Goal: Task Accomplishment & Management: Use online tool/utility

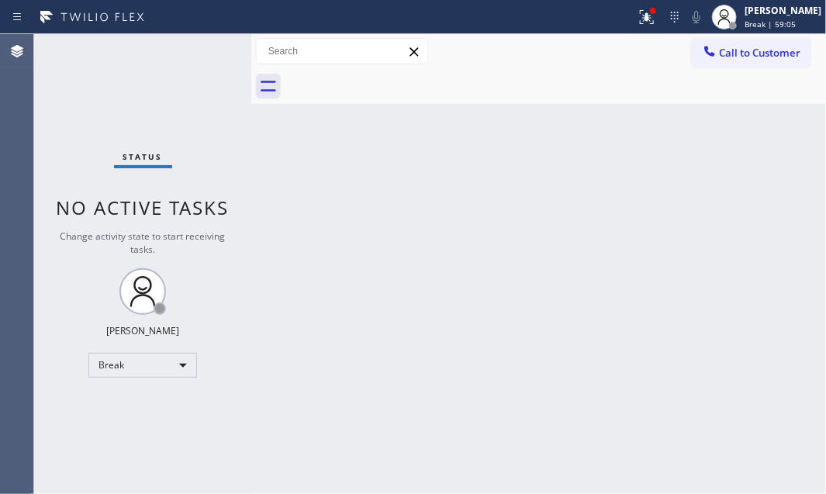
click at [799, 225] on div "Back to Dashboard Change Sender ID Customers Technicians Select a contact Outbo…" at bounding box center [538, 264] width 575 height 460
click at [784, 219] on div "Back to Dashboard Change Sender ID Customers Technicians Select a contact Outbo…" at bounding box center [538, 264] width 575 height 460
click at [744, 20] on span "Break | 59:38" at bounding box center [769, 24] width 51 height 11
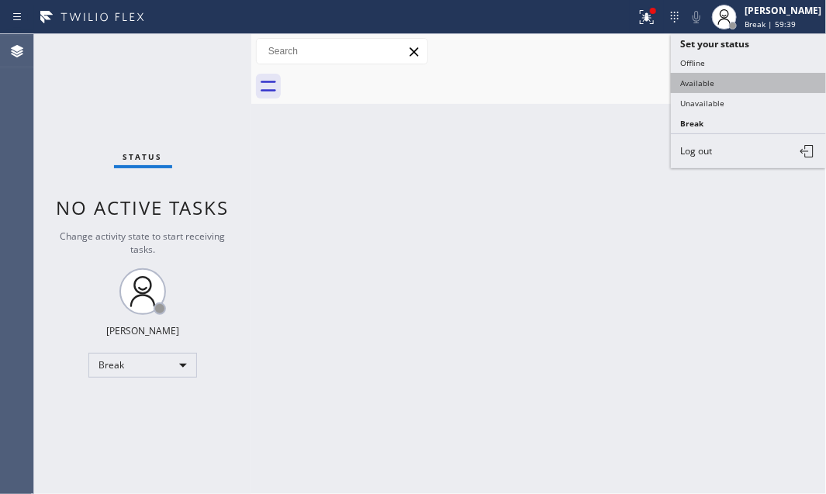
click at [718, 81] on button "Available" at bounding box center [748, 83] width 155 height 20
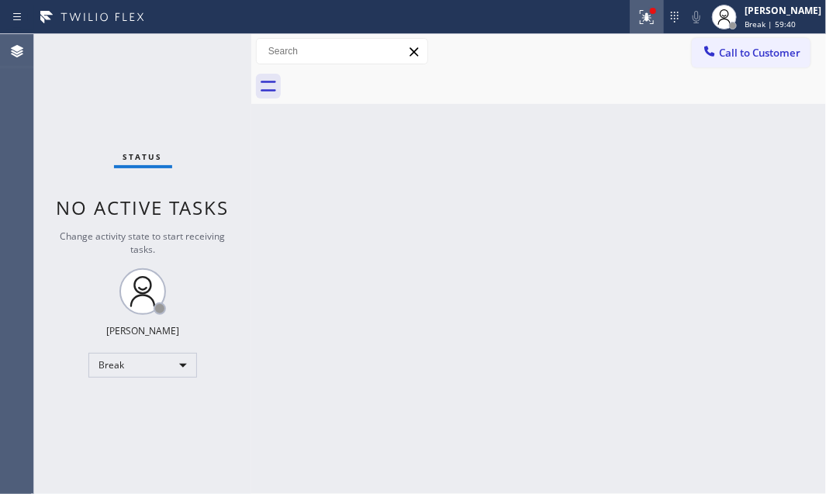
click at [640, 18] on icon at bounding box center [644, 15] width 9 height 11
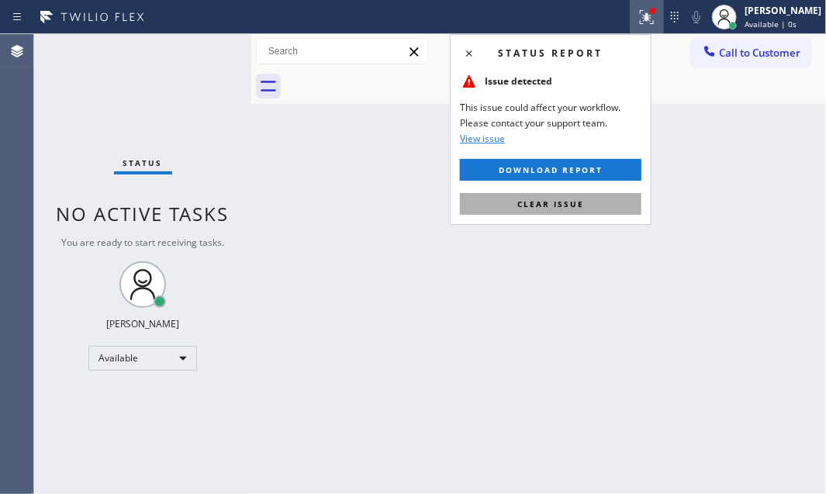
click at [578, 202] on span "Clear issue" at bounding box center [550, 203] width 67 height 11
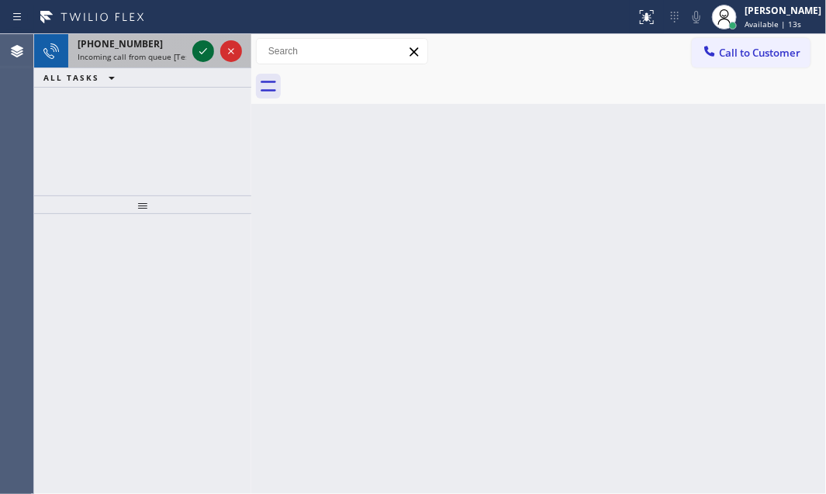
click at [202, 55] on icon at bounding box center [203, 51] width 19 height 19
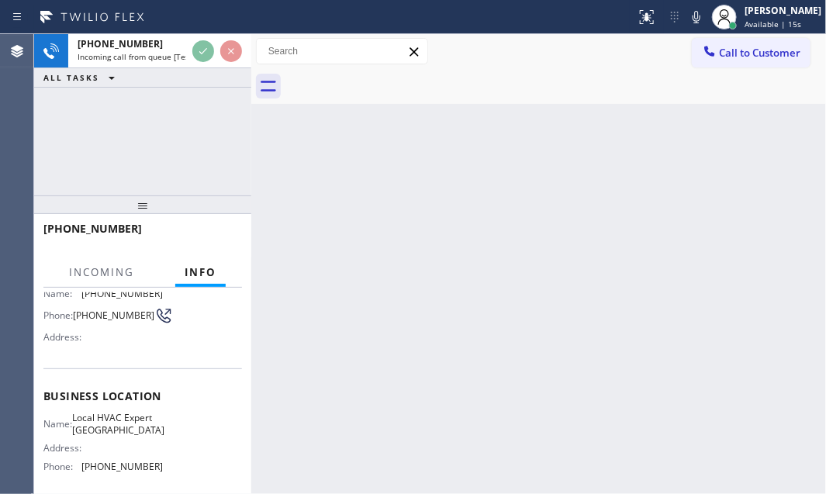
scroll to position [140, 0]
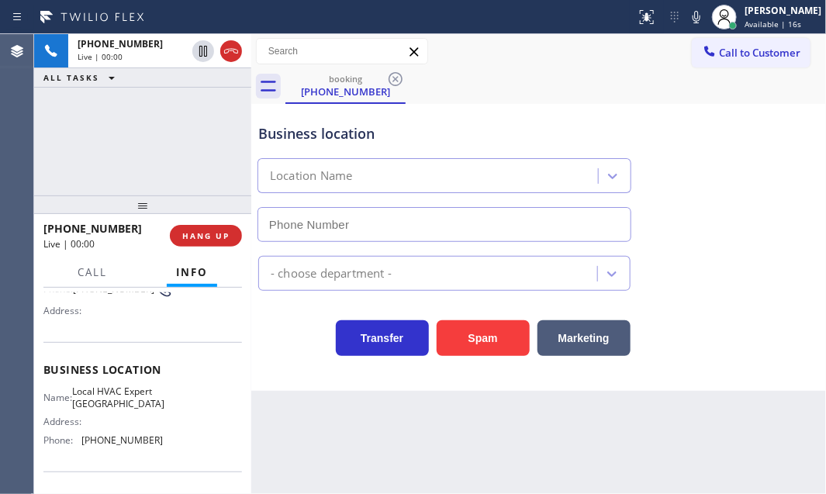
type input "(347) 202-1058"
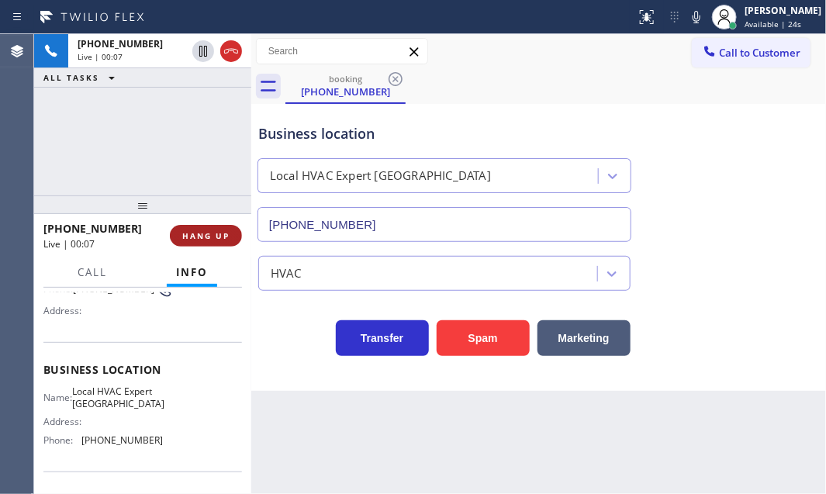
click at [209, 239] on span "HANG UP" at bounding box center [205, 235] width 47 height 11
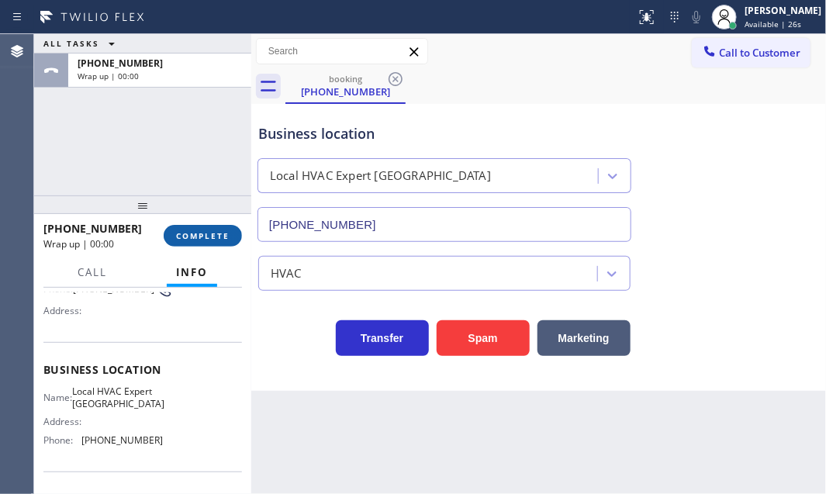
click at [209, 234] on span "COMPLETE" at bounding box center [203, 235] width 54 height 11
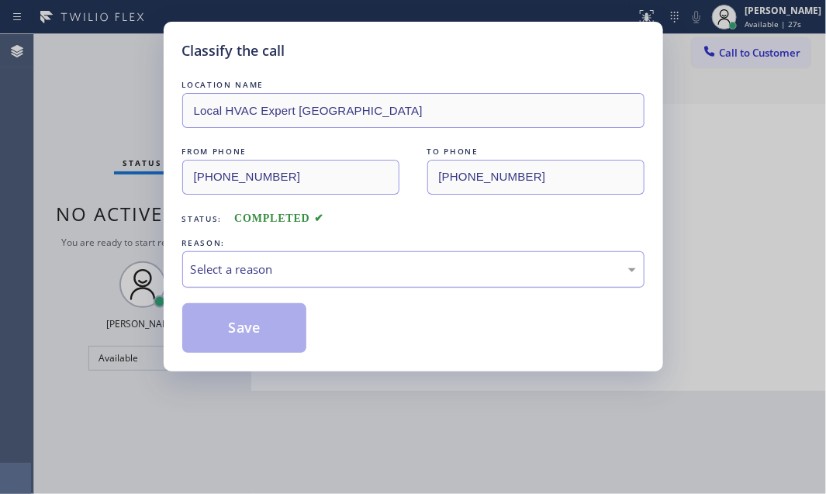
click at [415, 257] on div "Select a reason" at bounding box center [413, 269] width 462 height 36
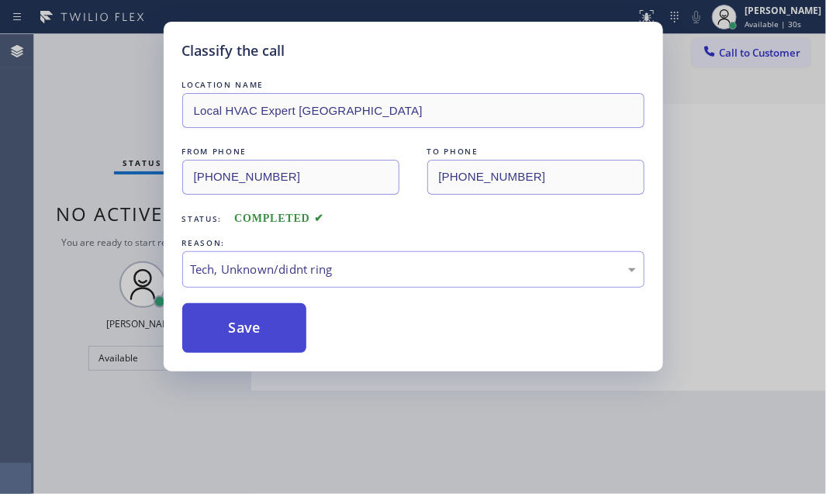
click at [250, 320] on button "Save" at bounding box center [244, 328] width 125 height 50
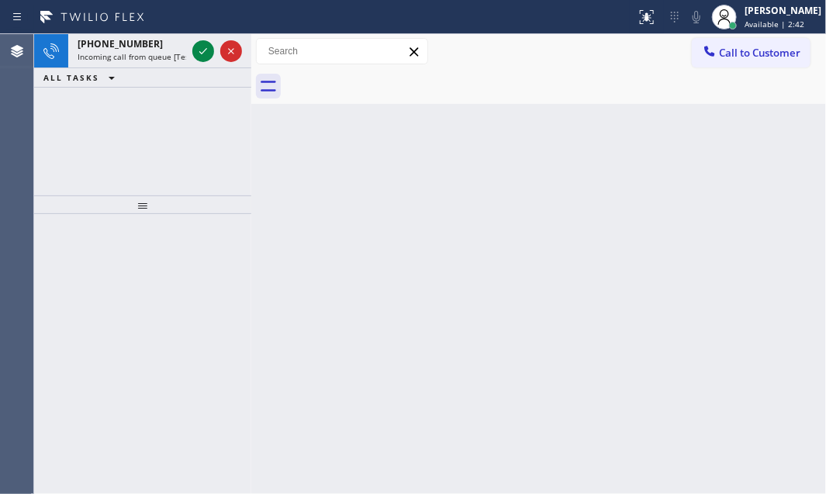
click at [195, 47] on icon at bounding box center [203, 51] width 19 height 19
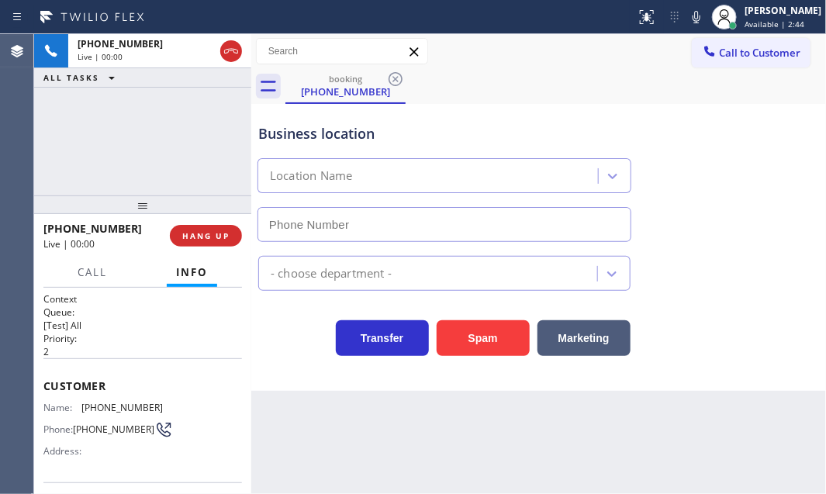
type input "(908) 639-2750"
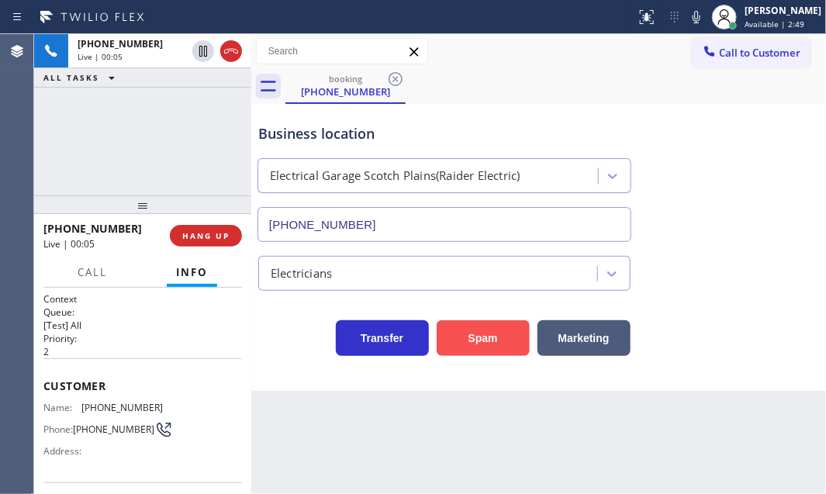
click at [502, 338] on button "Spam" at bounding box center [483, 338] width 93 height 36
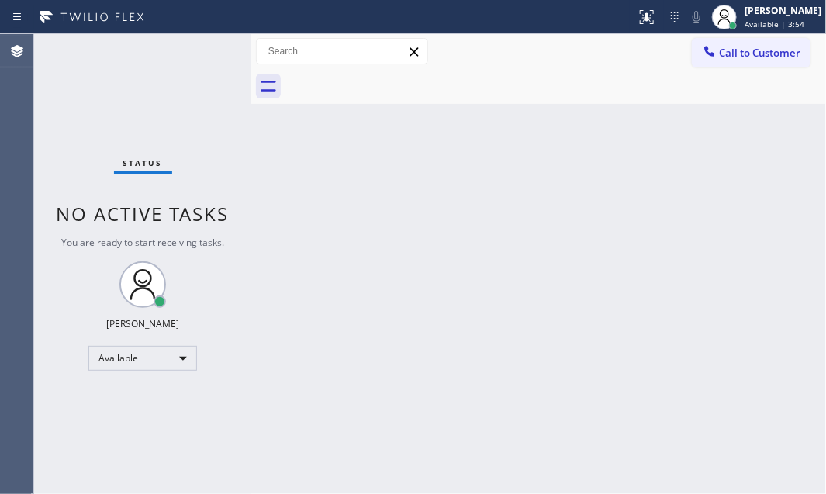
click at [187, 49] on div "Status No active tasks You are ready to start receiving tasks. [PERSON_NAME] Av…" at bounding box center [142, 264] width 217 height 460
click at [187, 50] on div "Status No active tasks You are ready to start receiving tasks. [PERSON_NAME] Av…" at bounding box center [142, 264] width 217 height 460
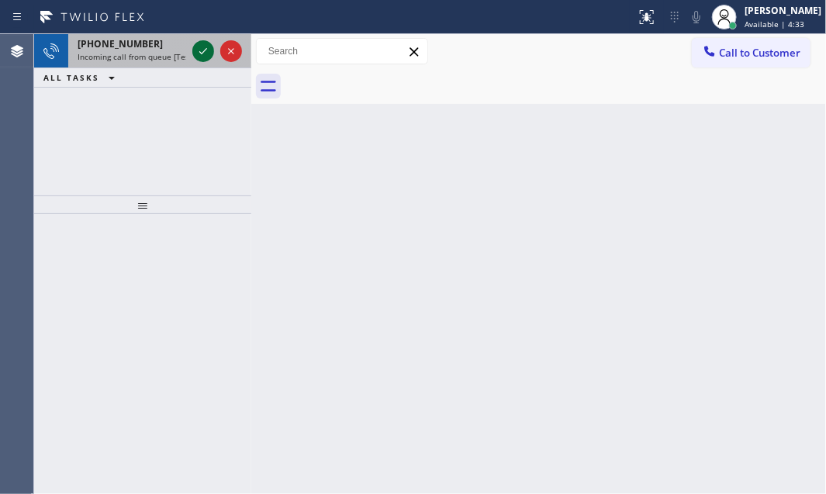
click at [198, 56] on icon at bounding box center [203, 51] width 19 height 19
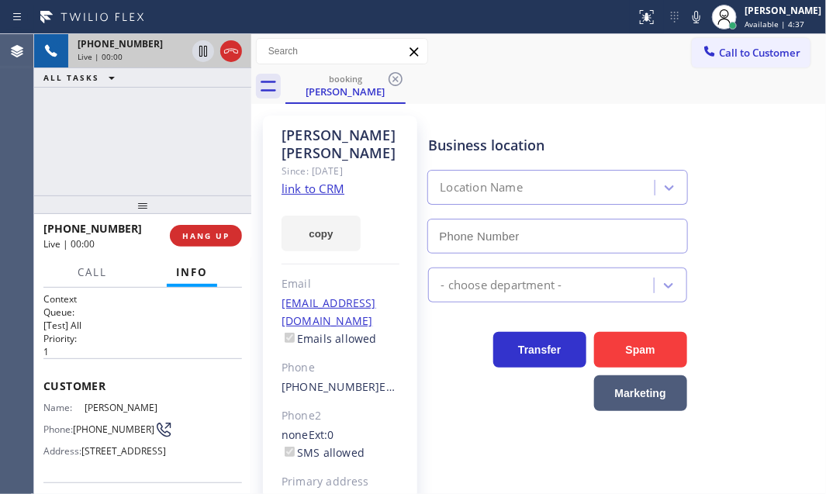
type input "(914) 873-0795"
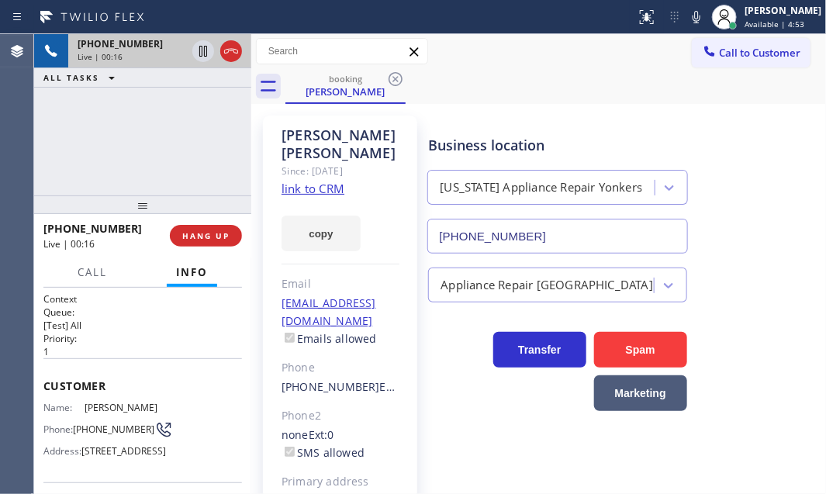
click at [331, 181] on link "link to CRM" at bounding box center [312, 189] width 63 height 16
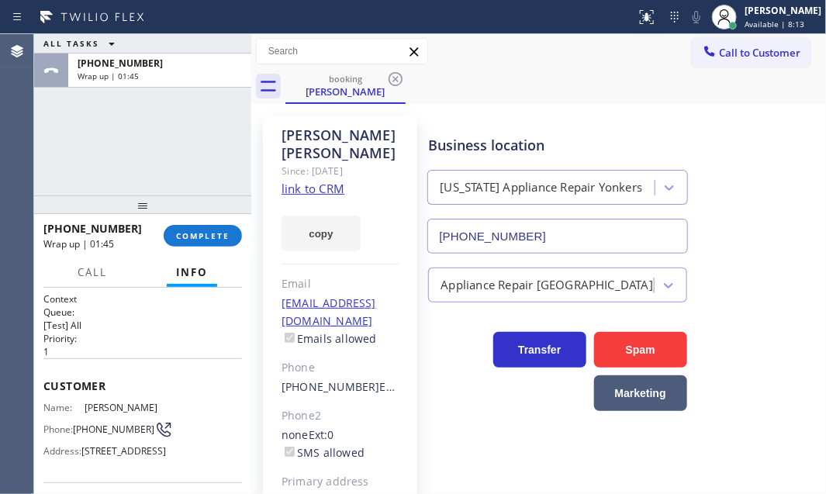
drag, startPoint x: 210, startPoint y: 236, endPoint x: 235, endPoint y: 250, distance: 28.5
click at [211, 236] on span "COMPLETE" at bounding box center [203, 235] width 54 height 11
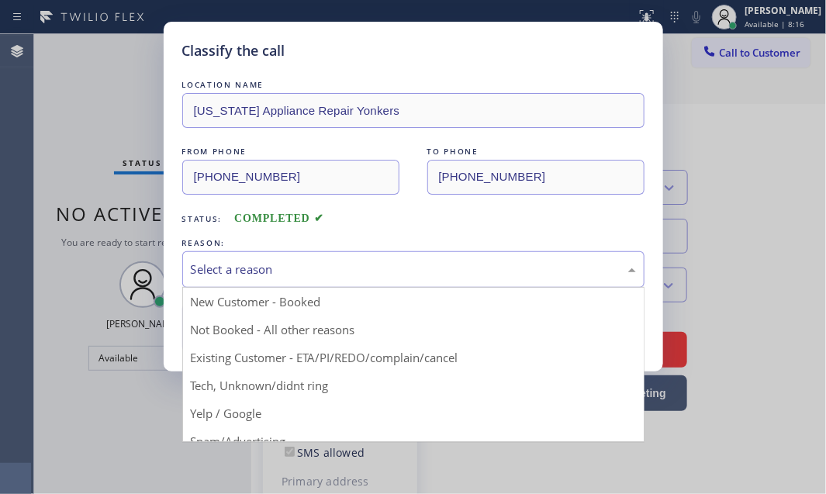
drag, startPoint x: 401, startPoint y: 265, endPoint x: 423, endPoint y: 264, distance: 21.8
click at [401, 266] on div "Select a reason" at bounding box center [413, 270] width 445 height 18
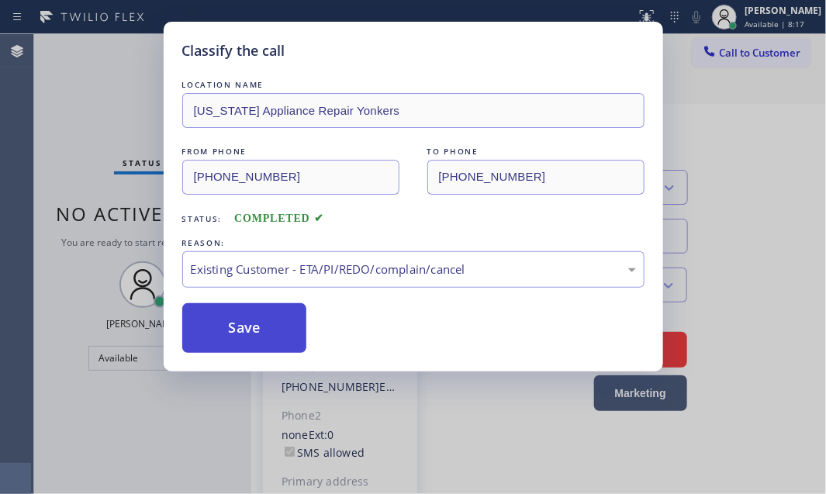
click at [264, 326] on button "Save" at bounding box center [244, 328] width 125 height 50
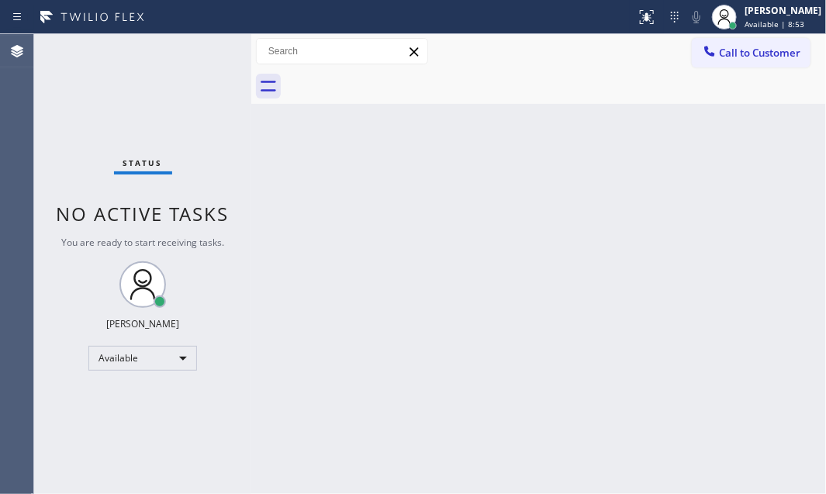
click at [191, 52] on div "Status No active tasks You are ready to start receiving tasks. [PERSON_NAME] Av…" at bounding box center [142, 264] width 217 height 460
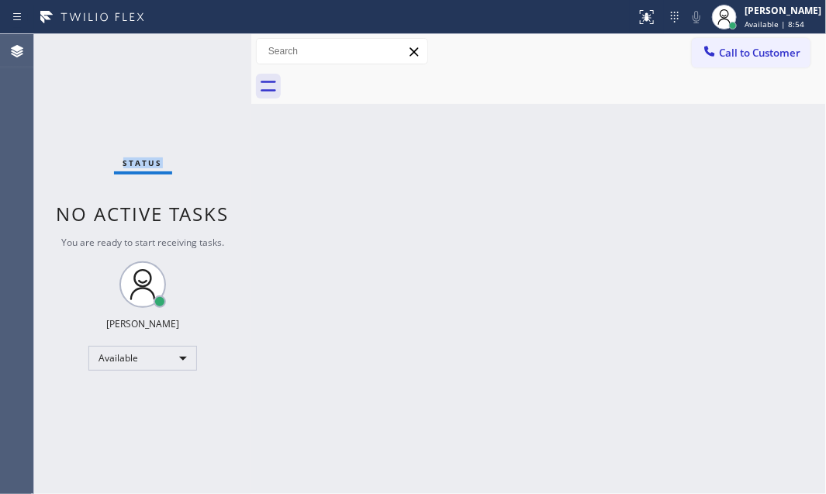
click at [191, 52] on div "Status No active tasks You are ready to start receiving tasks. [PERSON_NAME] Av…" at bounding box center [142, 264] width 217 height 460
drag, startPoint x: 191, startPoint y: 52, endPoint x: 805, endPoint y: 285, distance: 656.7
click at [216, 62] on div "Status No active tasks You are ready to start receiving tasks. [PERSON_NAME] Av…" at bounding box center [142, 264] width 217 height 460
click at [200, 46] on div "Status No active tasks You are ready to start receiving tasks. [PERSON_NAME] Av…" at bounding box center [142, 264] width 217 height 460
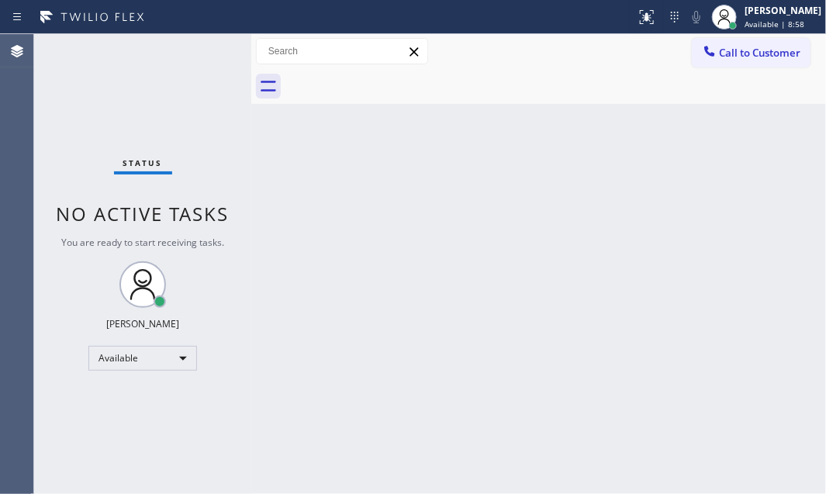
click at [200, 46] on div "Status No active tasks You are ready to start receiving tasks. [PERSON_NAME] Av…" at bounding box center [142, 264] width 217 height 460
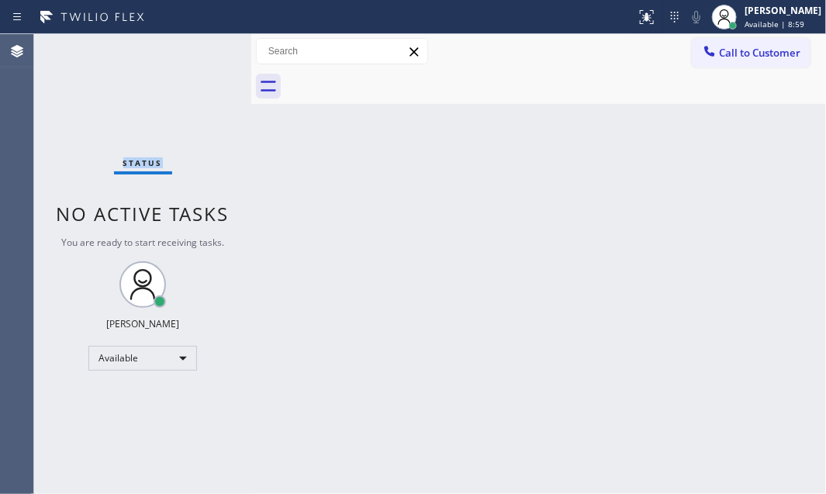
click at [199, 46] on div "Status No active tasks You are ready to start receiving tasks. [PERSON_NAME] Av…" at bounding box center [142, 264] width 217 height 460
click at [203, 46] on div "Status No active tasks You are ready to start receiving tasks. [PERSON_NAME] Av…" at bounding box center [142, 264] width 217 height 460
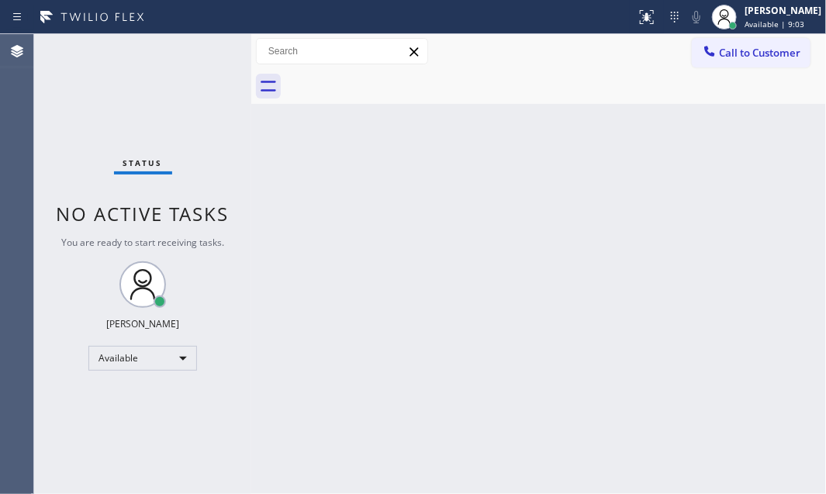
click at [203, 46] on div "Status No active tasks You are ready to start receiving tasks. [PERSON_NAME] Av…" at bounding box center [142, 264] width 217 height 460
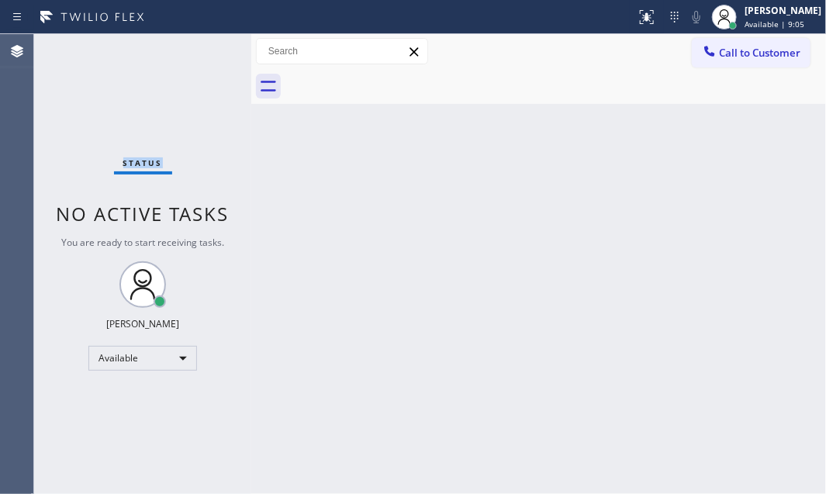
click at [203, 46] on div "Status No active tasks You are ready to start receiving tasks. [PERSON_NAME] Av…" at bounding box center [142, 264] width 217 height 460
click at [203, 45] on div "Status No active tasks You are ready to start receiving tasks. [PERSON_NAME] Av…" at bounding box center [142, 264] width 217 height 460
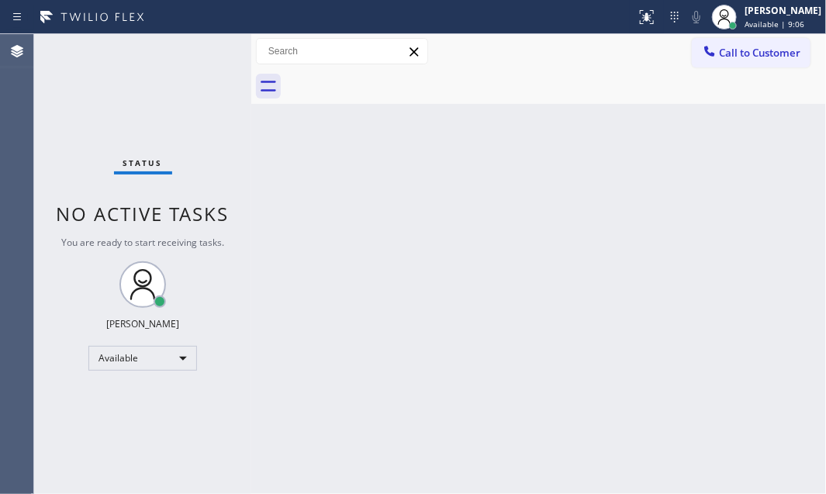
click at [203, 45] on div "Status No active tasks You are ready to start receiving tasks. [PERSON_NAME] Av…" at bounding box center [142, 264] width 217 height 460
click at [204, 44] on div "Status No active tasks You are ready to start receiving tasks. [PERSON_NAME] Av…" at bounding box center [142, 264] width 217 height 460
click at [204, 46] on div "Status No active tasks You are ready to start receiving tasks. [PERSON_NAME] Av…" at bounding box center [142, 264] width 217 height 460
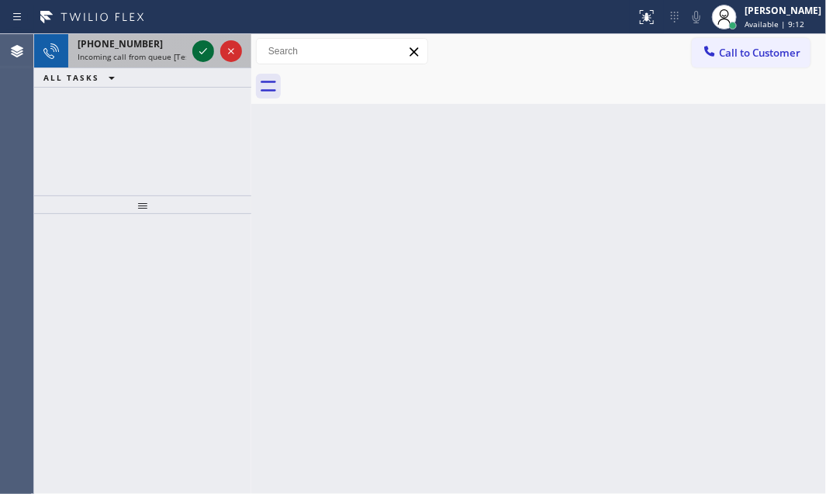
click at [195, 47] on icon at bounding box center [203, 51] width 19 height 19
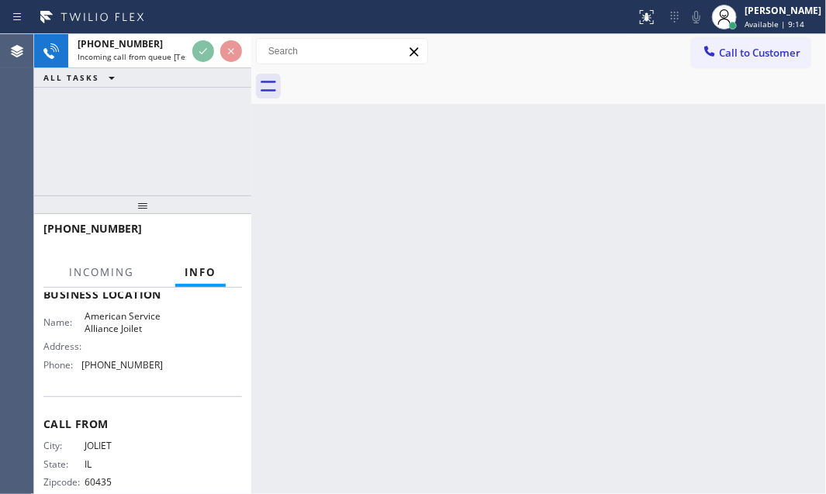
scroll to position [184, 0]
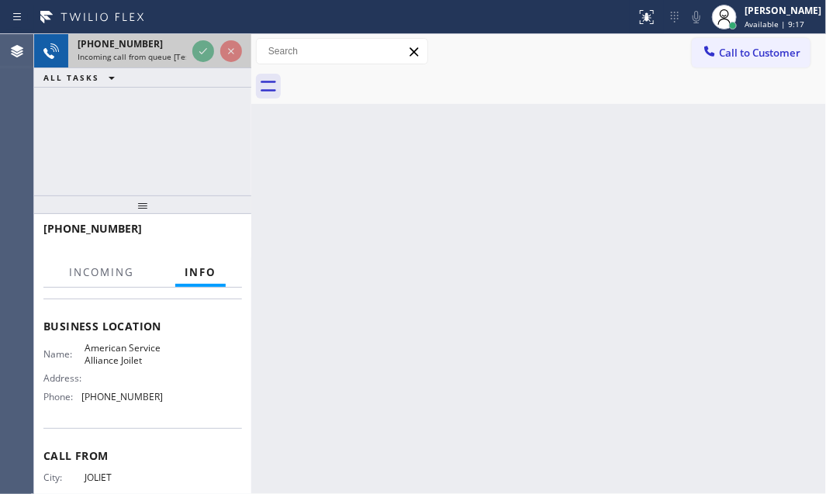
click at [202, 36] on div at bounding box center [217, 51] width 56 height 34
click at [202, 40] on div at bounding box center [217, 51] width 56 height 34
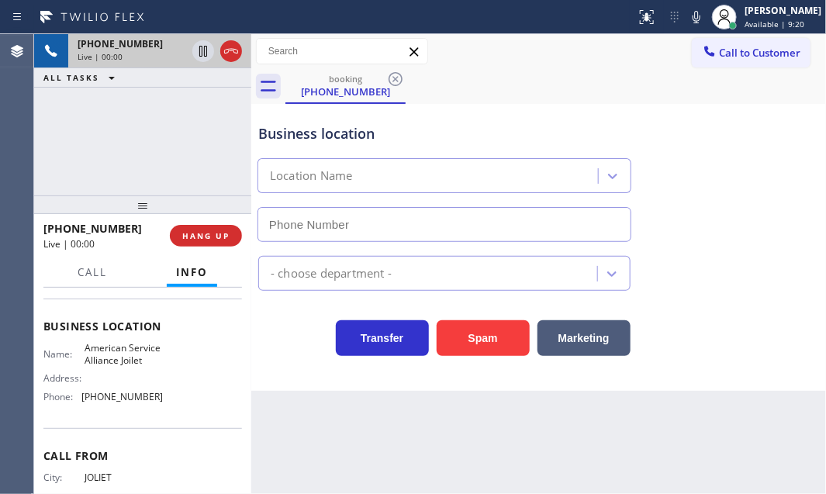
type input "(779) 212-7220"
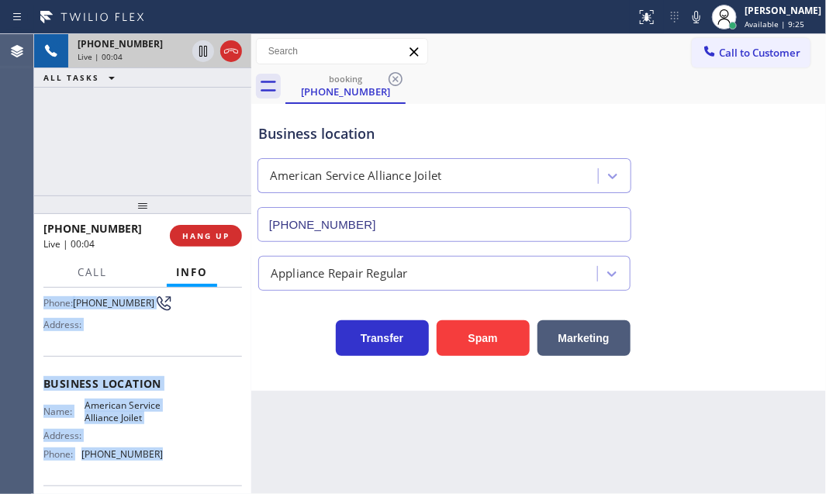
scroll to position [140, 0]
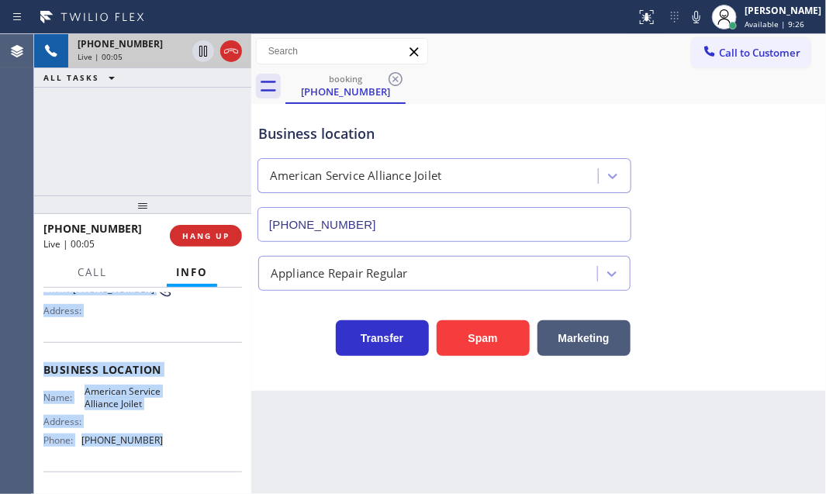
drag, startPoint x: 44, startPoint y: 381, endPoint x: 164, endPoint y: 455, distance: 141.0
click at [164, 455] on div "Context Queue: [Test] All Priority: 1 Customer Name: (815) 530-7602 Phone: (815…" at bounding box center [142, 370] width 198 height 437
copy div "Customer Name: (815) 530-7602 Phone: (815) 530-7602 Address: Business location …"
click at [197, 377] on span "Business location" at bounding box center [142, 369] width 198 height 15
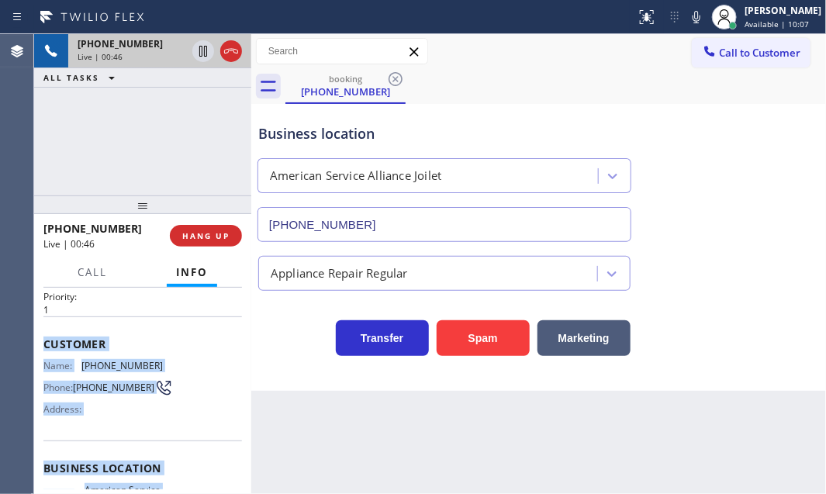
scroll to position [211, 0]
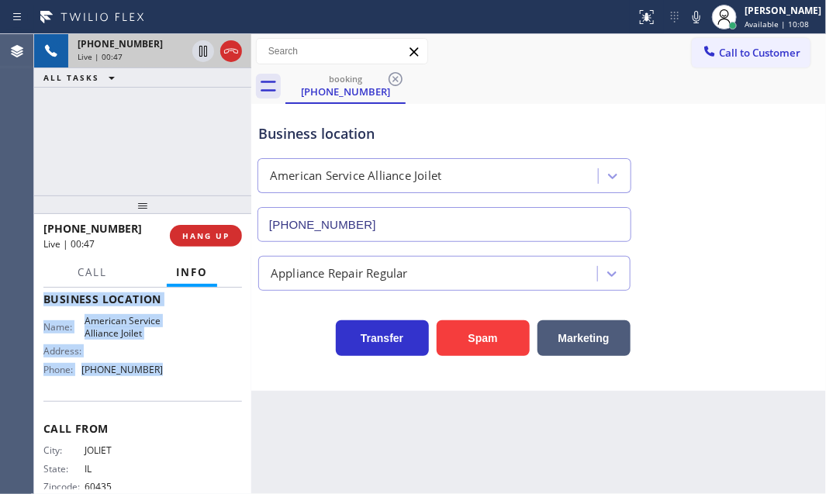
drag, startPoint x: 39, startPoint y: 379, endPoint x: 178, endPoint y: 408, distance: 142.5
click at [178, 408] on div "Context Queue: [Test] All Priority: 1 Customer Name: (815) 530-7602 Phone: (815…" at bounding box center [142, 391] width 217 height 206
copy div "Customer Name: (815) 530-7602 Phone: (815) 530-7602 Address: Business location …"
click at [201, 50] on icon at bounding box center [203, 51] width 19 height 19
click at [202, 50] on icon at bounding box center [203, 51] width 11 height 11
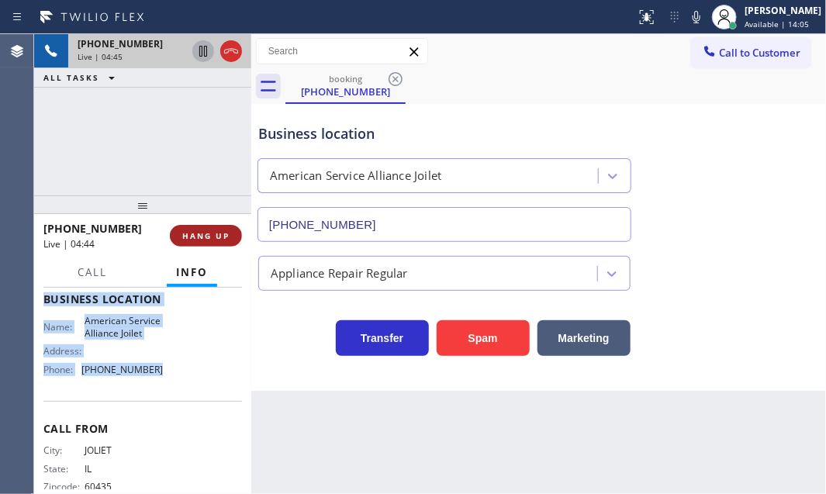
click at [206, 238] on span "HANG UP" at bounding box center [205, 235] width 47 height 11
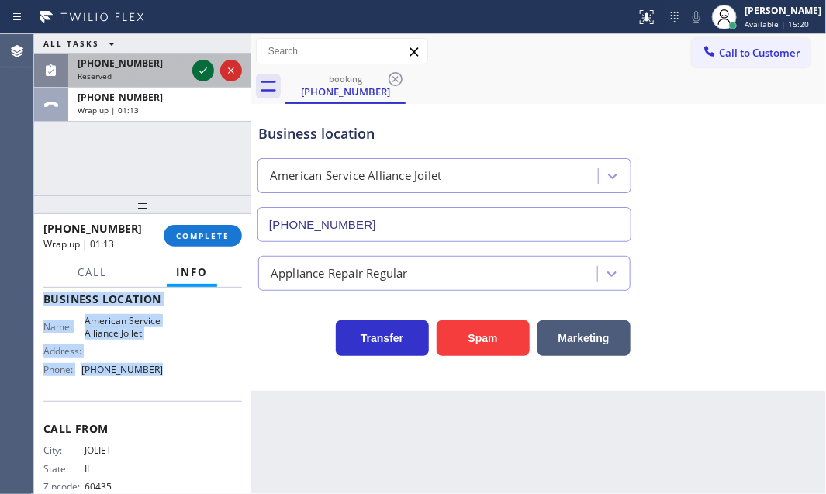
click at [203, 74] on icon at bounding box center [203, 70] width 19 height 19
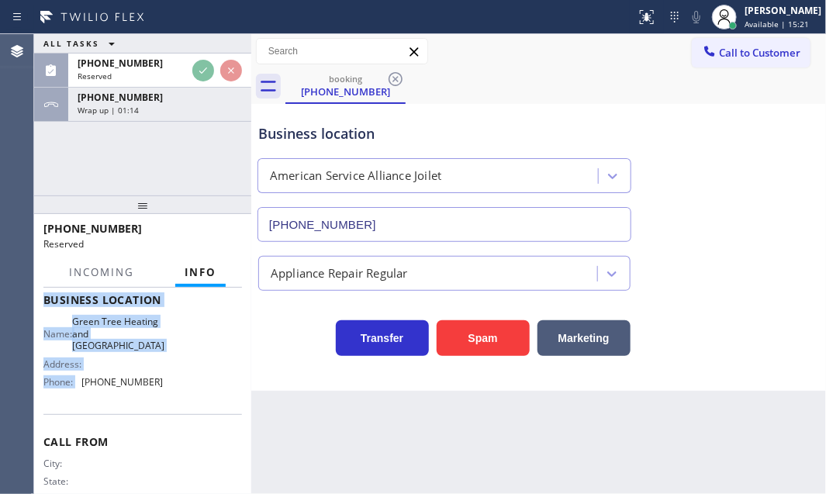
scroll to position [224, 0]
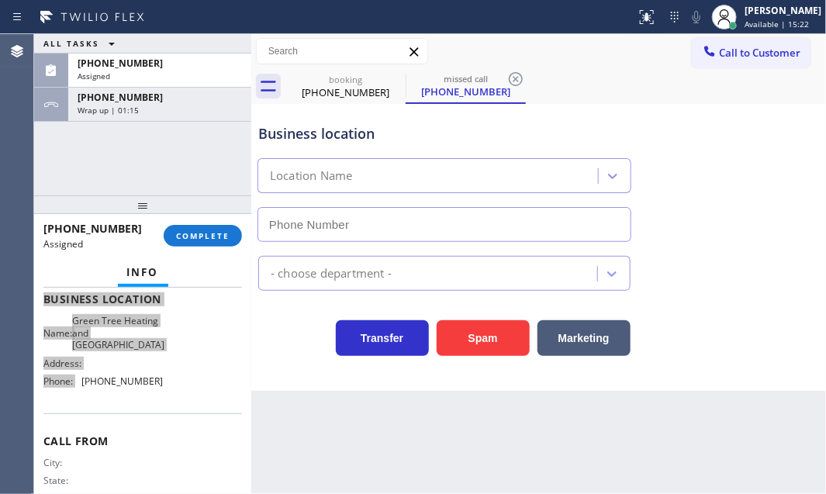
type input "(949) 506-5933"
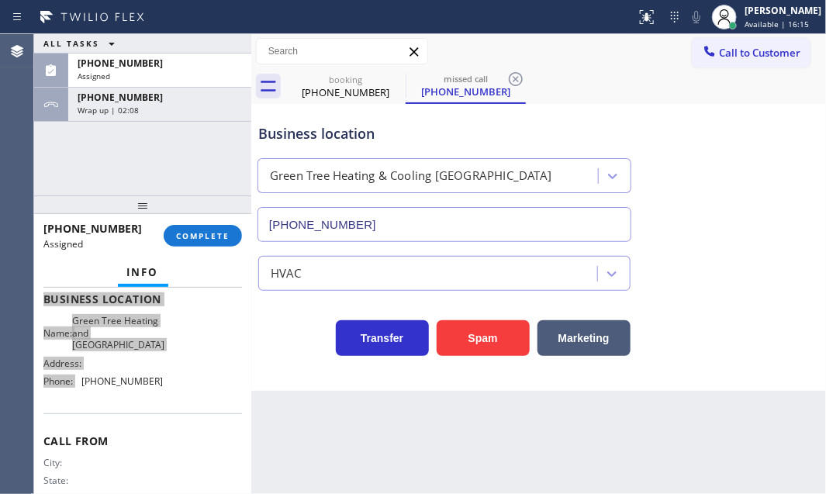
scroll to position [236, 0]
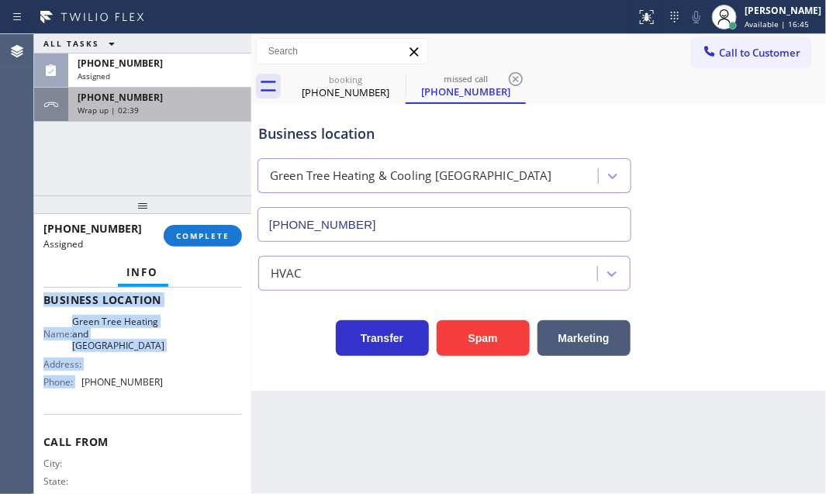
click at [176, 102] on div "+18155307602 Wrap up | 02:39" at bounding box center [156, 105] width 177 height 34
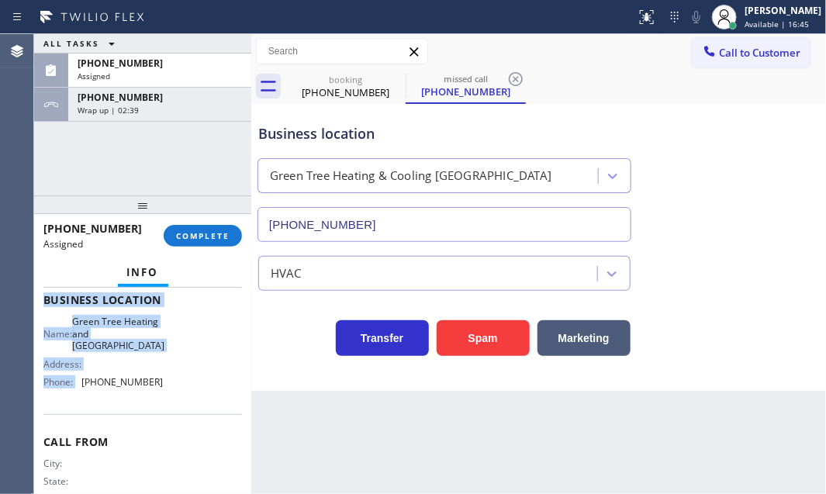
scroll to position [211, 0]
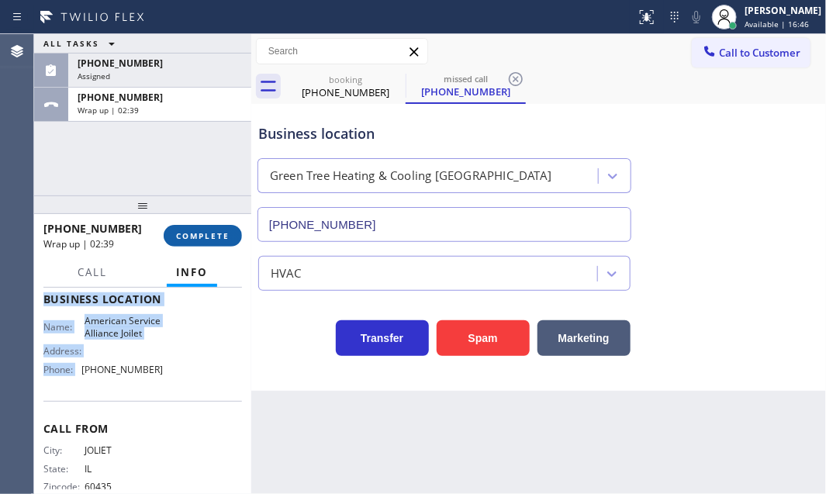
click at [209, 238] on span "COMPLETE" at bounding box center [203, 235] width 54 height 11
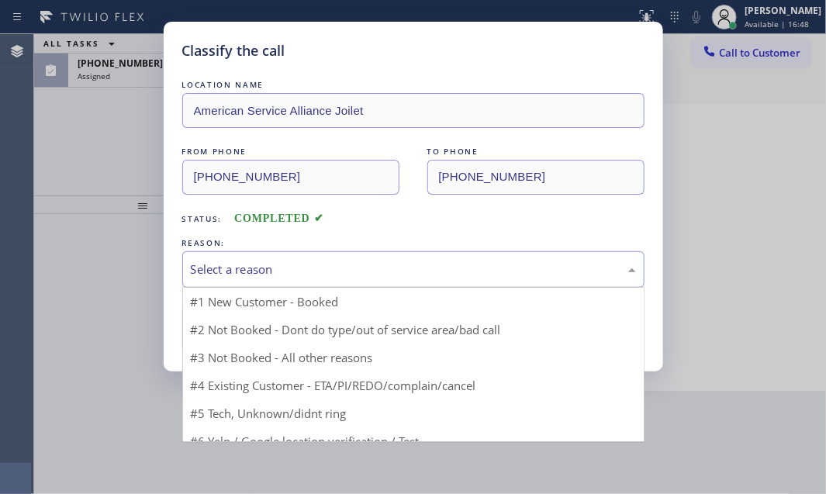
click at [335, 261] on div "Select a reason" at bounding box center [413, 270] width 445 height 18
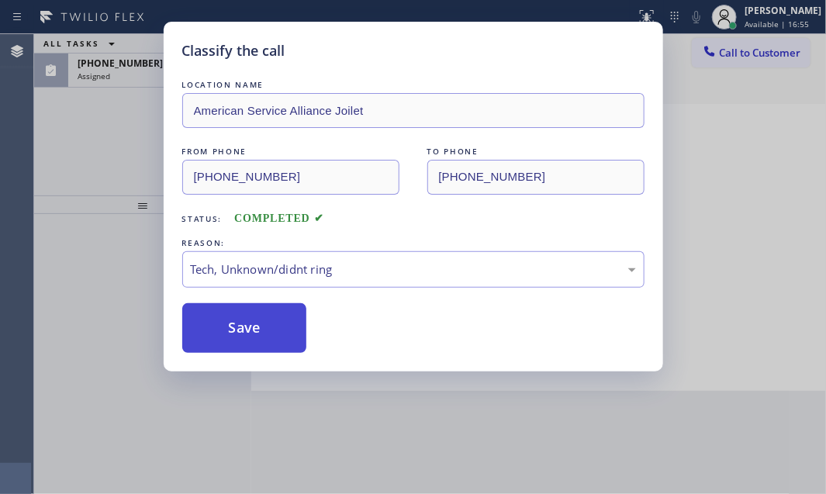
click at [255, 340] on button "Save" at bounding box center [244, 328] width 125 height 50
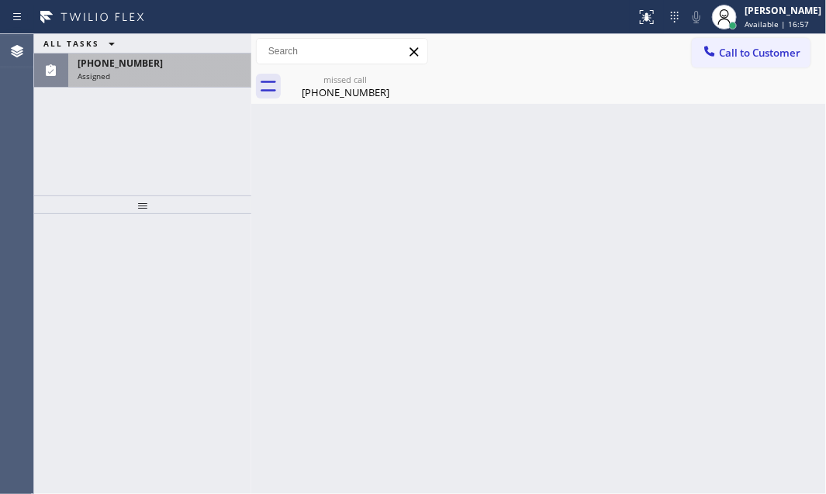
click at [147, 75] on div "Assigned" at bounding box center [160, 76] width 164 height 11
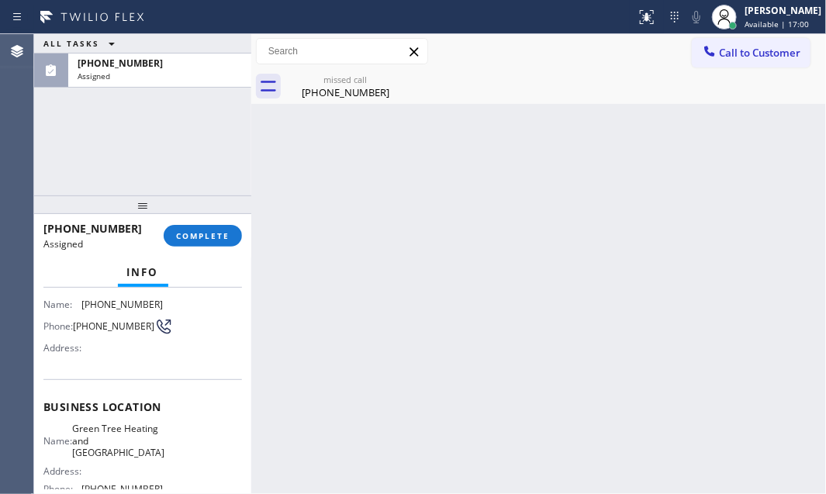
scroll to position [211, 0]
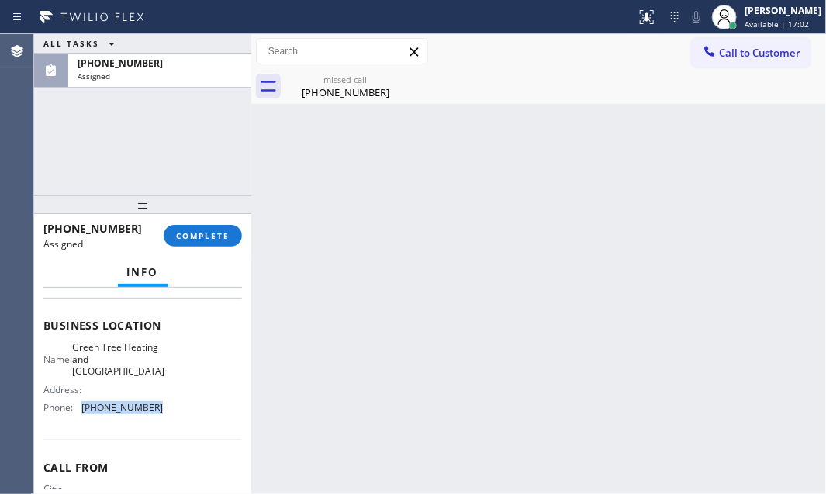
drag, startPoint x: 157, startPoint y: 423, endPoint x: 81, endPoint y: 423, distance: 75.2
click at [81, 419] on div "Name: Green Tree Heating and Cooling Lake Forest Address: Phone: (949) 506-5933" at bounding box center [142, 380] width 198 height 78
copy div "(949) 506-5933"
click at [743, 67] on button "Call to Customer" at bounding box center [751, 52] width 119 height 29
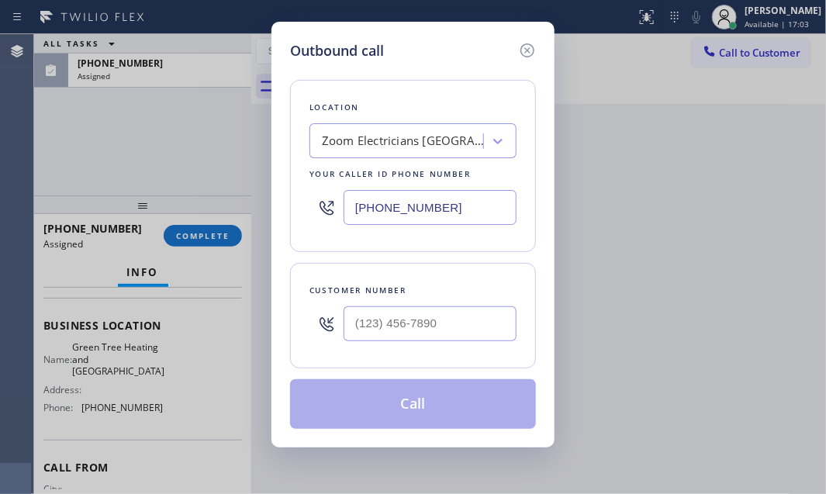
click at [747, 57] on div "Outbound call Location Zoom Electricians Presidio Heights Your caller id phone …" at bounding box center [413, 247] width 826 height 494
drag, startPoint x: 755, startPoint y: 50, endPoint x: 738, endPoint y: 71, distance: 26.4
click at [755, 54] on div "Outbound call Location Zoom Electricians Presidio Heights Your caller id phone …" at bounding box center [413, 247] width 826 height 494
click at [454, 211] on input "(415) 599-7350" at bounding box center [429, 207] width 173 height 35
click at [454, 210] on input "(415) 599-7350" at bounding box center [429, 207] width 173 height 35
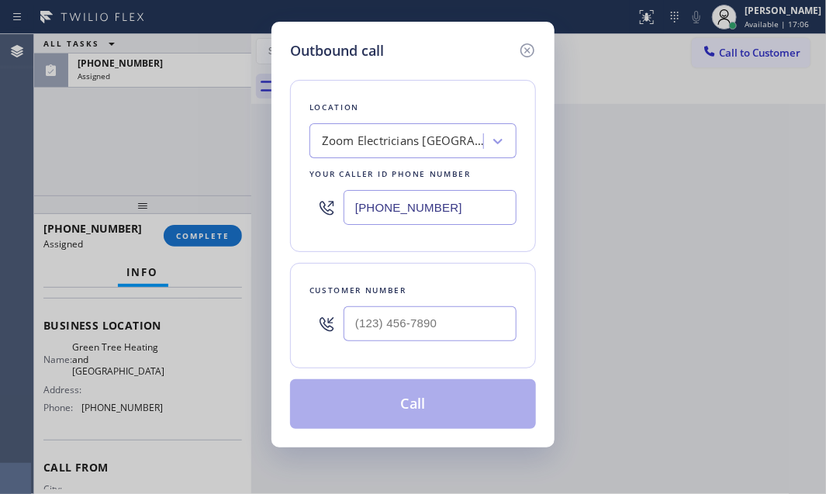
click at [454, 209] on input "(415) 599-7350" at bounding box center [429, 207] width 173 height 35
paste input "949) 506-5933"
type input "(949) 506-5933"
click at [378, 311] on input "(___) ___-____" at bounding box center [429, 323] width 173 height 35
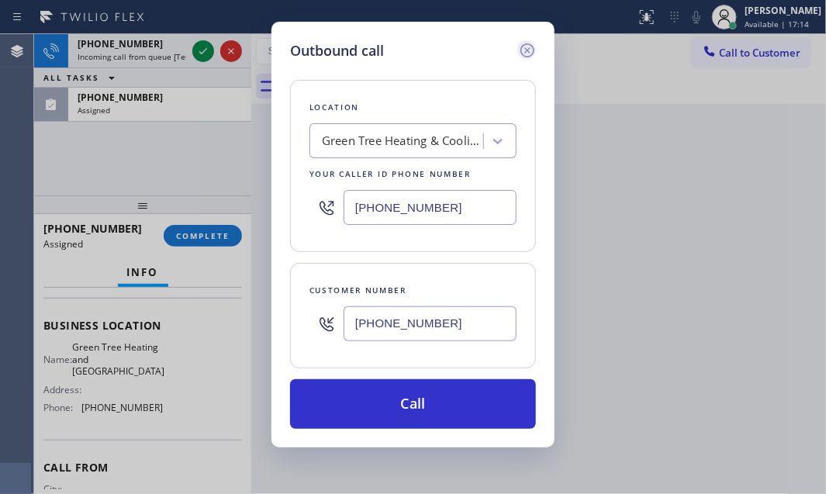
type input "(949) 201-4540"
click at [527, 46] on icon at bounding box center [527, 50] width 19 height 19
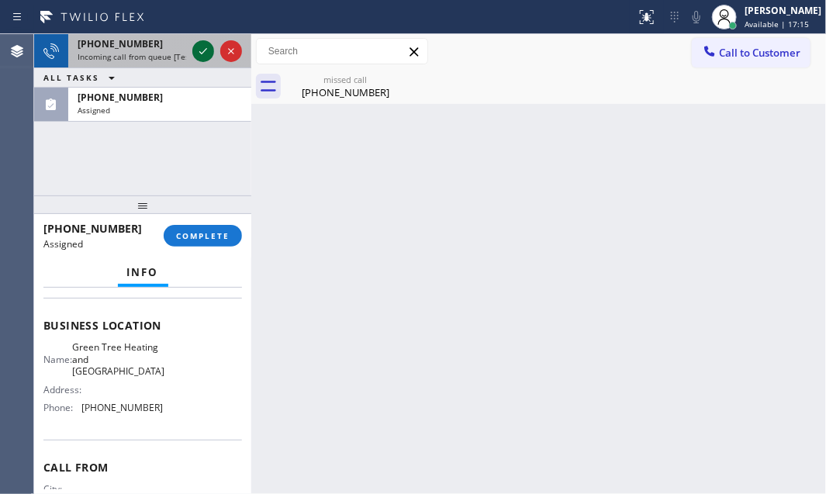
click at [211, 50] on icon at bounding box center [203, 51] width 19 height 19
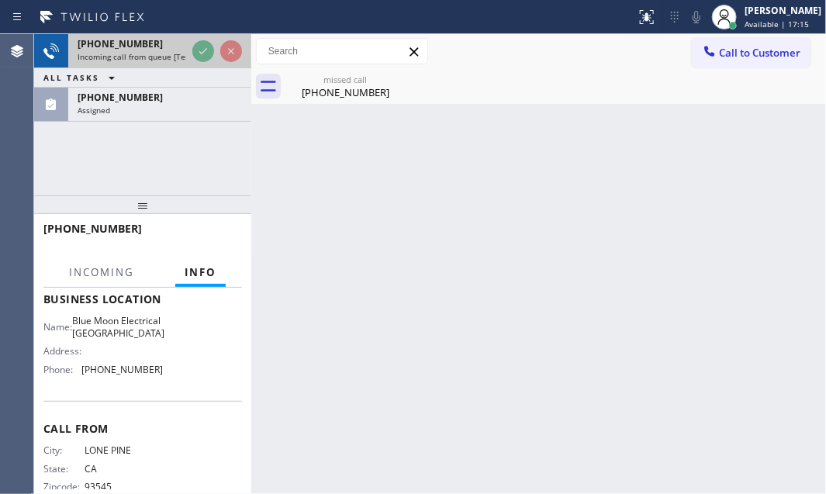
scroll to position [186, 0]
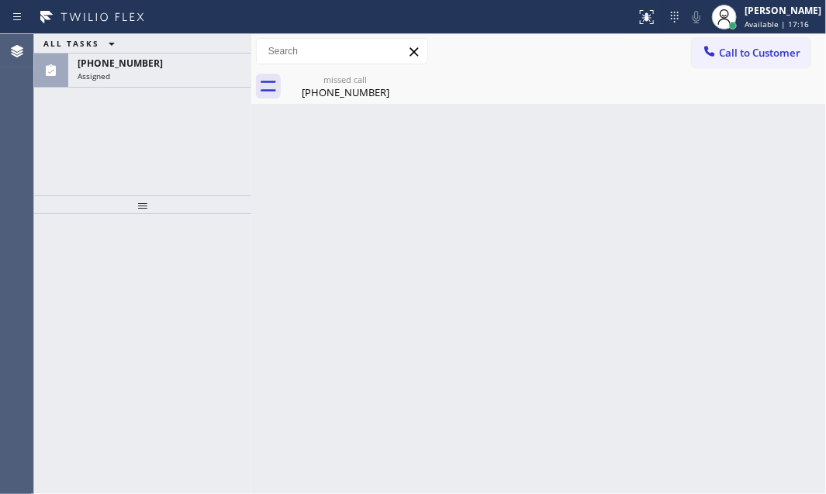
click at [206, 50] on div "ALL TASKS ALL TASKS ACTIVE TASKS TASKS IN WRAP UP (949) 201-4540 Assigned" at bounding box center [142, 61] width 217 height 54
click at [206, 50] on div "ALL TASKS ALL TASKS ACTIVE TASKS TASKS IN WRAP UP" at bounding box center [142, 43] width 217 height 19
drag, startPoint x: 196, startPoint y: 69, endPoint x: 198, endPoint y: 101, distance: 31.9
click at [196, 71] on div "(949) 201-4540 Assigned" at bounding box center [156, 71] width 177 height 34
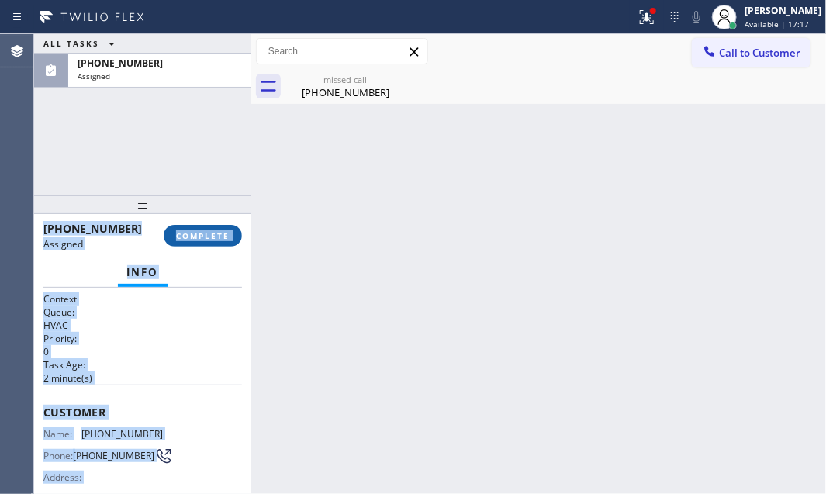
click at [203, 236] on span "COMPLETE" at bounding box center [203, 235] width 54 height 11
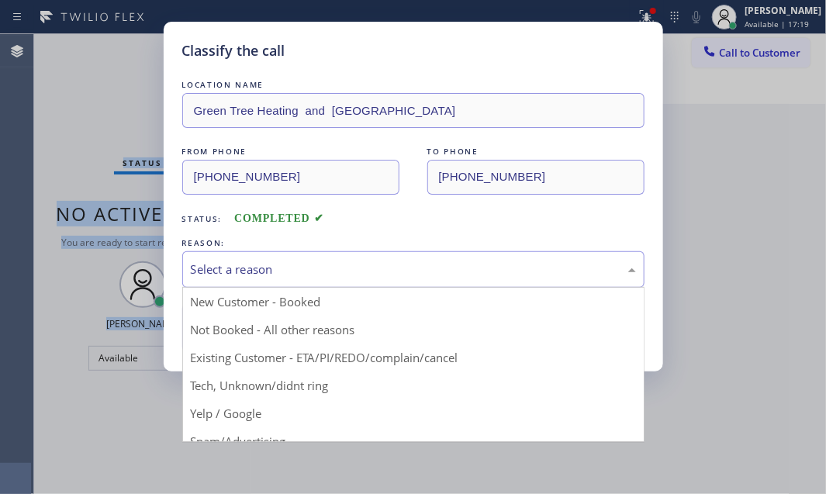
click at [376, 264] on div "Select a reason" at bounding box center [413, 270] width 445 height 18
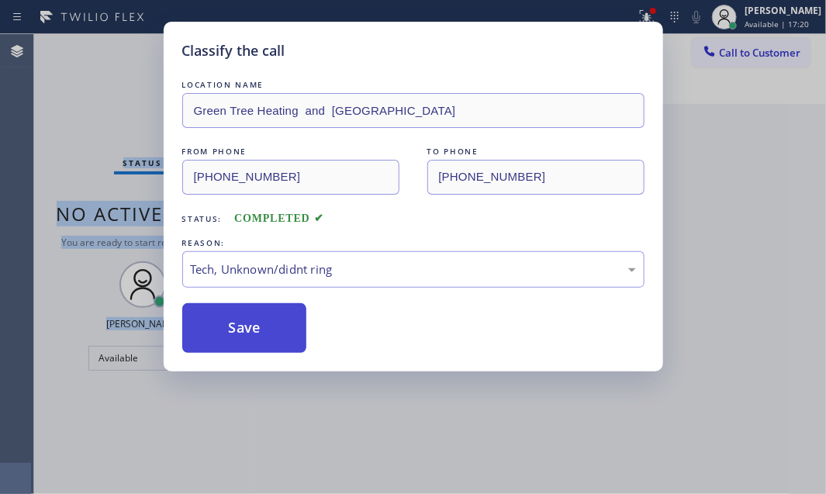
drag, startPoint x: 259, startPoint y: 383, endPoint x: 251, endPoint y: 333, distance: 51.0
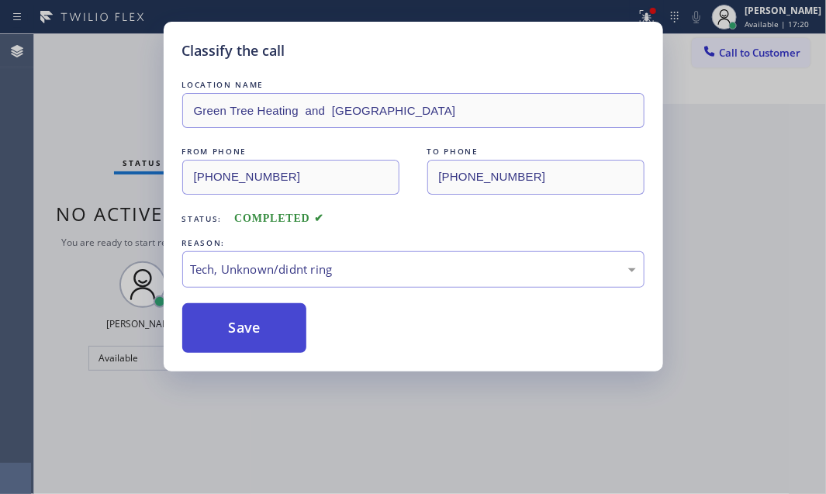
click at [247, 313] on button "Save" at bounding box center [244, 328] width 125 height 50
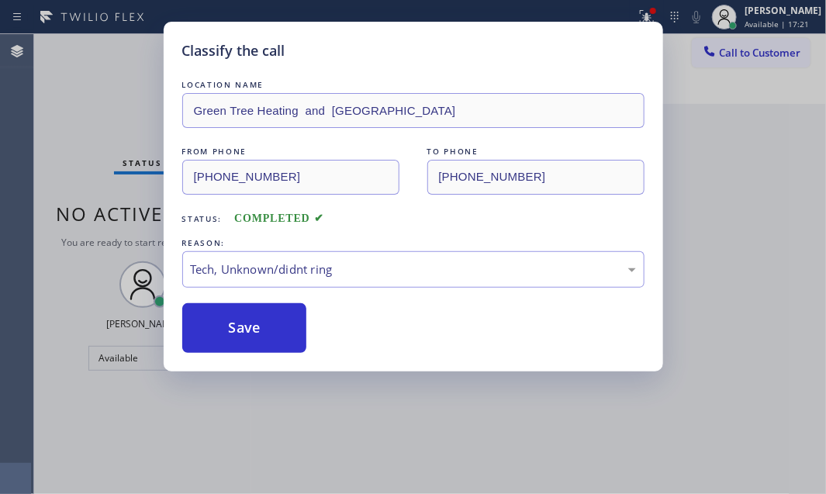
drag, startPoint x: 699, startPoint y: 98, endPoint x: 661, endPoint y: 52, distance: 60.1
click at [698, 97] on div "Classify the call LOCATION NAME Green Tree Heating and Cooling Lake Forest FROM…" at bounding box center [413, 247] width 826 height 494
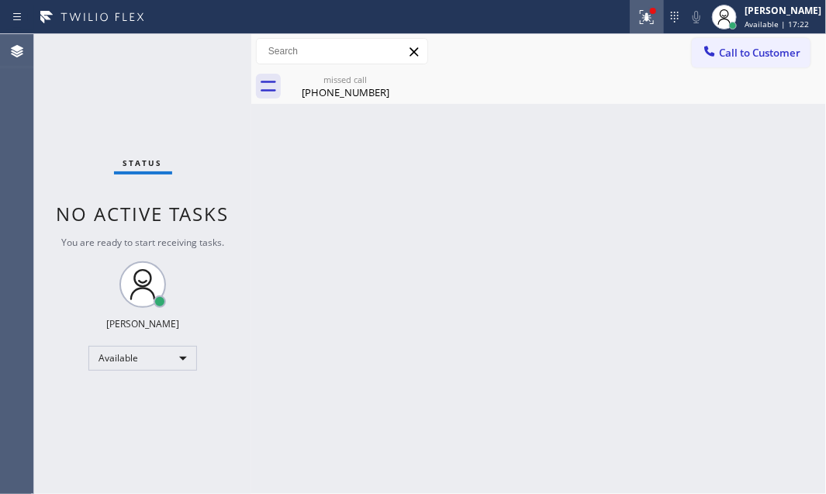
click at [640, 22] on icon at bounding box center [647, 17] width 14 height 14
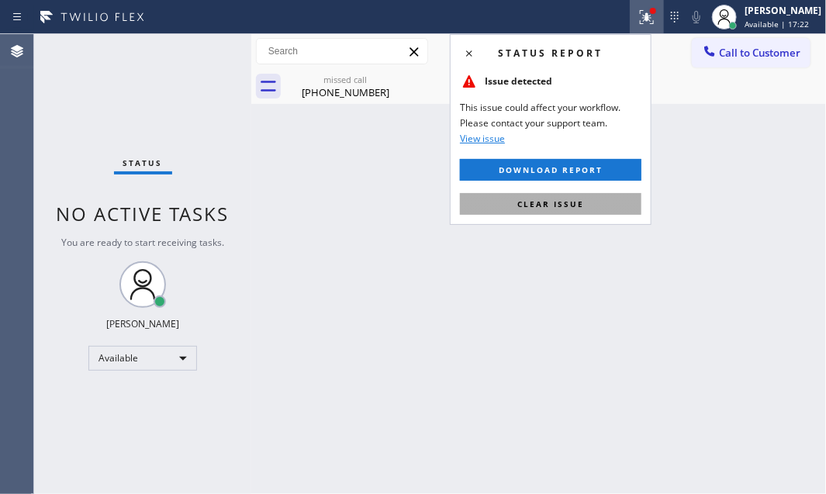
click at [605, 212] on button "Clear issue" at bounding box center [550, 204] width 181 height 22
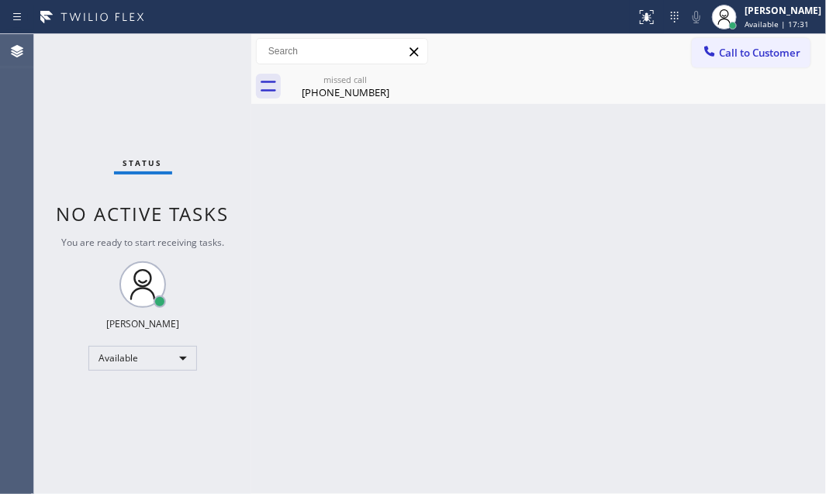
click at [361, 95] on div "(949) 201-4540" at bounding box center [345, 92] width 117 height 14
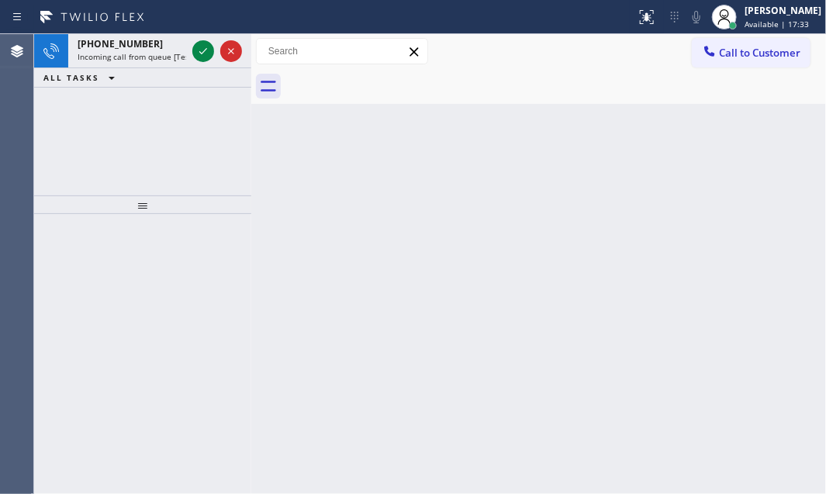
drag, startPoint x: 509, startPoint y: 98, endPoint x: 550, endPoint y: 143, distance: 60.3
click at [509, 100] on div at bounding box center [555, 86] width 540 height 35
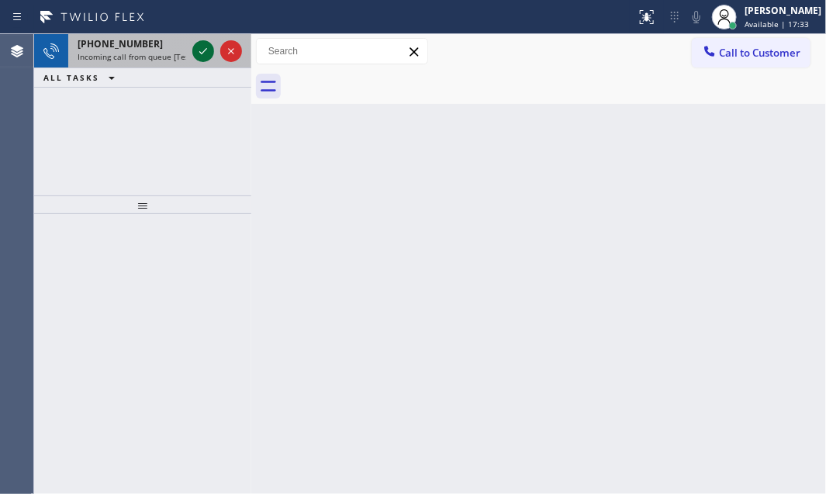
click at [203, 54] on icon at bounding box center [203, 51] width 19 height 19
click at [197, 55] on icon at bounding box center [203, 51] width 19 height 19
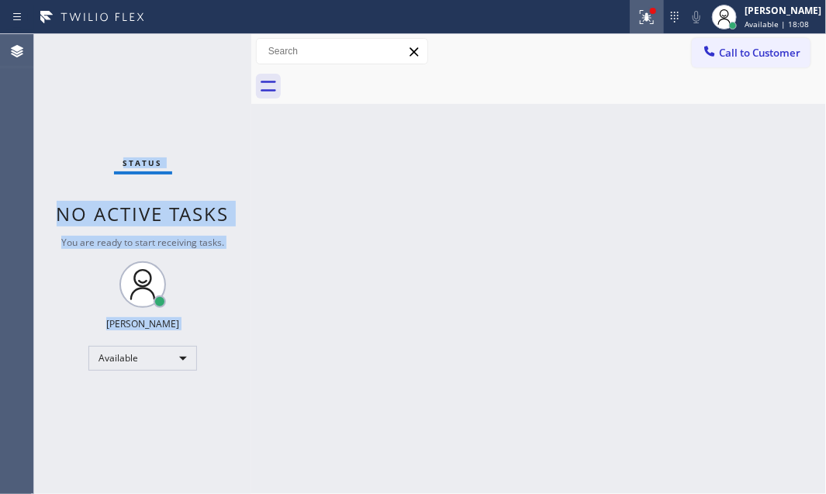
click at [640, 19] on icon at bounding box center [647, 17] width 14 height 14
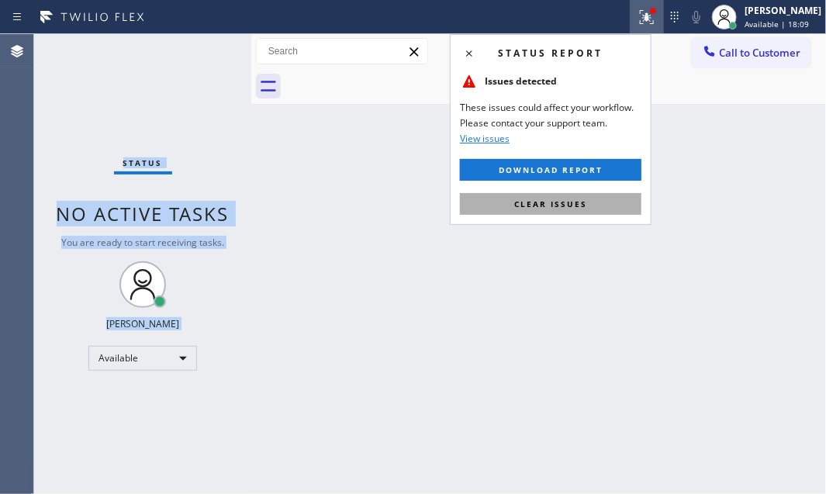
click at [550, 202] on span "Clear issues" at bounding box center [550, 203] width 73 height 11
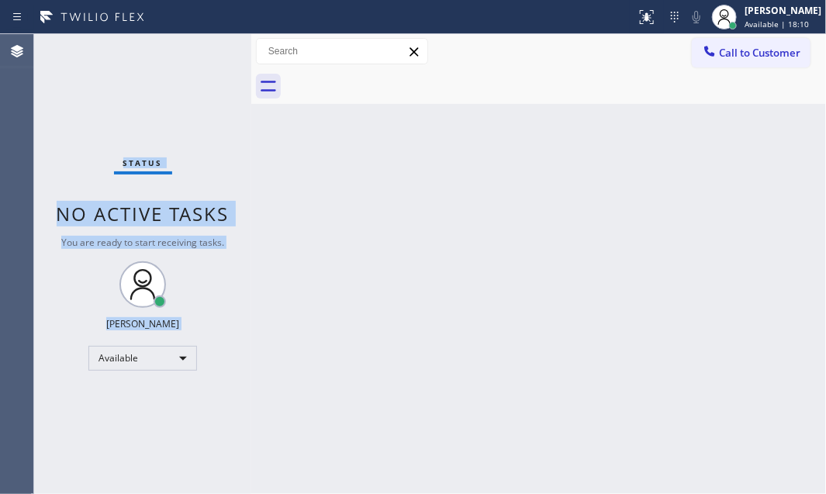
click at [223, 51] on div "Status No active tasks You are ready to start receiving tasks. [PERSON_NAME] Av…" at bounding box center [142, 264] width 217 height 460
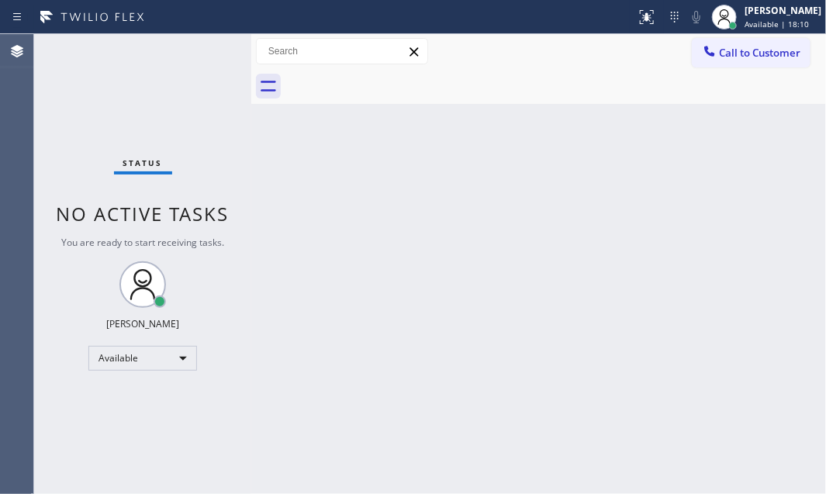
click at [195, 48] on div "Status No active tasks You are ready to start receiving tasks. [PERSON_NAME] Av…" at bounding box center [142, 264] width 217 height 460
click at [195, 46] on div "Status No active tasks You are ready to start receiving tasks. [PERSON_NAME] Av…" at bounding box center [142, 264] width 217 height 460
click at [197, 45] on div "Status No active tasks You are ready to start receiving tasks. [PERSON_NAME] Av…" at bounding box center [142, 264] width 217 height 460
click at [206, 54] on div "Status No active tasks You are ready to start receiving tasks. [PERSON_NAME] Av…" at bounding box center [142, 264] width 217 height 460
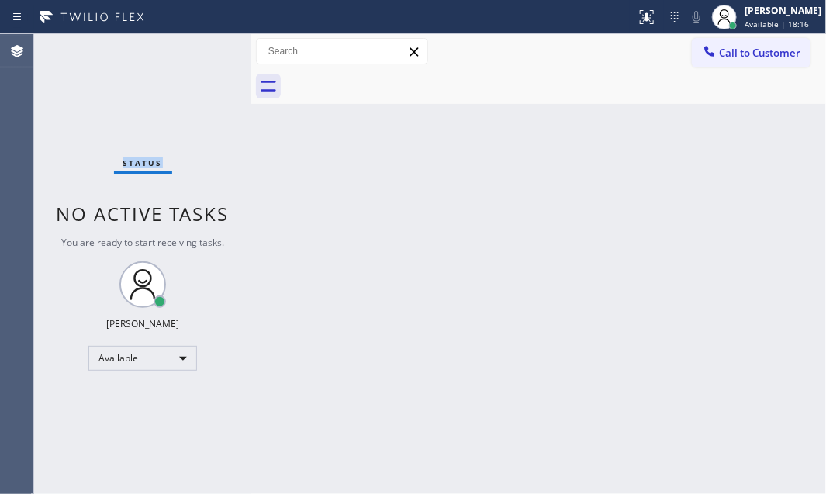
click at [206, 54] on div "Status No active tasks You are ready to start receiving tasks. [PERSON_NAME] Av…" at bounding box center [142, 264] width 217 height 460
click at [209, 54] on div "Status No active tasks You are ready to start receiving tasks. [PERSON_NAME] Av…" at bounding box center [142, 264] width 217 height 460
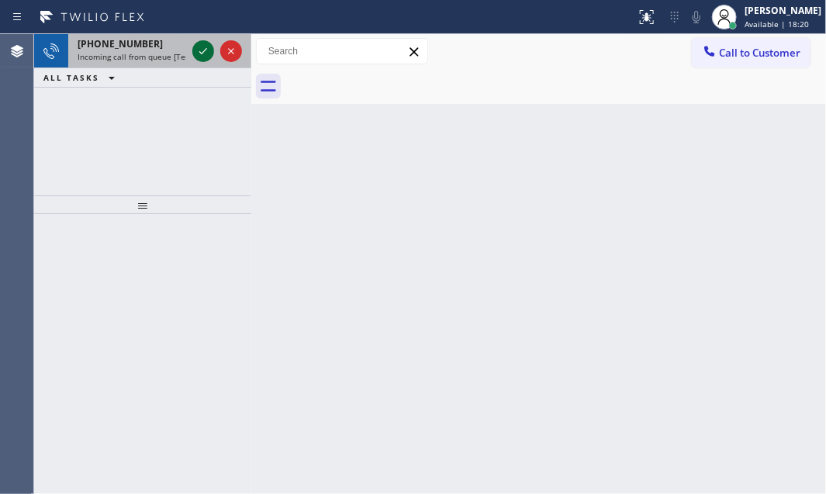
click at [202, 53] on icon at bounding box center [203, 51] width 8 height 6
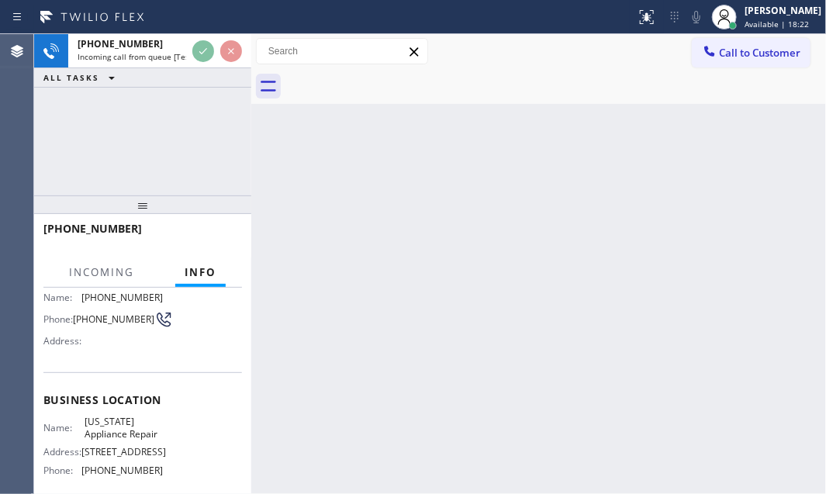
scroll to position [140, 0]
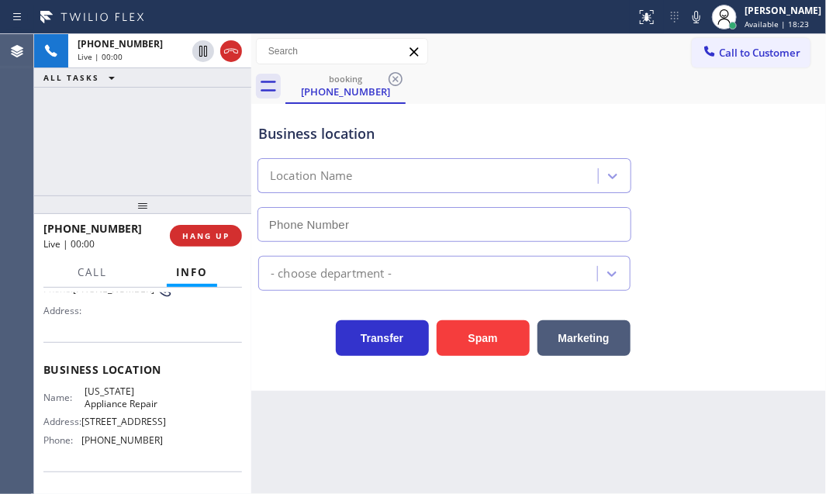
type input "(602) 461-7269"
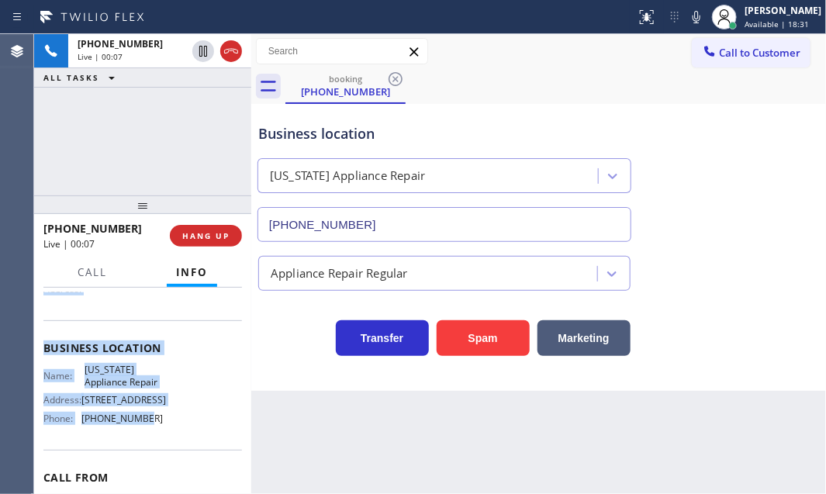
scroll to position [211, 0]
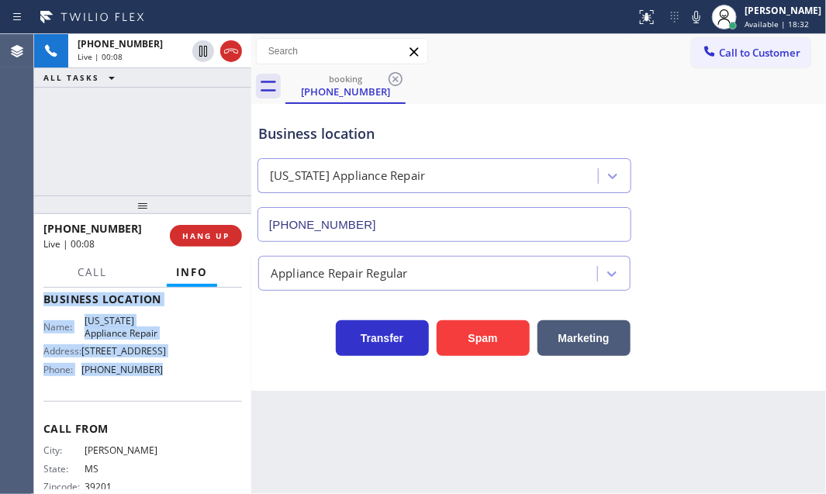
drag, startPoint x: 43, startPoint y: 312, endPoint x: 192, endPoint y: 402, distance: 173.9
click at [185, 395] on div "Context Queue: [Test] All Priority: 1 Customer Name: (769) 798-9910 Phone: (769…" at bounding box center [142, 299] width 198 height 437
copy div "Customer Name: (769) 798-9910 Phone: (769) 798-9910 Address: Business location …"
click at [193, 236] on span "HANG UP" at bounding box center [205, 235] width 47 height 11
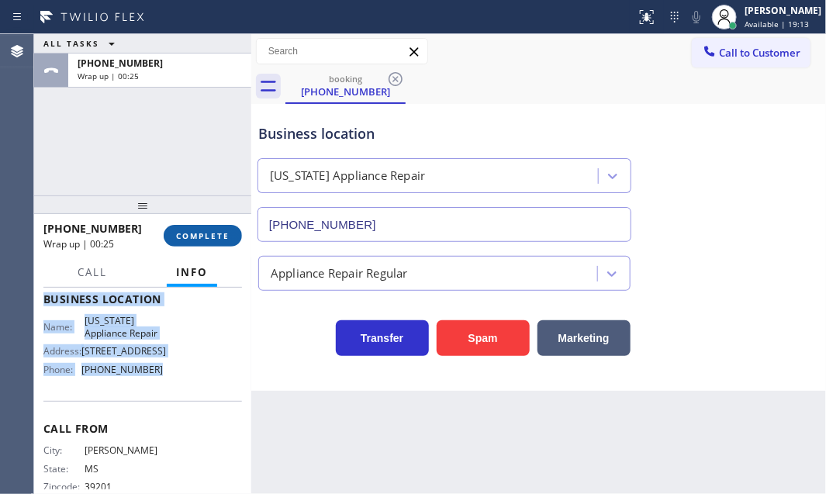
click at [202, 234] on span "COMPLETE" at bounding box center [203, 235] width 54 height 11
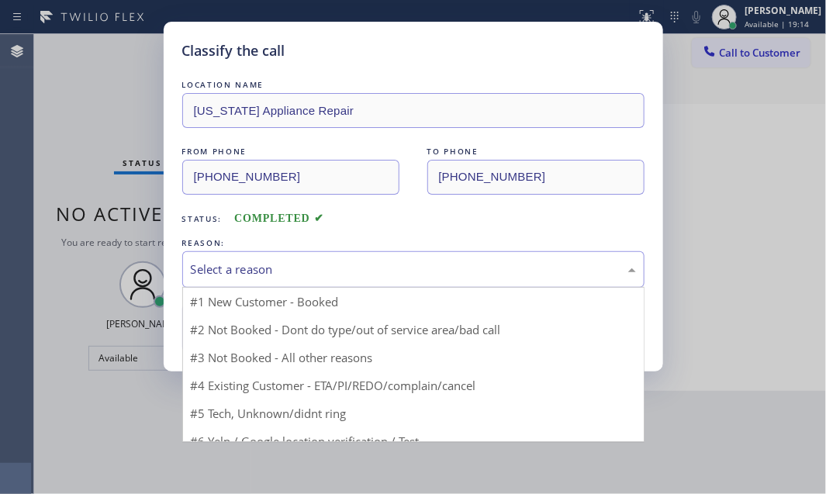
click at [439, 271] on div "Select a reason" at bounding box center [413, 270] width 445 height 18
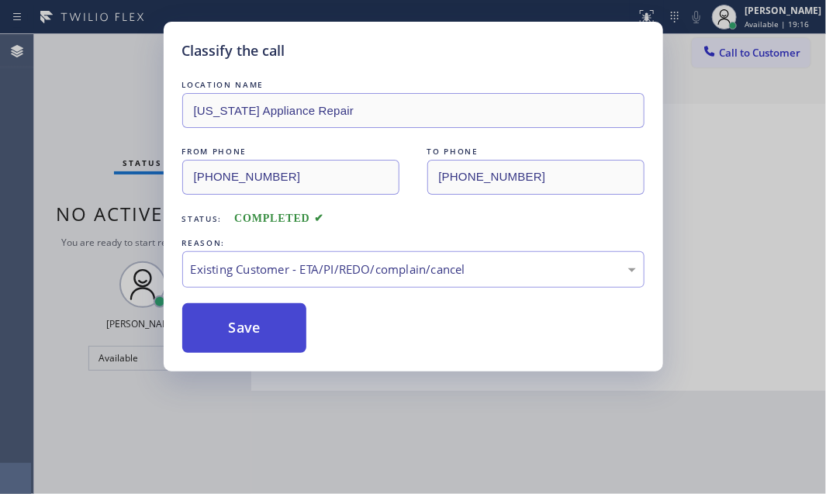
click at [264, 339] on button "Save" at bounding box center [244, 328] width 125 height 50
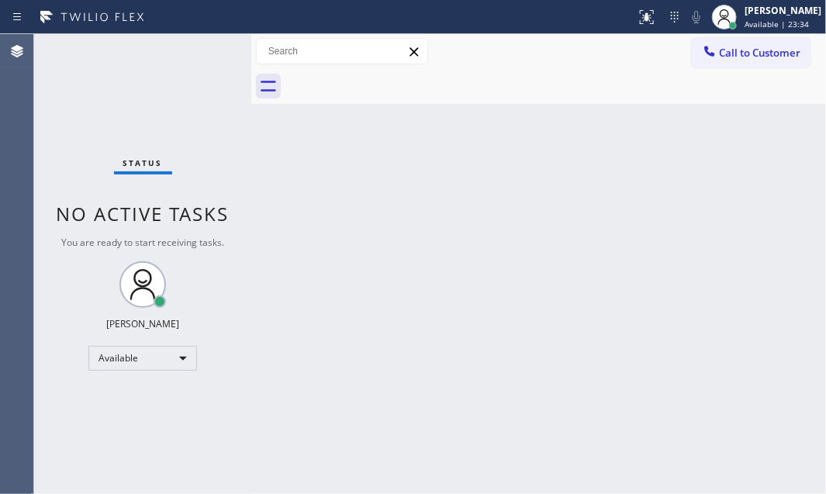
click at [194, 67] on div "Status No active tasks You are ready to start receiving tasks. [PERSON_NAME] Av…" at bounding box center [142, 264] width 217 height 460
click at [194, 64] on div "Status No active tasks You are ready to start receiving tasks. [PERSON_NAME] Av…" at bounding box center [142, 264] width 217 height 460
click at [201, 54] on div "Status No active tasks You are ready to start receiving tasks. [PERSON_NAME] Av…" at bounding box center [142, 264] width 217 height 460
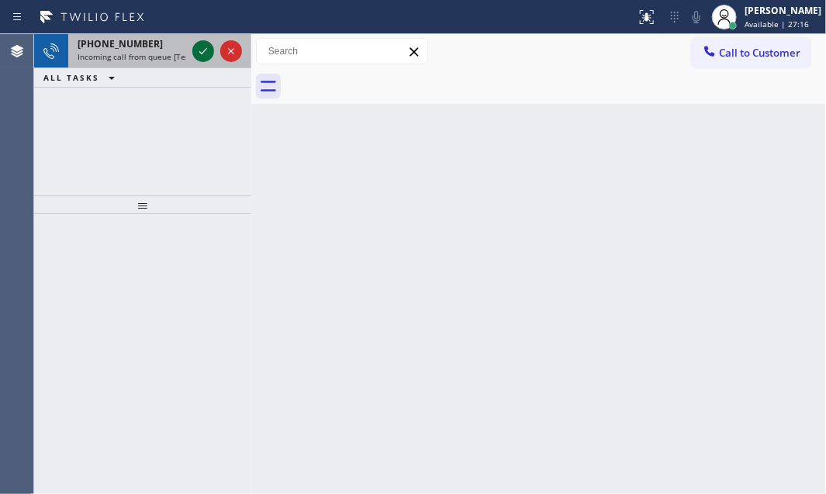
click at [192, 50] on div at bounding box center [217, 51] width 56 height 34
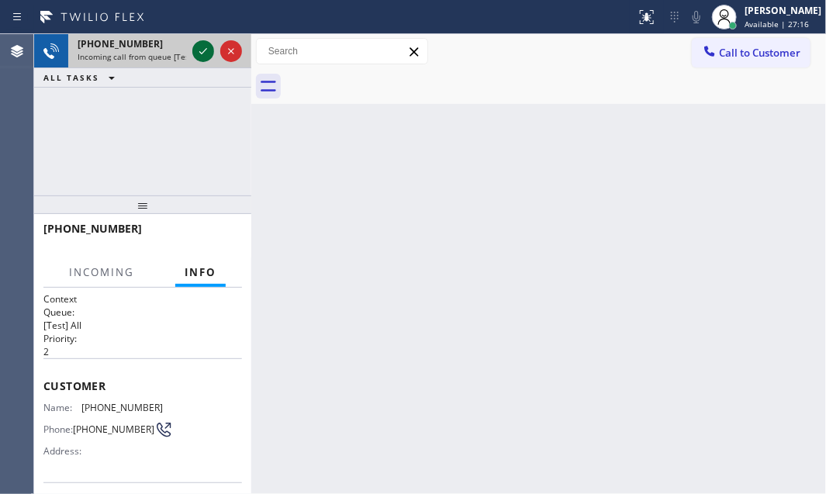
click at [196, 50] on icon at bounding box center [203, 51] width 19 height 19
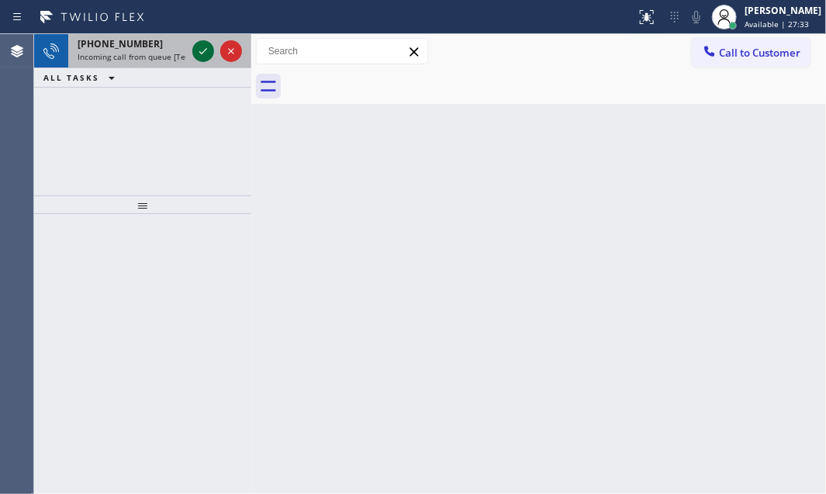
click at [197, 60] on icon at bounding box center [203, 51] width 19 height 19
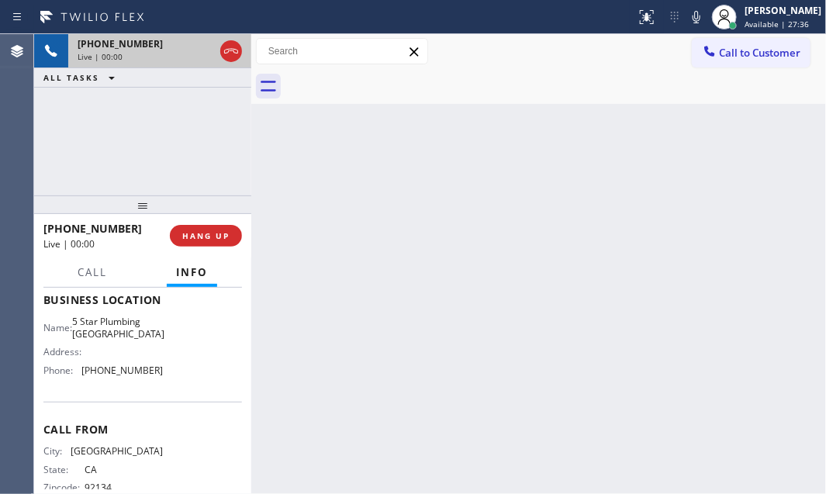
scroll to position [211, 0]
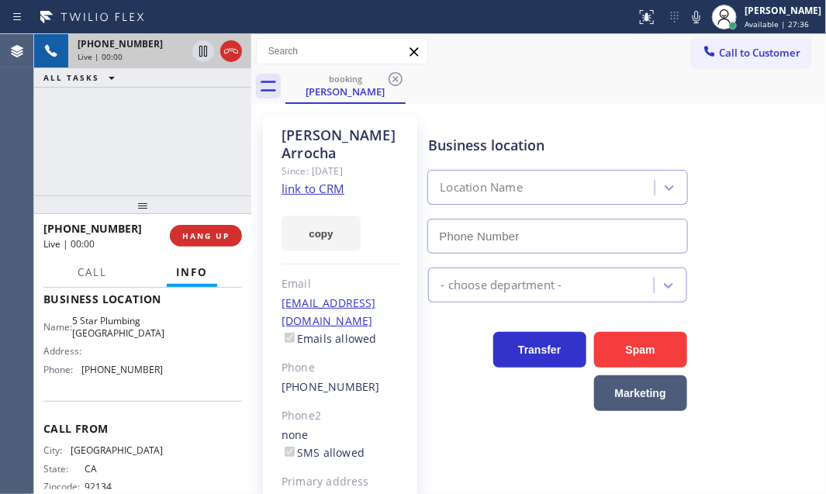
type input "(657) 298-8088"
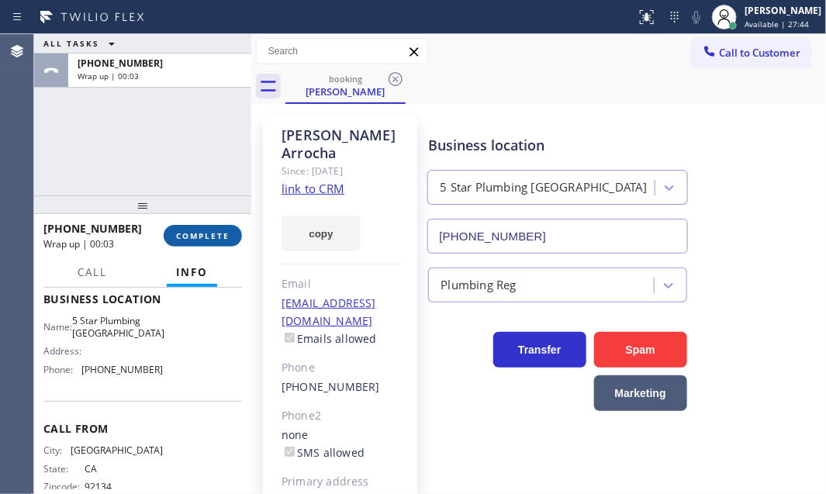
click at [201, 228] on button "COMPLETE" at bounding box center [203, 236] width 78 height 22
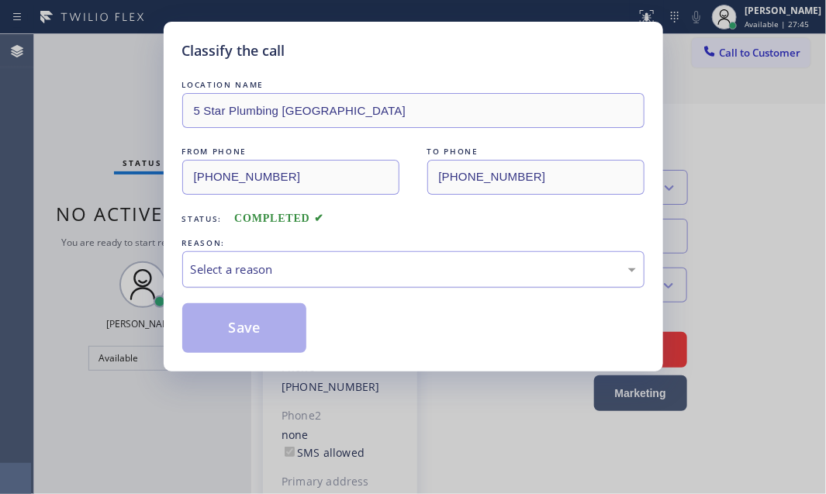
click at [250, 271] on div "Select a reason" at bounding box center [413, 270] width 445 height 18
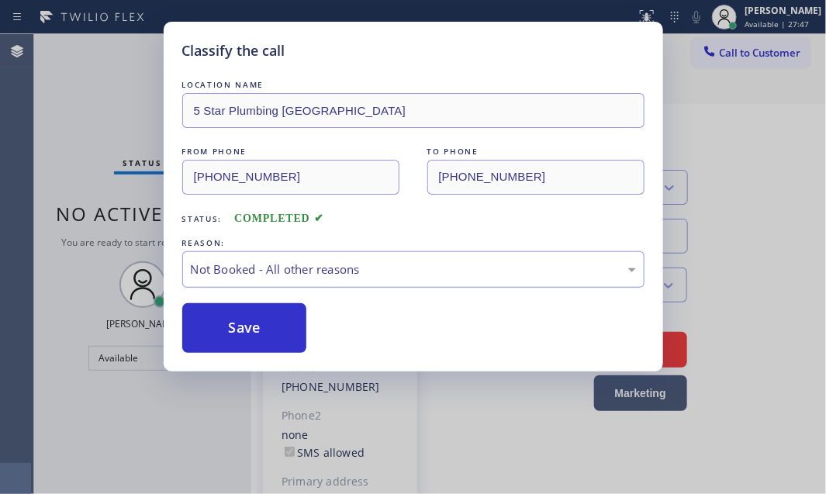
drag, startPoint x: 294, startPoint y: 269, endPoint x: 288, endPoint y: 278, distance: 11.2
click at [292, 271] on div "Not Booked - All other reasons" at bounding box center [413, 270] width 445 height 18
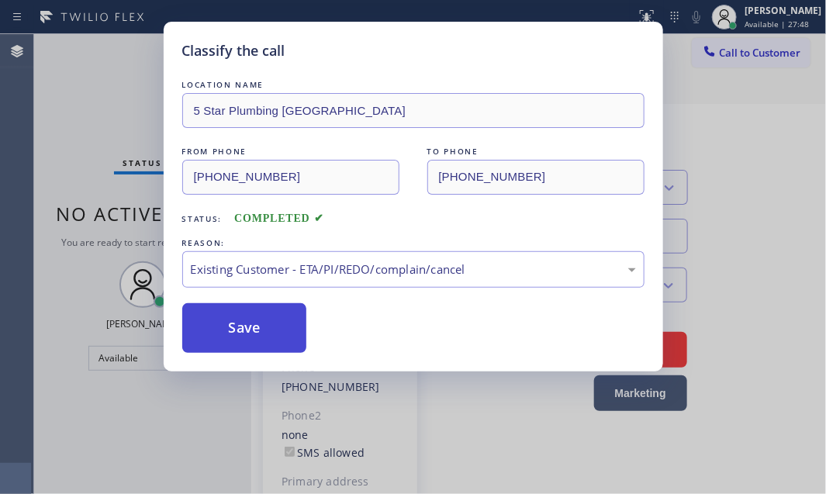
click at [218, 333] on button "Save" at bounding box center [244, 328] width 125 height 50
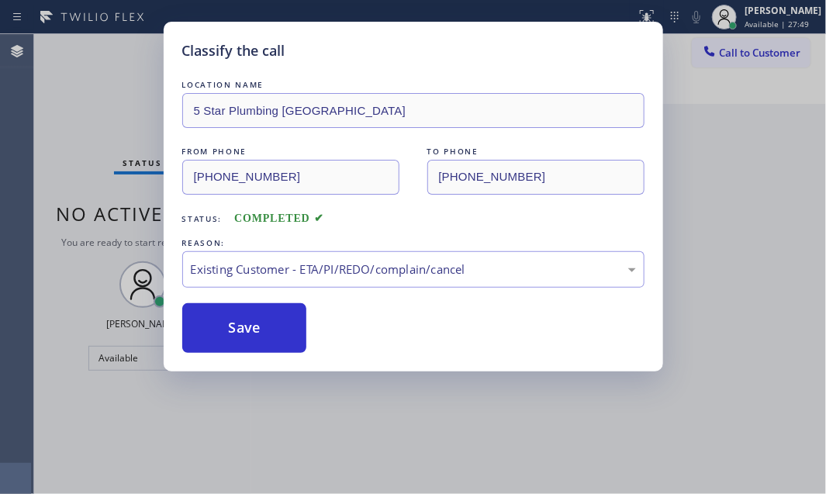
click at [759, 169] on div "Classify the call LOCATION NAME 5 Star Plumbing Anaheim FROM PHONE (619) 510-54…" at bounding box center [413, 247] width 826 height 494
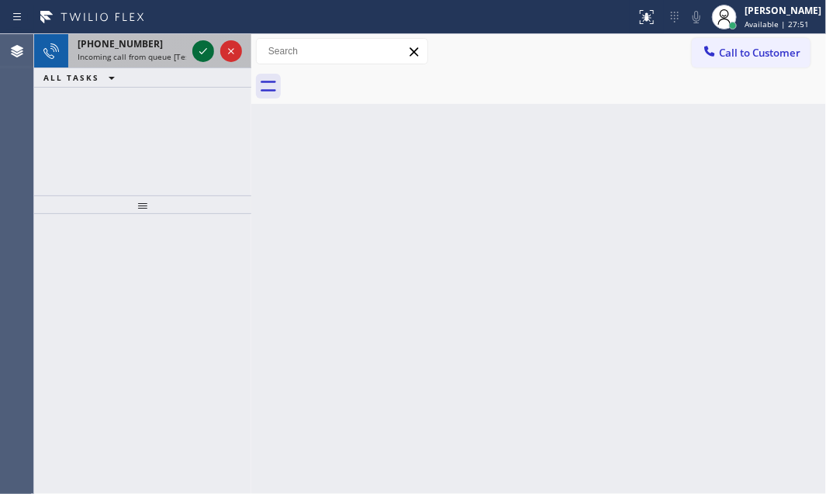
click at [200, 50] on icon at bounding box center [203, 51] width 19 height 19
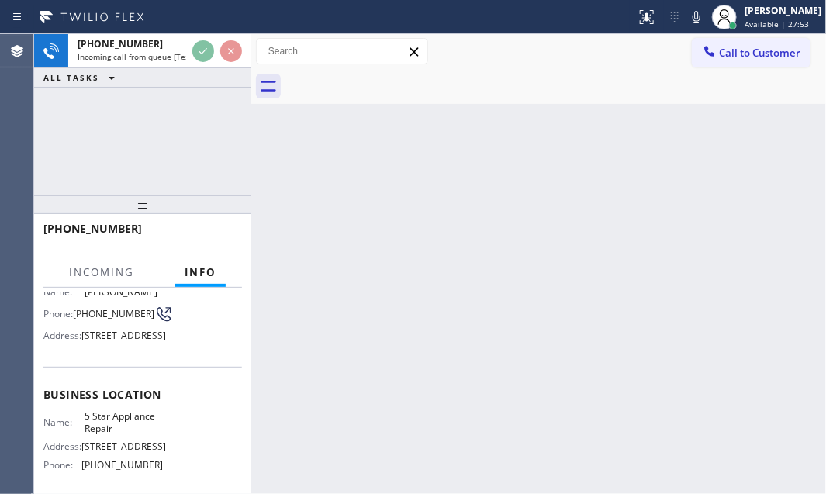
scroll to position [140, 0]
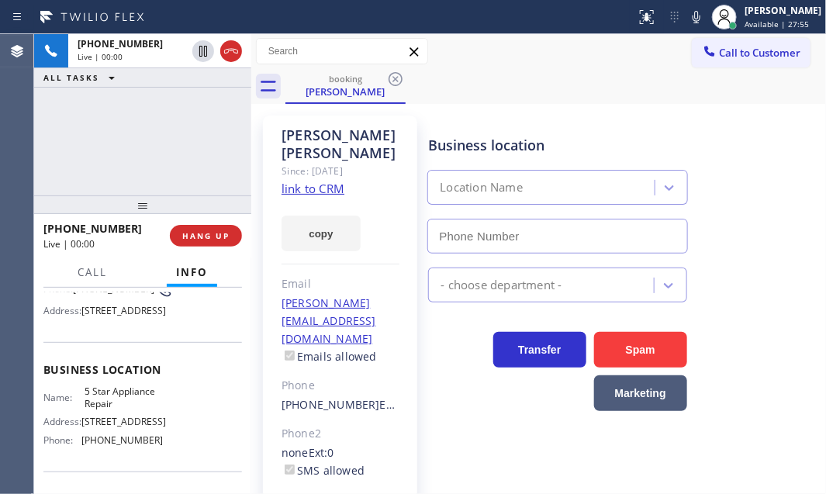
type input "[PHONE_NUMBER]"
click at [316, 181] on link "link to CRM" at bounding box center [312, 189] width 63 height 16
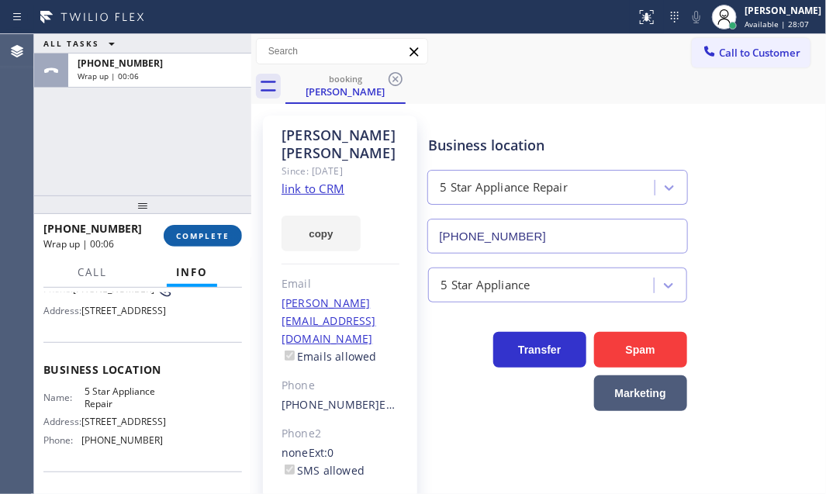
click at [209, 236] on span "COMPLETE" at bounding box center [203, 235] width 54 height 11
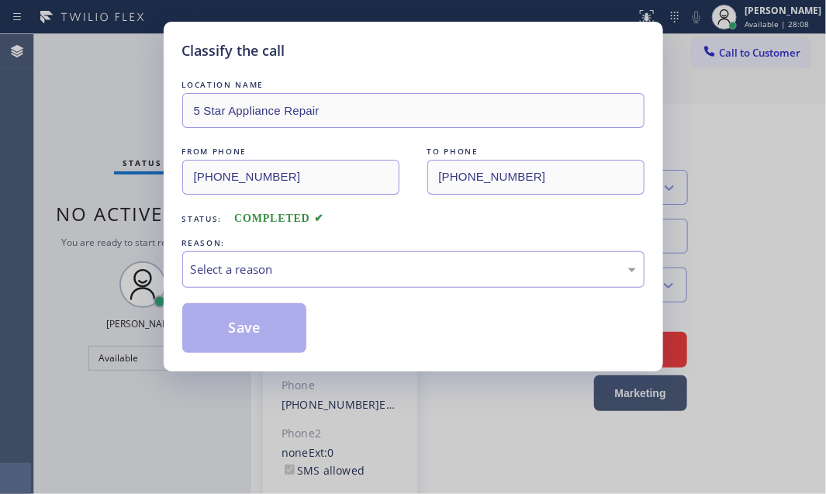
click at [320, 278] on div "Select a reason" at bounding box center [413, 269] width 462 height 36
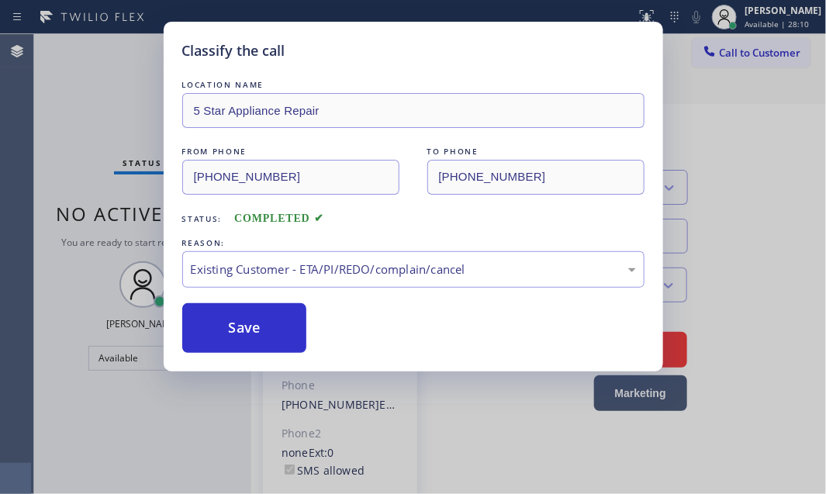
drag, startPoint x: 328, startPoint y: 356, endPoint x: 271, endPoint y: 347, distance: 58.0
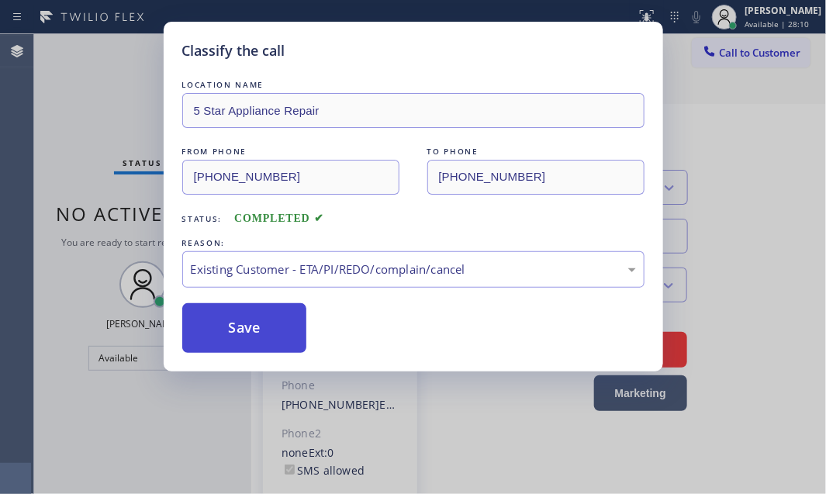
drag, startPoint x: 249, startPoint y: 322, endPoint x: 286, endPoint y: 314, distance: 38.0
click at [249, 320] on button "Save" at bounding box center [244, 328] width 125 height 50
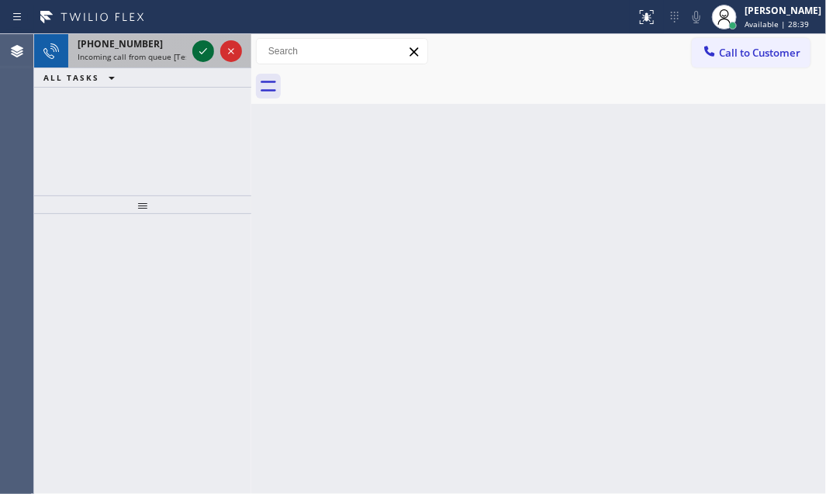
click at [202, 50] on icon at bounding box center [203, 51] width 19 height 19
click at [198, 46] on icon at bounding box center [203, 51] width 19 height 19
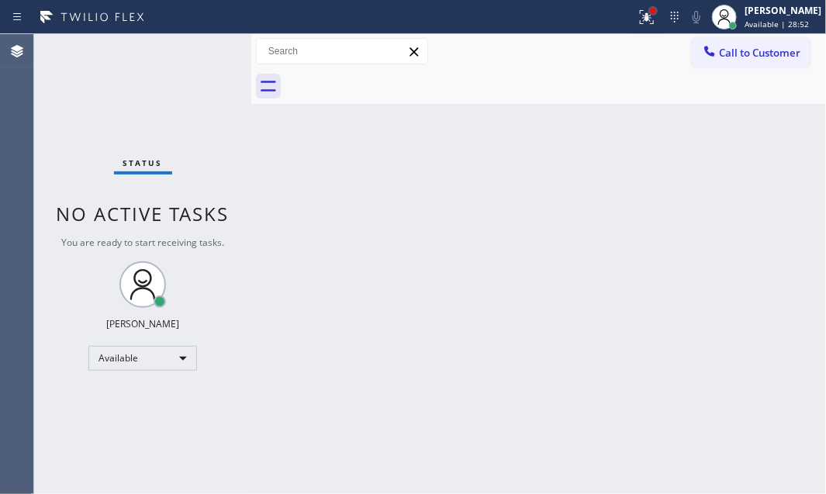
click at [650, 10] on div at bounding box center [653, 11] width 6 height 6
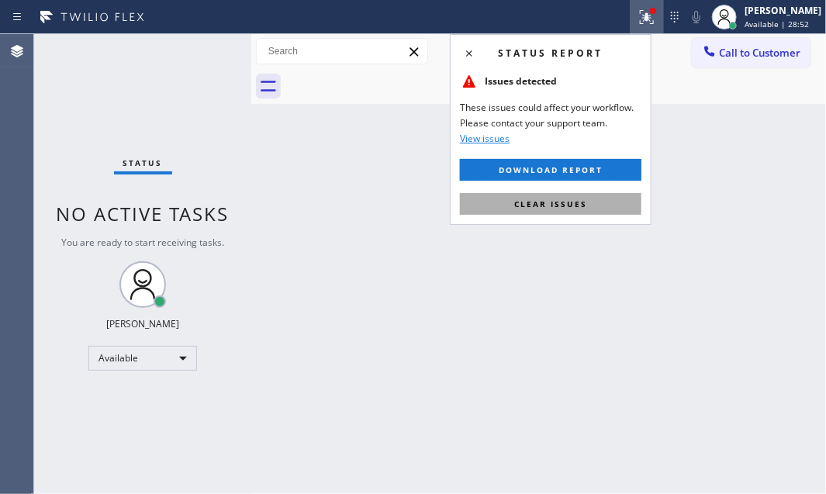
click at [609, 200] on button "Clear issues" at bounding box center [550, 204] width 181 height 22
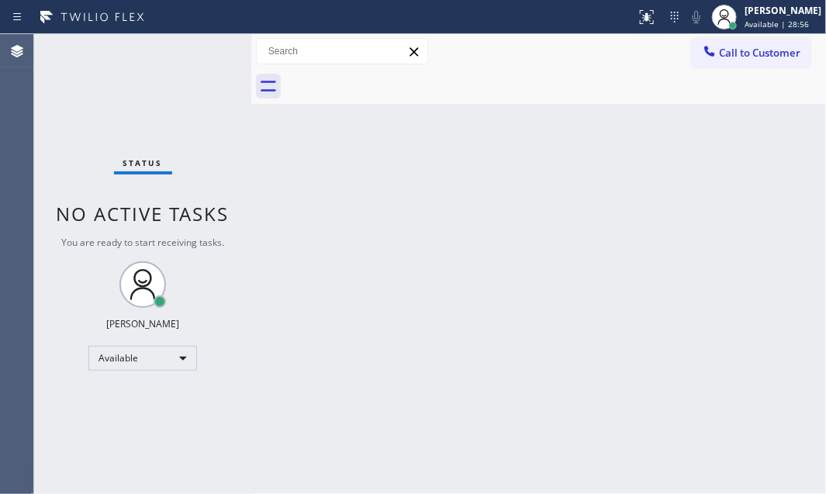
click at [481, 207] on div "Back to Dashboard Change Sender ID Customers Technicians Select a contact Outbo…" at bounding box center [538, 264] width 575 height 460
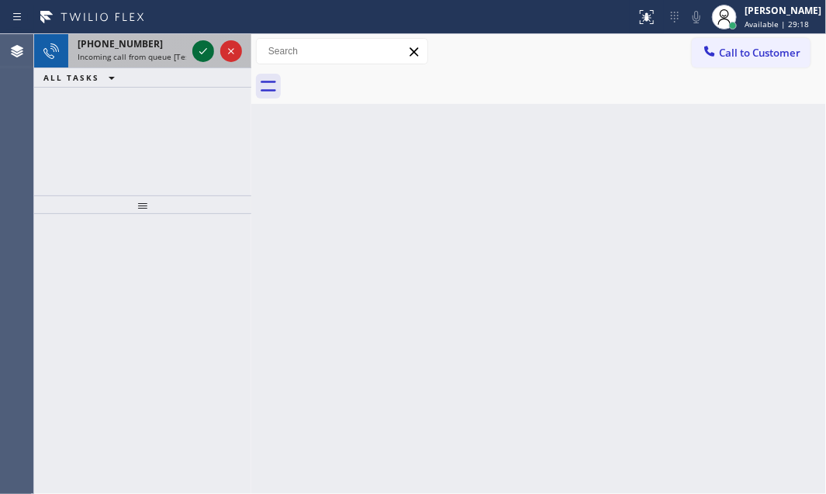
click at [202, 51] on icon at bounding box center [203, 51] width 19 height 19
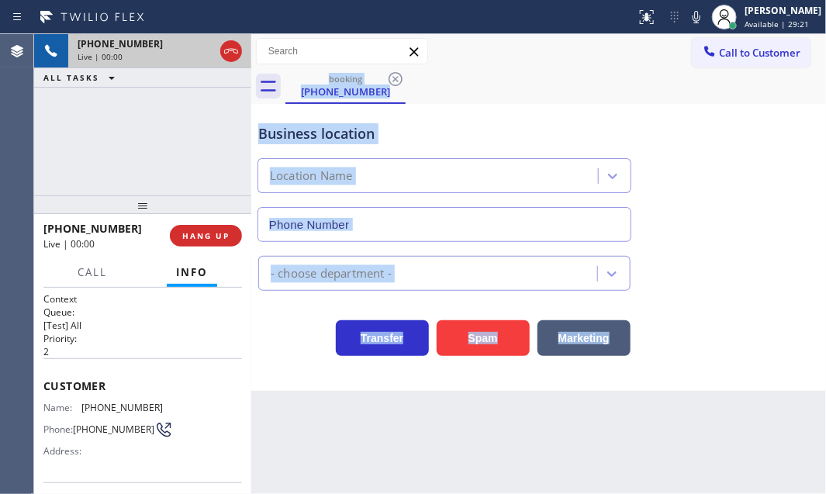
type input "[PHONE_NUMBER]"
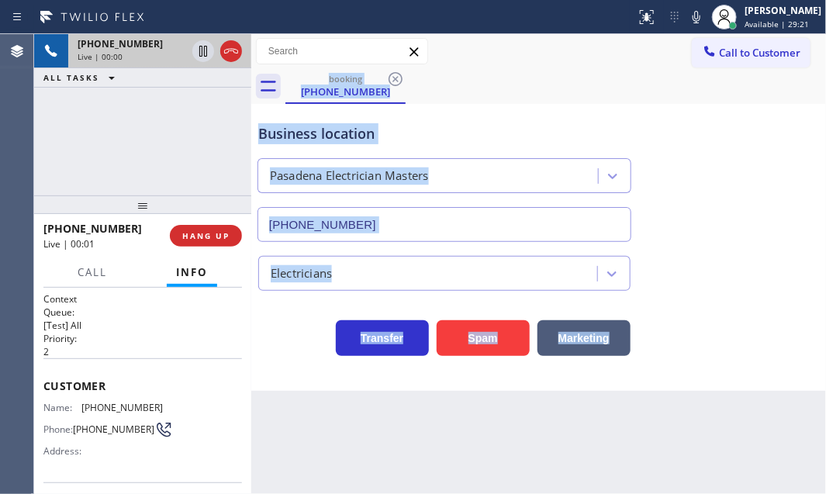
click at [730, 131] on div "Business location Pasadena Electrician Masters (626) 768-9548" at bounding box center [538, 172] width 567 height 140
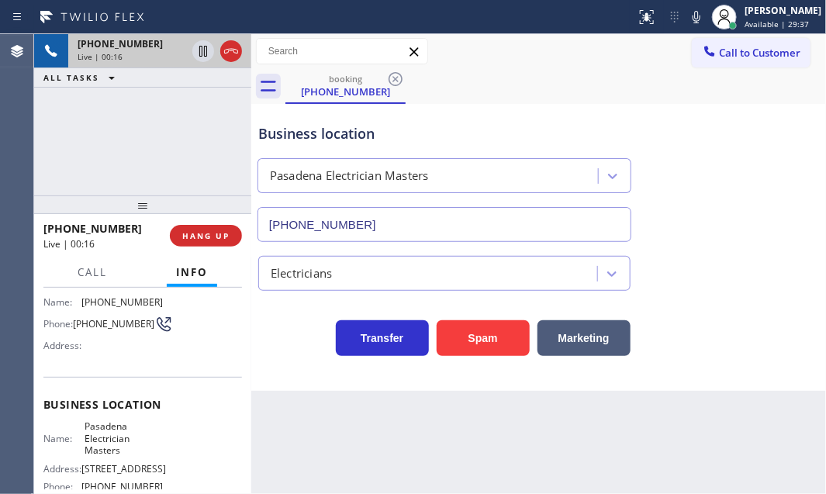
scroll to position [140, 0]
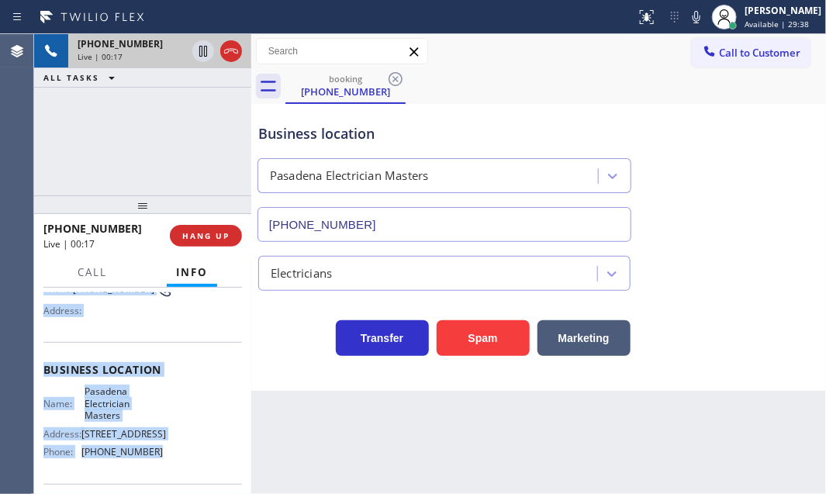
drag, startPoint x: 43, startPoint y: 379, endPoint x: 174, endPoint y: 461, distance: 155.3
click at [162, 458] on div "Context Queue: [Test] All Priority: 2 Customer Name: (310) 433-3091 Phone: (310…" at bounding box center [142, 376] width 198 height 449
copy div "Customer Name: (310) 433-3091 Phone: (310) 433-3091 Address: Business location …"
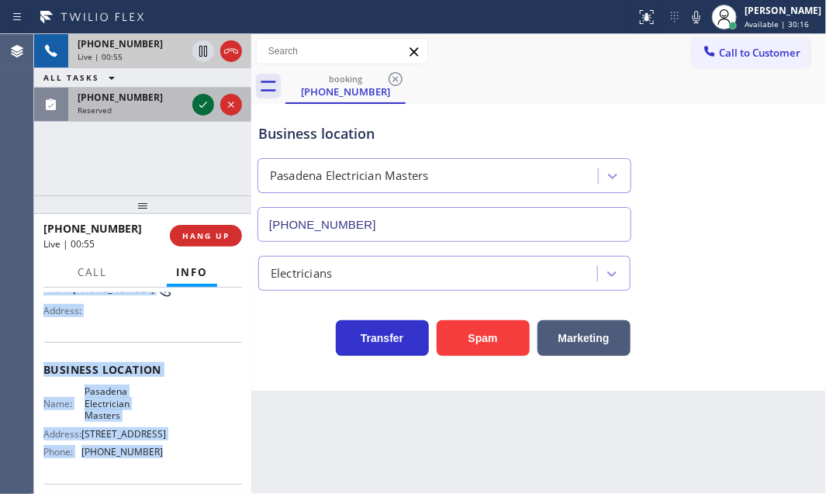
click at [205, 99] on icon at bounding box center [203, 104] width 19 height 19
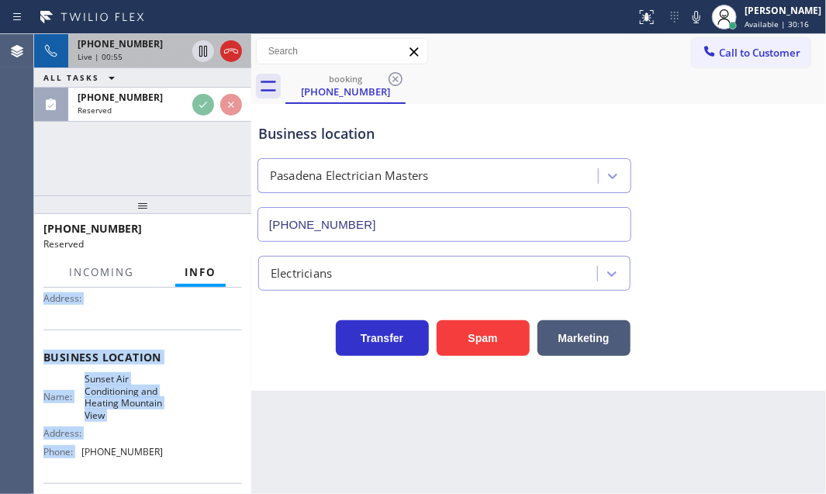
scroll to position [154, 0]
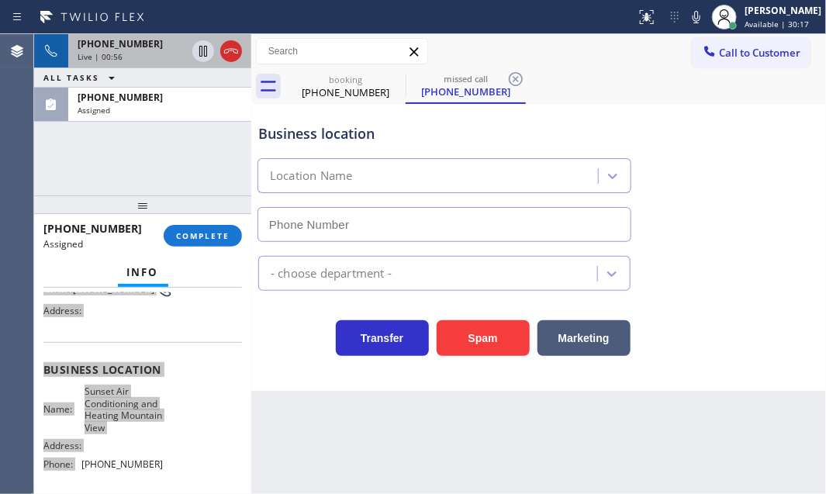
type input "[PHONE_NUMBER]"
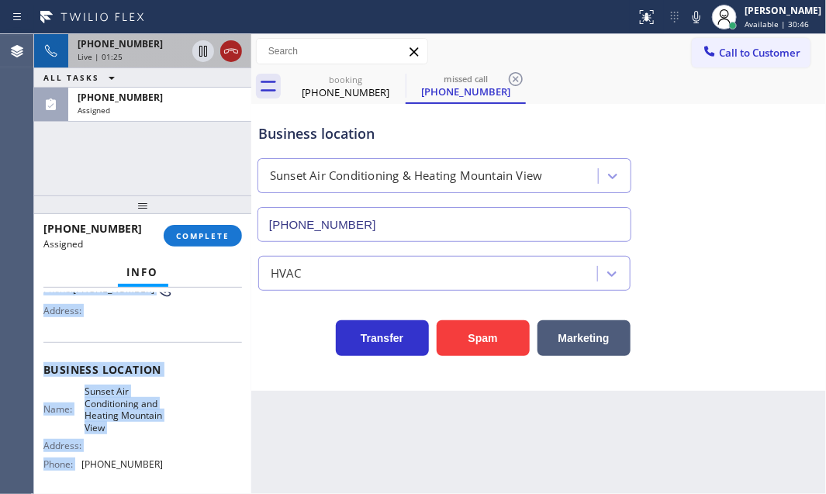
click at [233, 46] on icon at bounding box center [231, 51] width 19 height 19
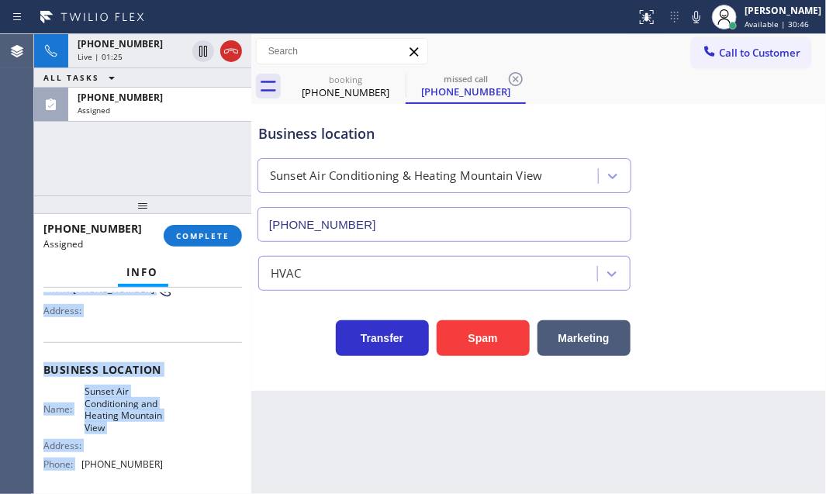
scroll to position [140, 0]
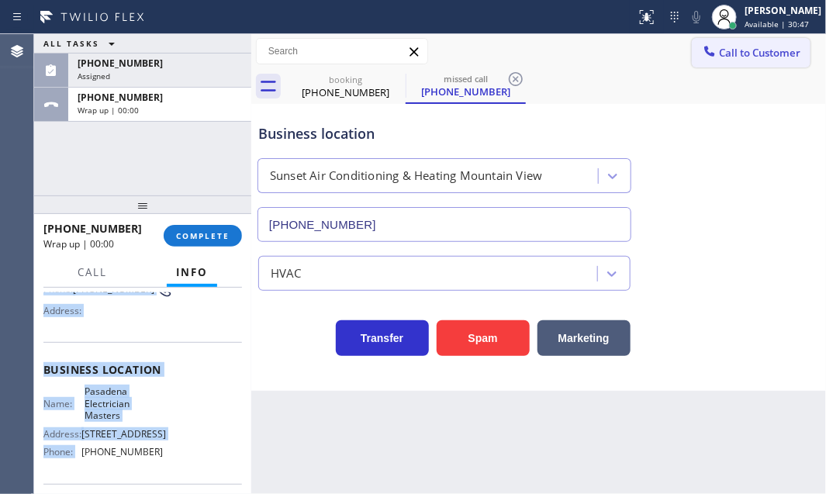
click at [751, 58] on span "Call to Customer" at bounding box center [759, 53] width 81 height 14
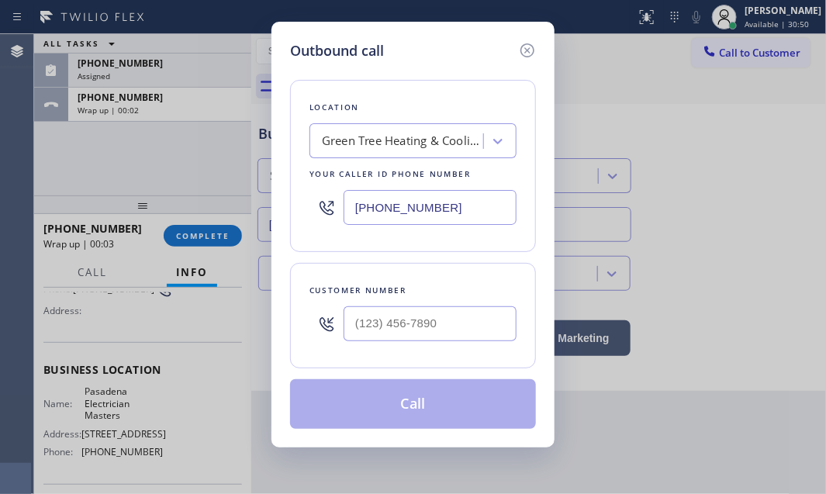
click at [486, 209] on input "(949) 506-5933" at bounding box center [429, 207] width 173 height 35
paste input "626) 768-9548"
type input "[PHONE_NUMBER]"
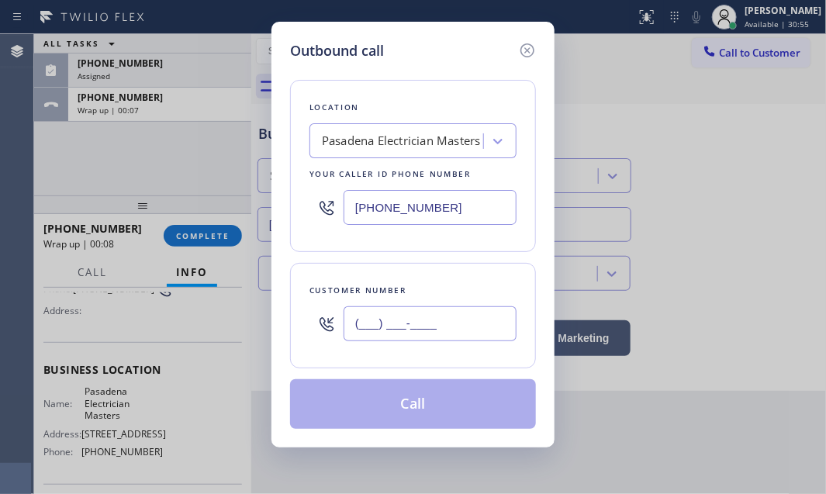
click at [447, 328] on input "(___) ___-____" at bounding box center [429, 323] width 173 height 35
paste input "310) 433-3091"
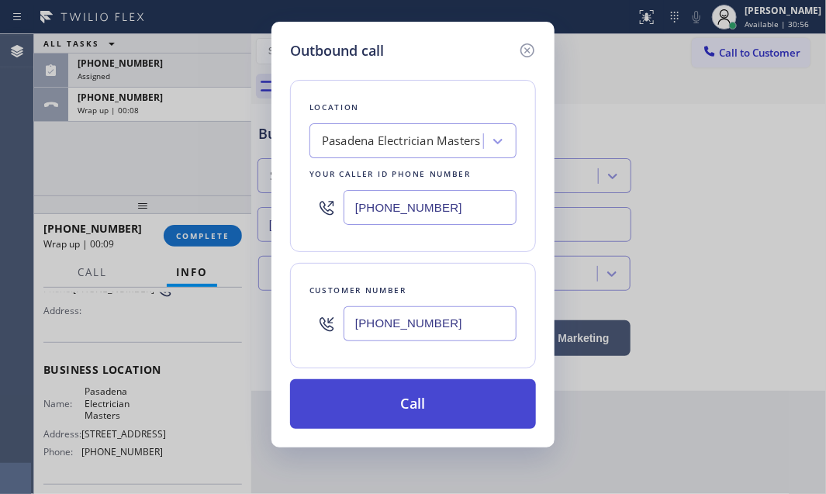
type input "[PHONE_NUMBER]"
click at [423, 406] on button "Call" at bounding box center [413, 404] width 246 height 50
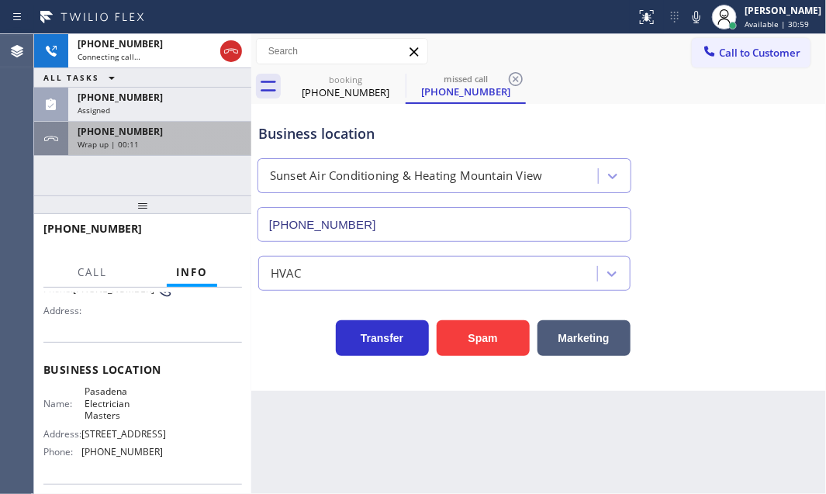
click at [173, 135] on div "[PHONE_NUMBER]" at bounding box center [160, 131] width 164 height 13
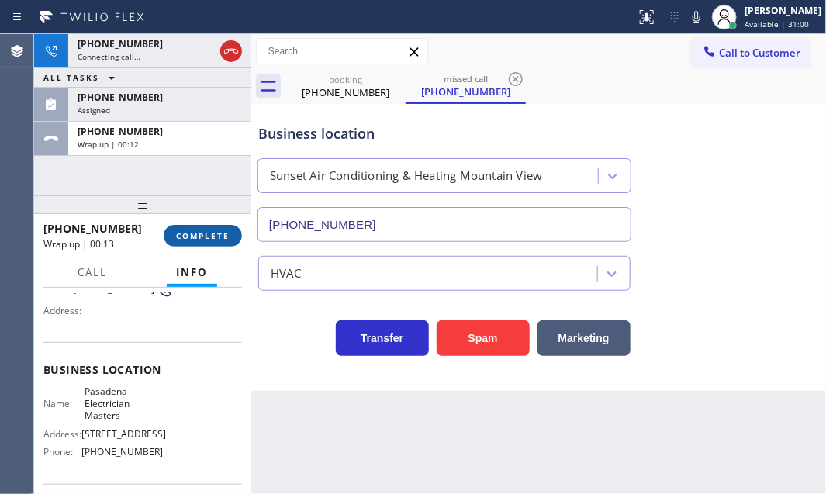
click at [215, 235] on span "COMPLETE" at bounding box center [203, 235] width 54 height 11
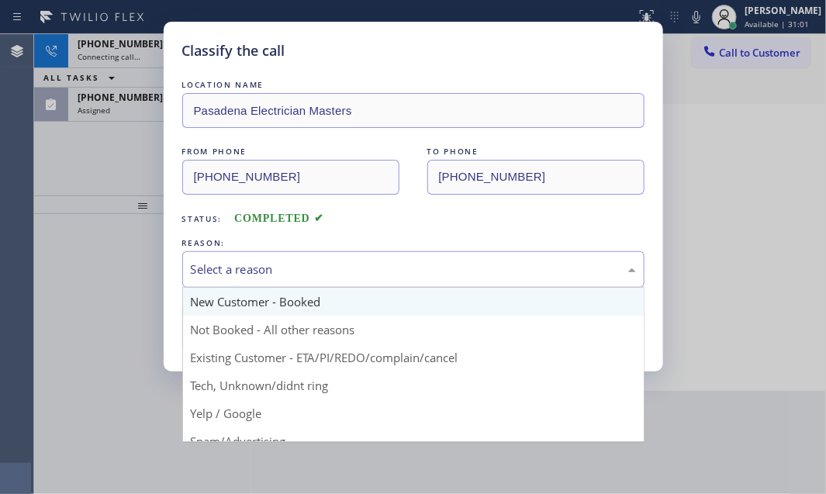
drag, startPoint x: 371, startPoint y: 264, endPoint x: 343, endPoint y: 312, distance: 55.3
click at [371, 265] on div "Select a reason" at bounding box center [413, 270] width 445 height 18
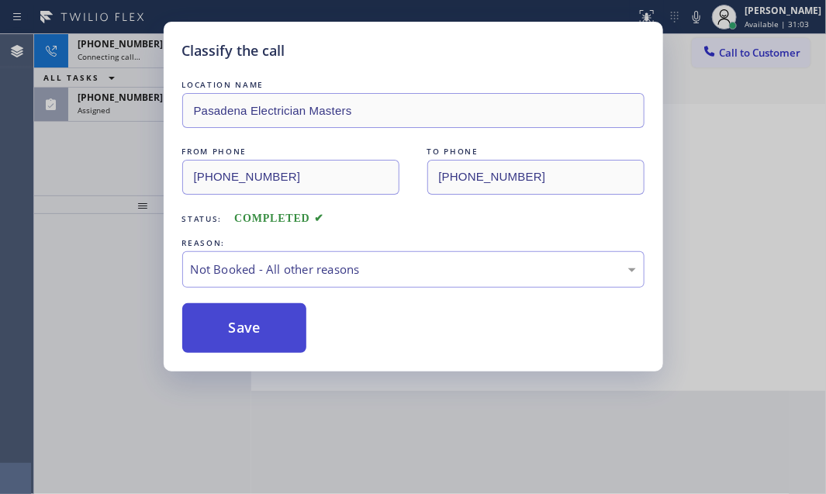
click at [224, 330] on button "Save" at bounding box center [244, 328] width 125 height 50
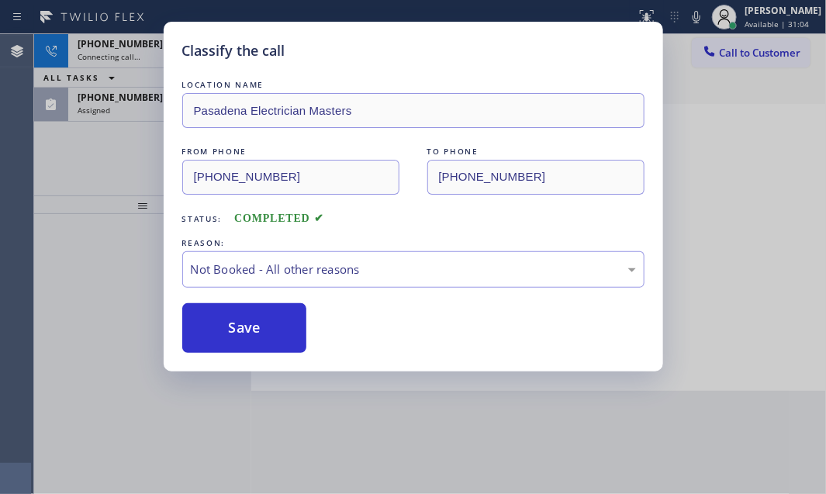
click at [138, 109] on div "Classify the call LOCATION NAME Pasadena Electrician Masters FROM PHONE (310) 4…" at bounding box center [413, 247] width 826 height 494
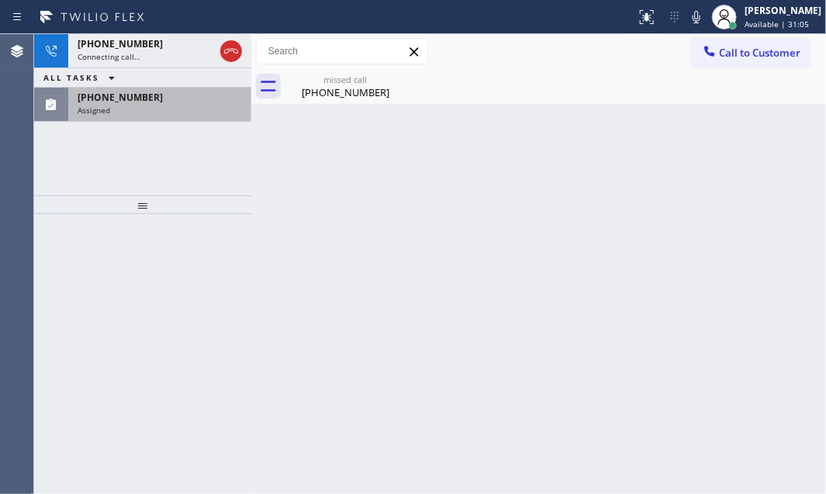
click at [153, 105] on div "Assigned" at bounding box center [160, 110] width 164 height 11
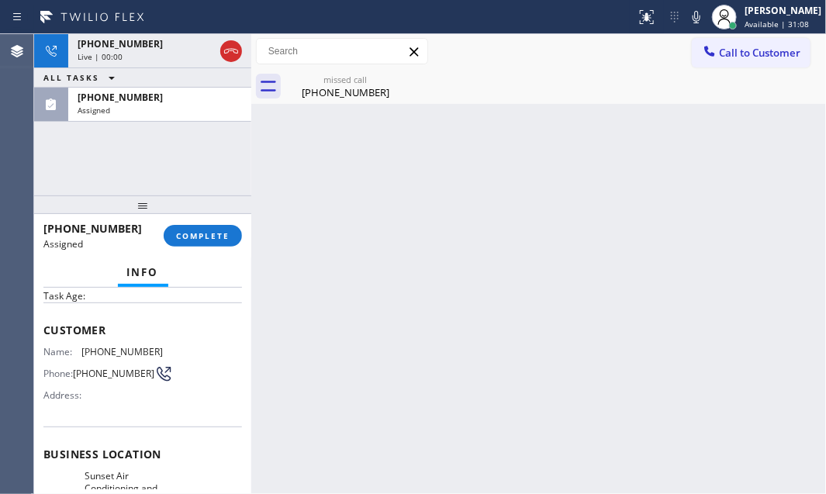
scroll to position [68, 0]
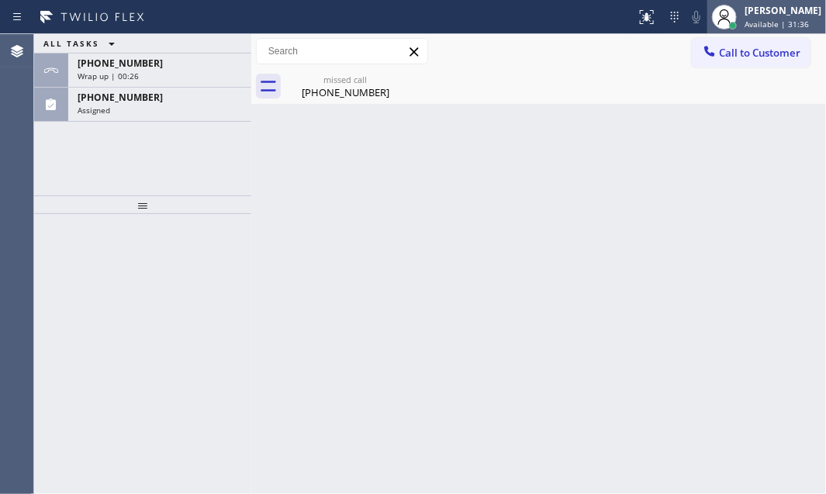
click at [752, 20] on span "Available | 31:36" at bounding box center [776, 24] width 64 height 11
drag, startPoint x: 565, startPoint y: 49, endPoint x: 734, endPoint y: 78, distance: 171.4
click at [594, 52] on div "Call to Customer Outbound call Location Search location Your caller id phone nu…" at bounding box center [538, 51] width 575 height 27
click at [779, 54] on span "Call to Customer" at bounding box center [759, 53] width 81 height 14
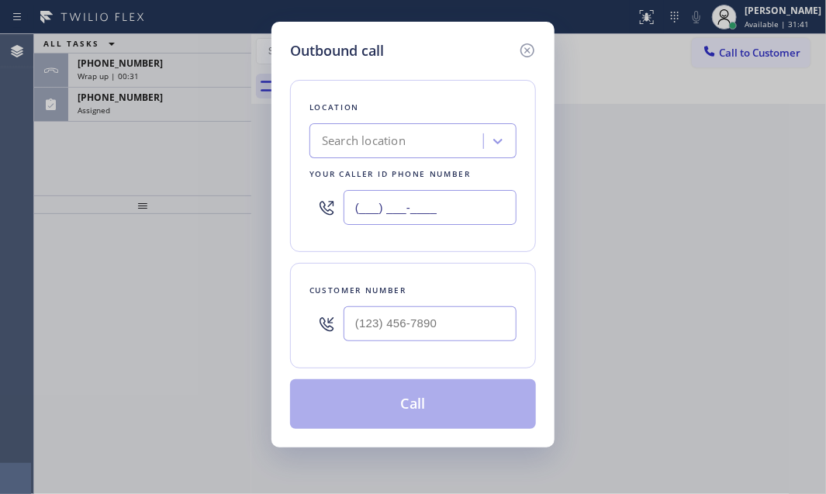
click at [473, 202] on input "(___) ___-____" at bounding box center [429, 207] width 173 height 35
paste input "626) 768-9548"
type input "[PHONE_NUMBER]"
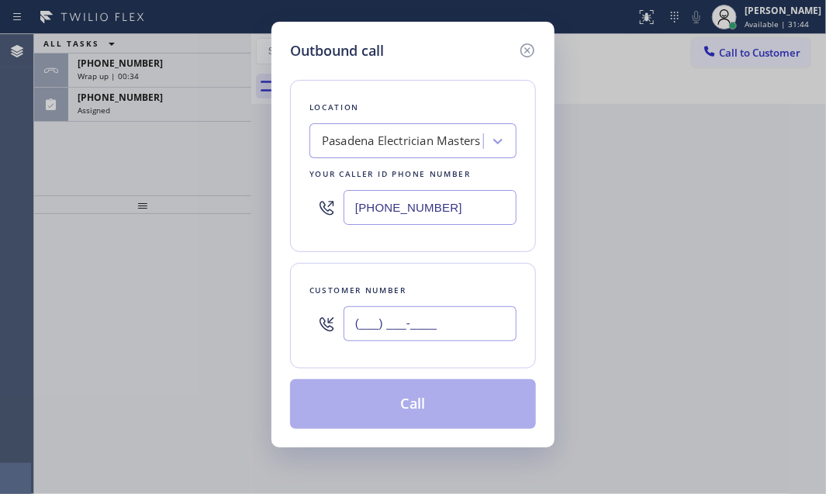
click at [425, 316] on input "(___) ___-____" at bounding box center [429, 323] width 173 height 35
paste input "310) 433-3091"
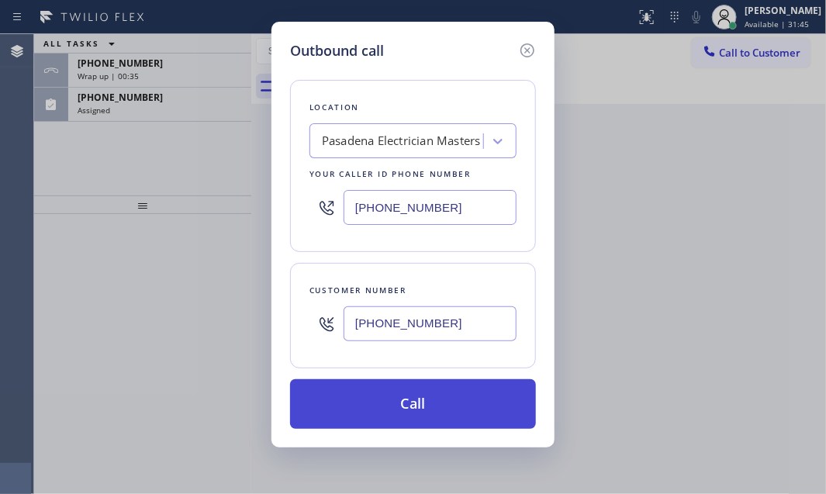
type input "[PHONE_NUMBER]"
drag, startPoint x: 421, startPoint y: 402, endPoint x: 403, endPoint y: 387, distance: 23.1
click at [420, 401] on button "Call" at bounding box center [413, 404] width 246 height 50
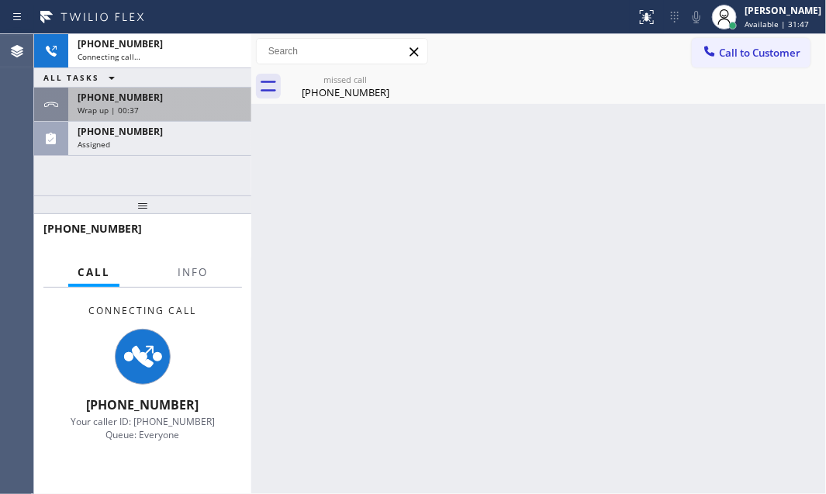
click at [175, 98] on div "[PHONE_NUMBER]" at bounding box center [160, 97] width 164 height 13
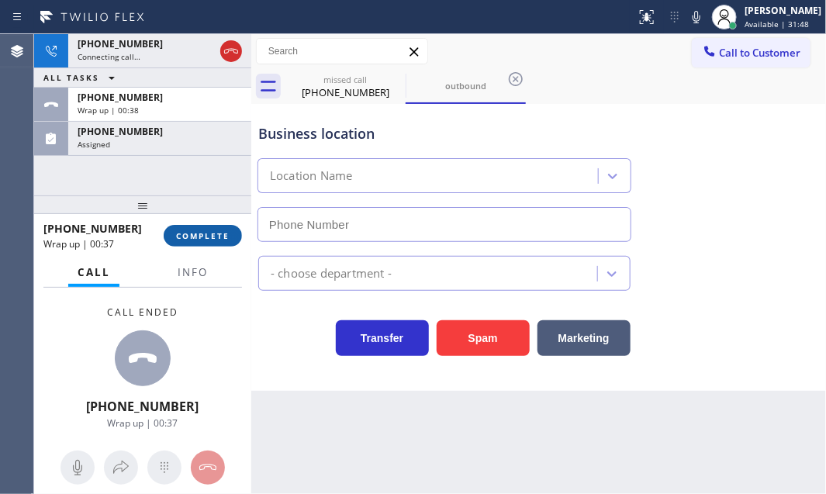
click at [213, 230] on span "COMPLETE" at bounding box center [203, 235] width 54 height 11
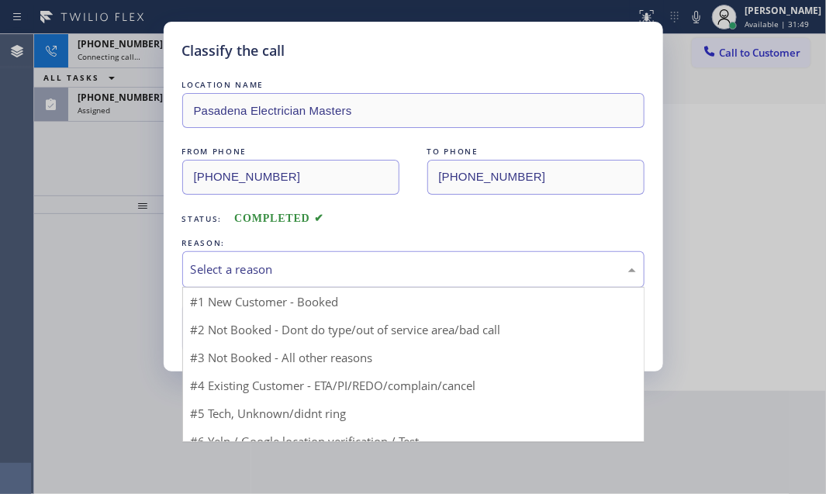
click at [305, 261] on div "Select a reason" at bounding box center [413, 270] width 445 height 18
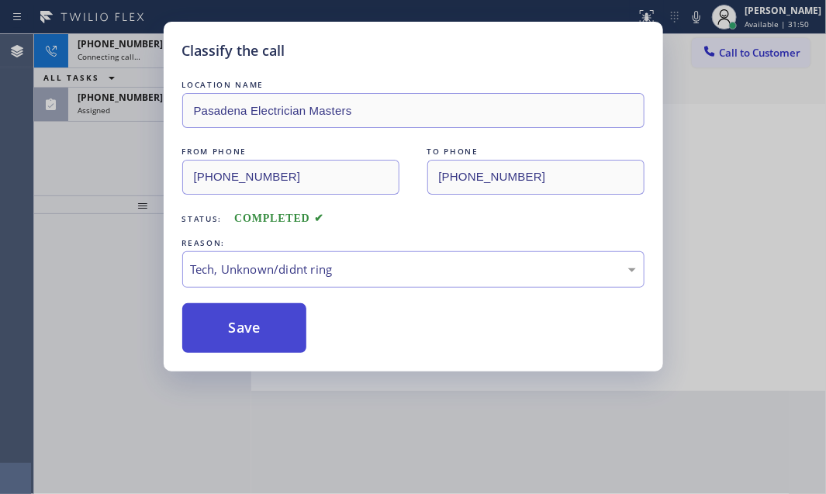
drag, startPoint x: 272, startPoint y: 381, endPoint x: 256, endPoint y: 343, distance: 42.0
type input "[PHONE_NUMBER]"
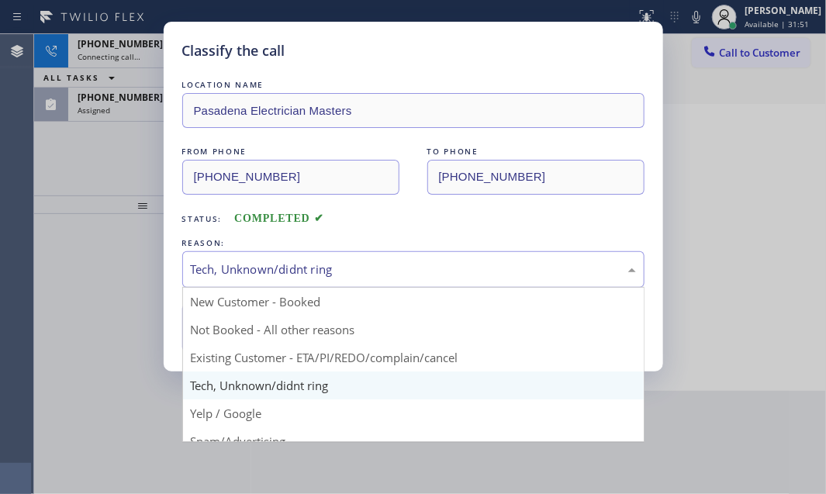
click at [309, 264] on div "Tech, Unknown/didnt ring" at bounding box center [413, 270] width 445 height 18
click at [109, 142] on div "Classify the call LOCATION NAME Pasadena Electrician Masters FROM PHONE [PHONE_…" at bounding box center [413, 247] width 826 height 494
click at [288, 267] on div "Tech, Unknown/didnt ring" at bounding box center [413, 270] width 445 height 18
click at [135, 57] on div "Classify the call LOCATION NAME Pasadena Electrician Masters FROM PHONE [PHONE_…" at bounding box center [413, 247] width 826 height 494
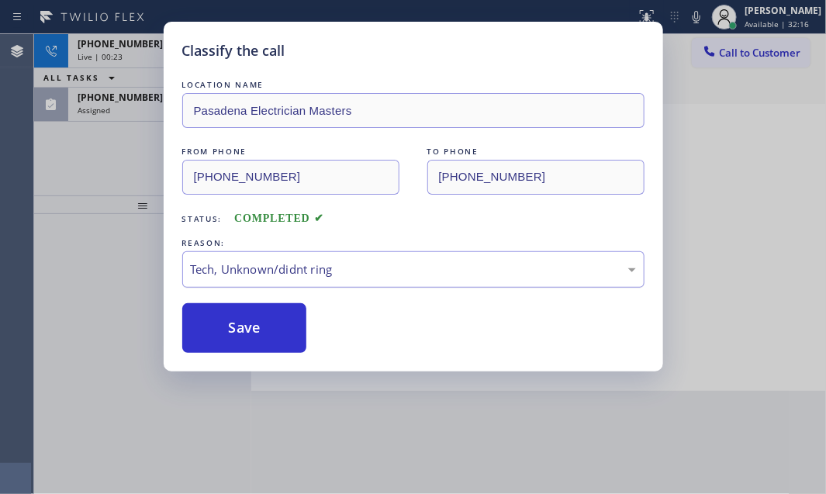
click at [342, 278] on div "Tech, Unknown/didnt ring" at bounding box center [413, 269] width 462 height 36
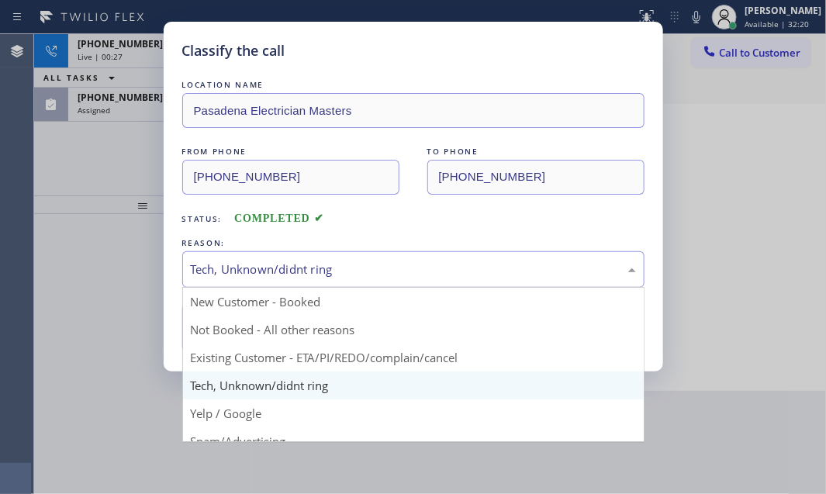
click at [114, 112] on div "Classify the call LOCATION NAME Pasadena Electrician Masters FROM PHONE [PHONE_…" at bounding box center [413, 247] width 826 height 494
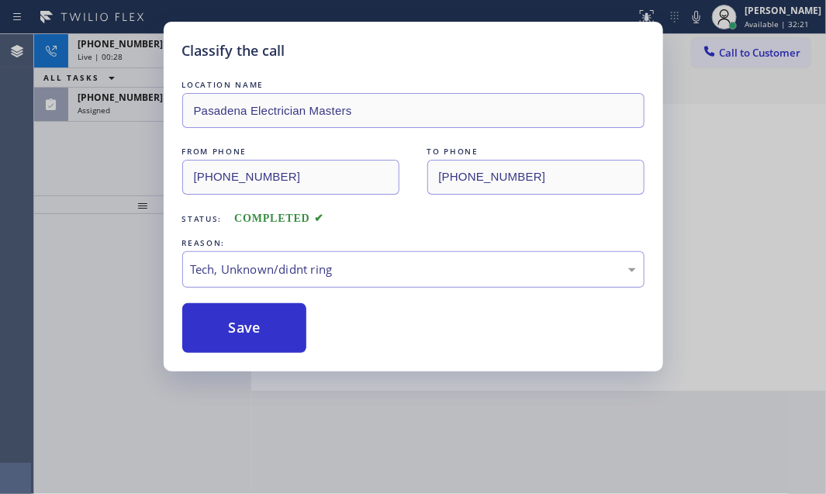
click at [319, 270] on div "Tech, Unknown/didnt ring" at bounding box center [413, 270] width 445 height 18
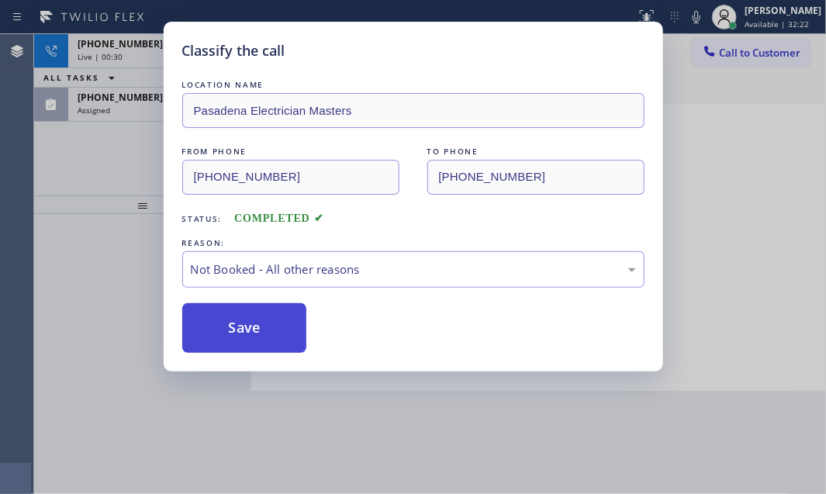
click at [236, 333] on button "Save" at bounding box center [244, 328] width 125 height 50
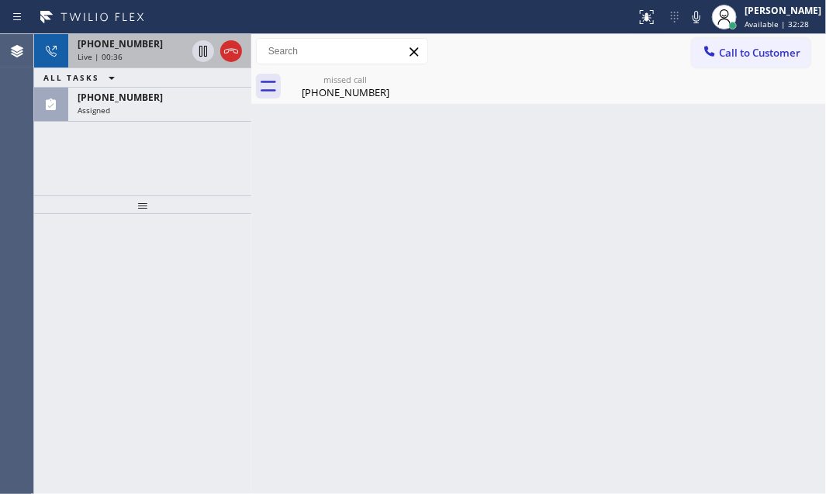
click at [158, 54] on div "Live | 00:36" at bounding box center [132, 56] width 109 height 11
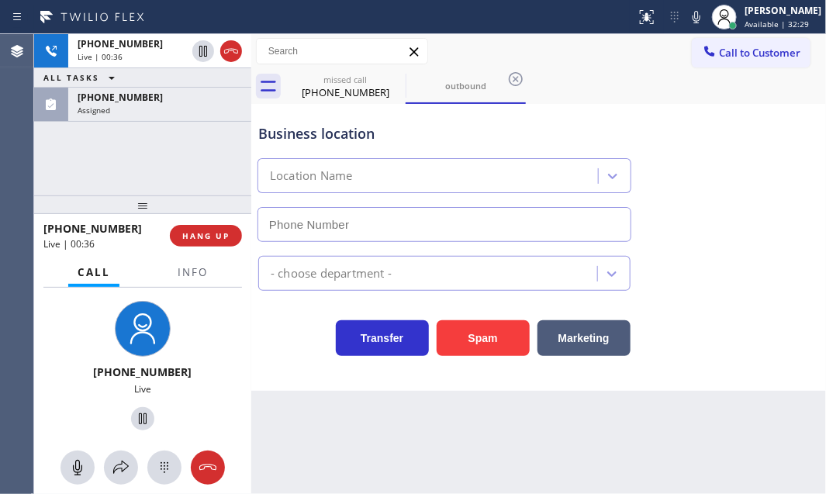
type input "[PHONE_NUMBER]"
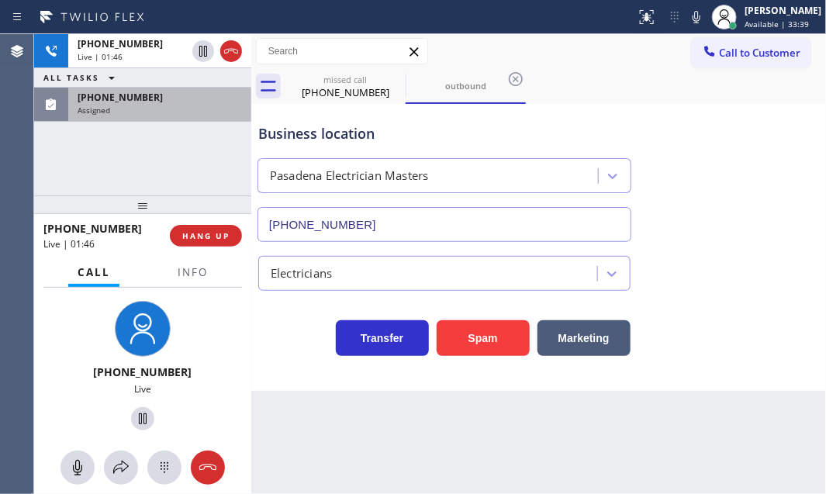
click at [140, 102] on span "[PHONE_NUMBER]" at bounding box center [120, 97] width 85 height 13
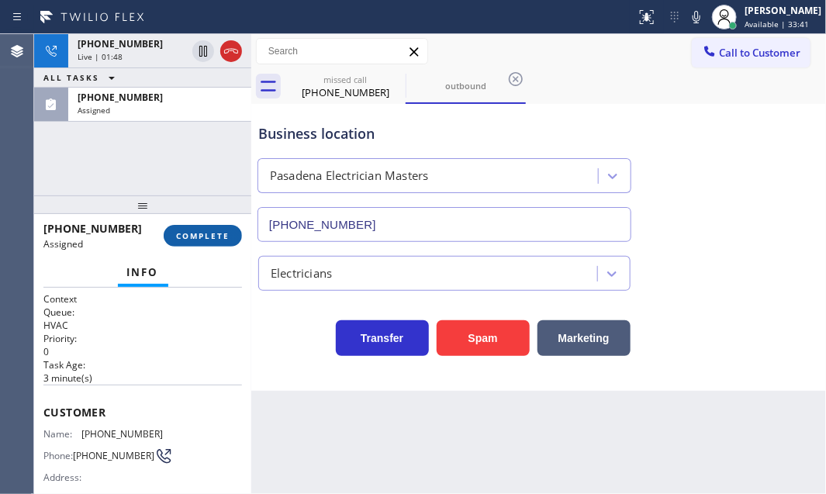
click at [202, 233] on span "COMPLETE" at bounding box center [203, 235] width 54 height 11
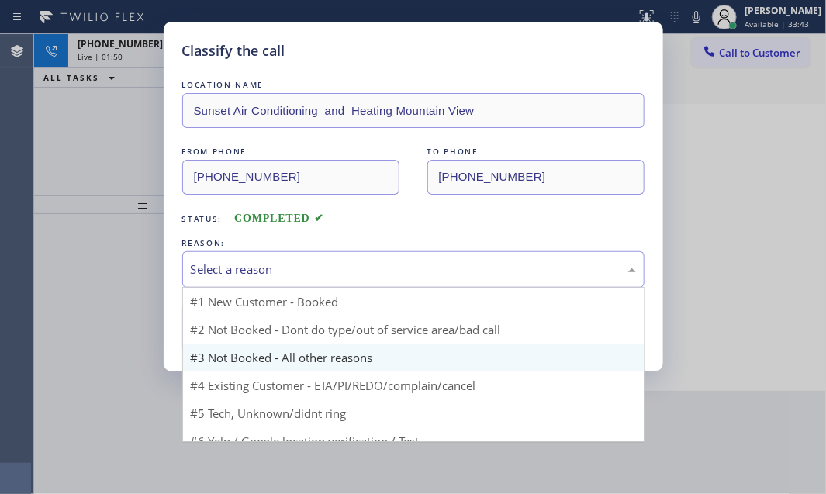
drag, startPoint x: 326, startPoint y: 259, endPoint x: 322, endPoint y: 330, distance: 70.7
click at [326, 262] on div "Select a reason" at bounding box center [413, 270] width 445 height 18
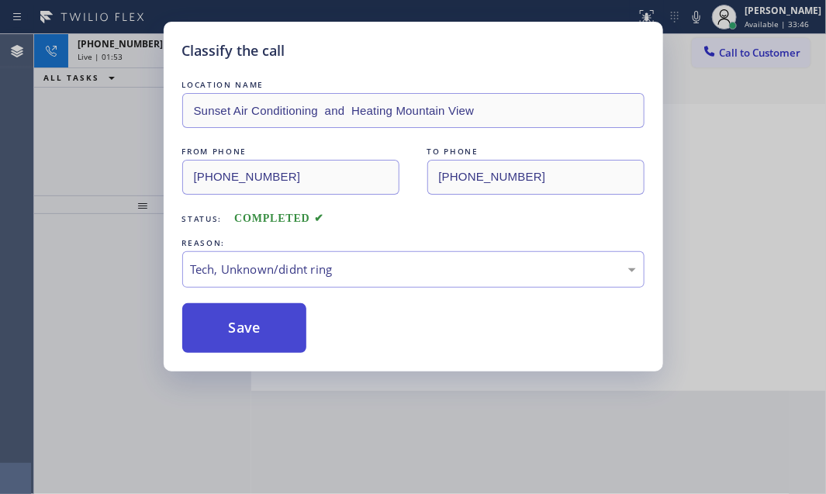
click at [254, 336] on button "Save" at bounding box center [244, 328] width 125 height 50
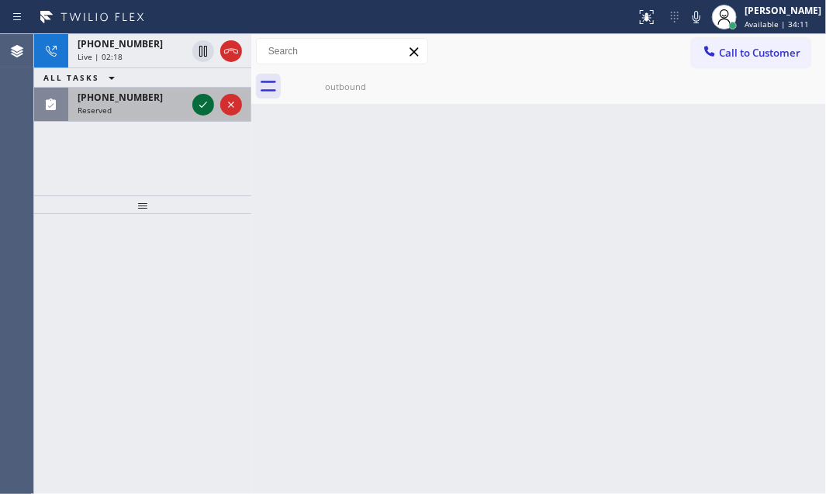
click at [203, 107] on icon at bounding box center [203, 104] width 19 height 19
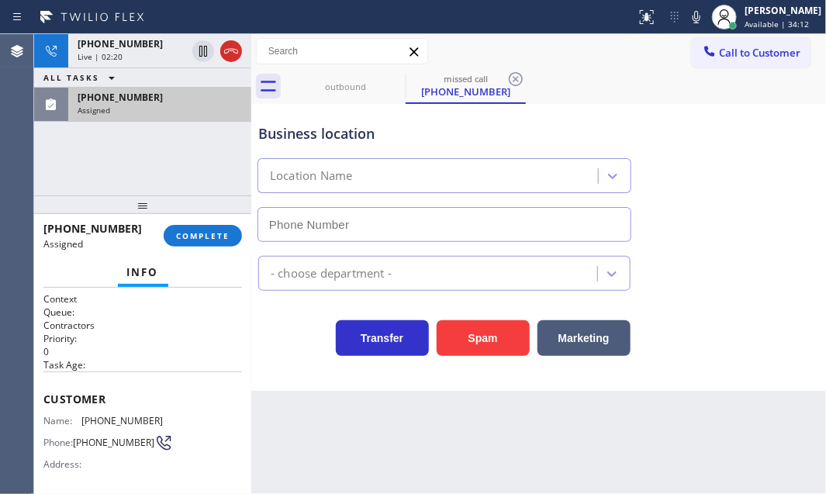
type input "[PHONE_NUMBER]"
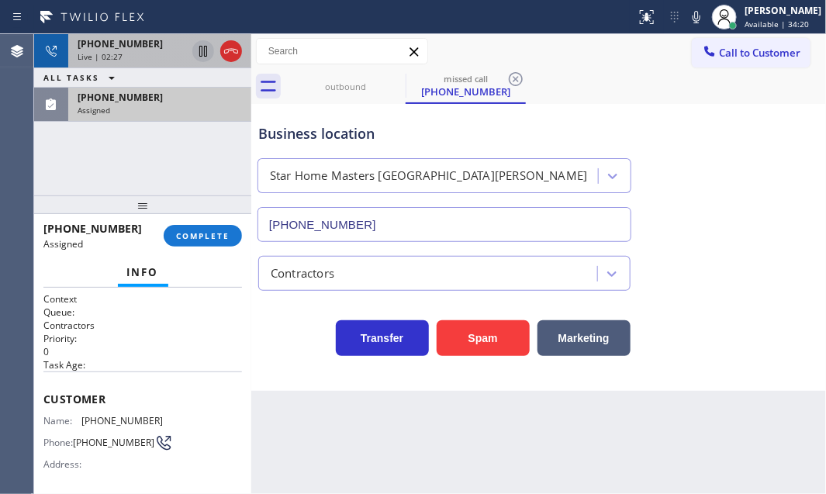
click at [200, 54] on icon at bounding box center [203, 51] width 19 height 19
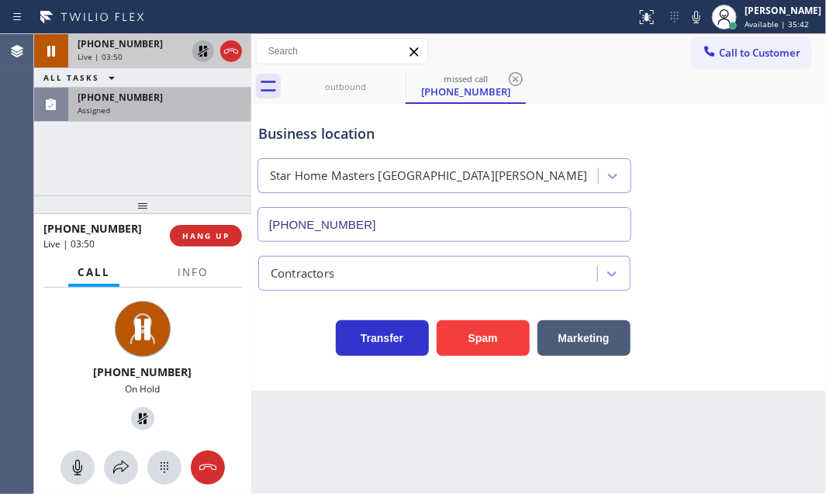
drag, startPoint x: 68, startPoint y: 161, endPoint x: 108, endPoint y: 145, distance: 42.5
click at [69, 160] on div "[PHONE_NUMBER] Live | 03:50 ALL TASKS ALL TASKS ACTIVE TASKS TASKS IN WRAP UP […" at bounding box center [142, 114] width 217 height 161
click at [143, 105] on div "Assigned" at bounding box center [160, 110] width 164 height 11
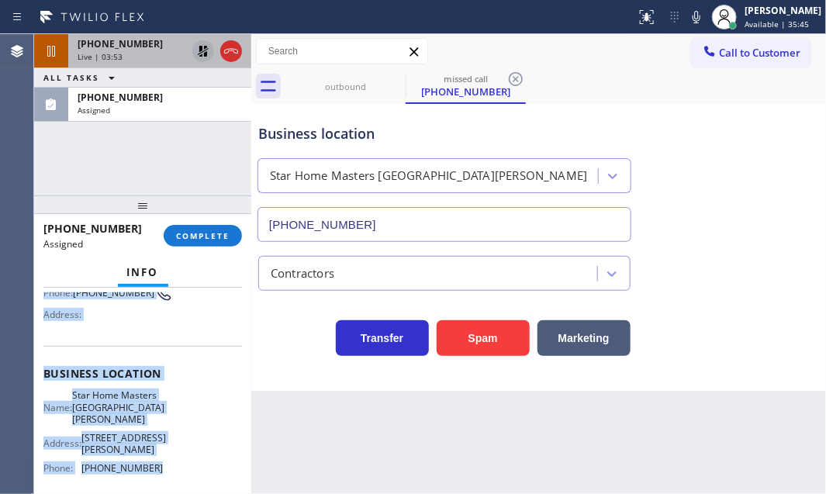
scroll to position [168, 0]
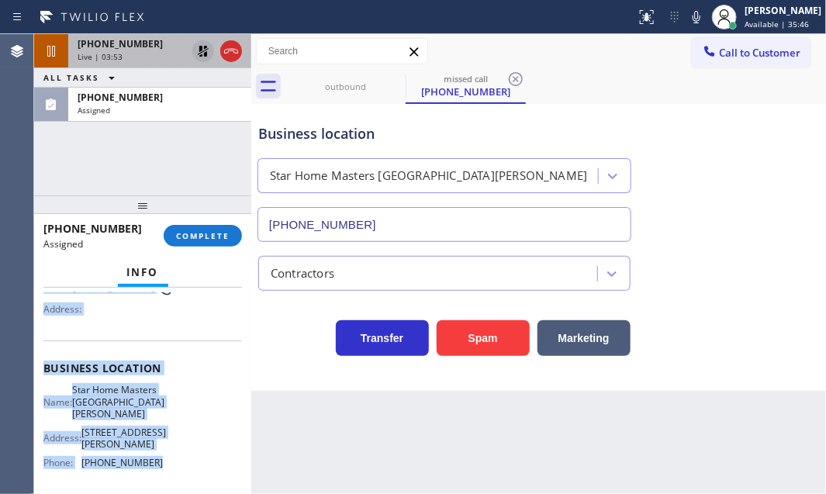
drag, startPoint x: 43, startPoint y: 404, endPoint x: 395, endPoint y: 456, distance: 355.8
click at [186, 473] on div "Context Queue: Contractors Priority: 0 Task Age: [DEMOGRAPHIC_DATA] minute(s) C…" at bounding box center [142, 367] width 198 height 487
copy div "Customer Name: [PHONE_NUMBER] Phone: [PHONE_NUMBER] Address: Business location …"
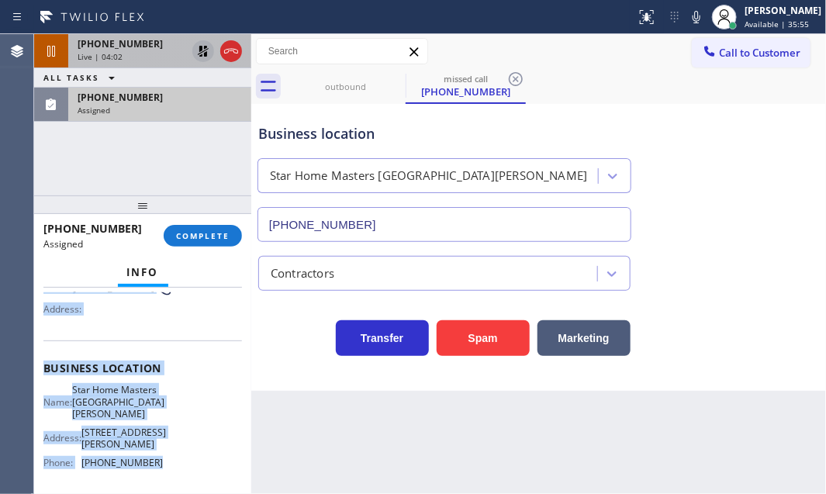
click at [190, 110] on div "Assigned" at bounding box center [160, 110] width 164 height 11
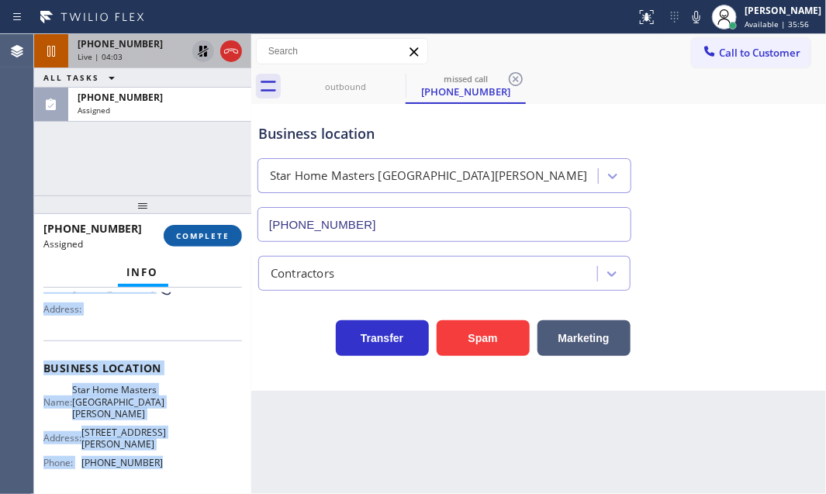
click at [226, 236] on span "COMPLETE" at bounding box center [203, 235] width 54 height 11
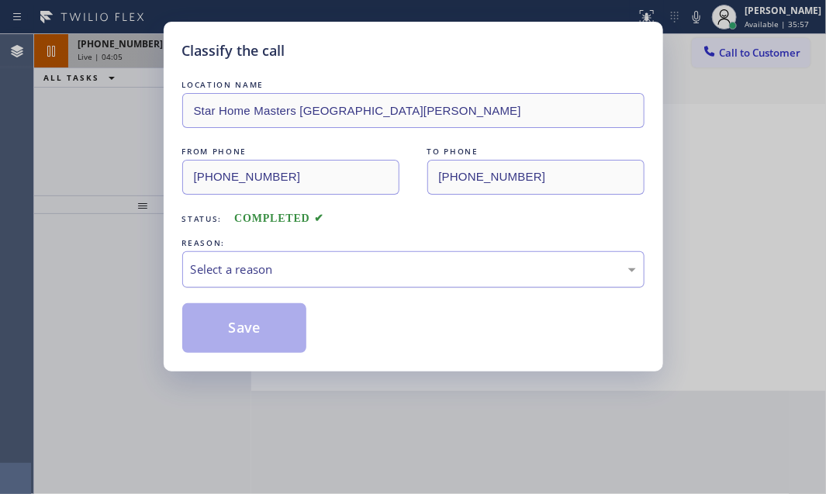
click at [316, 267] on div "Select a reason" at bounding box center [413, 270] width 445 height 18
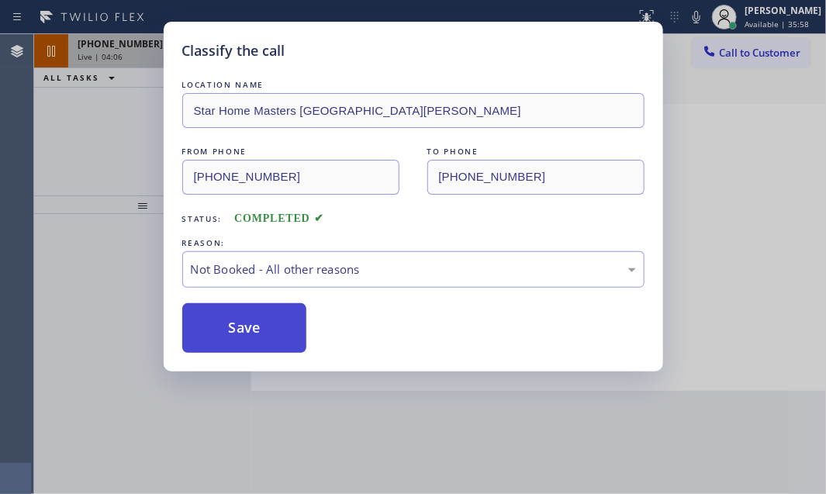
click at [230, 331] on button "Save" at bounding box center [244, 328] width 125 height 50
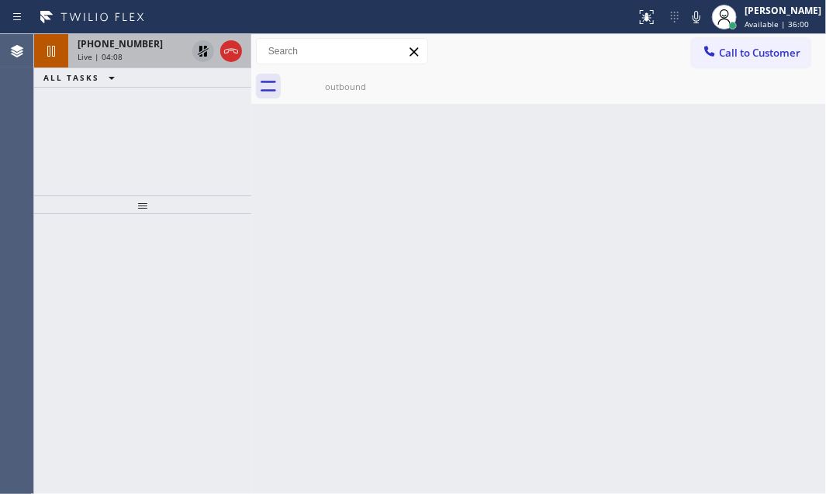
click at [157, 57] on div "Live | 04:08" at bounding box center [132, 56] width 109 height 11
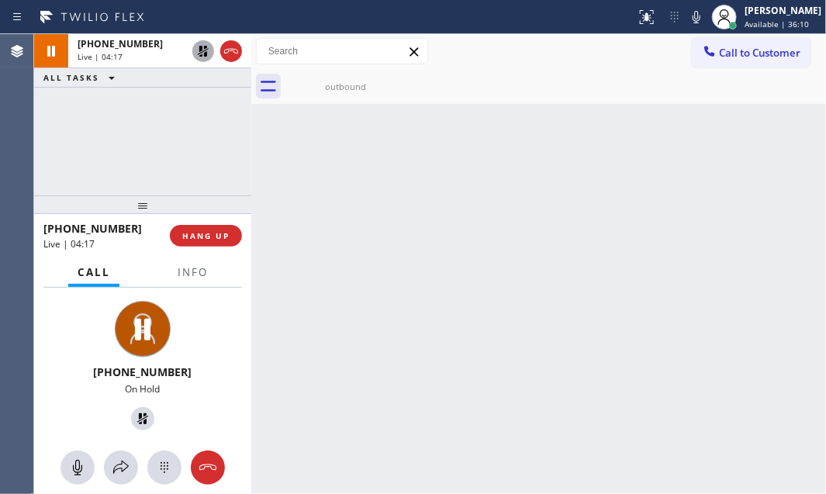
click at [200, 47] on icon at bounding box center [203, 51] width 11 height 11
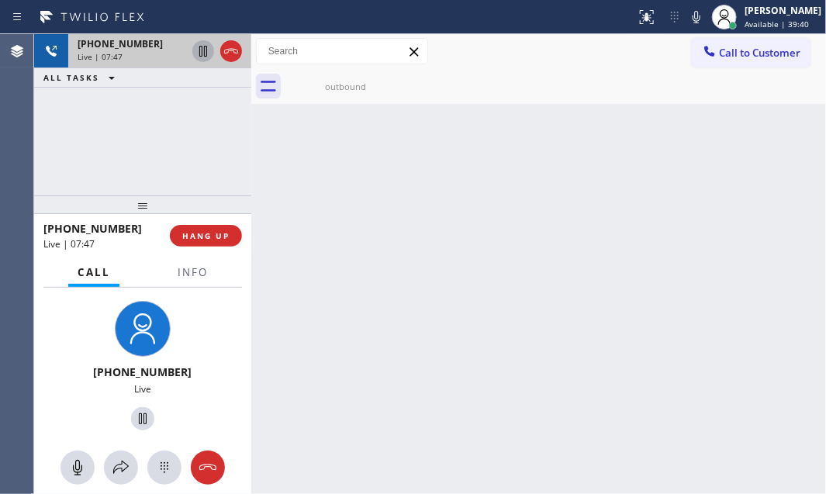
click at [167, 57] on div "Live | 07:47" at bounding box center [132, 56] width 109 height 11
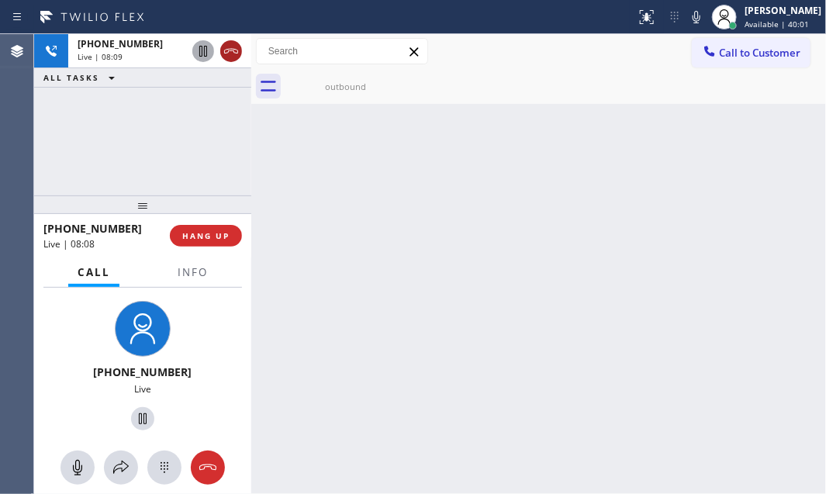
click at [236, 47] on icon at bounding box center [231, 51] width 19 height 19
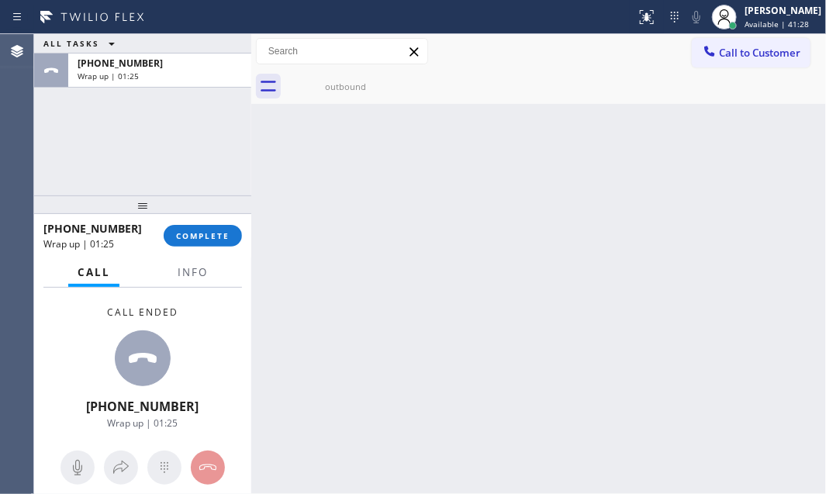
drag, startPoint x: 758, startPoint y: 240, endPoint x: 823, endPoint y: 276, distance: 73.6
click at [761, 240] on div "Back to Dashboard Change Sender ID Customers Technicians Select a contact Outbo…" at bounding box center [538, 264] width 575 height 460
click at [202, 230] on span "COMPLETE" at bounding box center [203, 235] width 54 height 11
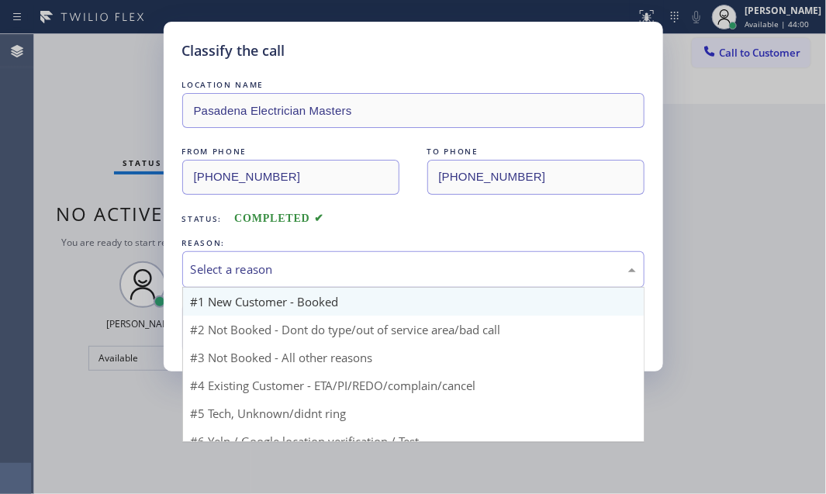
drag, startPoint x: 343, startPoint y: 260, endPoint x: 309, endPoint y: 297, distance: 50.5
click at [343, 261] on div "Select a reason" at bounding box center [413, 270] width 445 height 18
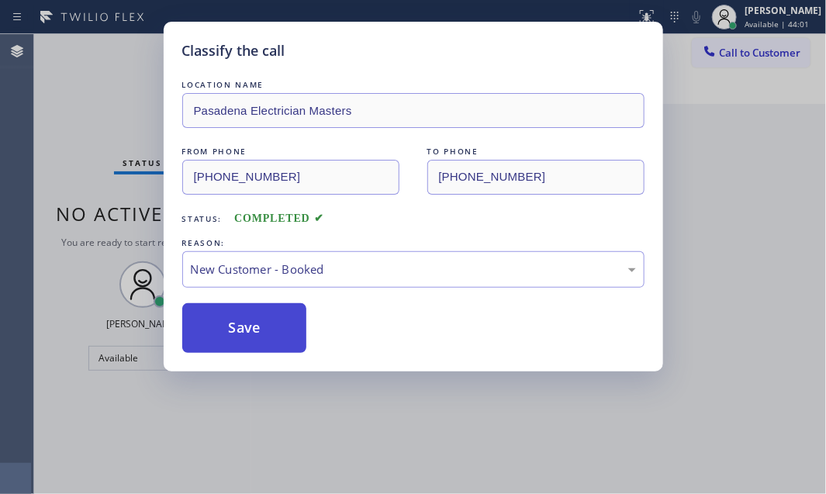
click at [240, 330] on button "Save" at bounding box center [244, 328] width 125 height 50
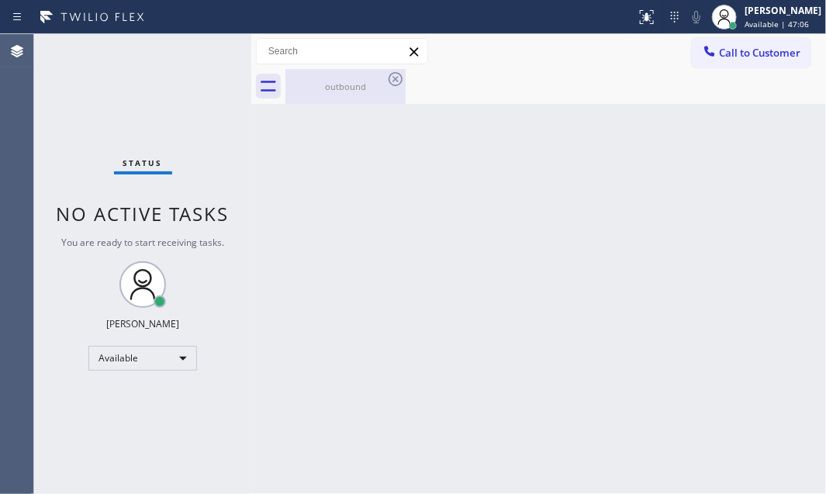
click at [354, 88] on div "outbound" at bounding box center [345, 87] width 117 height 12
click at [208, 47] on div "Status No active tasks You are ready to start receiving tasks. [PERSON_NAME] Av…" at bounding box center [142, 264] width 217 height 460
click at [544, 348] on div "Back to Dashboard Change Sender ID Customers Technicians Select a contact Outbo…" at bounding box center [538, 264] width 575 height 460
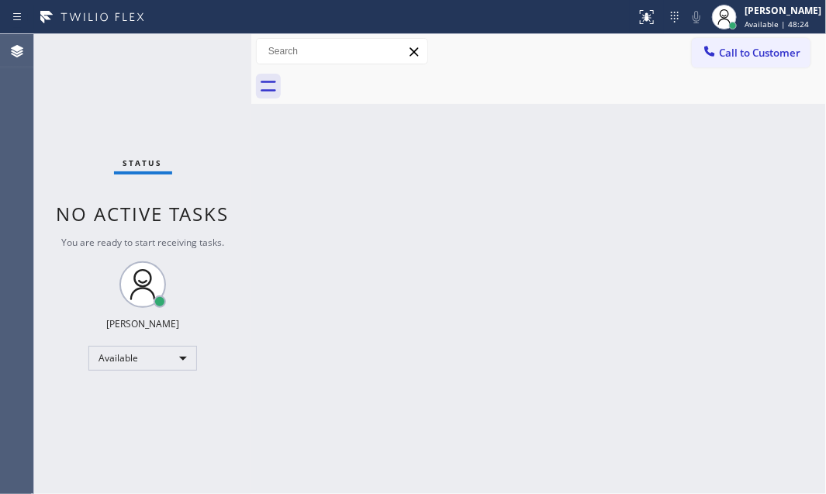
click at [544, 350] on div "Back to Dashboard Change Sender ID Customers Technicians Select a contact Outbo…" at bounding box center [538, 264] width 575 height 460
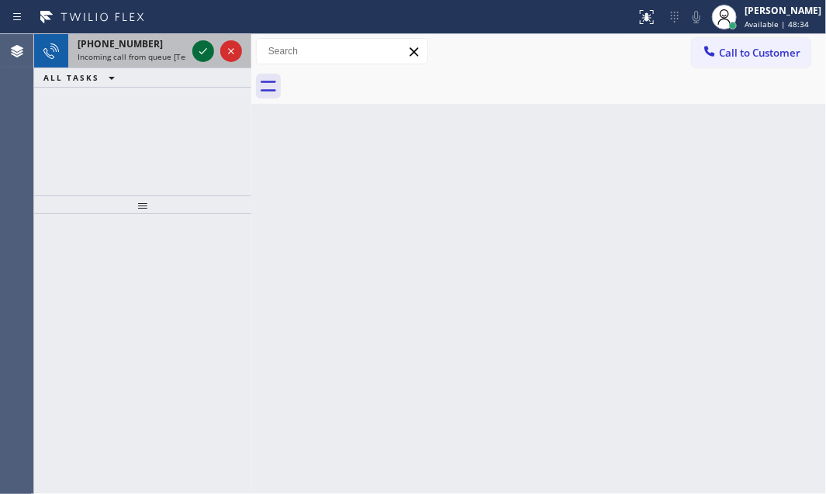
click at [210, 52] on icon at bounding box center [203, 51] width 19 height 19
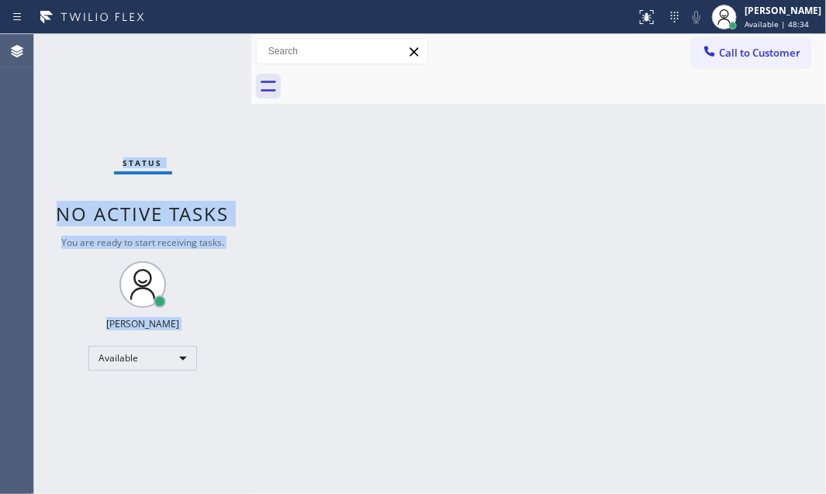
click at [209, 52] on div "Status No active tasks You are ready to start receiving tasks. [PERSON_NAME] Av…" at bounding box center [142, 264] width 217 height 460
click at [640, 22] on icon at bounding box center [646, 17] width 19 height 19
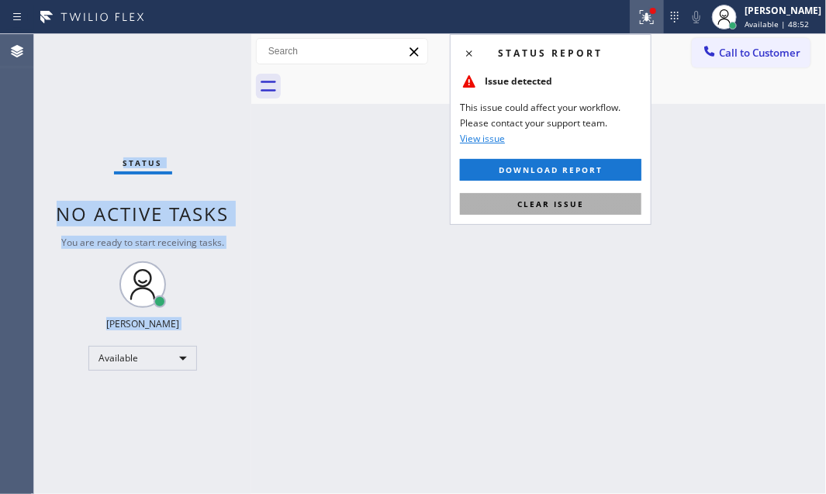
click at [612, 196] on button "Clear issue" at bounding box center [550, 204] width 181 height 22
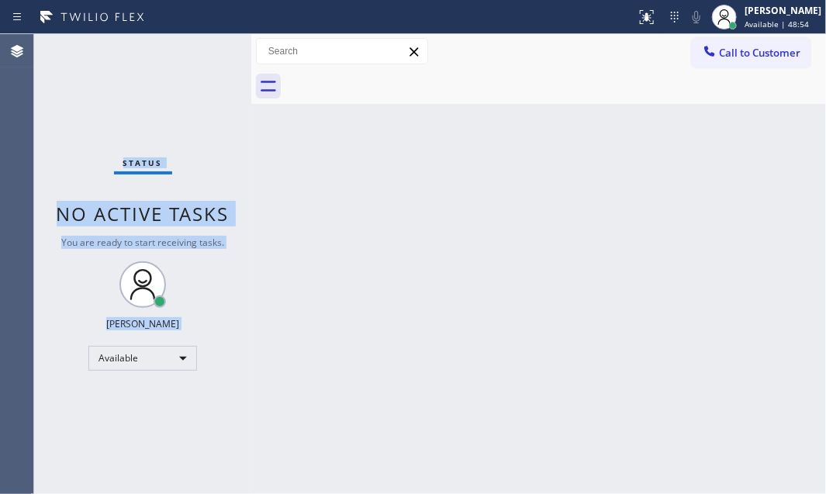
click at [195, 54] on div "Status No active tasks You are ready to start receiving tasks. [PERSON_NAME] Av…" at bounding box center [142, 264] width 217 height 460
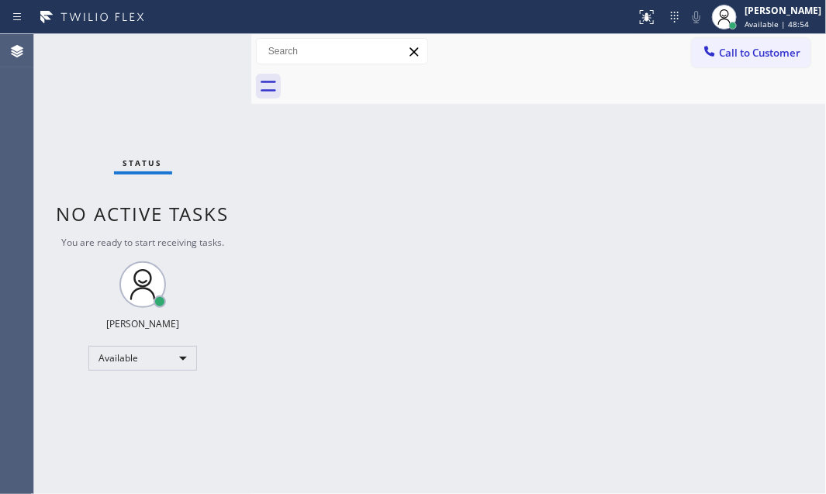
click at [204, 54] on div "Status No active tasks You are ready to start receiving tasks. [PERSON_NAME] Av…" at bounding box center [142, 264] width 217 height 460
click at [190, 55] on div "Status No active tasks You are ready to start receiving tasks. [PERSON_NAME] Av…" at bounding box center [142, 264] width 217 height 460
click at [192, 55] on div "Status No active tasks You are ready to start receiving tasks. [PERSON_NAME] Av…" at bounding box center [142, 264] width 217 height 460
click at [196, 54] on div "Status No active tasks You are ready to start receiving tasks. [PERSON_NAME] Av…" at bounding box center [142, 264] width 217 height 460
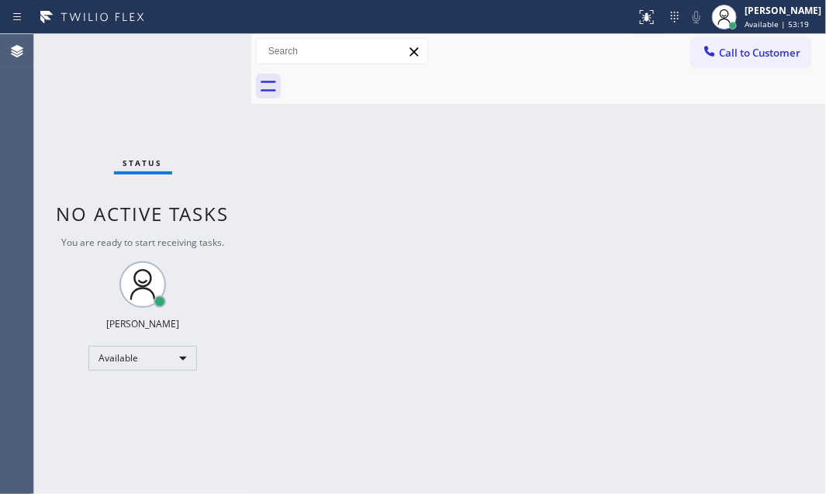
drag, startPoint x: 195, startPoint y: 54, endPoint x: 185, endPoint y: 71, distance: 19.6
click at [193, 55] on div "Status No active tasks You are ready to start receiving tasks. [PERSON_NAME] Av…" at bounding box center [142, 264] width 217 height 460
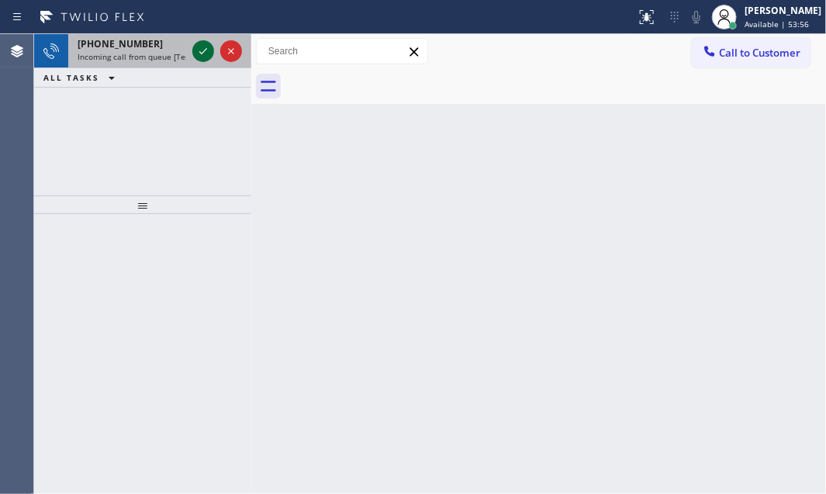
click at [205, 49] on icon at bounding box center [203, 51] width 19 height 19
click at [211, 50] on icon at bounding box center [203, 51] width 19 height 19
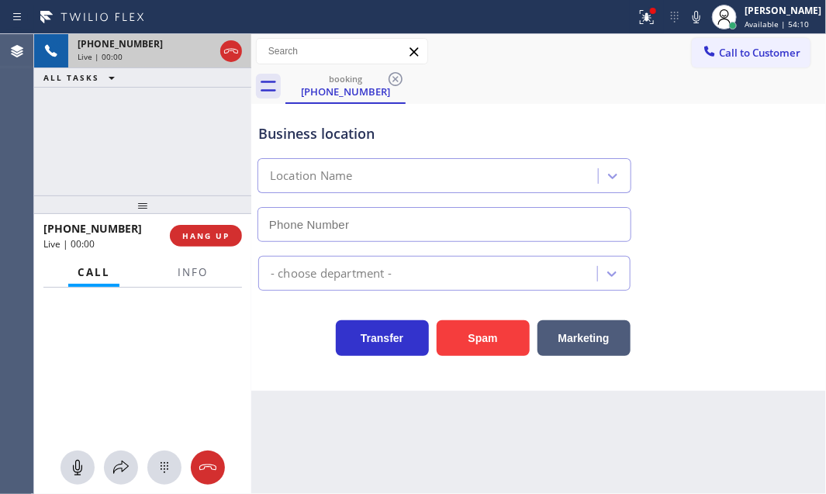
type input "[PHONE_NUMBER]"
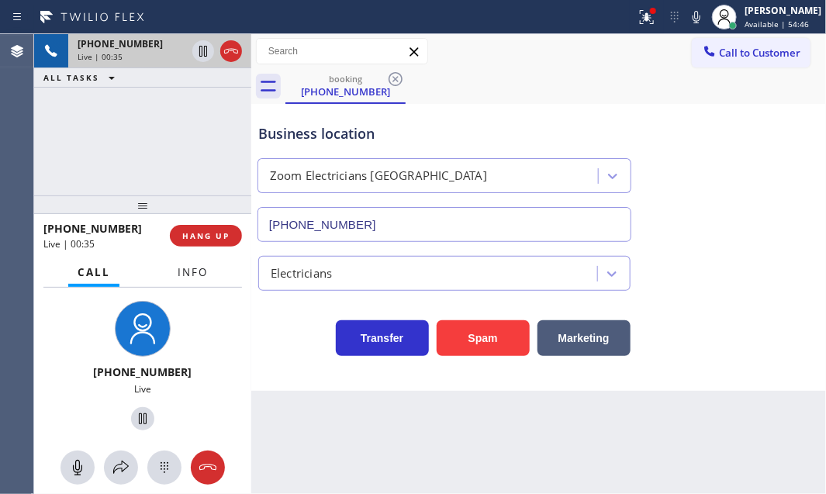
click at [187, 280] on button "Info" at bounding box center [192, 272] width 49 height 30
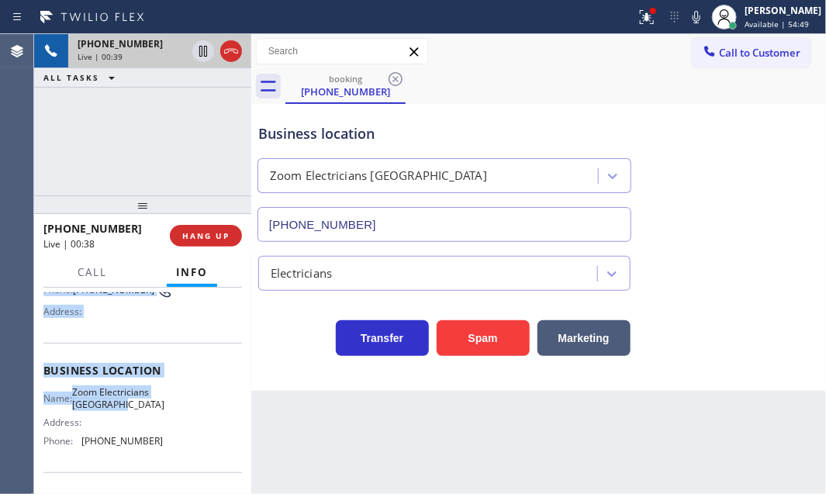
scroll to position [140, 0]
drag, startPoint x: 43, startPoint y: 379, endPoint x: 158, endPoint y: 453, distance: 137.0
click at [157, 453] on div "Context Queue: [Test] All Priority: 1 Customer Name: [PHONE_NUMBER] Phone: [PHO…" at bounding box center [142, 376] width 198 height 449
click at [88, 273] on span "Call" at bounding box center [92, 272] width 29 height 14
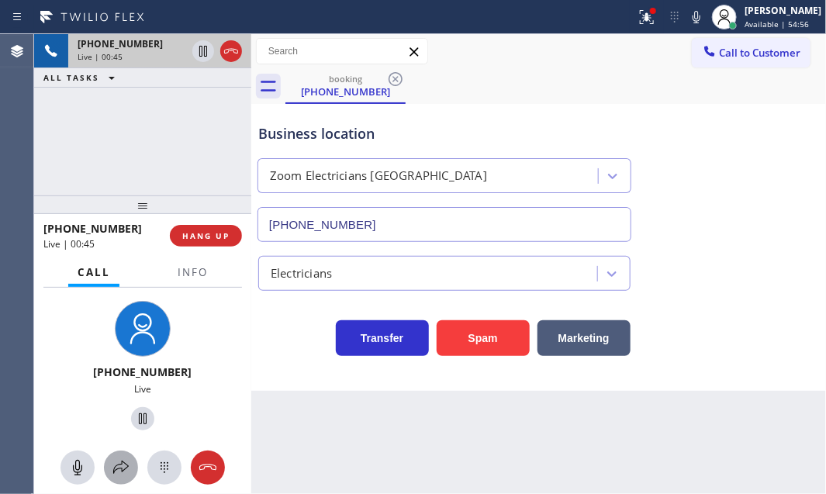
click at [121, 466] on icon at bounding box center [121, 467] width 19 height 19
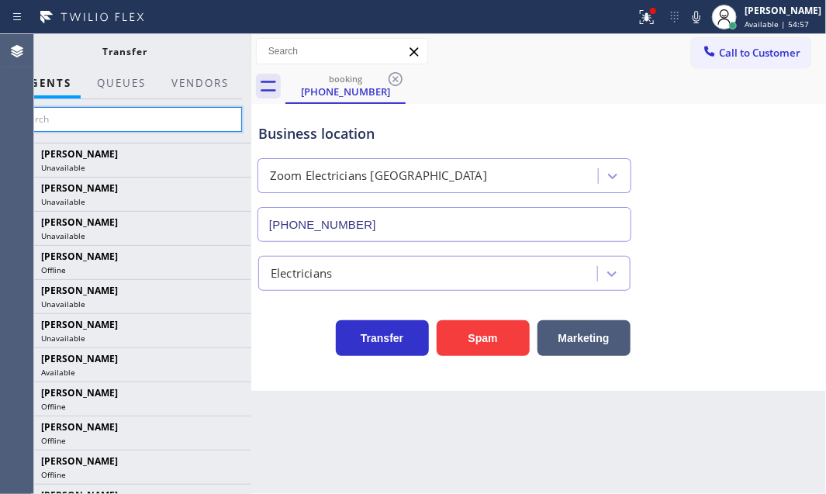
click at [195, 123] on input "text" at bounding box center [125, 119] width 233 height 25
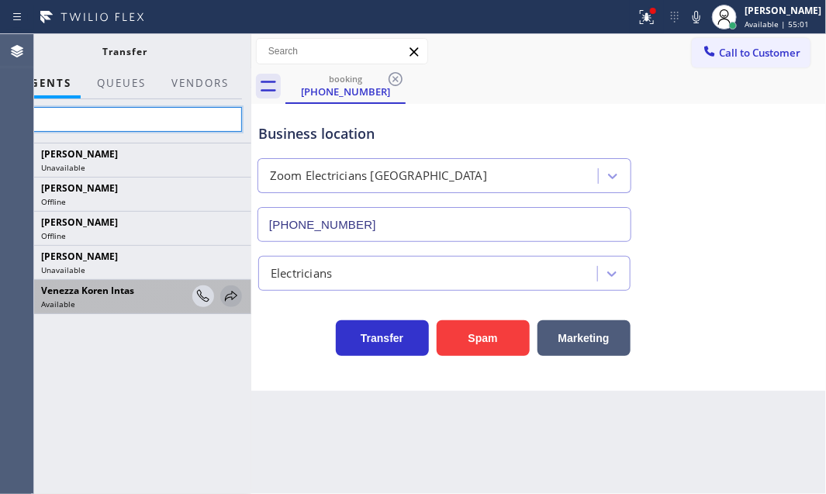
type input "ve"
click at [227, 295] on icon at bounding box center [231, 296] width 12 height 10
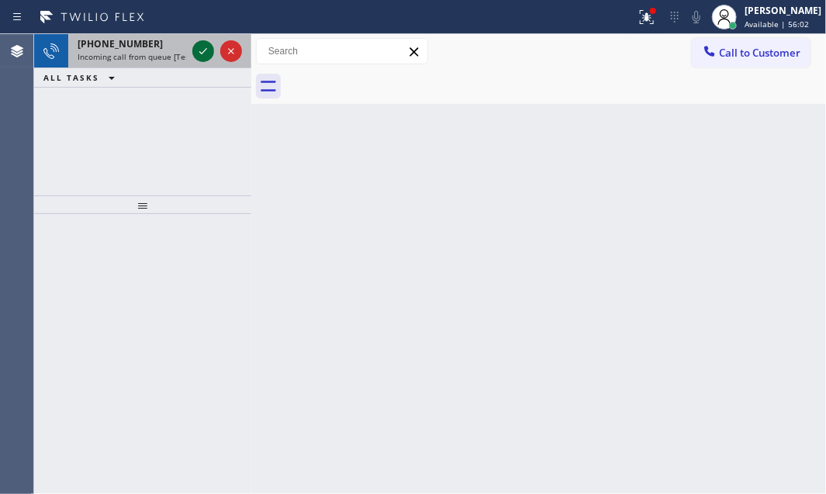
click at [204, 50] on icon at bounding box center [203, 51] width 8 height 6
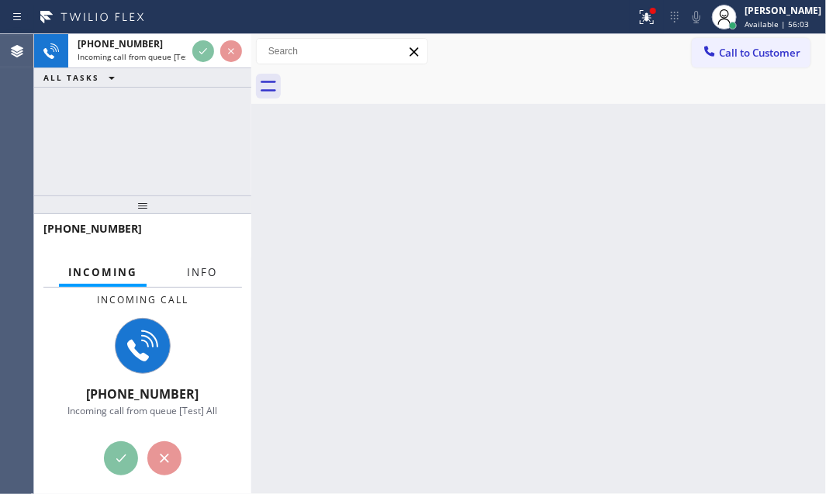
click at [203, 271] on span "Info" at bounding box center [202, 272] width 30 height 14
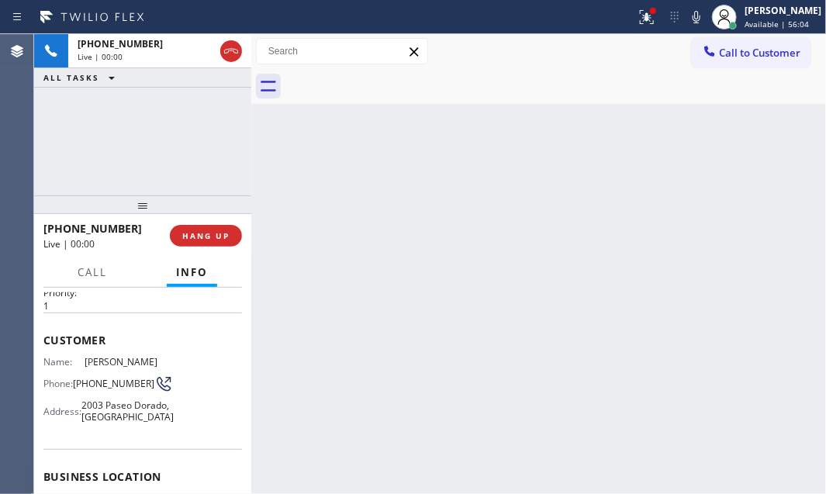
scroll to position [211, 0]
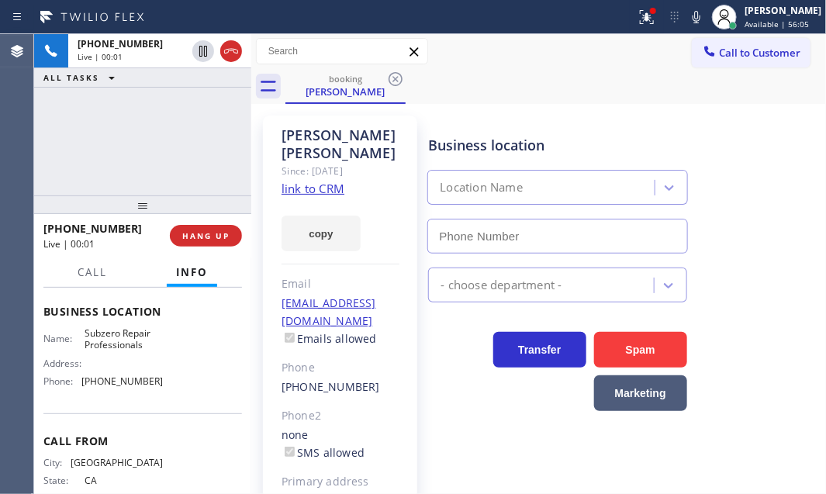
type input "[PHONE_NUMBER]"
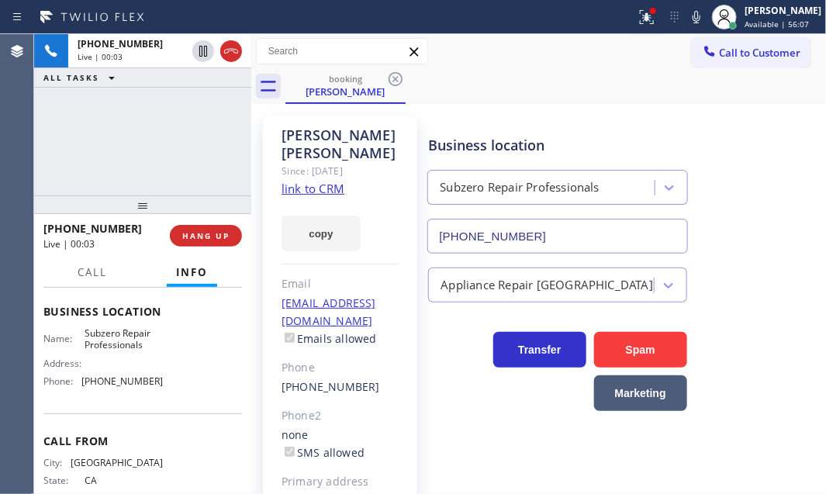
drag, startPoint x: 326, startPoint y: 175, endPoint x: 328, endPoint y: 164, distance: 11.9
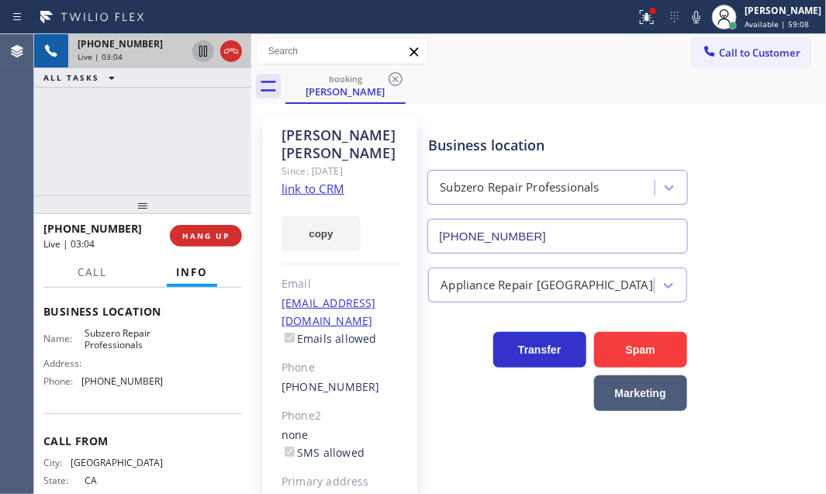
click at [202, 50] on icon at bounding box center [203, 51] width 8 height 11
click at [199, 43] on icon at bounding box center [203, 51] width 19 height 19
click at [227, 53] on icon at bounding box center [231, 51] width 14 height 5
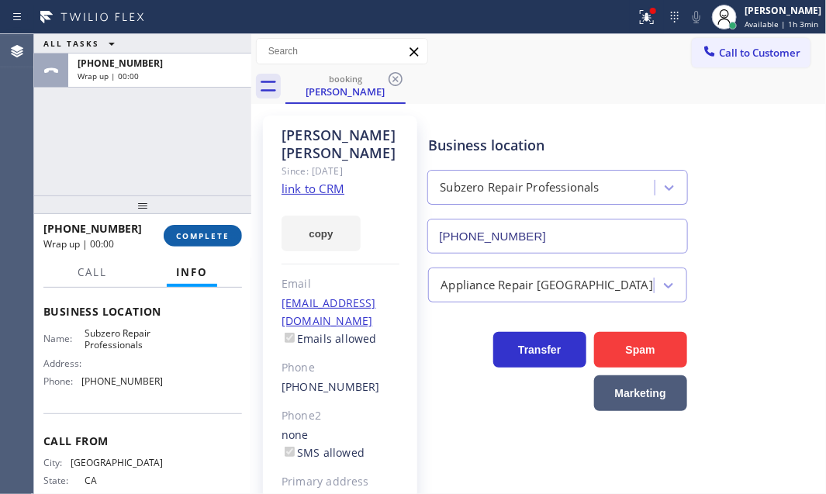
click at [198, 233] on span "COMPLETE" at bounding box center [203, 235] width 54 height 11
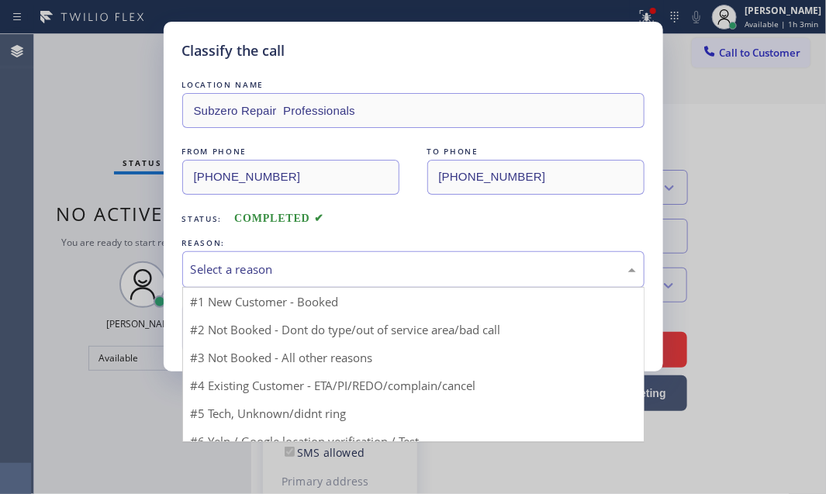
click at [315, 251] on div "Select a reason" at bounding box center [413, 269] width 462 height 36
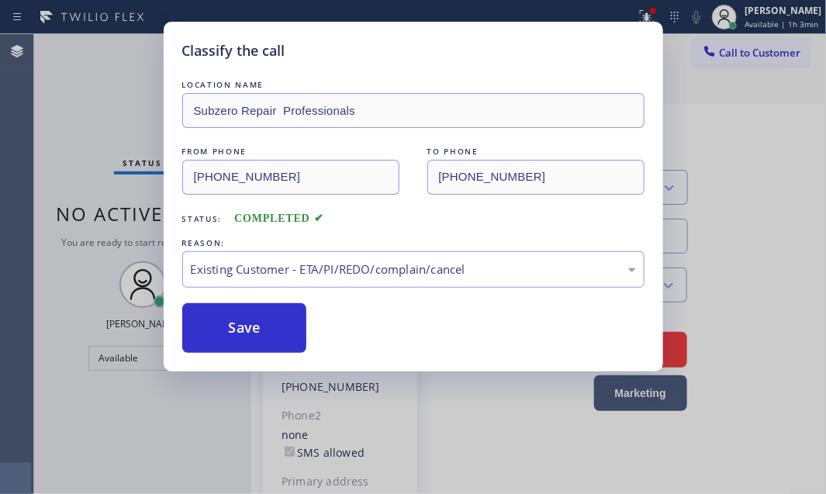
drag, startPoint x: 233, startPoint y: 323, endPoint x: 792, endPoint y: 371, distance: 561.1
click at [236, 323] on button "Save" at bounding box center [244, 328] width 125 height 50
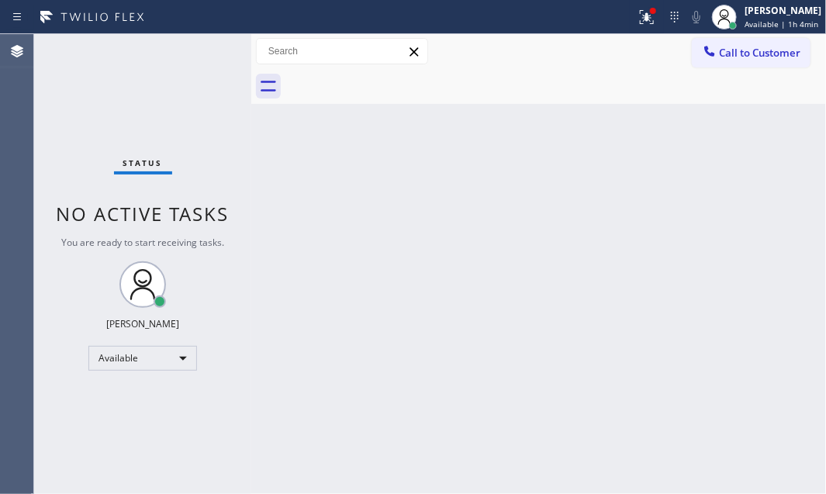
click at [340, 364] on div "Back to Dashboard Change Sender ID Customers Technicians Select a contact Outbo…" at bounding box center [538, 264] width 575 height 460
click at [631, 30] on button at bounding box center [647, 17] width 34 height 34
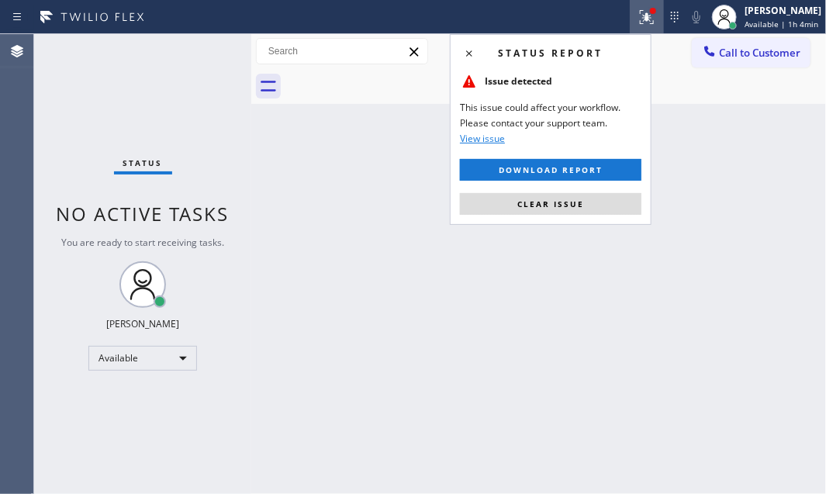
click at [543, 216] on div "Status report Issue detected This issue could affect your workflow. Please cont…" at bounding box center [551, 129] width 202 height 191
click at [547, 208] on span "Clear issue" at bounding box center [550, 203] width 67 height 11
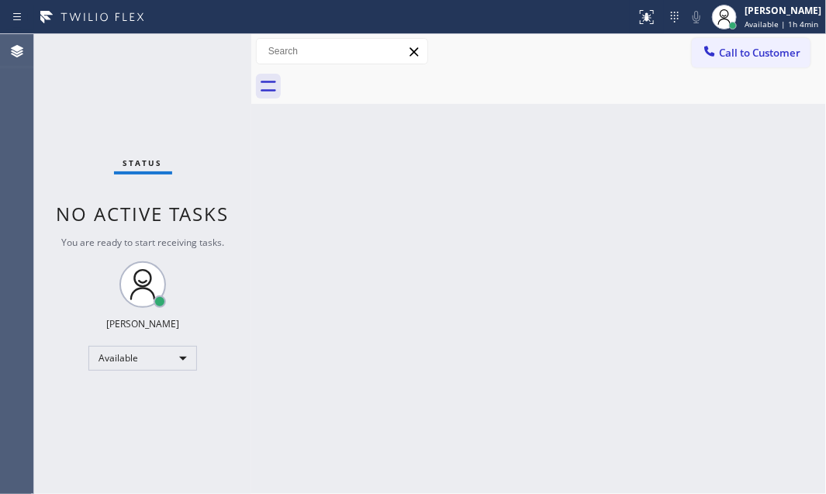
click at [320, 321] on div "Back to Dashboard Change Sender ID Customers Technicians Select a contact Outbo…" at bounding box center [538, 264] width 575 height 460
click at [200, 48] on div "Status No active tasks You are ready to start receiving tasks. [PERSON_NAME] Av…" at bounding box center [142, 264] width 217 height 460
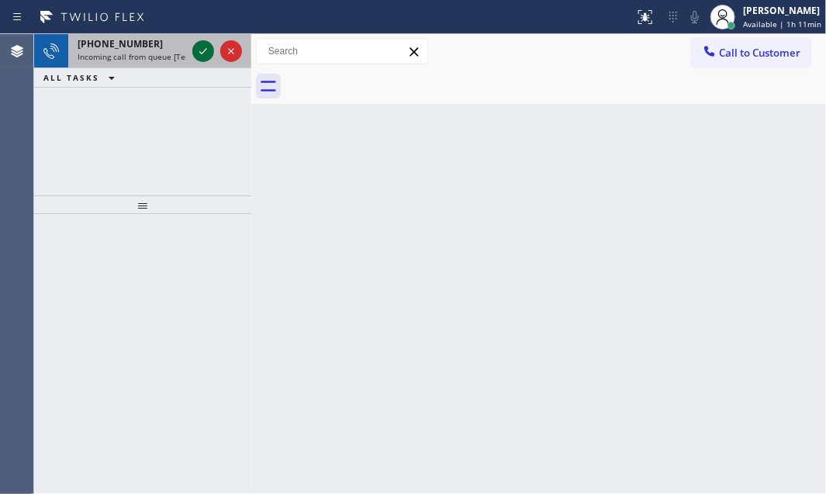
click at [197, 46] on icon at bounding box center [203, 51] width 19 height 19
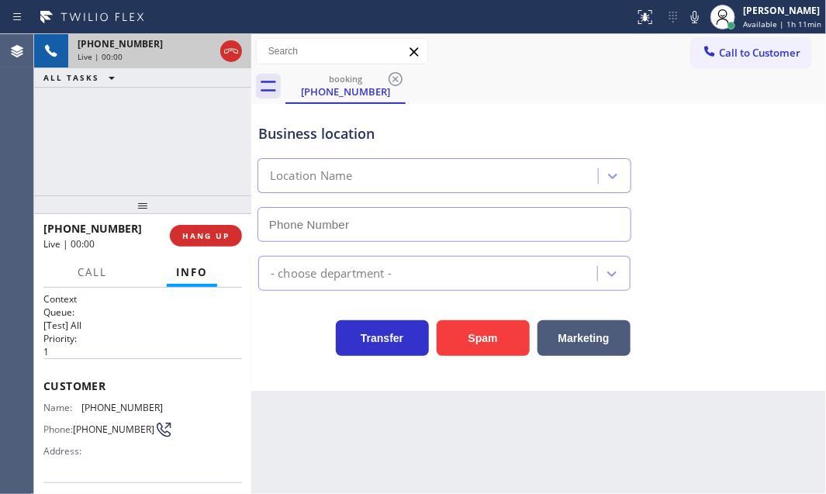
type input "[PHONE_NUMBER]"
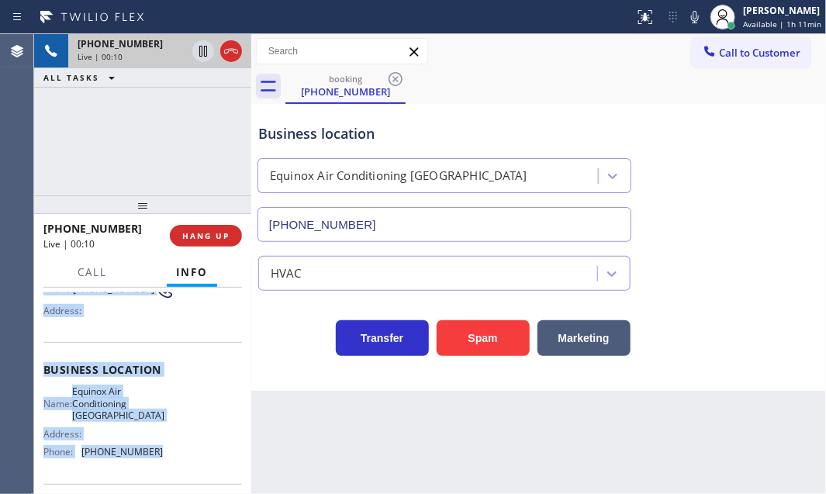
scroll to position [211, 0]
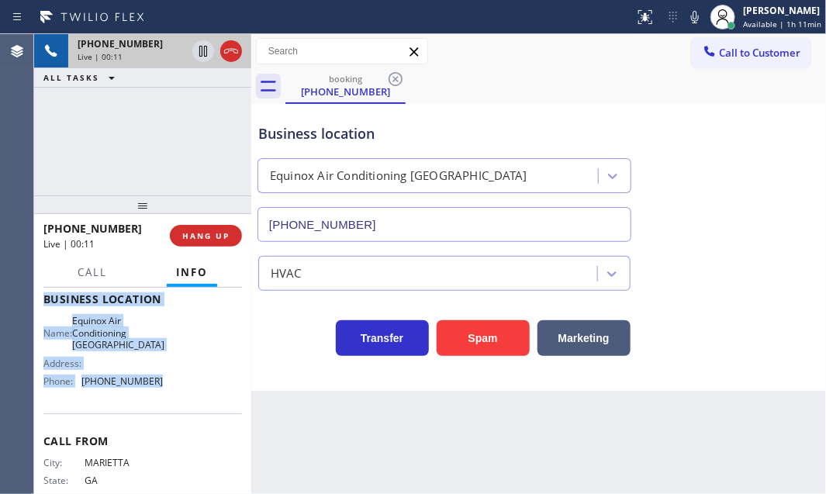
drag, startPoint x: 41, startPoint y: 379, endPoint x: 159, endPoint y: 406, distance: 120.9
click at [159, 406] on div "Context Queue: [Test] All Priority: 1 Customer Name: [PHONE_NUMBER] Phone: [PHO…" at bounding box center [142, 391] width 217 height 206
copy div "Customer Name: [PHONE_NUMBER] Phone: [PHONE_NUMBER] Address: Business location …"
click at [200, 50] on icon at bounding box center [203, 51] width 19 height 19
click at [202, 56] on icon at bounding box center [203, 51] width 19 height 19
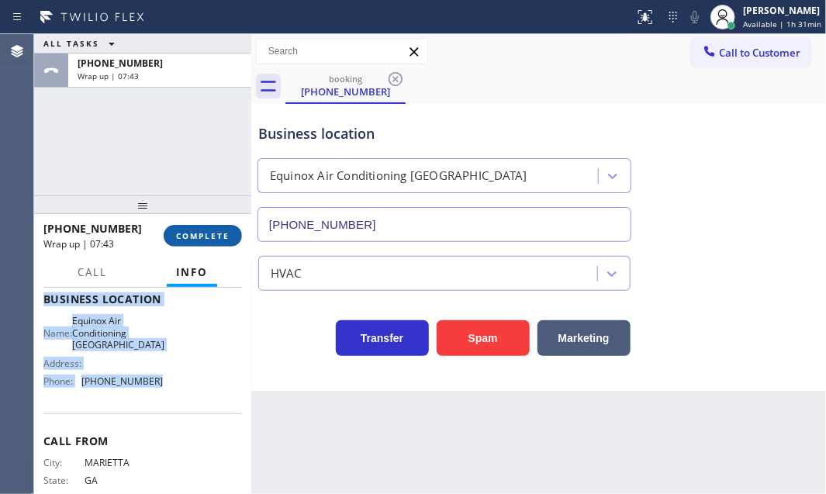
click at [212, 236] on span "COMPLETE" at bounding box center [203, 235] width 54 height 11
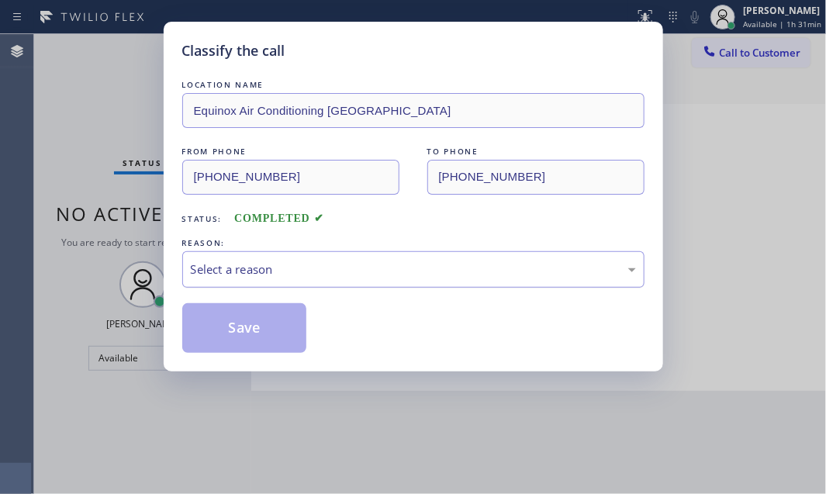
click at [267, 267] on div "Select a reason" at bounding box center [413, 270] width 445 height 18
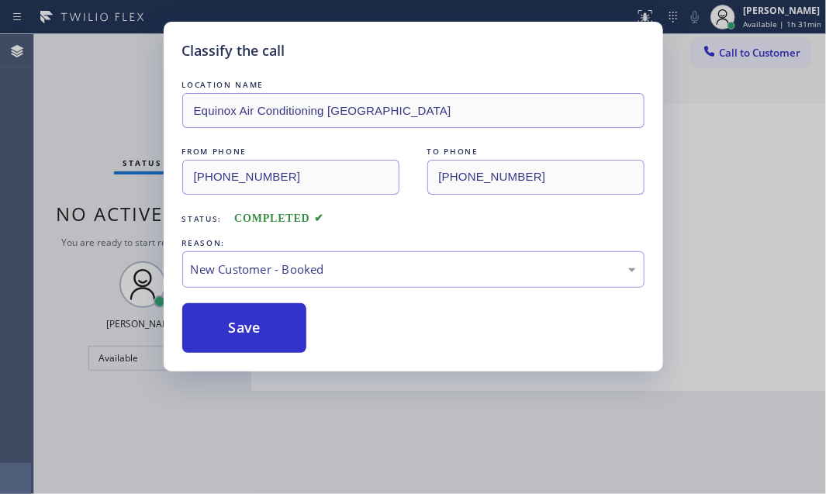
drag, startPoint x: 252, startPoint y: 316, endPoint x: 632, endPoint y: 176, distance: 404.8
click at [253, 316] on button "Save" at bounding box center [244, 328] width 125 height 50
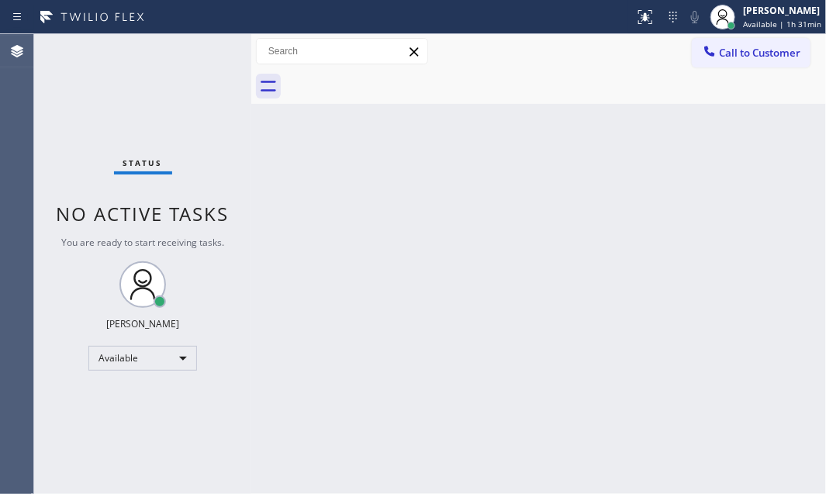
drag, startPoint x: 447, startPoint y: 224, endPoint x: 640, endPoint y: 224, distance: 193.8
click at [449, 224] on div "Back to Dashboard Change Sender ID Customers Technicians Select a contact Outbo…" at bounding box center [538, 264] width 575 height 460
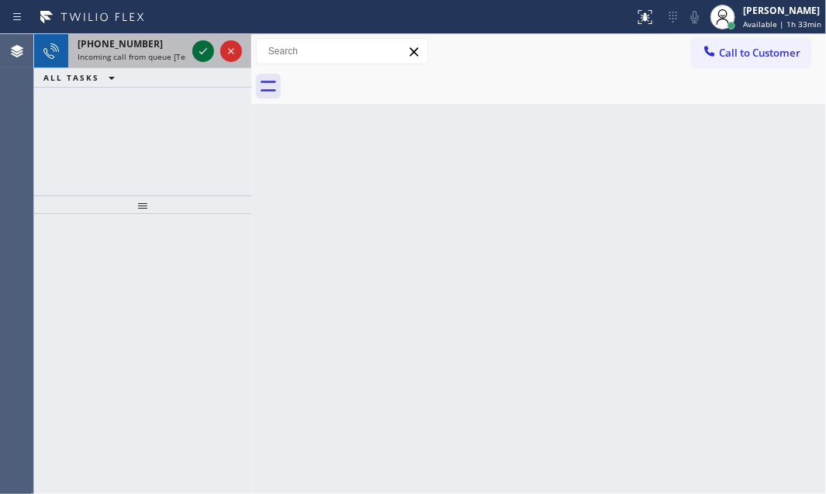
click at [193, 47] on div at bounding box center [203, 51] width 22 height 19
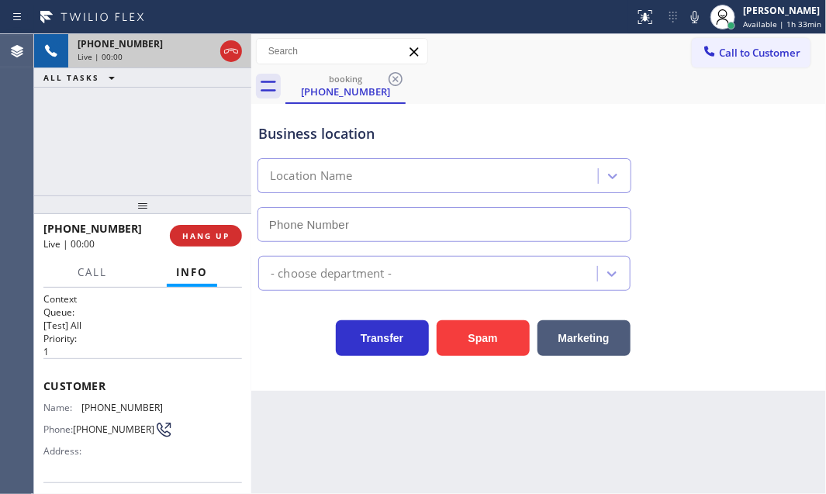
type input "[PHONE_NUMBER]"
click at [214, 238] on span "HANG UP" at bounding box center [205, 235] width 47 height 11
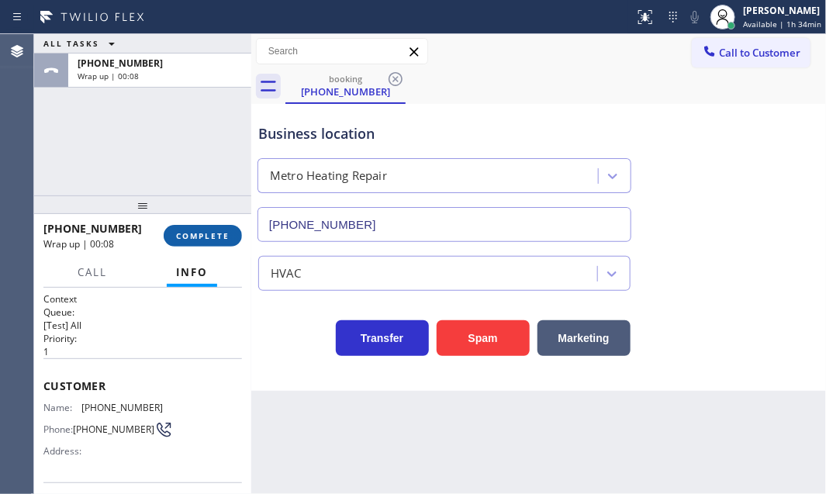
click at [196, 236] on span "COMPLETE" at bounding box center [203, 235] width 54 height 11
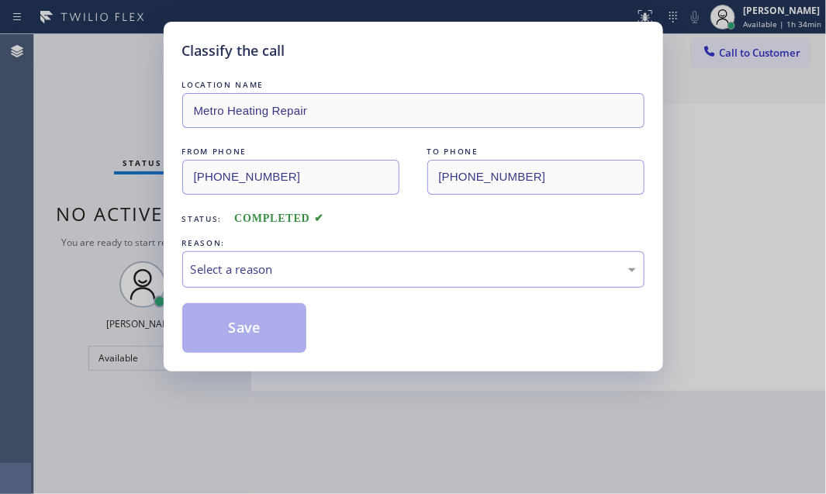
drag, startPoint x: 343, startPoint y: 267, endPoint x: 339, endPoint y: 284, distance: 17.5
click at [342, 270] on div "Select a reason" at bounding box center [413, 270] width 445 height 18
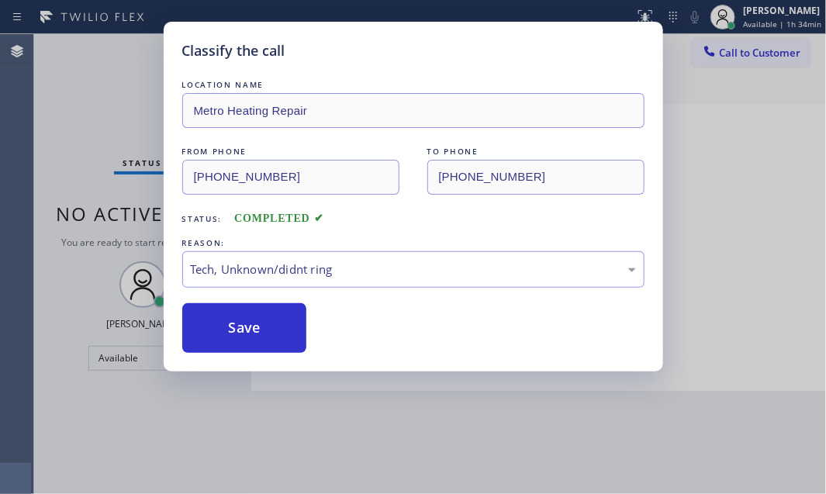
drag, startPoint x: 241, startPoint y: 324, endPoint x: 664, endPoint y: 488, distance: 453.1
click at [265, 333] on button "Save" at bounding box center [244, 328] width 125 height 50
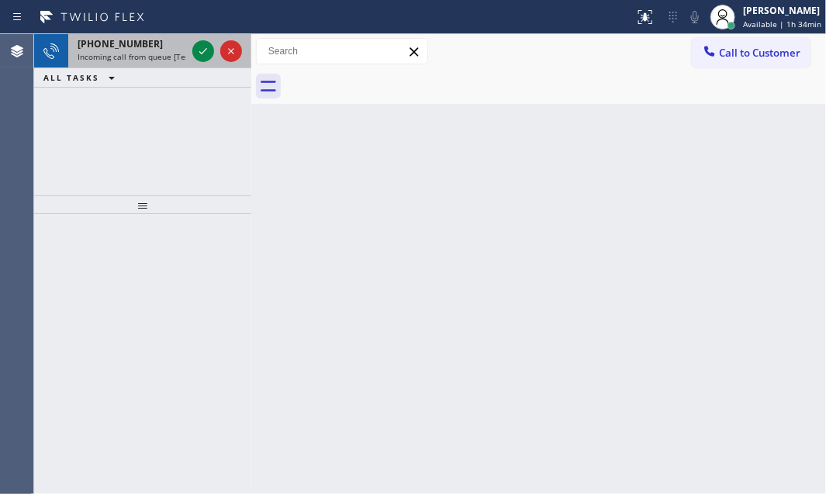
click at [168, 52] on span "Incoming call from queue [Test] All" at bounding box center [142, 56] width 129 height 11
click at [200, 50] on icon at bounding box center [203, 51] width 19 height 19
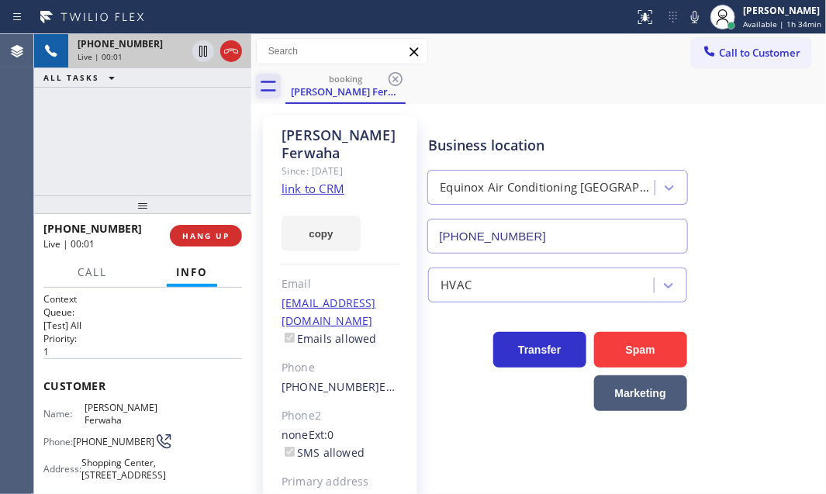
type input "[PHONE_NUMBER]"
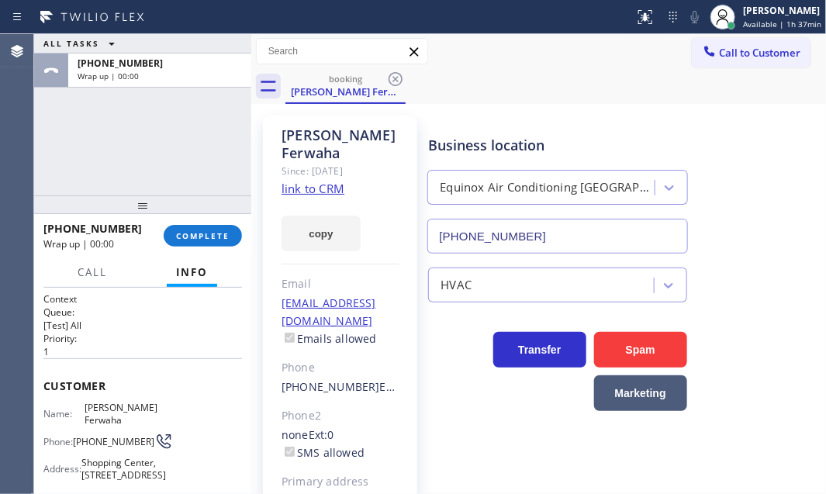
drag, startPoint x: 233, startPoint y: 58, endPoint x: 664, endPoint y: 104, distance: 434.3
click at [193, 226] on button "COMPLETE" at bounding box center [203, 236] width 78 height 22
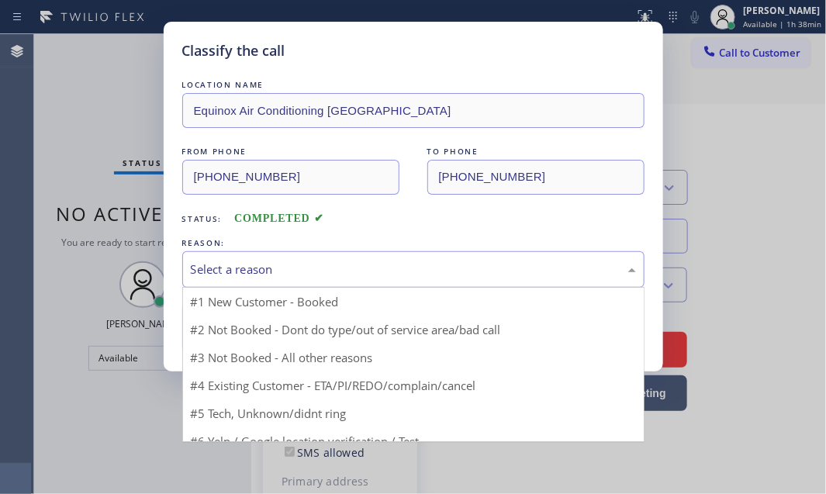
click at [357, 261] on div "Select a reason" at bounding box center [413, 270] width 445 height 18
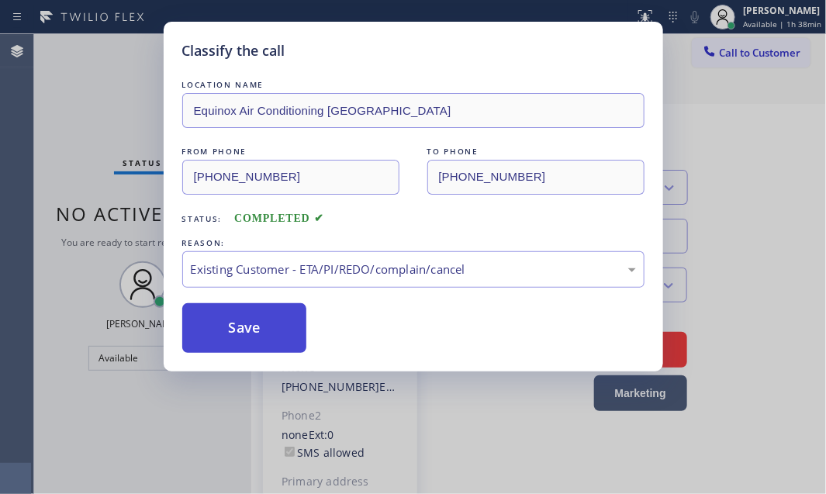
click at [263, 323] on button "Save" at bounding box center [244, 328] width 125 height 50
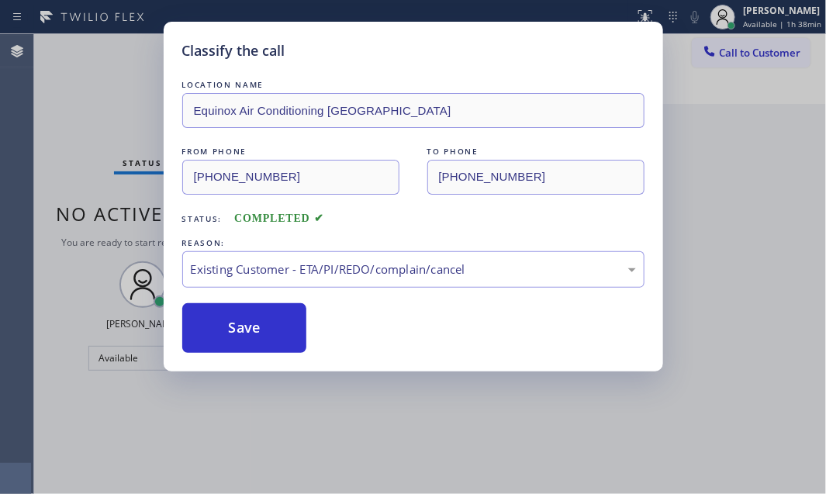
click at [728, 126] on div "Classify the call LOCATION NAME Equinox Air Conditioning [GEOGRAPHIC_DATA] FROM…" at bounding box center [413, 247] width 826 height 494
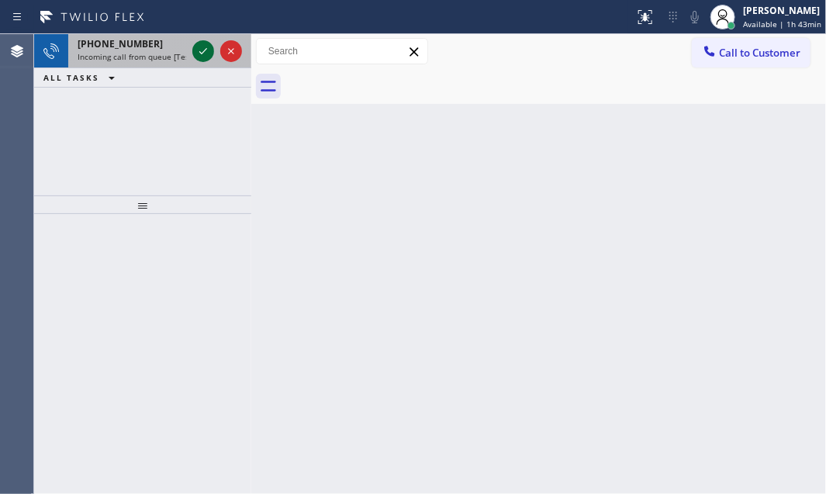
click at [199, 49] on icon at bounding box center [203, 51] width 19 height 19
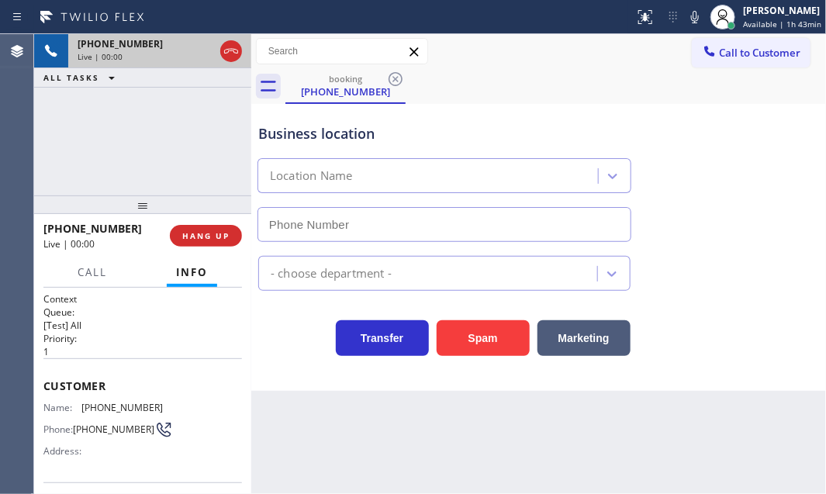
type input "[PHONE_NUMBER]"
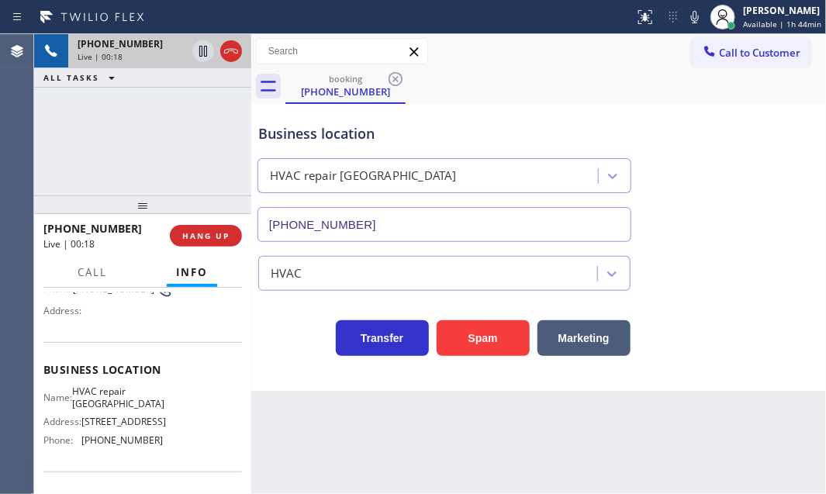
scroll to position [211, 0]
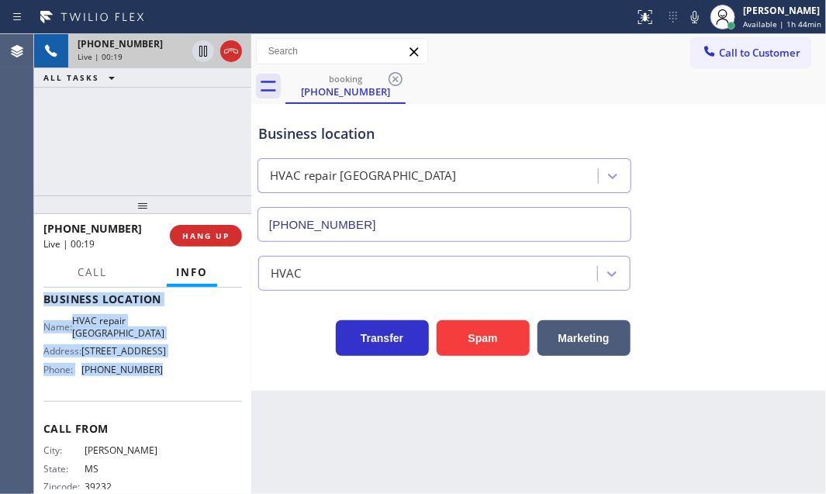
drag, startPoint x: 47, startPoint y: 379, endPoint x: 179, endPoint y: 424, distance: 139.3
click at [179, 424] on div "Context Queue: [Test] All Priority: 1 Customer Name: [PHONE_NUMBER] Phone: [PHO…" at bounding box center [142, 299] width 198 height 437
click at [200, 49] on icon at bounding box center [203, 51] width 19 height 19
click at [196, 50] on icon at bounding box center [203, 51] width 19 height 19
click at [202, 240] on button "HANG UP" at bounding box center [206, 236] width 72 height 22
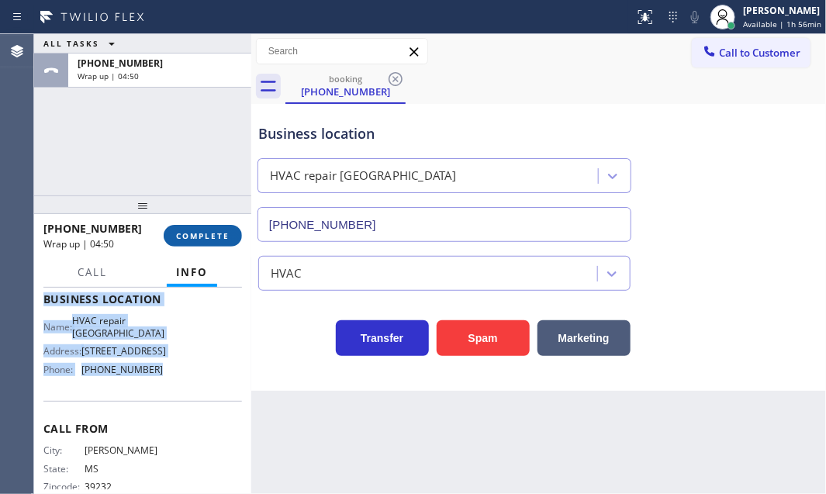
click at [215, 233] on span "COMPLETE" at bounding box center [203, 235] width 54 height 11
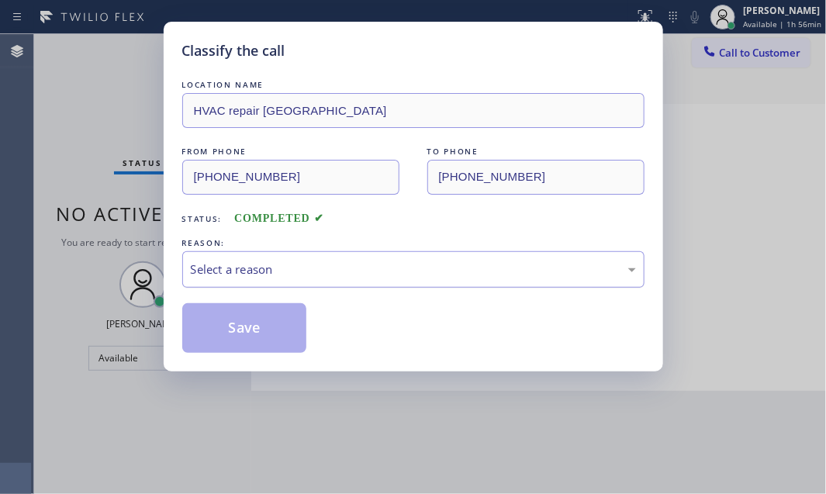
click at [338, 283] on div "Select a reason" at bounding box center [413, 269] width 462 height 36
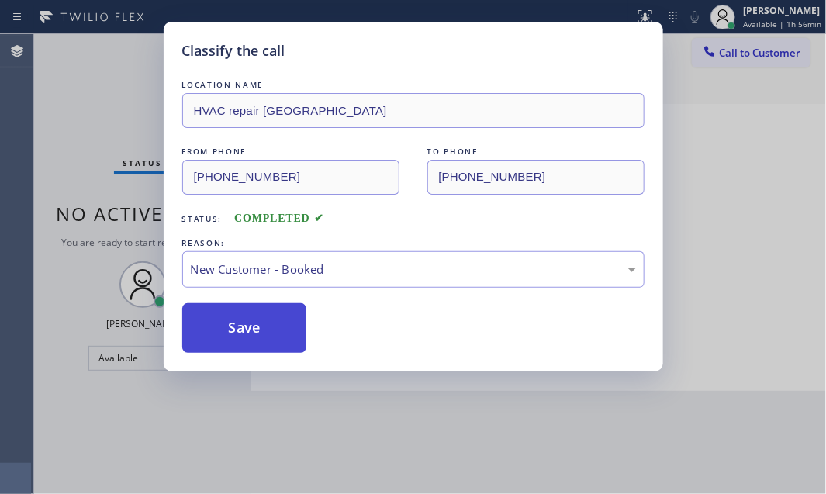
click at [257, 316] on button "Save" at bounding box center [244, 328] width 125 height 50
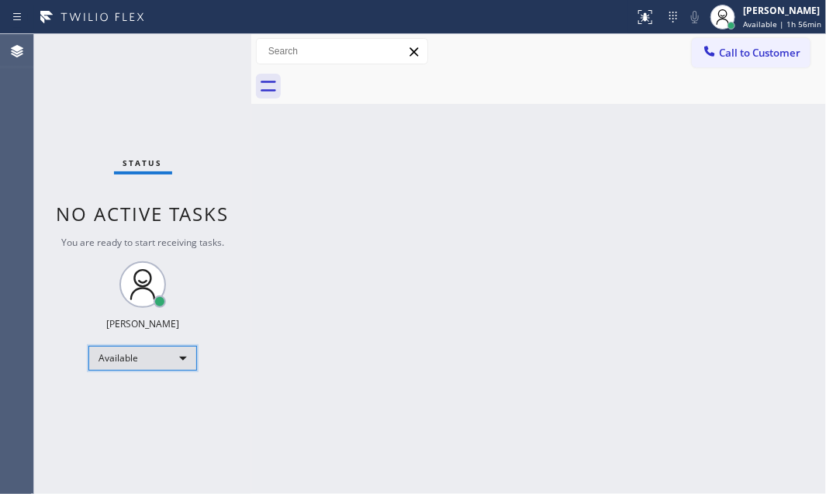
click at [178, 354] on div "Available" at bounding box center [142, 358] width 109 height 25
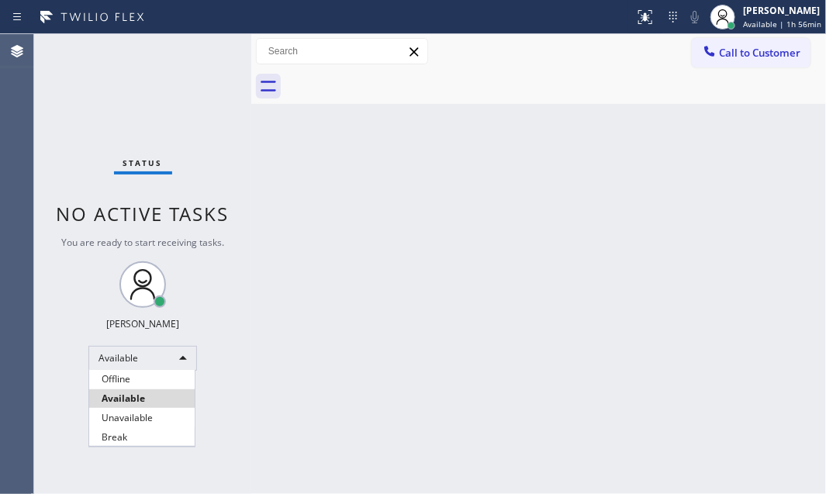
drag, startPoint x: 124, startPoint y: 438, endPoint x: 306, endPoint y: 373, distance: 193.5
click at [127, 437] on li "Break" at bounding box center [141, 437] width 105 height 19
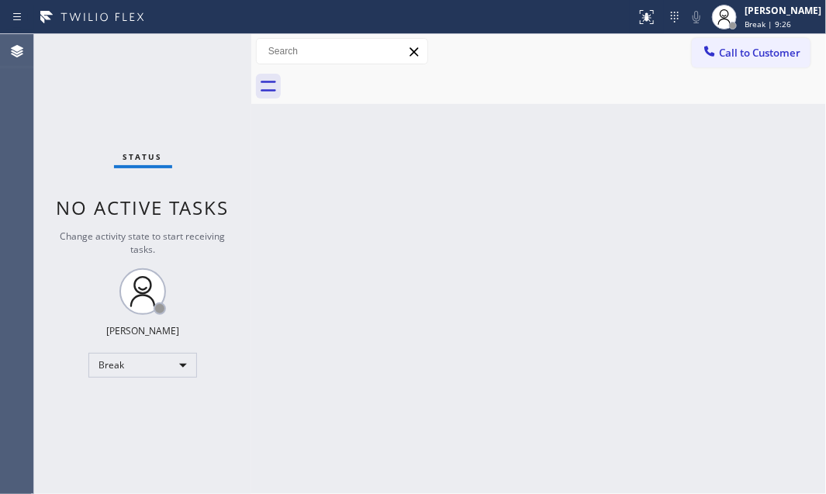
click at [767, 254] on div "Back to Dashboard Change Sender ID Customers Technicians Select a contact Outbo…" at bounding box center [538, 264] width 575 height 460
click at [182, 356] on div "Break" at bounding box center [142, 365] width 109 height 25
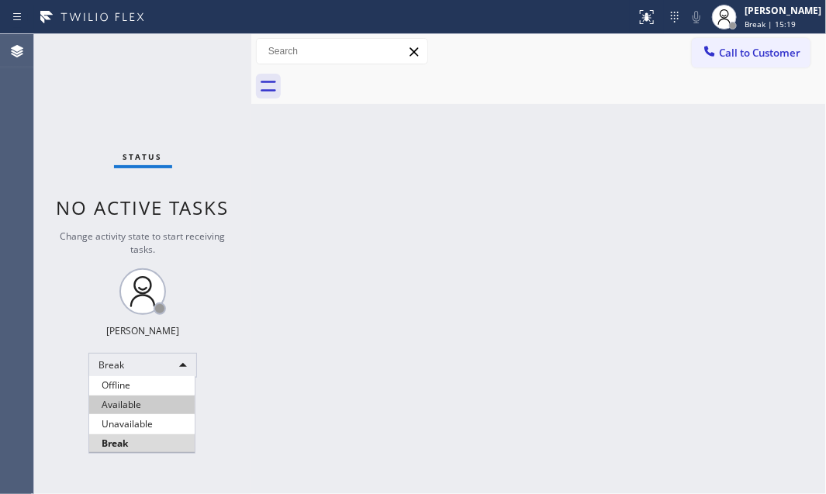
click at [163, 399] on li "Available" at bounding box center [141, 404] width 105 height 19
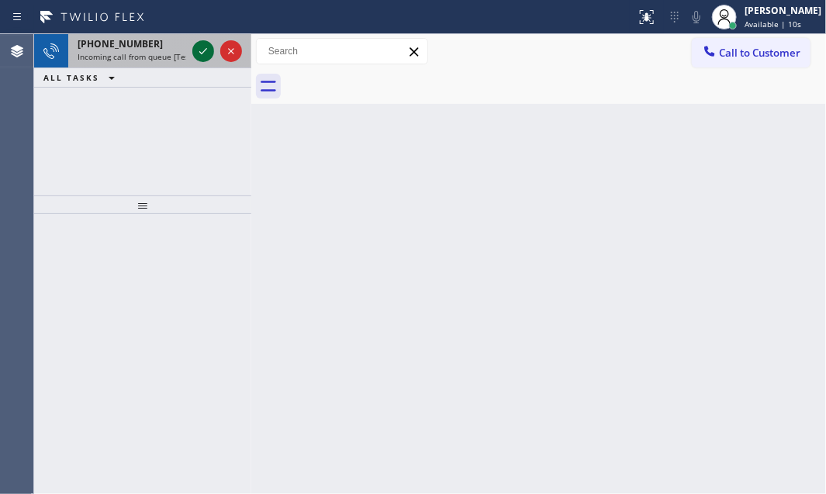
click at [202, 50] on icon at bounding box center [203, 51] width 19 height 19
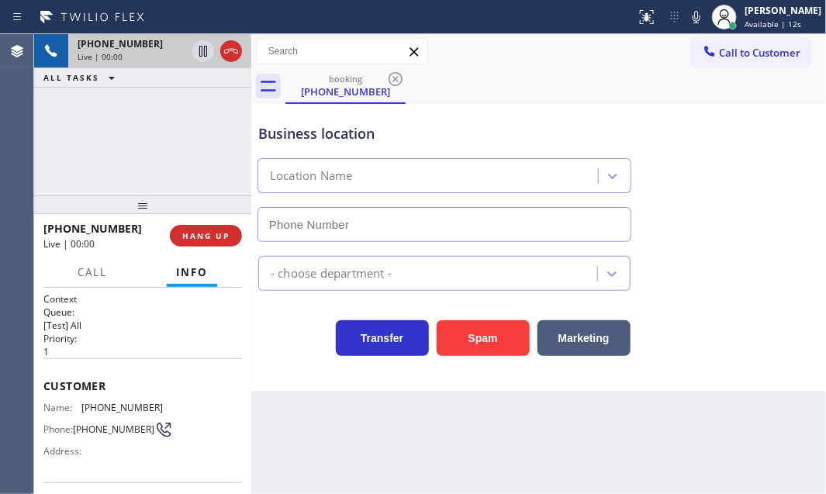
type input "[PHONE_NUMBER]"
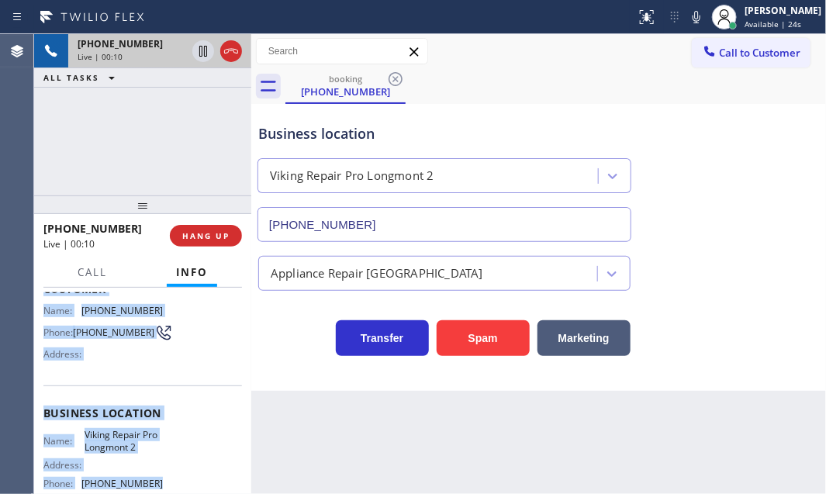
scroll to position [140, 0]
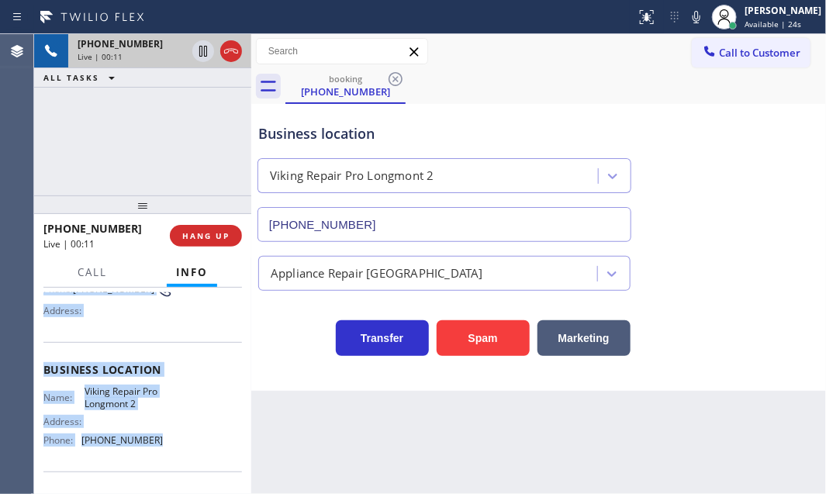
drag, startPoint x: 44, startPoint y: 379, endPoint x: 167, endPoint y: 444, distance: 138.7
click at [167, 444] on div "Context Queue: [Test] All Priority: 1 Customer Name: [PHONE_NUMBER] Phone: [PHO…" at bounding box center [142, 370] width 198 height 437
copy div "Customer Name: [PHONE_NUMBER] Phone: [PHONE_NUMBER] Address: Business location …"
click at [200, 51] on icon at bounding box center [203, 51] width 19 height 19
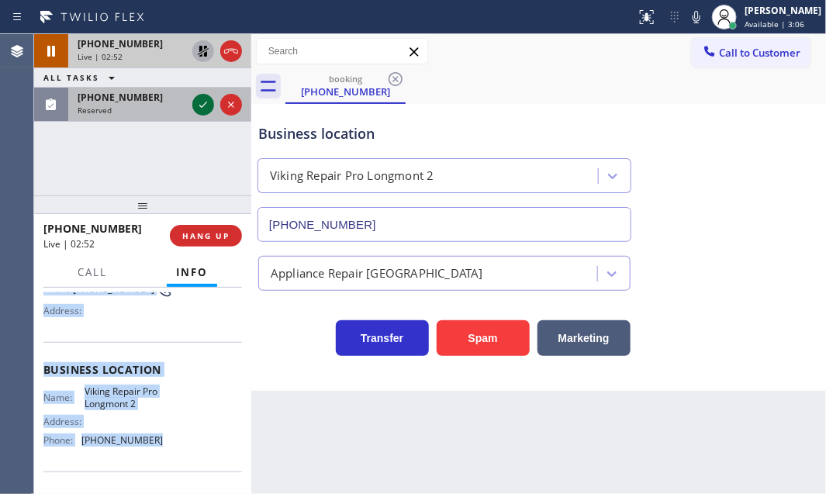
click at [205, 98] on icon at bounding box center [203, 104] width 19 height 19
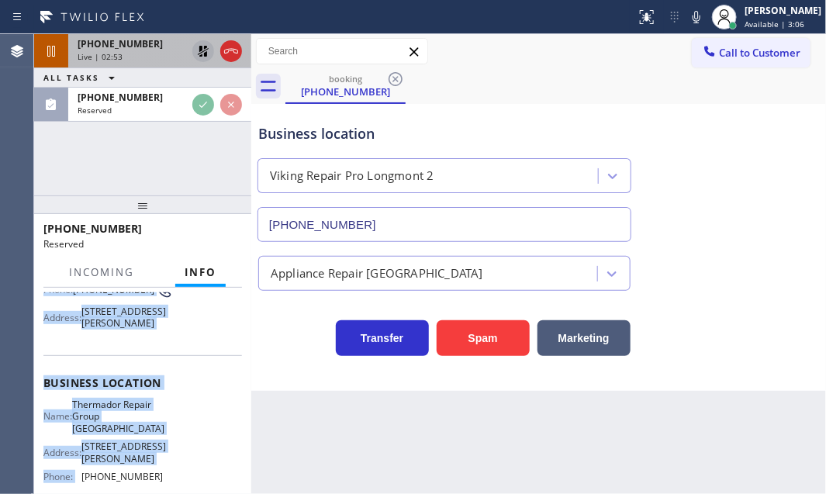
scroll to position [154, 0]
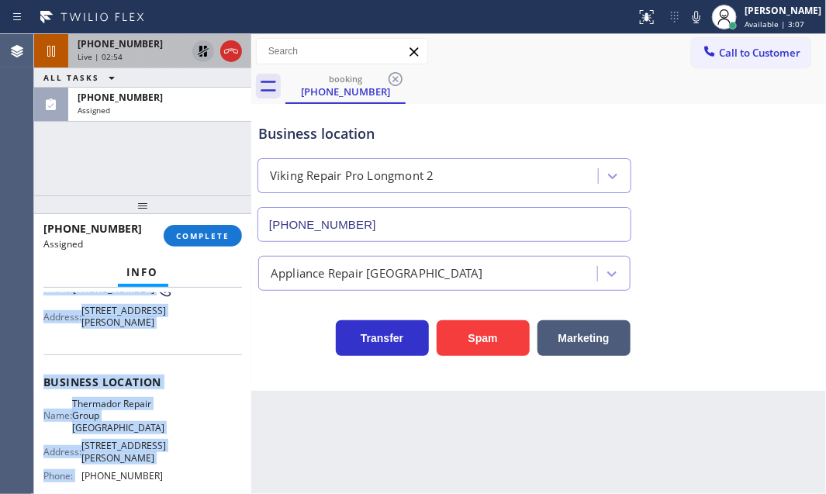
click at [202, 52] on icon at bounding box center [203, 51] width 11 height 11
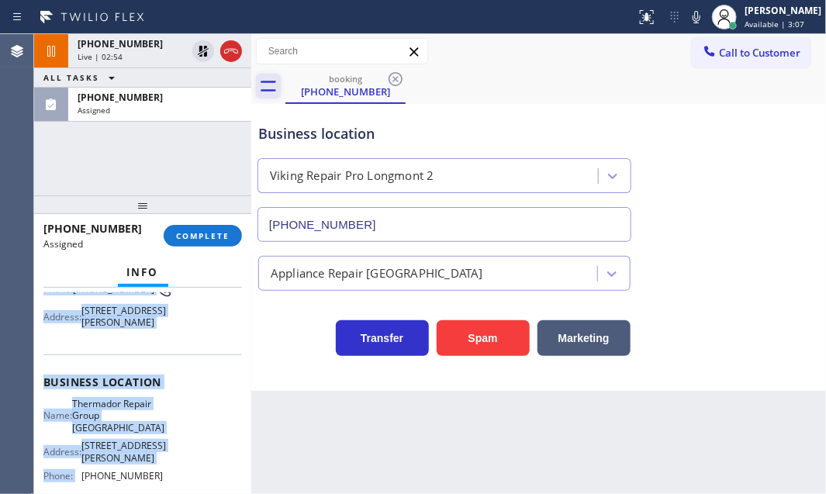
scroll to position [140, 0]
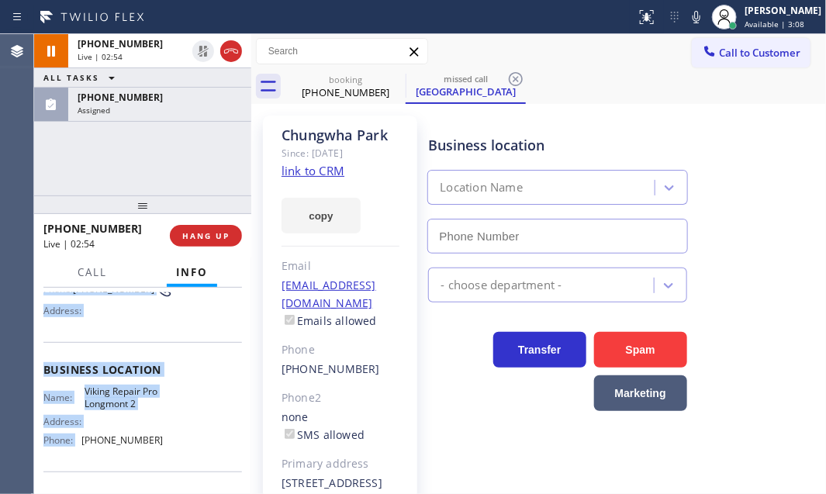
type input "[PHONE_NUMBER]"
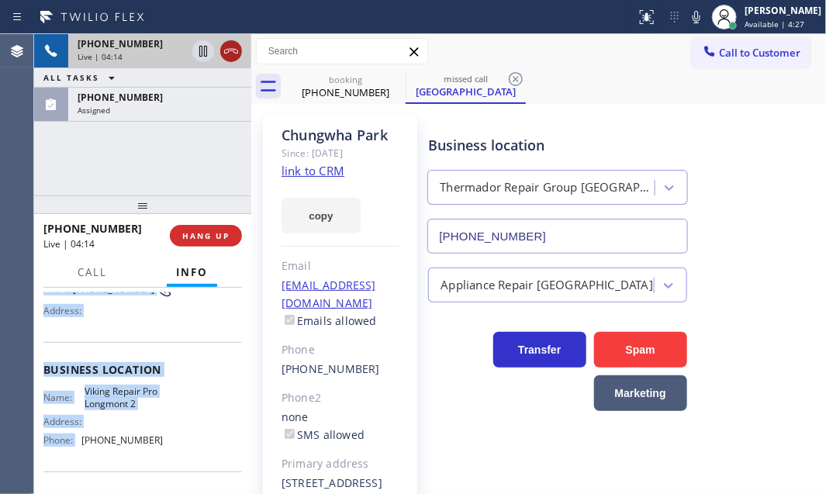
click at [230, 49] on icon at bounding box center [231, 51] width 19 height 19
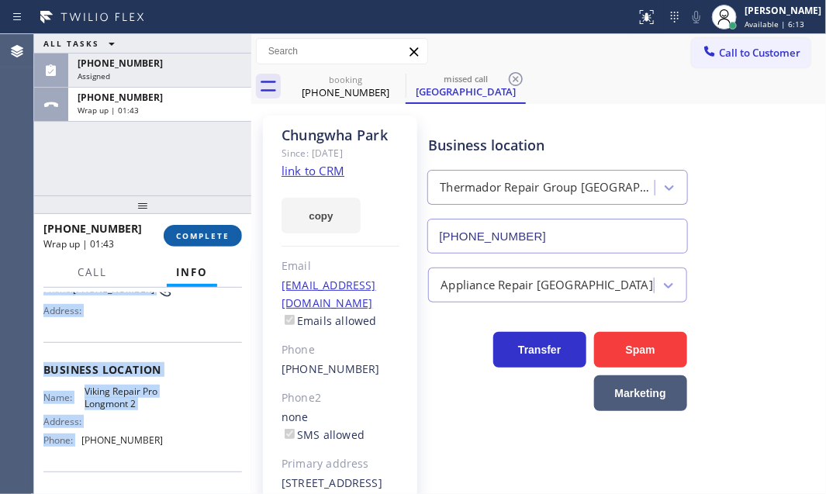
click at [198, 229] on button "COMPLETE" at bounding box center [203, 236] width 78 height 22
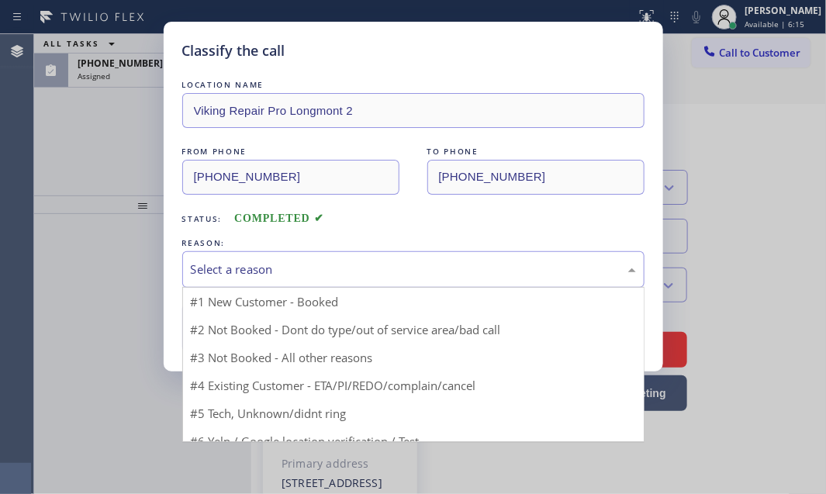
drag, startPoint x: 319, startPoint y: 274, endPoint x: 306, endPoint y: 281, distance: 14.2
click at [318, 275] on div "Select a reason" at bounding box center [413, 270] width 445 height 18
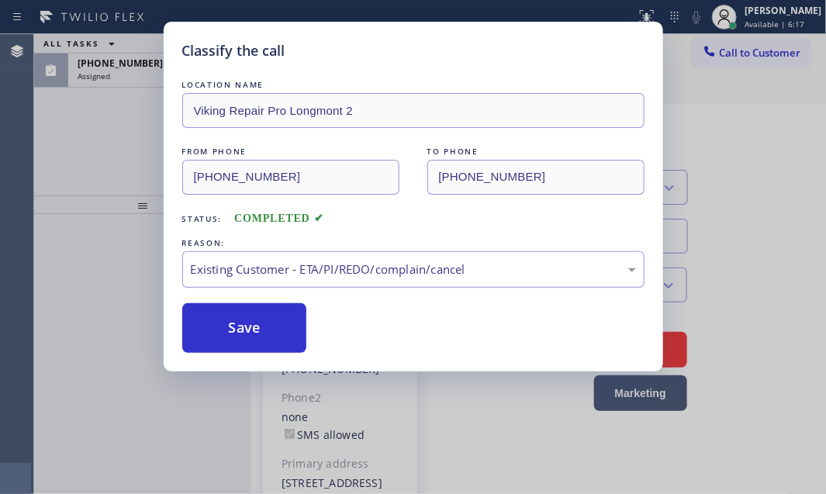
drag, startPoint x: 255, startPoint y: 317, endPoint x: 227, endPoint y: 279, distance: 47.1
click at [254, 316] on button "Save" at bounding box center [244, 328] width 125 height 50
click at [138, 78] on div "Classify the call LOCATION NAME Viking Repair Pro Longmont 2 FROM PHONE [PHONE_…" at bounding box center [413, 247] width 826 height 494
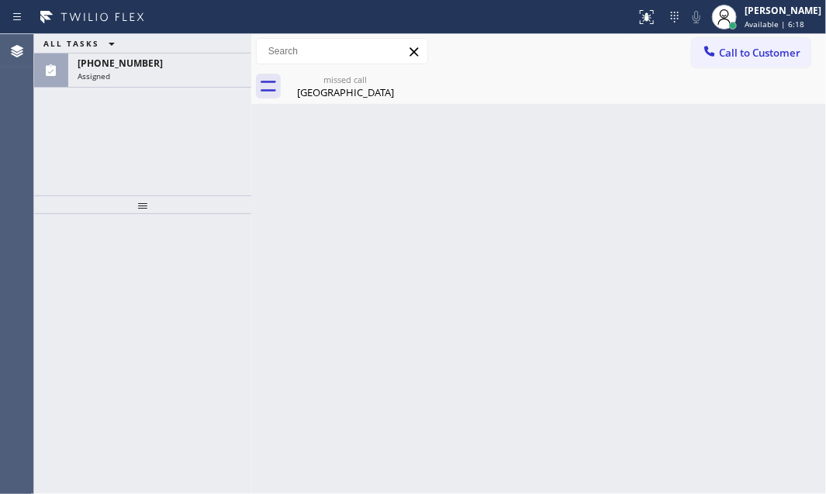
click at [138, 78] on div "Assigned" at bounding box center [160, 76] width 164 height 11
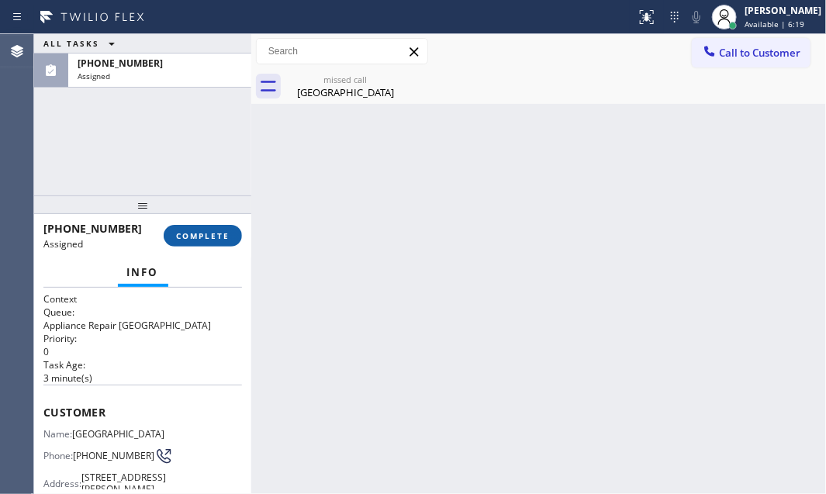
click at [208, 237] on span "COMPLETE" at bounding box center [203, 235] width 54 height 11
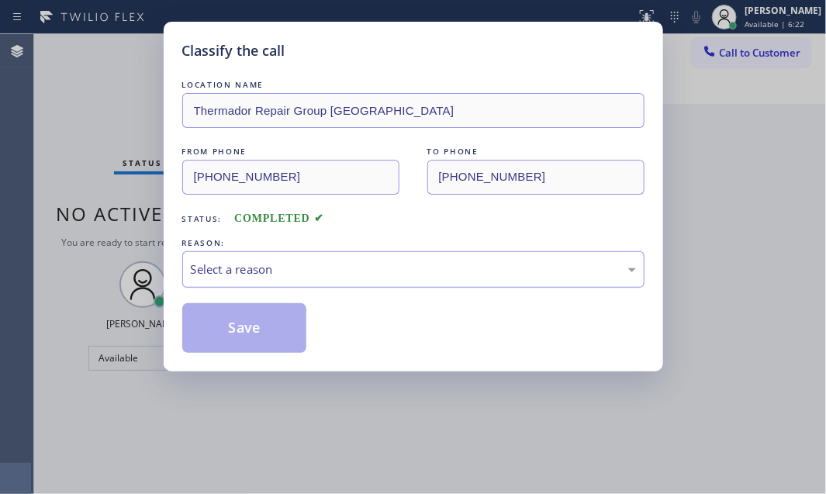
drag, startPoint x: 335, startPoint y: 263, endPoint x: 333, endPoint y: 281, distance: 18.8
click at [335, 264] on div "Select a reason" at bounding box center [413, 270] width 445 height 18
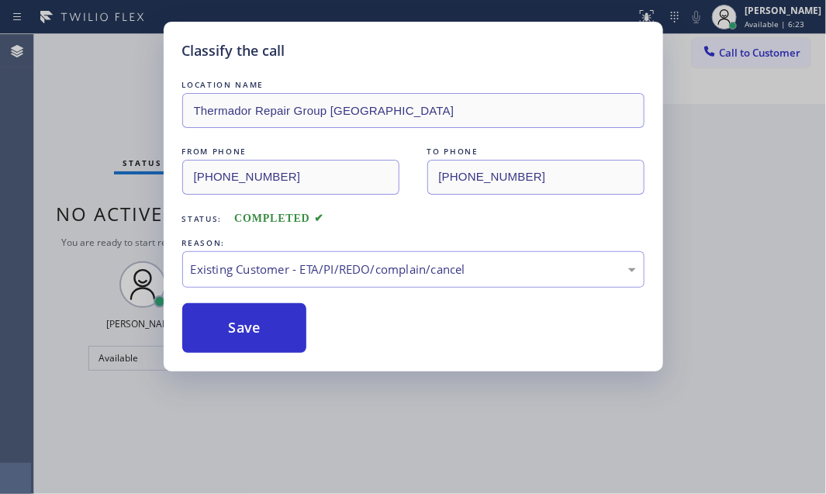
drag, startPoint x: 280, startPoint y: 358, endPoint x: 263, endPoint y: 352, distance: 18.2
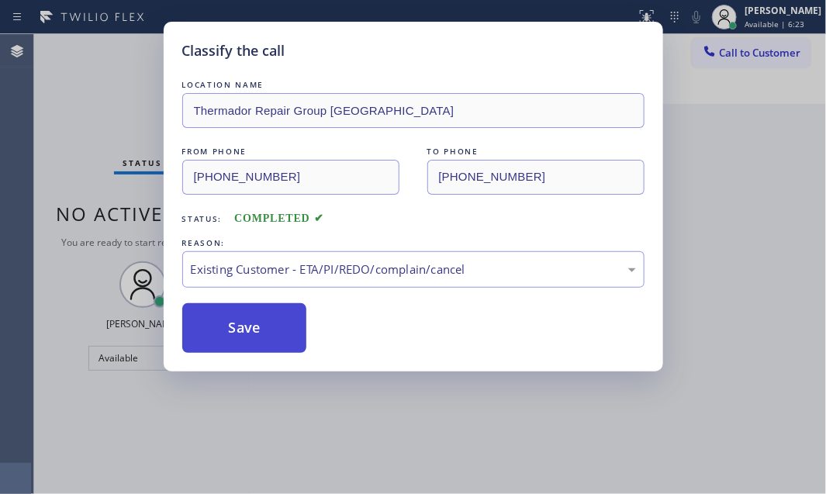
click at [259, 337] on button "Save" at bounding box center [244, 328] width 125 height 50
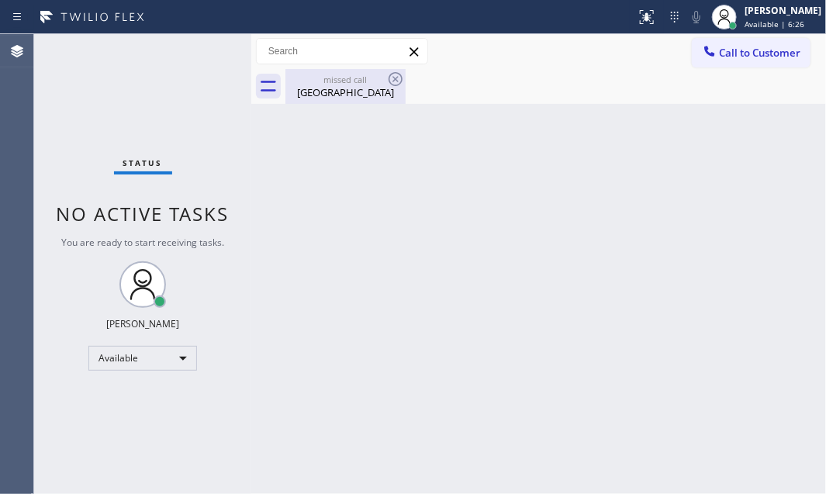
click at [355, 93] on div "[GEOGRAPHIC_DATA]" at bounding box center [345, 92] width 117 height 14
drag, startPoint x: 654, startPoint y: 243, endPoint x: 673, endPoint y: 243, distance: 18.6
click at [662, 243] on div "Back to Dashboard Change Sender ID Customers Technicians Select a contact Outbo…" at bounding box center [538, 264] width 575 height 460
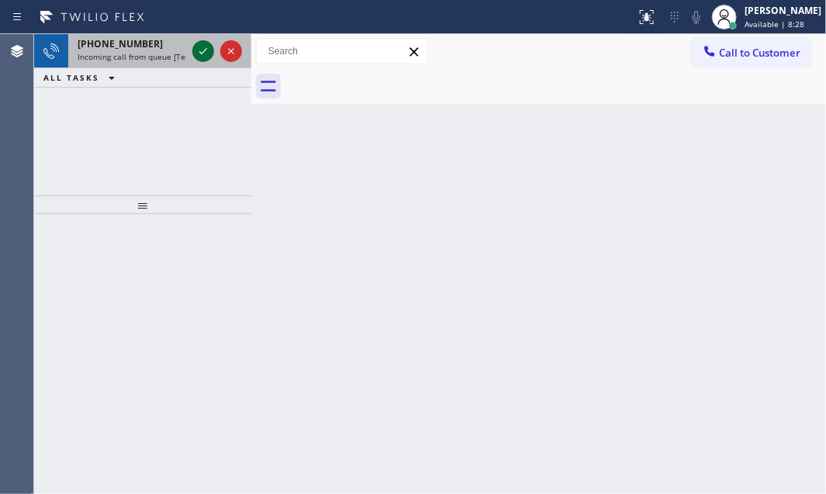
click at [208, 47] on icon at bounding box center [203, 51] width 19 height 19
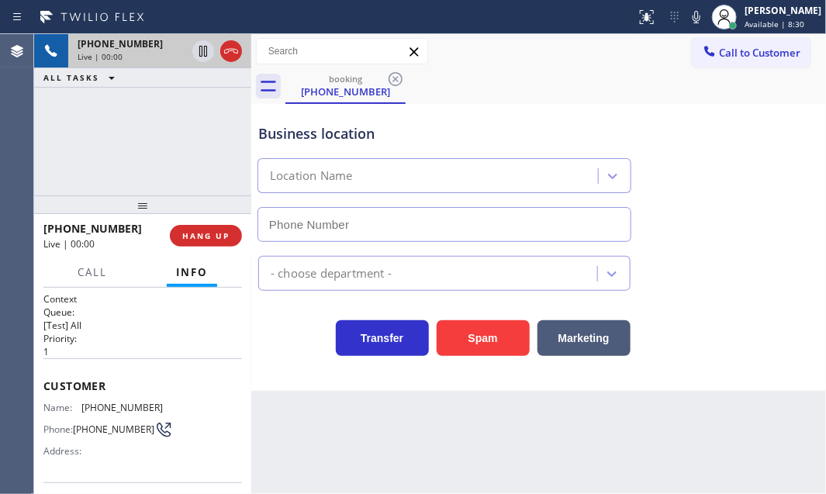
type input "[PHONE_NUMBER]"
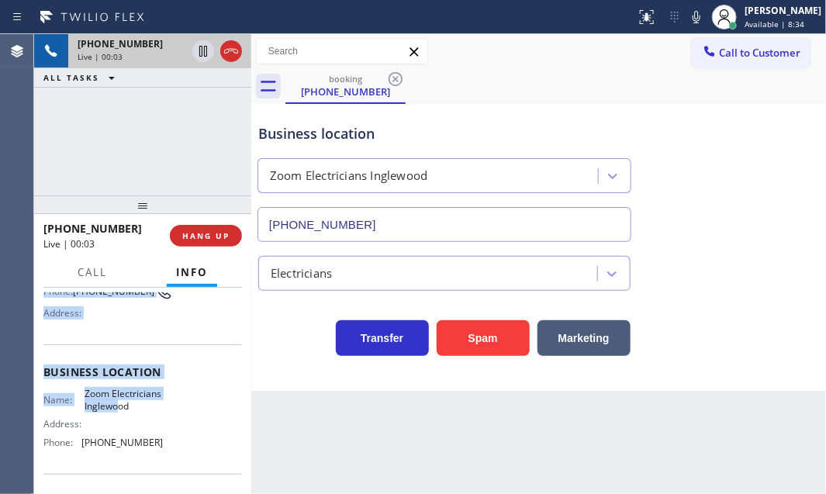
scroll to position [140, 0]
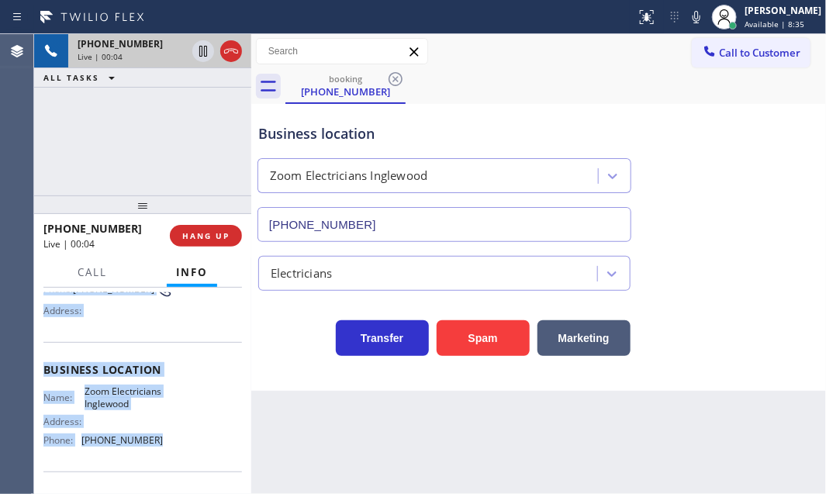
drag, startPoint x: 47, startPoint y: 380, endPoint x: 161, endPoint y: 437, distance: 127.6
click at [153, 447] on div "Context Queue: [Test] All Priority: 1 Customer Name: [PHONE_NUMBER] Phone: [PHO…" at bounding box center [142, 391] width 217 height 206
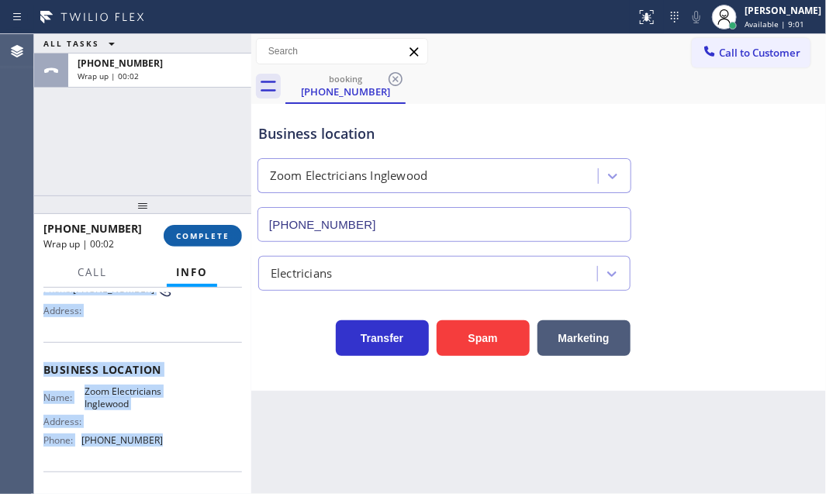
click at [208, 240] on button "COMPLETE" at bounding box center [203, 236] width 78 height 22
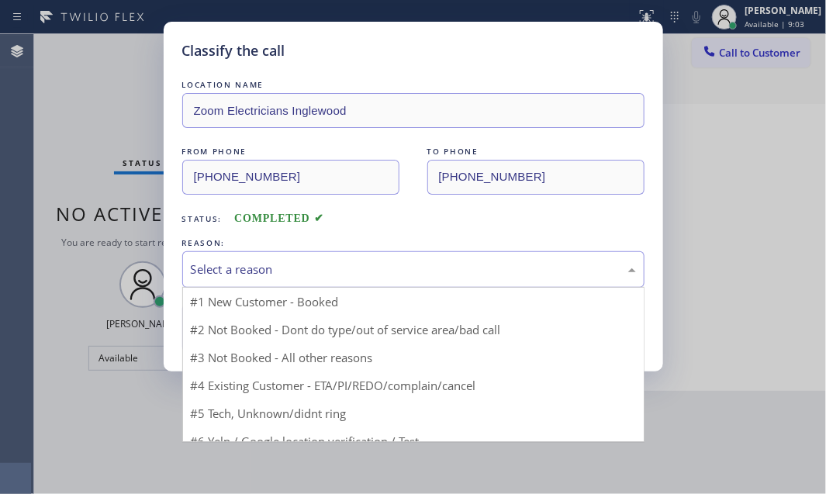
click at [347, 265] on div "Select a reason" at bounding box center [413, 270] width 445 height 18
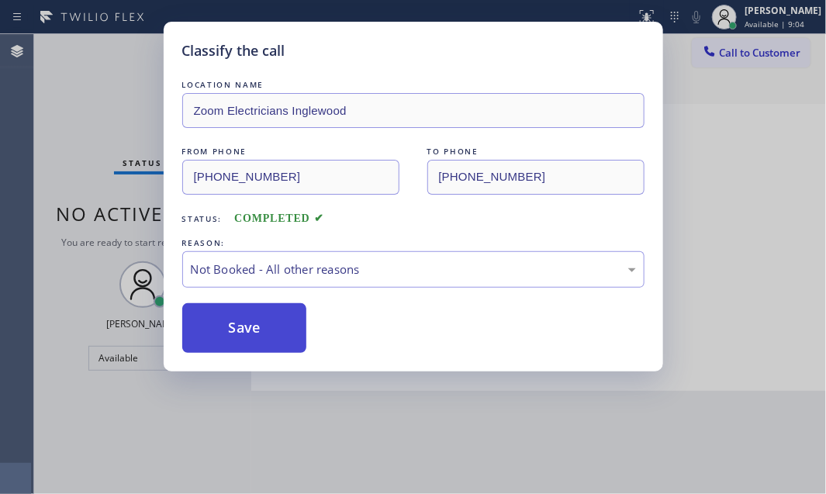
click at [236, 326] on button "Save" at bounding box center [244, 328] width 125 height 50
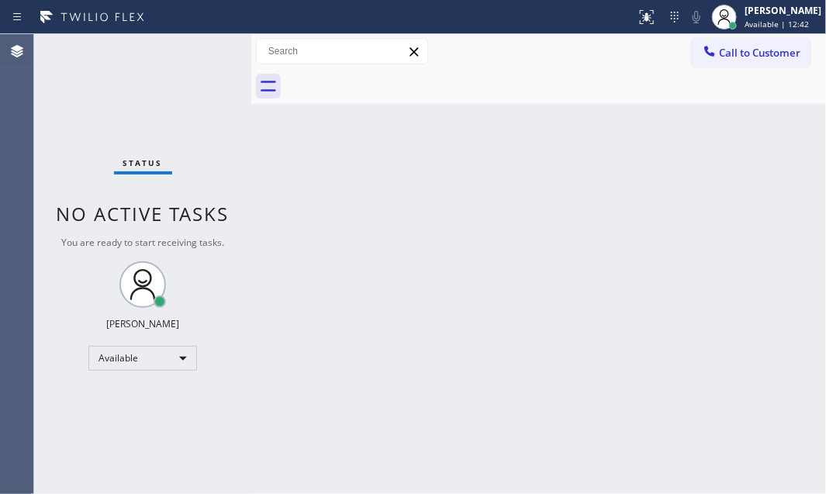
click at [312, 173] on div "Back to Dashboard Change Sender ID Customers Technicians Select a contact Outbo…" at bounding box center [538, 264] width 575 height 460
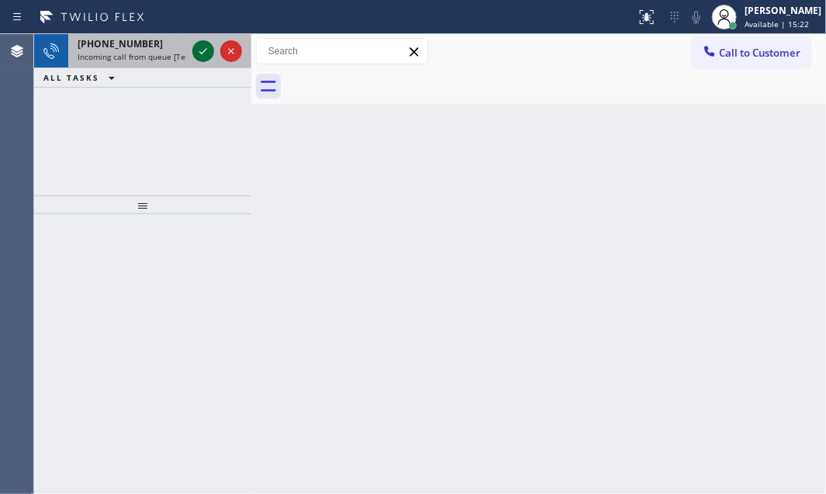
click at [206, 56] on icon at bounding box center [203, 51] width 19 height 19
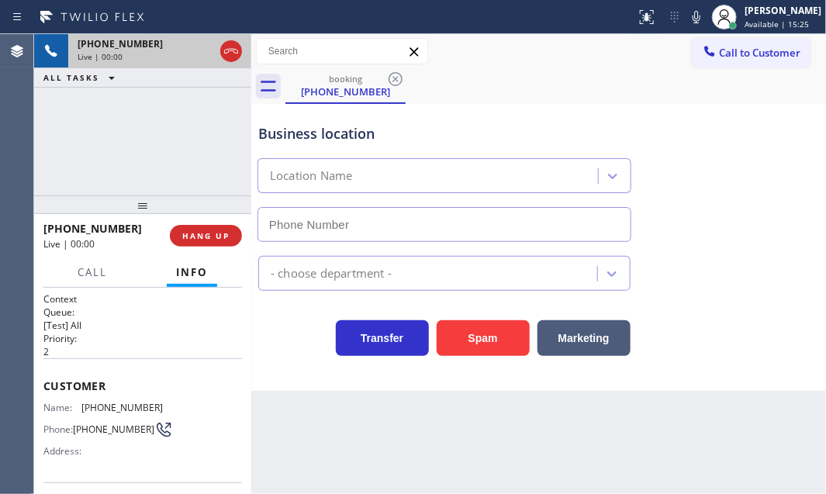
type input "[PHONE_NUMBER]"
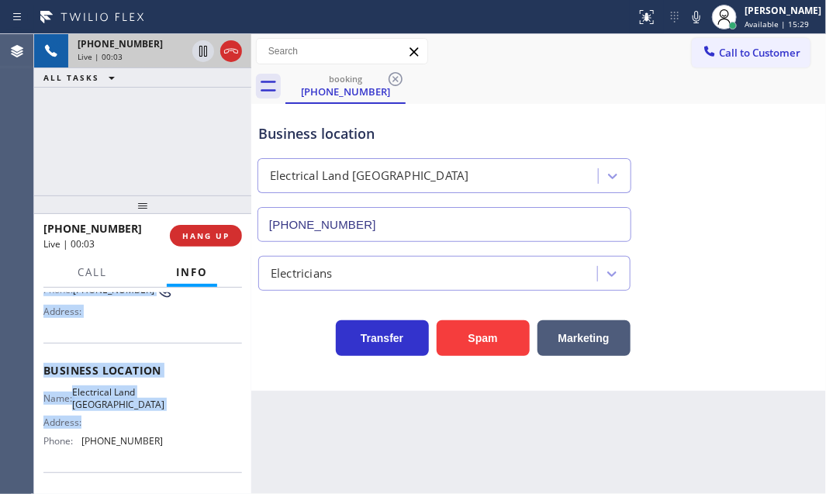
scroll to position [140, 0]
drag, startPoint x: 56, startPoint y: 383, endPoint x: 151, endPoint y: 442, distance: 112.1
click at [151, 442] on div "Context Queue: [Test] All Priority: 2 Customer Name: [PHONE_NUMBER] Phone: [PHO…" at bounding box center [142, 370] width 198 height 437
copy div "Customer Name: [PHONE_NUMBER] Phone: [PHONE_NUMBER] Address: Business location …"
click at [232, 57] on icon at bounding box center [231, 51] width 19 height 19
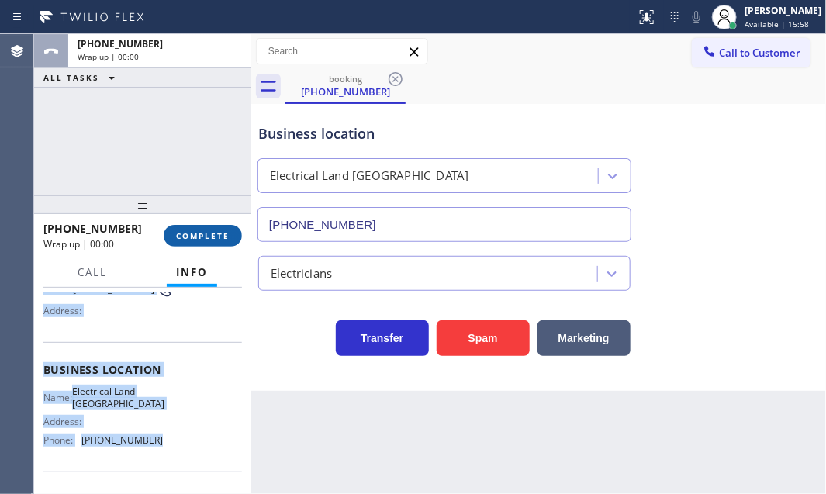
click at [212, 237] on span "COMPLETE" at bounding box center [203, 235] width 54 height 11
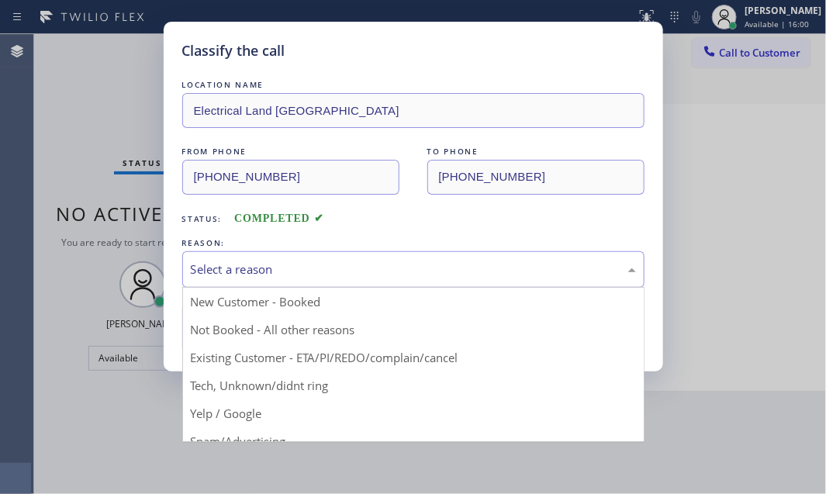
click at [287, 268] on div "Select a reason" at bounding box center [413, 270] width 445 height 18
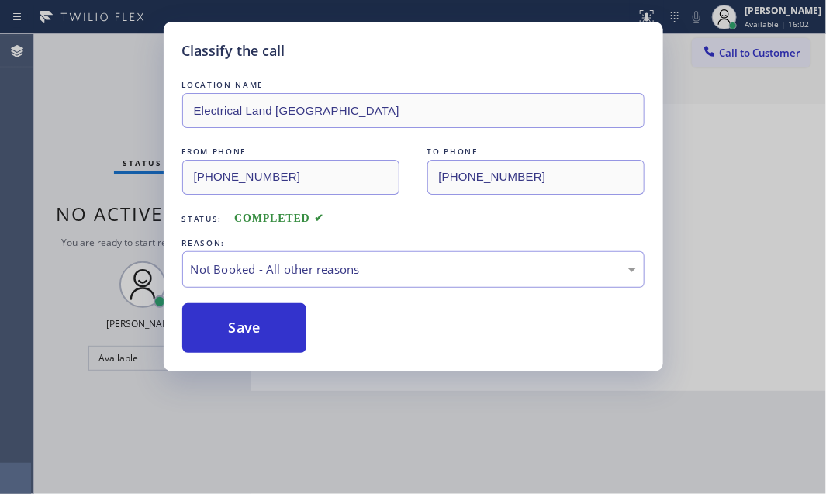
drag, startPoint x: 330, startPoint y: 264, endPoint x: 325, endPoint y: 279, distance: 16.2
click at [330, 264] on div "Not Booked - All other reasons" at bounding box center [413, 270] width 445 height 18
click at [251, 293] on div "LOCATION NAME Electrical Land [GEOGRAPHIC_DATA] FROM PHONE [PHONE_NUMBER] TO PH…" at bounding box center [413, 215] width 462 height 276
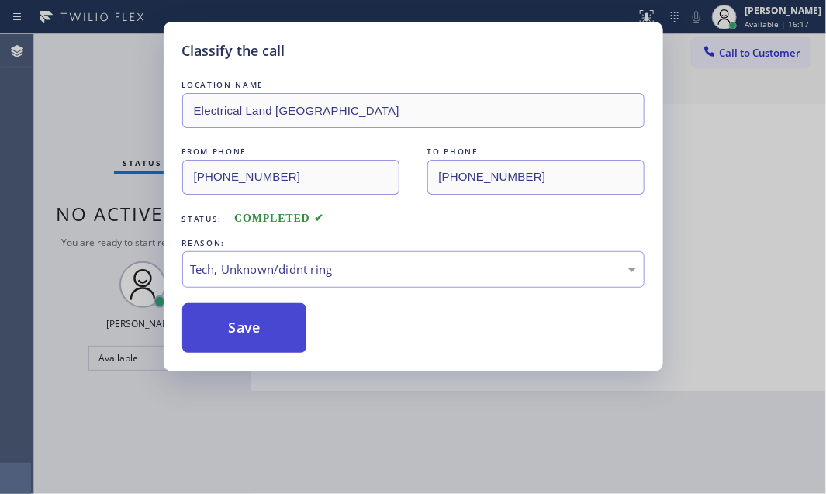
click at [237, 327] on button "Save" at bounding box center [244, 328] width 125 height 50
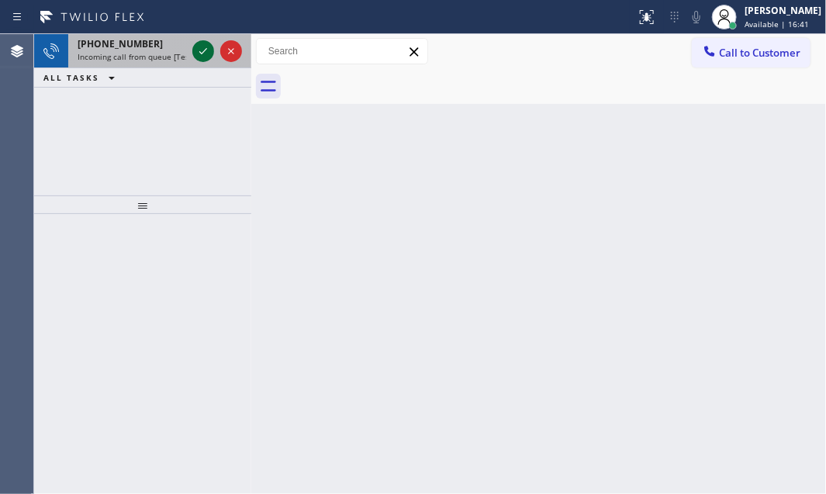
click at [197, 50] on icon at bounding box center [203, 51] width 19 height 19
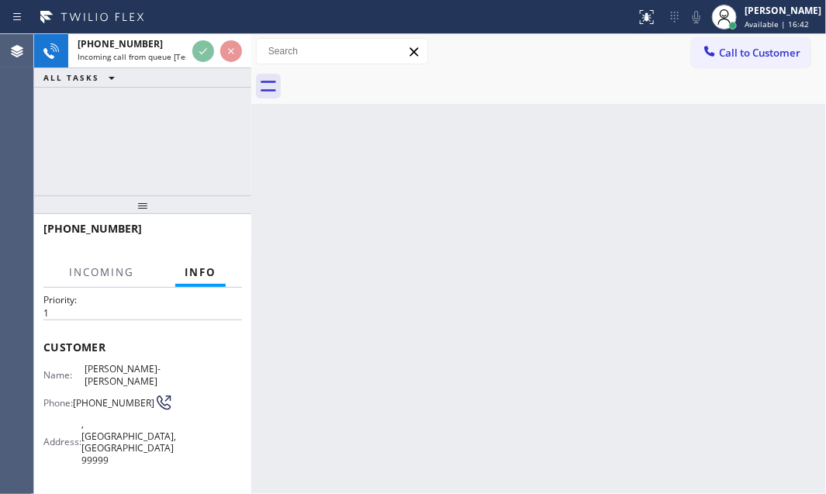
scroll to position [70, 0]
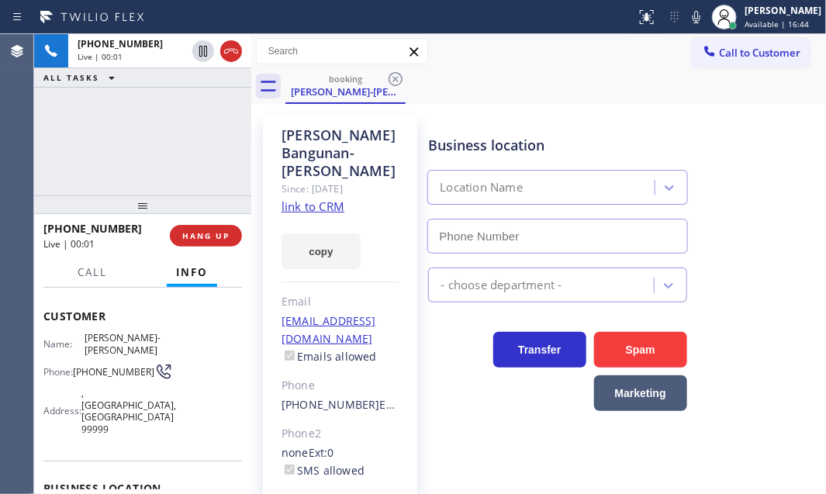
type input "[PHONE_NUMBER]"
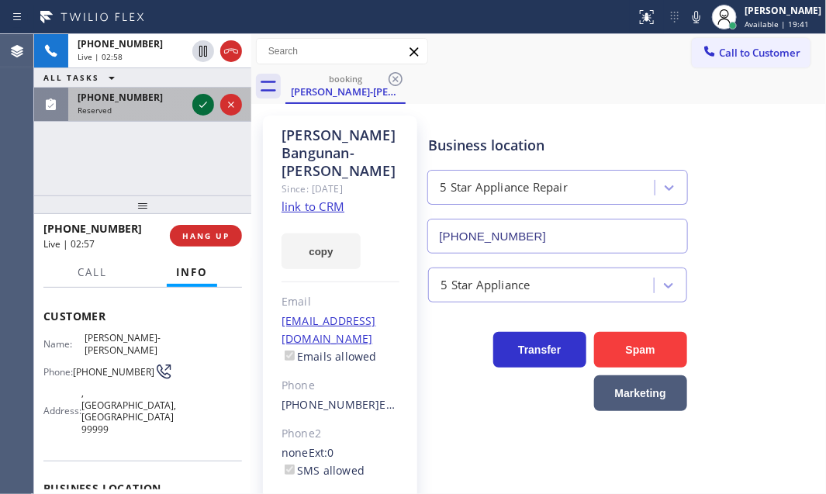
click at [205, 105] on icon at bounding box center [203, 104] width 19 height 19
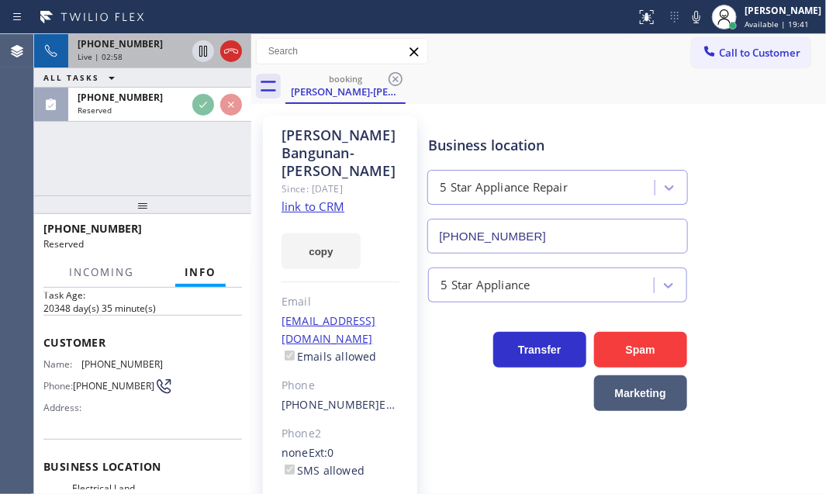
scroll to position [83, 0]
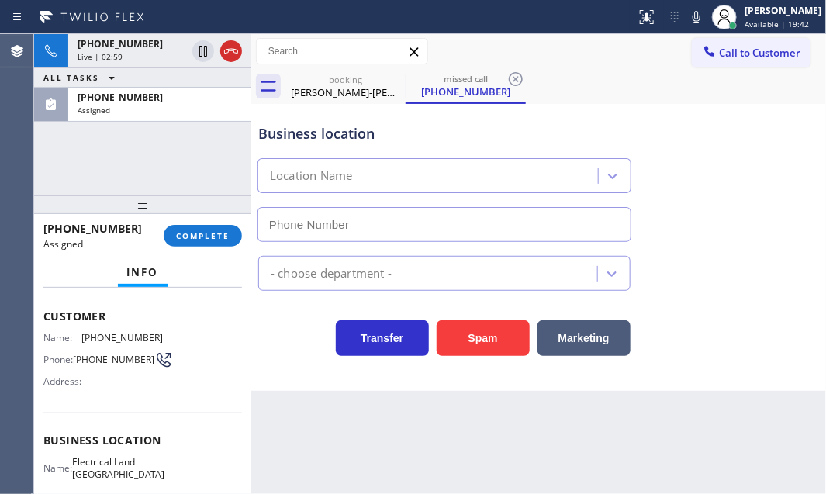
type input "[PHONE_NUMBER]"
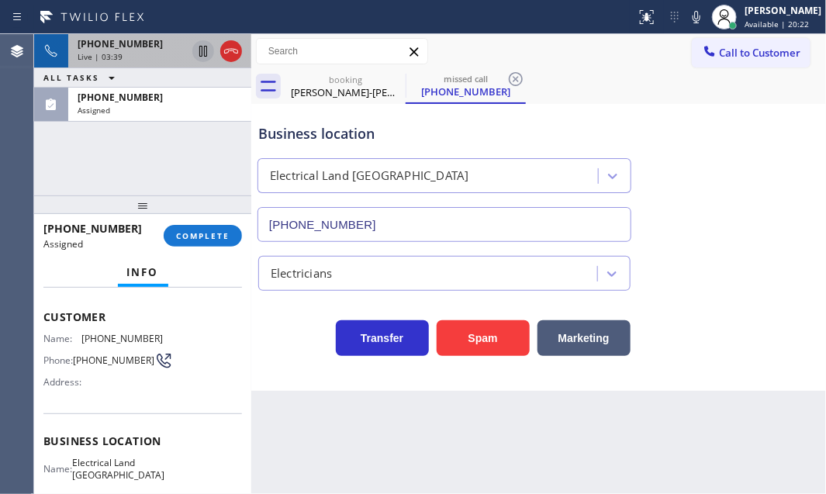
click at [200, 53] on icon at bounding box center [203, 51] width 19 height 19
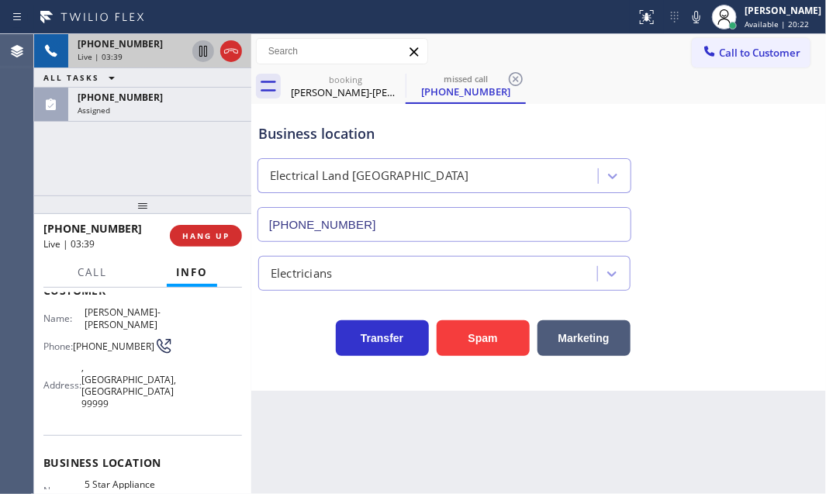
scroll to position [70, 0]
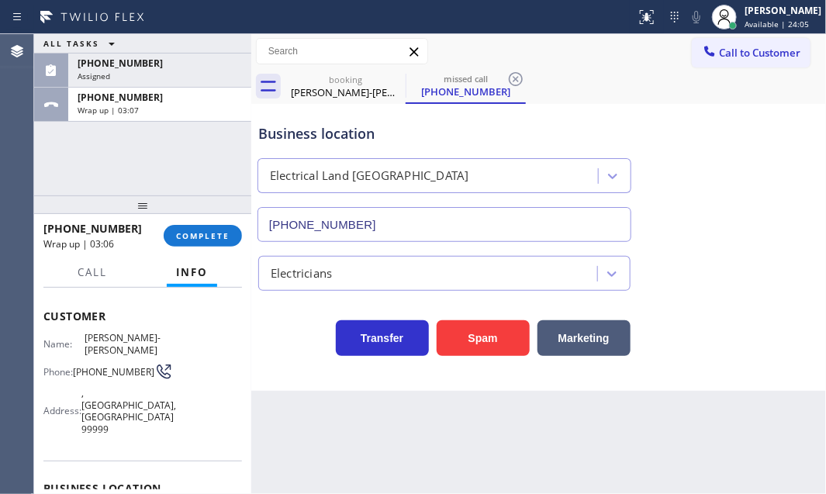
click at [736, 57] on span "Call to Customer" at bounding box center [759, 53] width 81 height 14
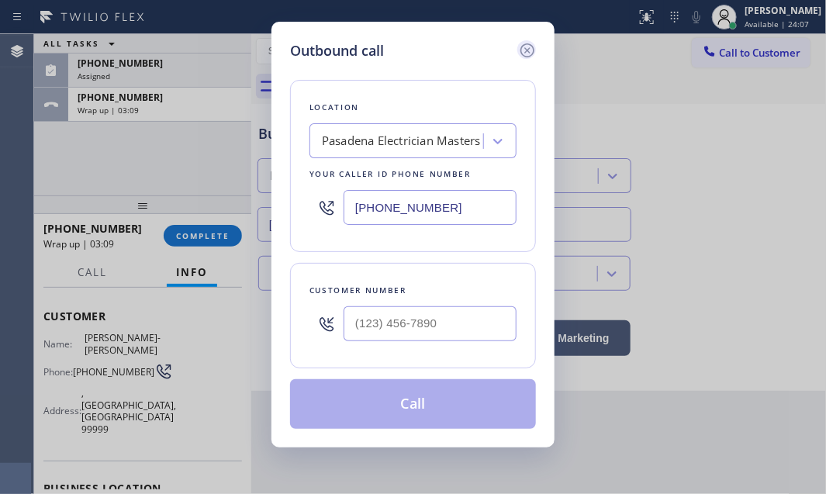
click at [526, 50] on icon at bounding box center [527, 50] width 19 height 19
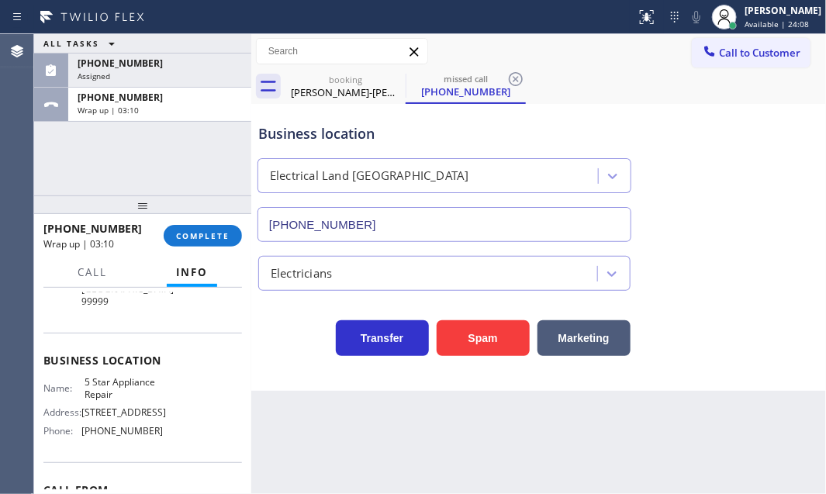
scroll to position [211, 0]
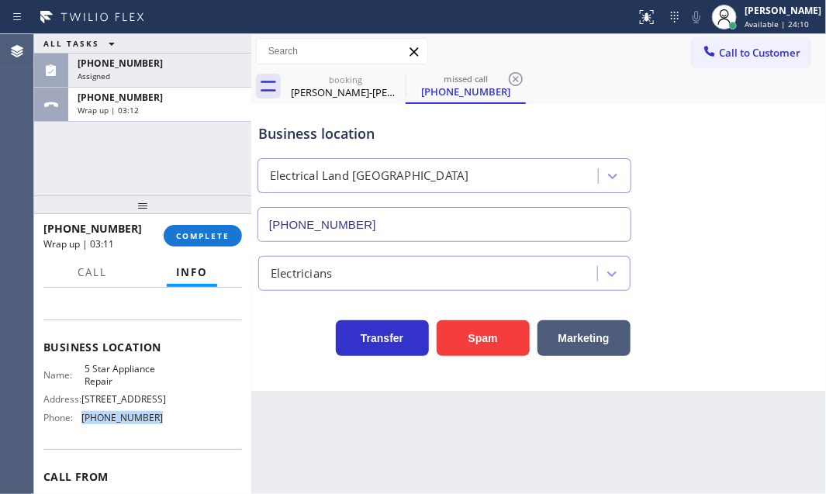
drag, startPoint x: 167, startPoint y: 412, endPoint x: 74, endPoint y: 413, distance: 93.8
click at [74, 413] on div "Name: 5 Star Appliance Repair Address: [STREET_ADDRESS] Phone: [PHONE_NUMBER]" at bounding box center [142, 396] width 198 height 67
copy div "[PHONE_NUMBER]"
click at [730, 59] on span "Call to Customer" at bounding box center [759, 53] width 81 height 14
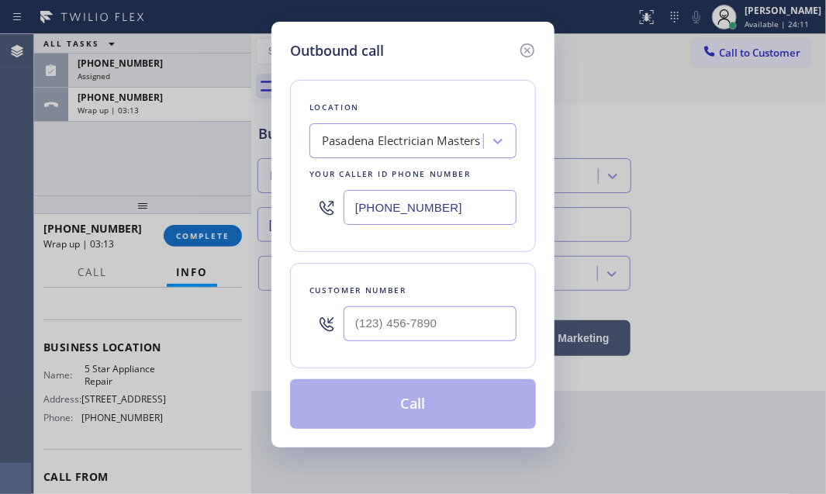
click at [467, 210] on input "[PHONE_NUMBER]" at bounding box center [429, 207] width 173 height 35
paste input "855) 731-4952"
type input "[PHONE_NUMBER]"
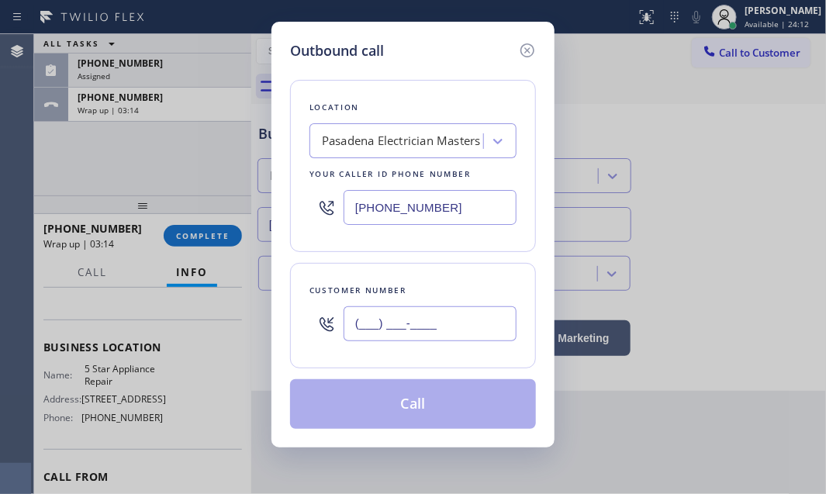
click at [418, 326] on input "(___) ___-____" at bounding box center [429, 323] width 173 height 35
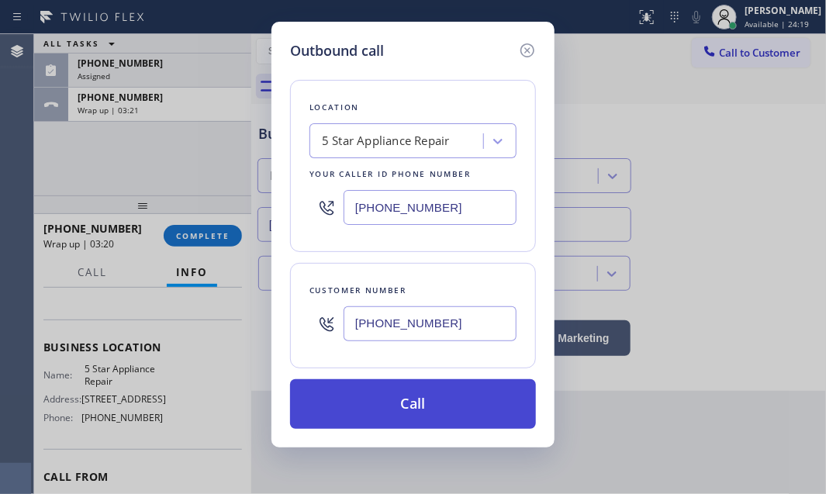
type input "[PHONE_NUMBER]"
click at [465, 407] on button "Call" at bounding box center [413, 404] width 246 height 50
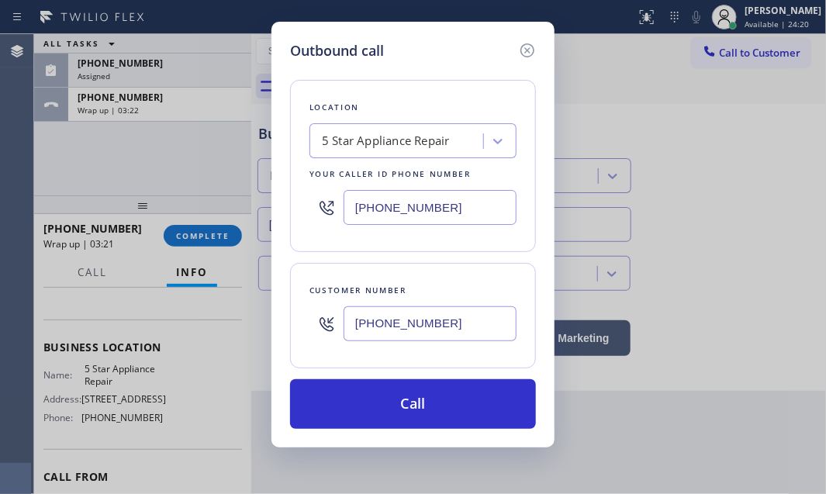
click at [168, 108] on div "Outbound call Location 5 Star Appliance Repair Your caller id phone number [PHO…" at bounding box center [413, 247] width 826 height 494
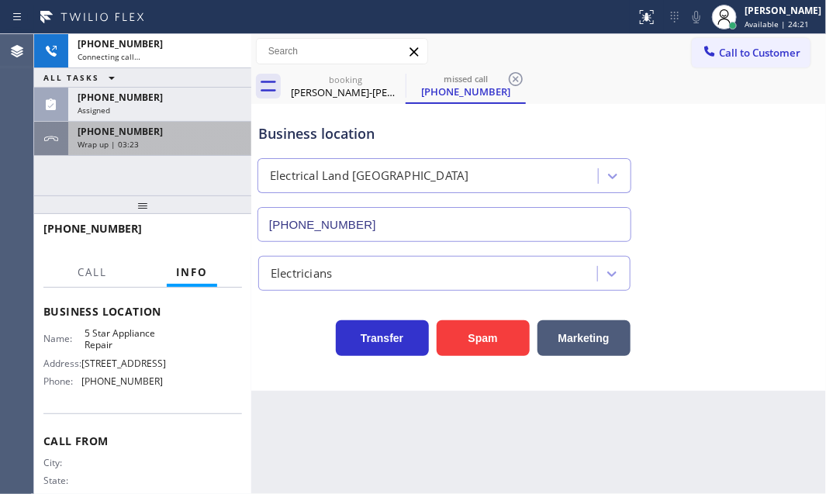
drag, startPoint x: 170, startPoint y: 109, endPoint x: 177, endPoint y: 132, distance: 24.3
click at [170, 111] on div "Assigned" at bounding box center [160, 110] width 164 height 11
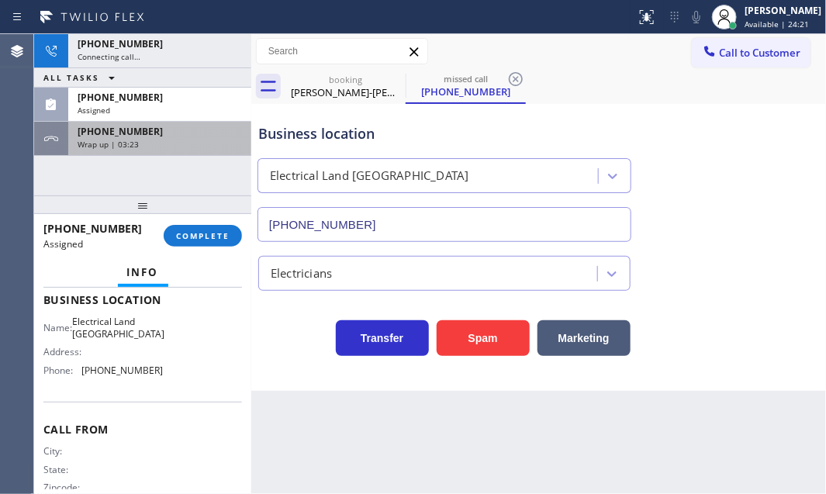
click at [177, 135] on div "[PHONE_NUMBER]" at bounding box center [160, 131] width 164 height 13
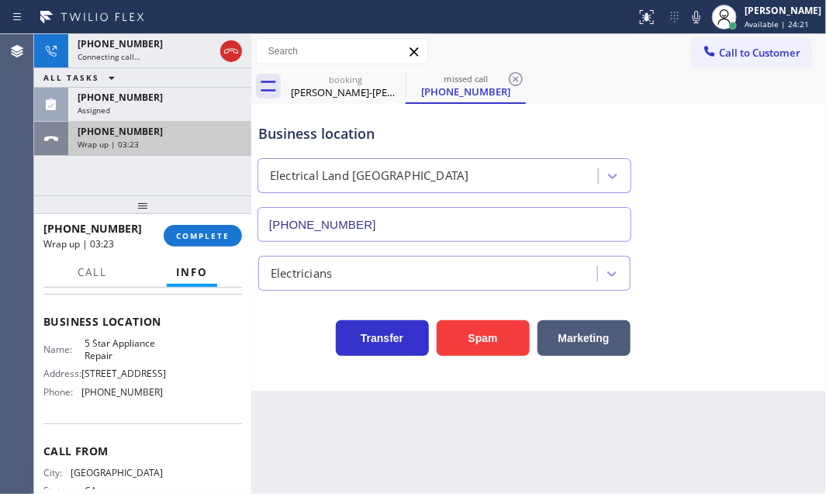
scroll to position [211, 0]
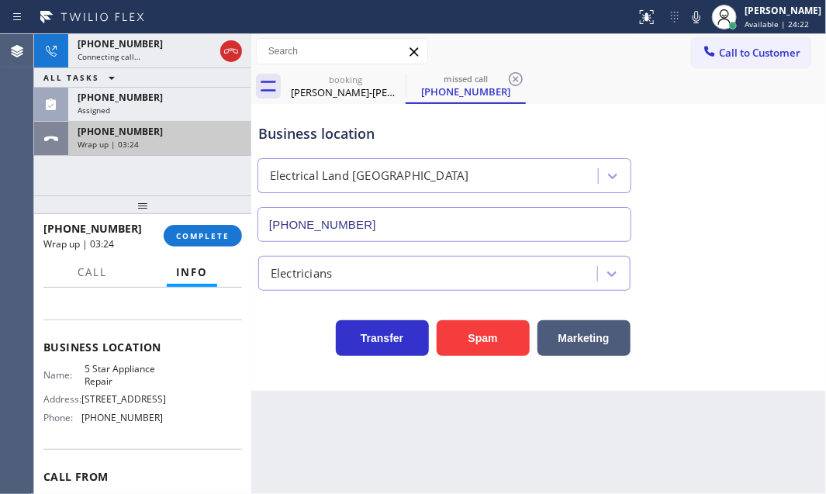
click at [195, 143] on div "Wrap up | 03:24" at bounding box center [160, 144] width 164 height 11
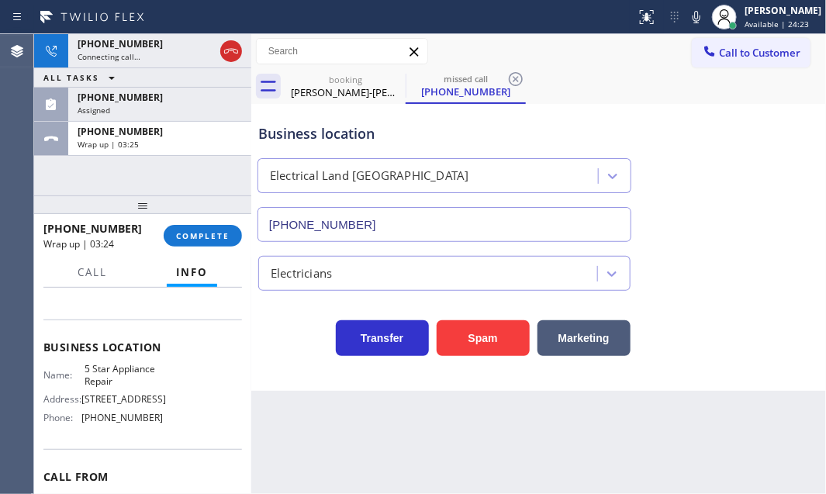
click at [214, 247] on div "[PHONE_NUMBER] Wrap up | 03:24 COMPLETE" at bounding box center [142, 236] width 198 height 40
drag, startPoint x: 214, startPoint y: 240, endPoint x: 251, endPoint y: 247, distance: 37.9
click at [217, 240] on button "COMPLETE" at bounding box center [203, 236] width 78 height 22
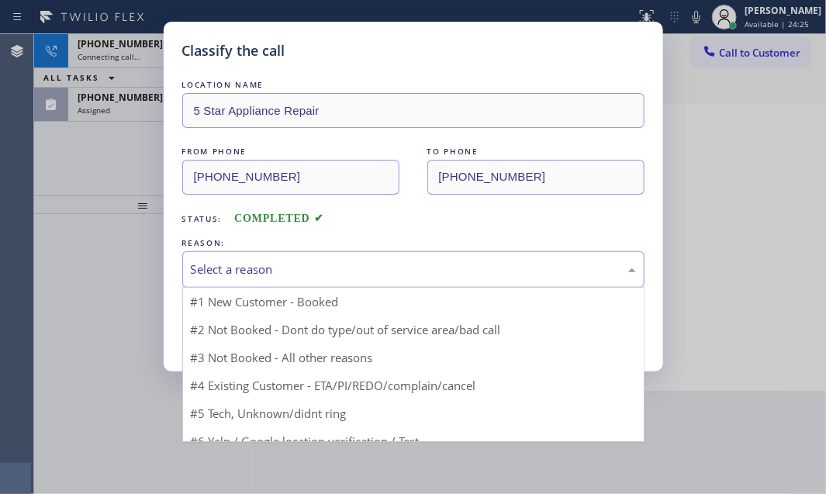
click at [345, 270] on div "Select a reason" at bounding box center [413, 270] width 445 height 18
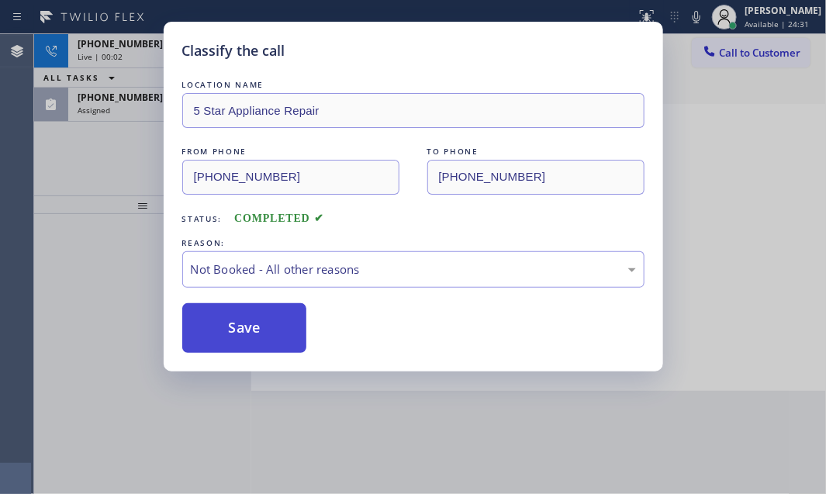
click at [236, 340] on button "Save" at bounding box center [244, 328] width 125 height 50
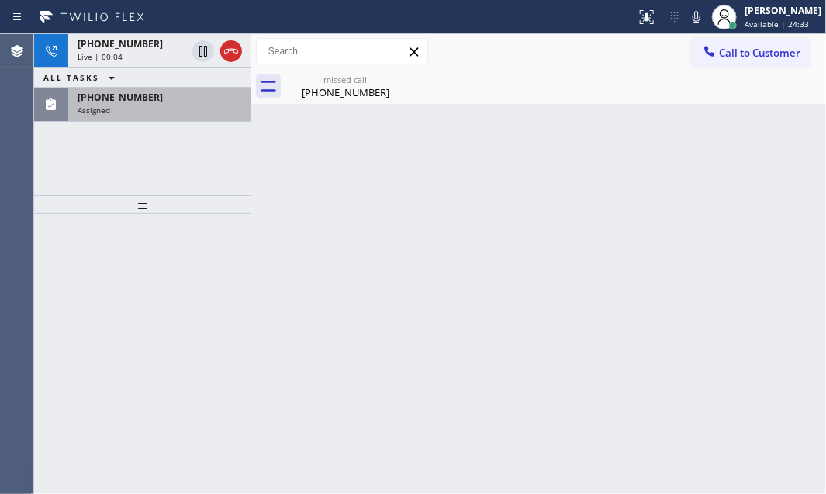
click at [162, 91] on div "[PHONE_NUMBER]" at bounding box center [160, 97] width 164 height 13
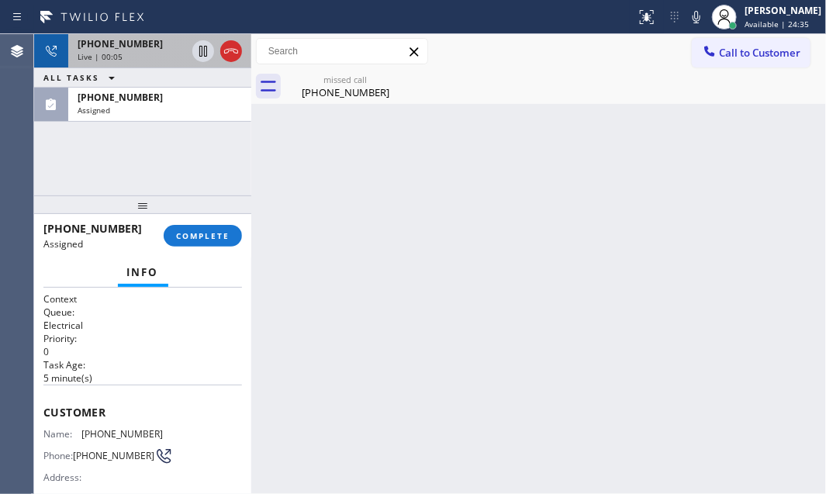
click at [141, 55] on div "Live | 00:05" at bounding box center [132, 56] width 109 height 11
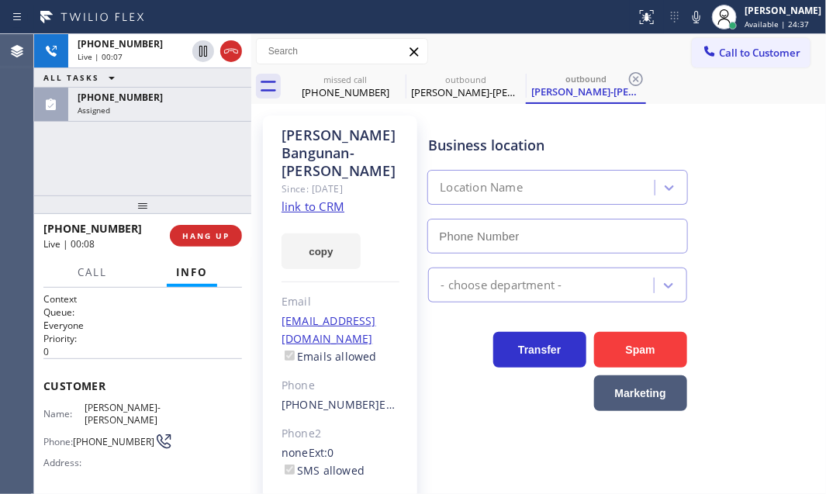
type input "[PHONE_NUMBER]"
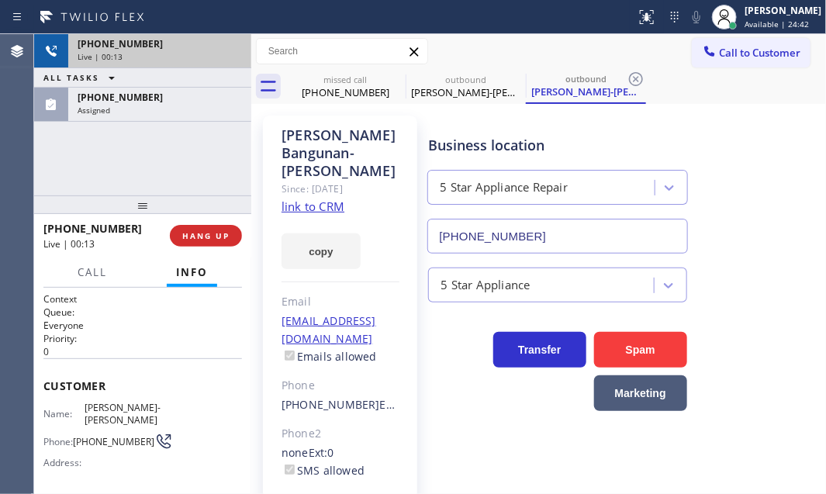
click at [235, 52] on div "Live | 00:13" at bounding box center [160, 56] width 164 height 11
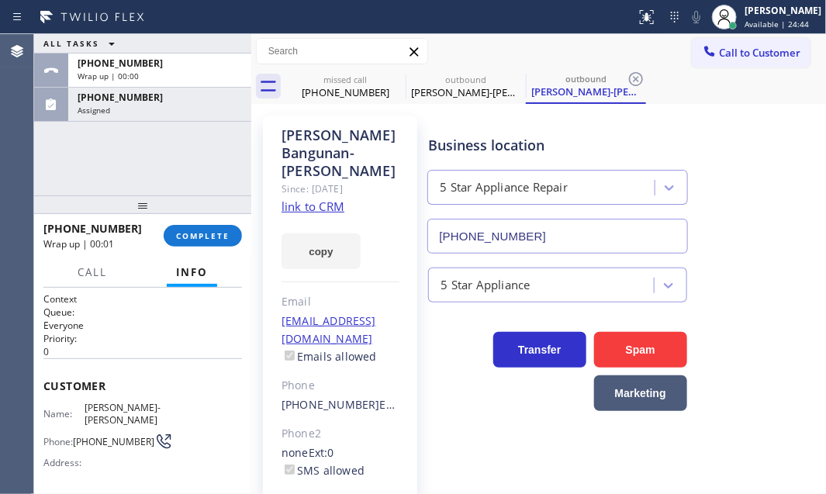
drag, startPoint x: 209, startPoint y: 75, endPoint x: 209, endPoint y: 129, distance: 53.5
click at [209, 75] on div "Wrap up | 00:00" at bounding box center [160, 76] width 164 height 11
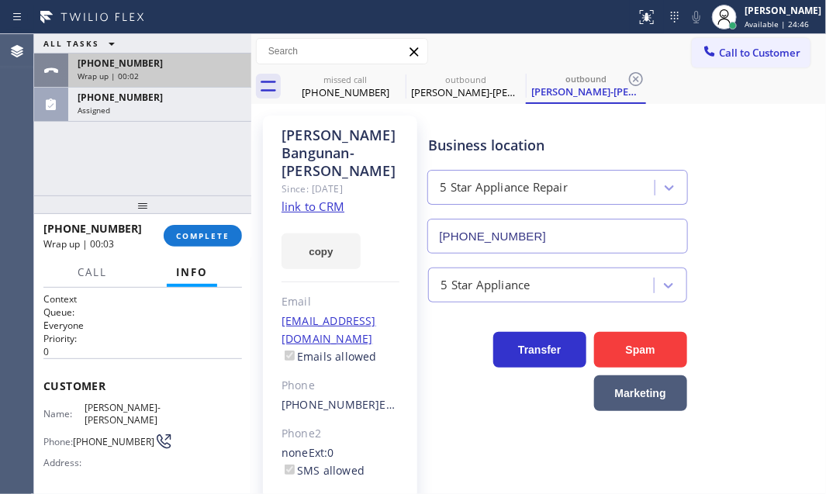
click at [172, 74] on div "Wrap up | 00:02" at bounding box center [160, 76] width 164 height 11
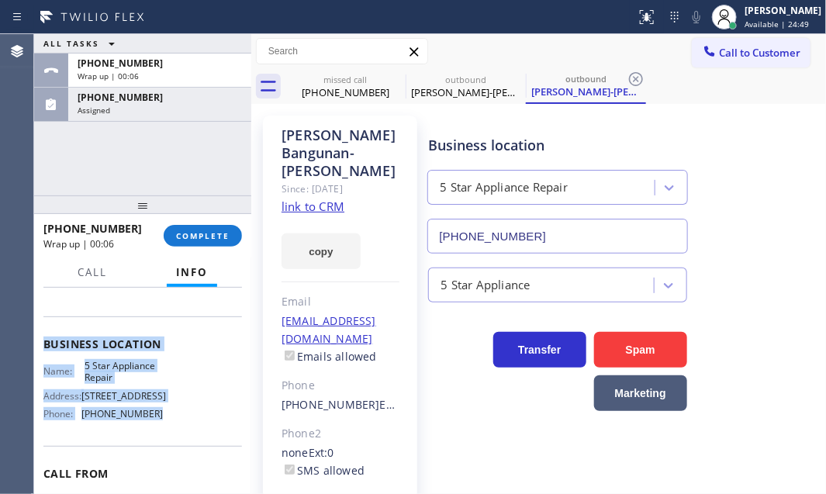
scroll to position [211, 0]
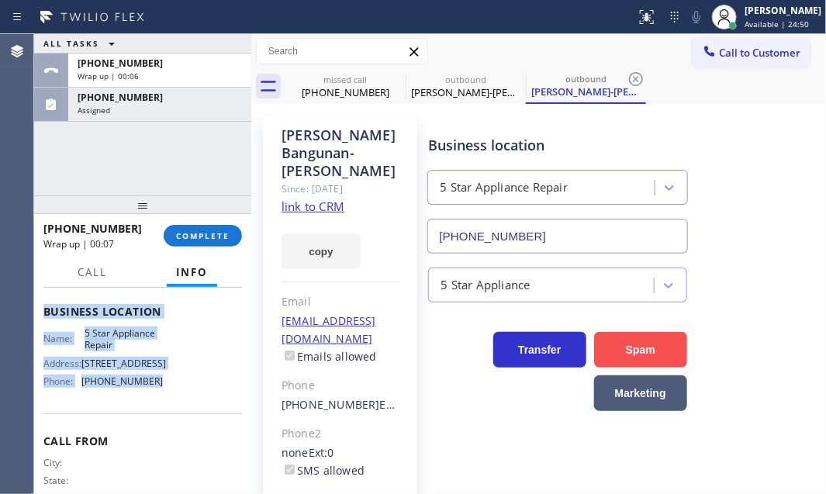
drag, startPoint x: 37, startPoint y: 374, endPoint x: 631, endPoint y: 333, distance: 595.4
click at [161, 421] on div "Context Queue: Everyone Priority: 0 Customer Name: [PERSON_NAME]-[PERSON_NAME] …" at bounding box center [142, 391] width 217 height 206
copy div "Customer Name: [PERSON_NAME]-[PERSON_NAME] Phone: [PHONE_NUMBER] Address: Busin…"
drag, startPoint x: 179, startPoint y: 106, endPoint x: 178, endPoint y: 137, distance: 31.1
click at [178, 108] on div "Assigned" at bounding box center [160, 110] width 164 height 11
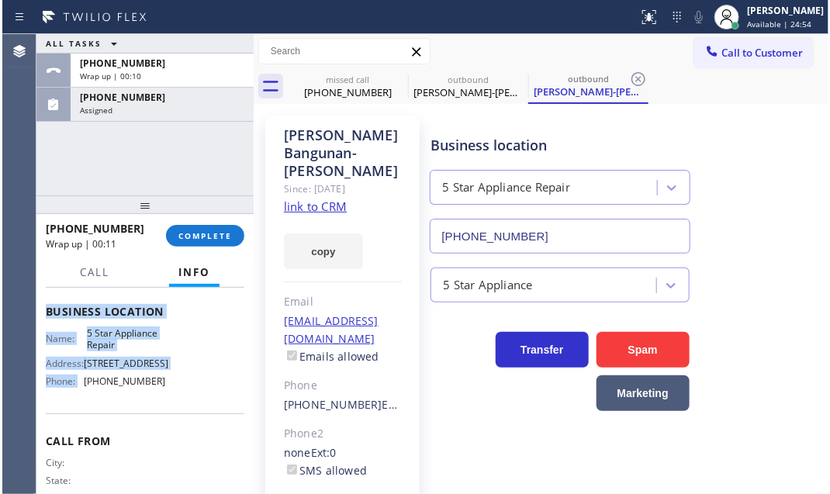
scroll to position [236, 0]
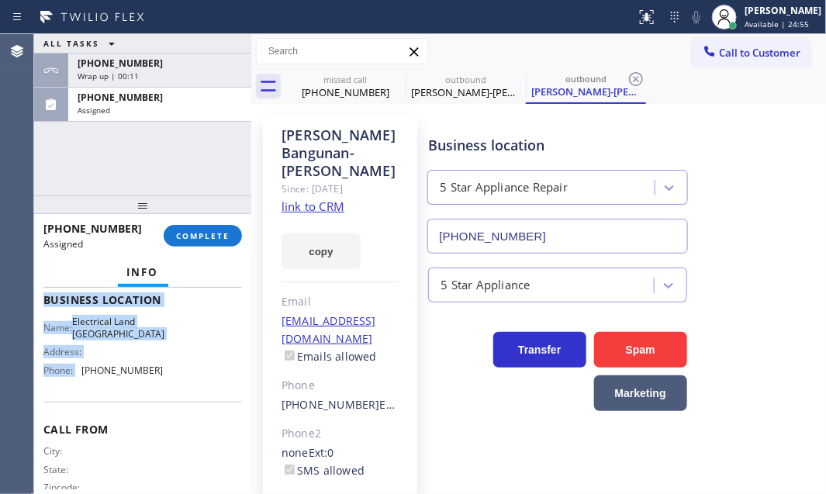
click at [177, 332] on div "Name: Electrical Land [GEOGRAPHIC_DATA] Address: Phone: [PHONE_NUMBER]" at bounding box center [142, 349] width 198 height 67
click at [205, 243] on button "COMPLETE" at bounding box center [203, 236] width 78 height 22
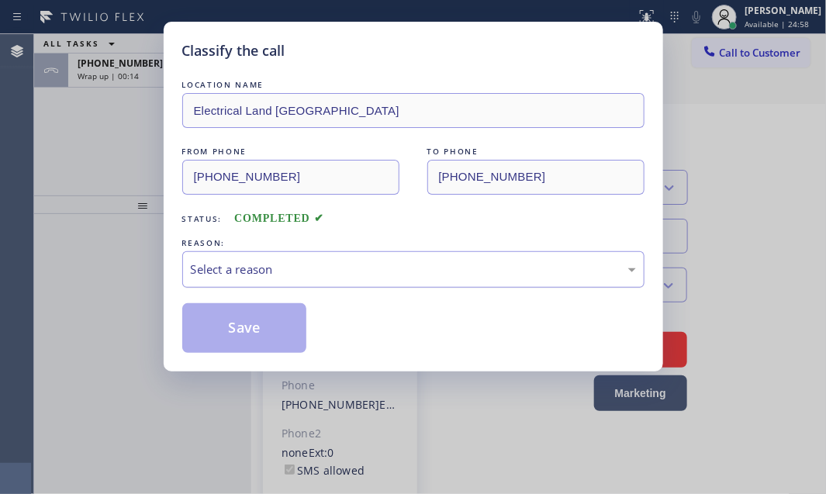
click at [347, 251] on div "Select a reason" at bounding box center [413, 269] width 462 height 36
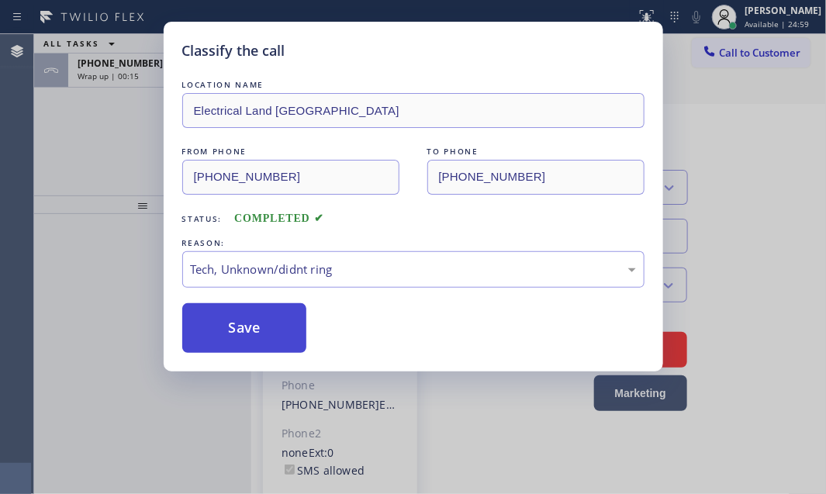
click at [262, 335] on button "Save" at bounding box center [244, 328] width 125 height 50
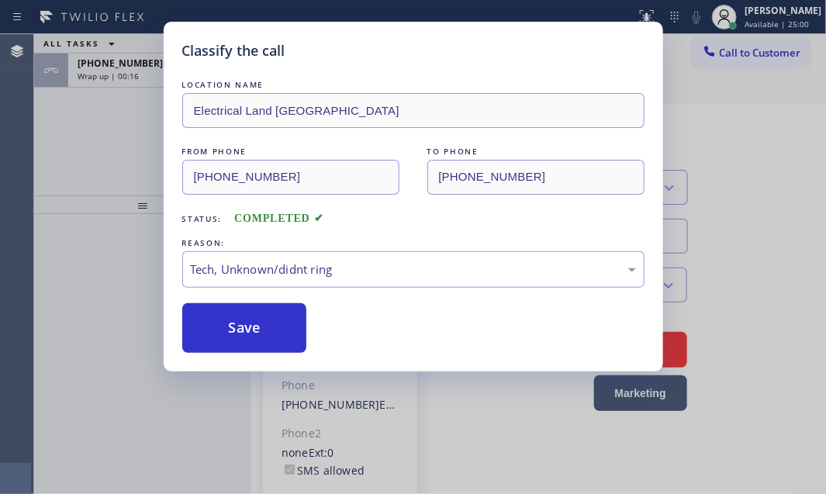
click at [141, 81] on div "[PHONE_NUMBER] Wrap up | 00:16" at bounding box center [156, 71] width 177 height 34
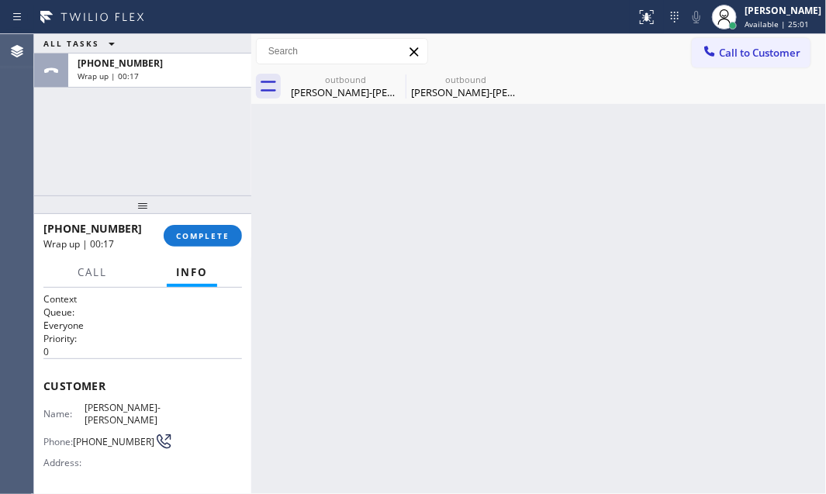
drag, startPoint x: 157, startPoint y: 77, endPoint x: 178, endPoint y: 111, distance: 40.0
click at [157, 77] on div "Wrap up | 00:17" at bounding box center [160, 76] width 164 height 11
click at [215, 240] on span "COMPLETE" at bounding box center [203, 235] width 54 height 11
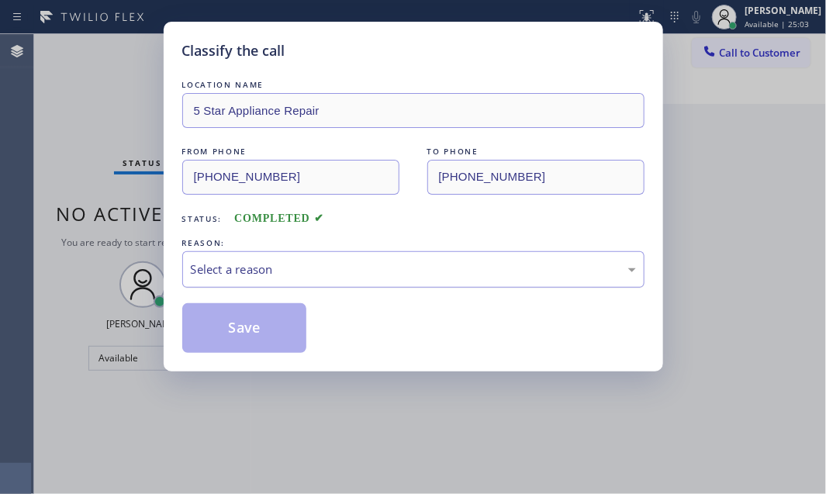
click at [333, 274] on div "Select a reason" at bounding box center [413, 270] width 445 height 18
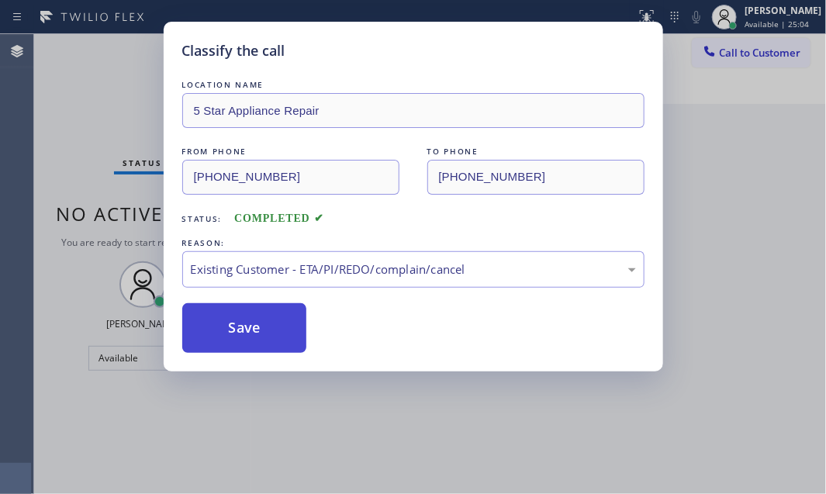
click at [254, 340] on button "Save" at bounding box center [244, 328] width 125 height 50
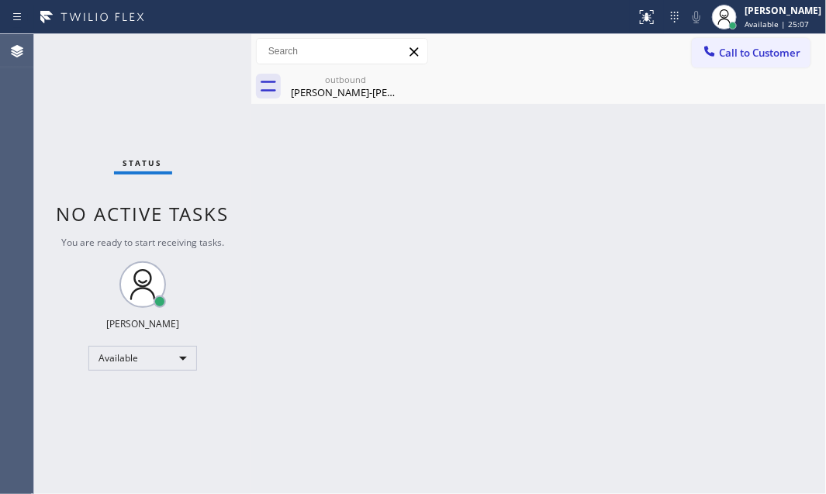
drag, startPoint x: 722, startPoint y: 54, endPoint x: 824, endPoint y: 147, distance: 137.8
click at [723, 54] on span "Call to Customer" at bounding box center [759, 53] width 81 height 14
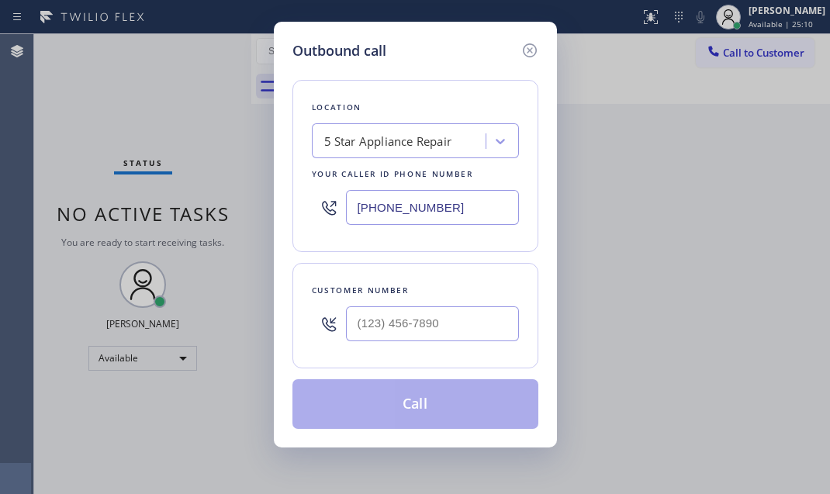
click at [450, 212] on input "[PHONE_NUMBER]" at bounding box center [432, 207] width 173 height 35
paste input "text"
type input "[PHONE_NUMBER]"
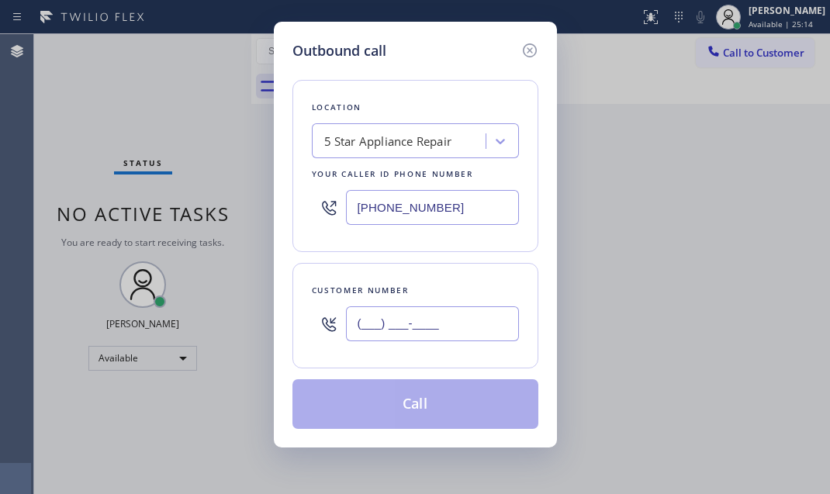
click at [460, 324] on input "(___) ___-____" at bounding box center [432, 323] width 173 height 35
paste input "213) 819-4954"
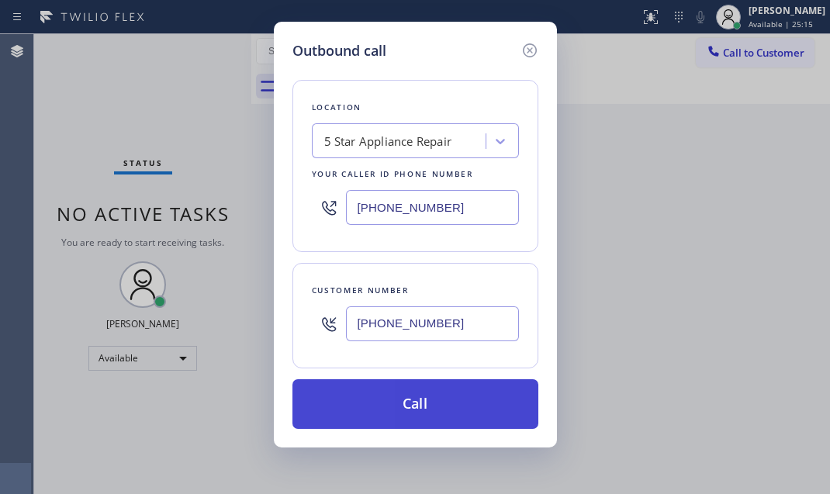
type input "[PHONE_NUMBER]"
click at [412, 418] on button "Call" at bounding box center [415, 404] width 246 height 50
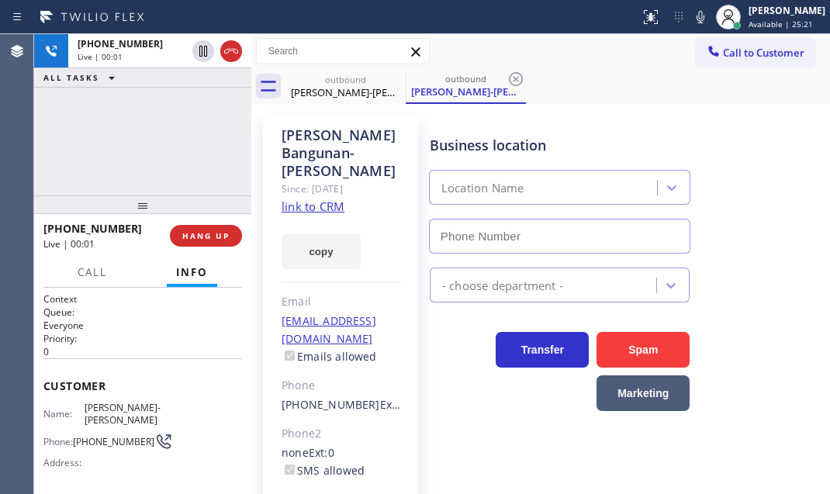
type input "[PHONE_NUMBER]"
click at [214, 234] on span "HANG UP" at bounding box center [205, 235] width 47 height 11
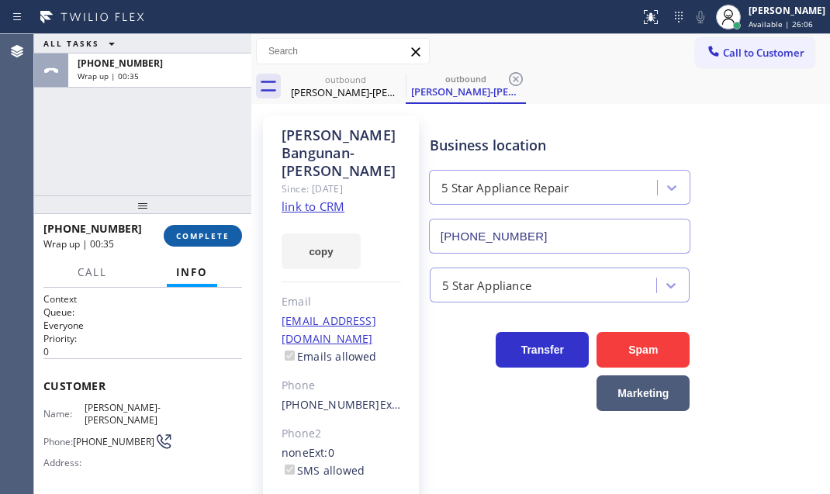
click at [193, 234] on span "COMPLETE" at bounding box center [203, 235] width 54 height 11
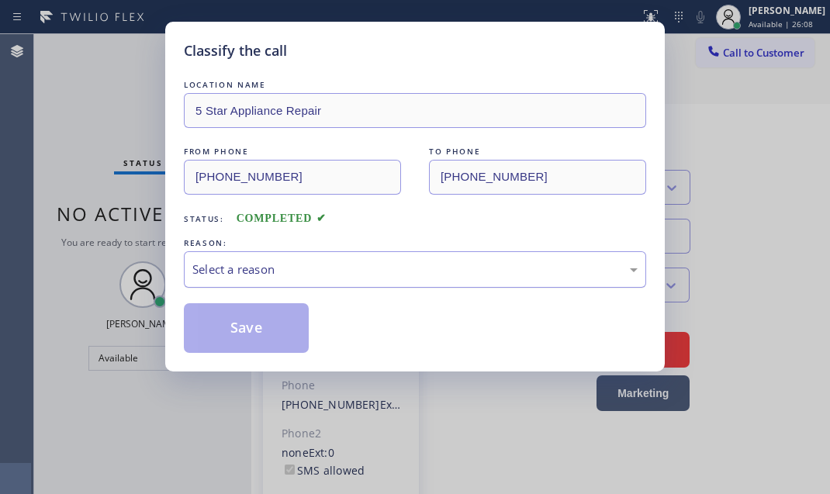
drag, startPoint x: 381, startPoint y: 264, endPoint x: 364, endPoint y: 281, distance: 23.6
click at [379, 265] on div "Select a reason" at bounding box center [414, 270] width 445 height 18
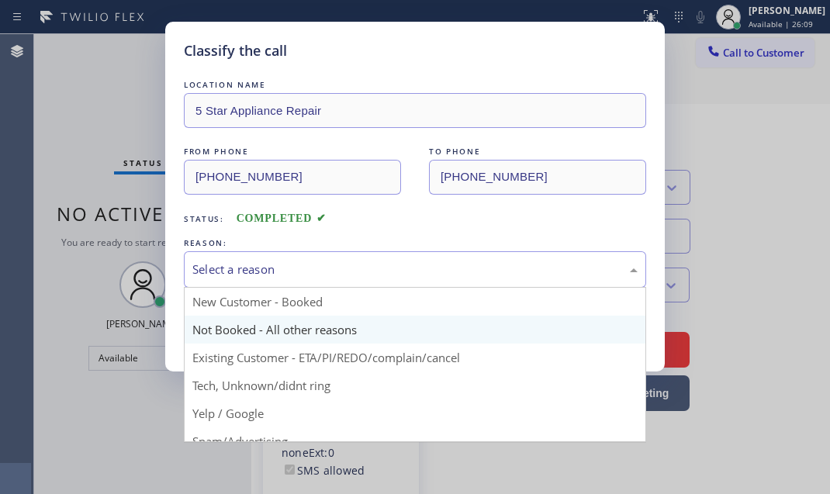
scroll to position [70, 0]
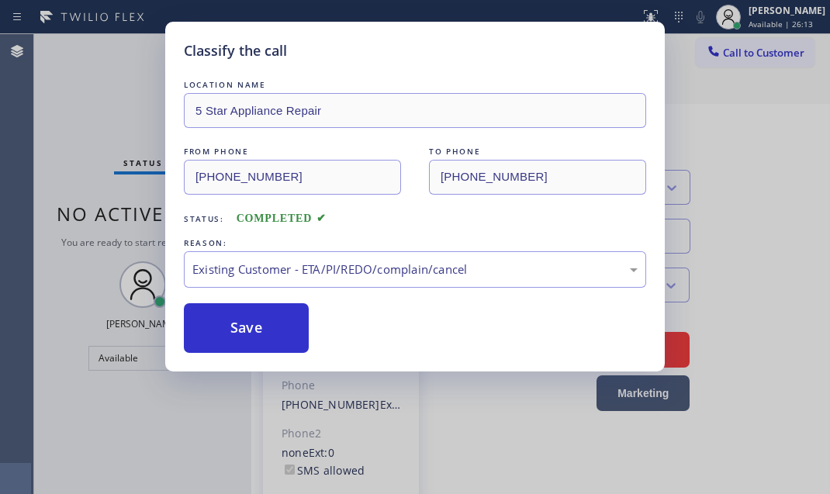
drag, startPoint x: 249, startPoint y: 329, endPoint x: 601, endPoint y: 328, distance: 352.0
click at [292, 326] on button "Save" at bounding box center [246, 328] width 125 height 50
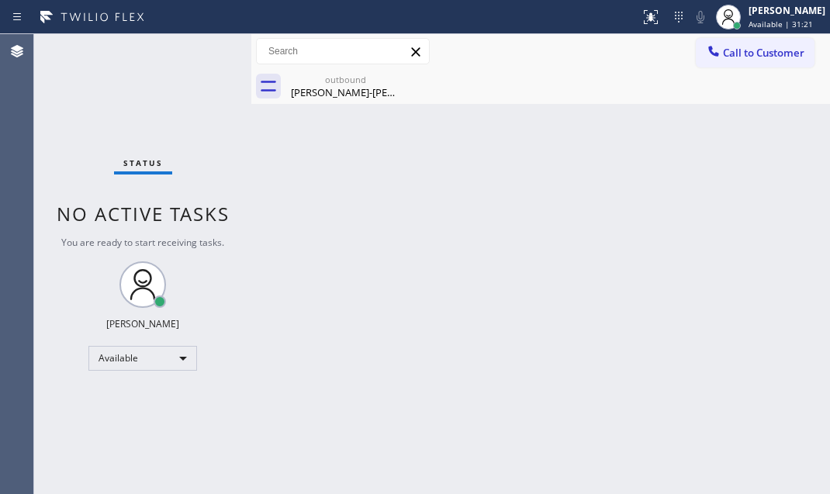
click at [198, 56] on div "Status No active tasks You are ready to start receiving tasks. [PERSON_NAME] Av…" at bounding box center [142, 264] width 217 height 460
click at [209, 54] on div "Status No active tasks You are ready to start receiving tasks. [PERSON_NAME] Av…" at bounding box center [142, 264] width 217 height 460
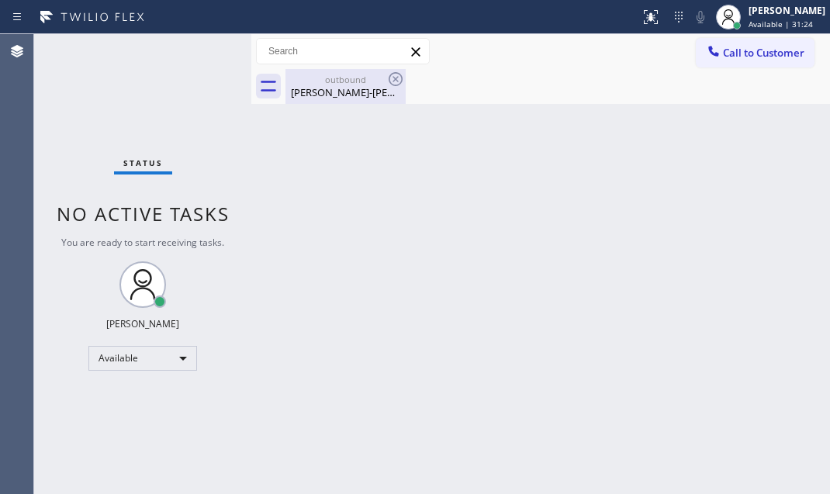
click at [316, 85] on div "outbound" at bounding box center [345, 80] width 117 height 12
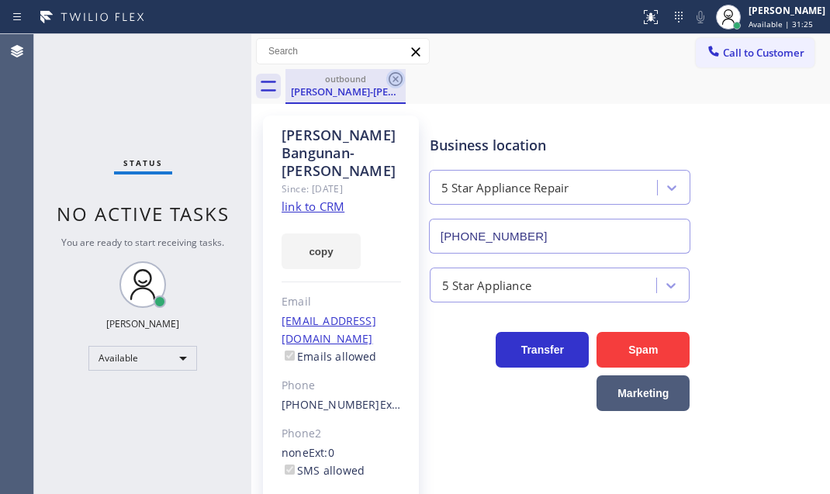
click at [395, 76] on icon at bounding box center [395, 79] width 19 height 19
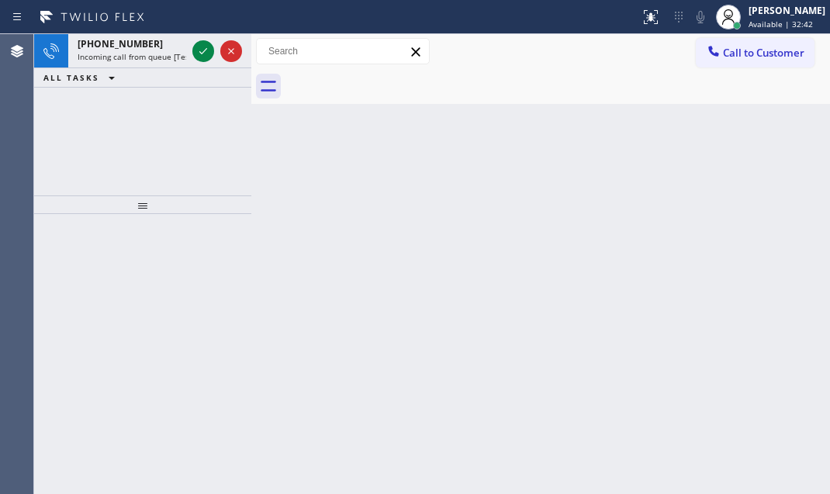
click at [207, 48] on icon at bounding box center [203, 51] width 19 height 19
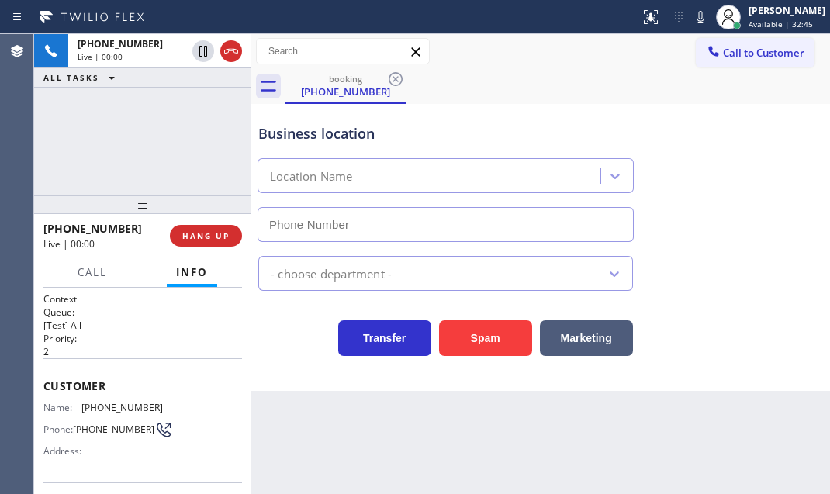
type input "[PHONE_NUMBER]"
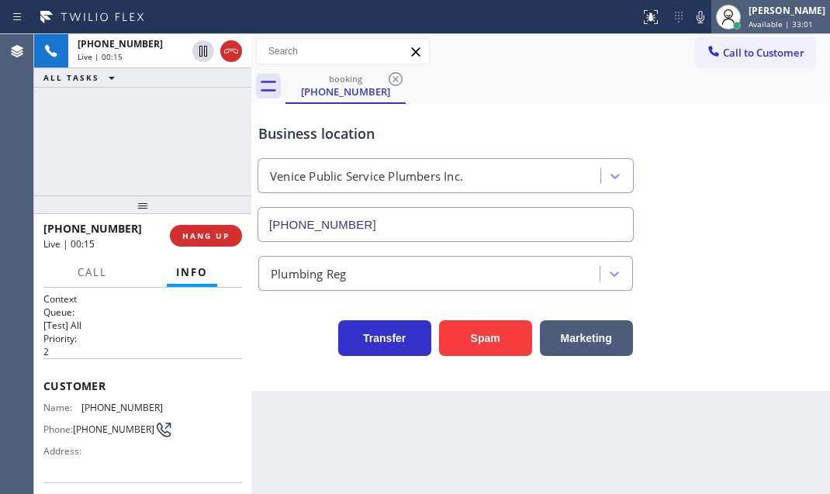
click at [751, 31] on div "[PERSON_NAME] Available | 33:01" at bounding box center [770, 17] width 119 height 34
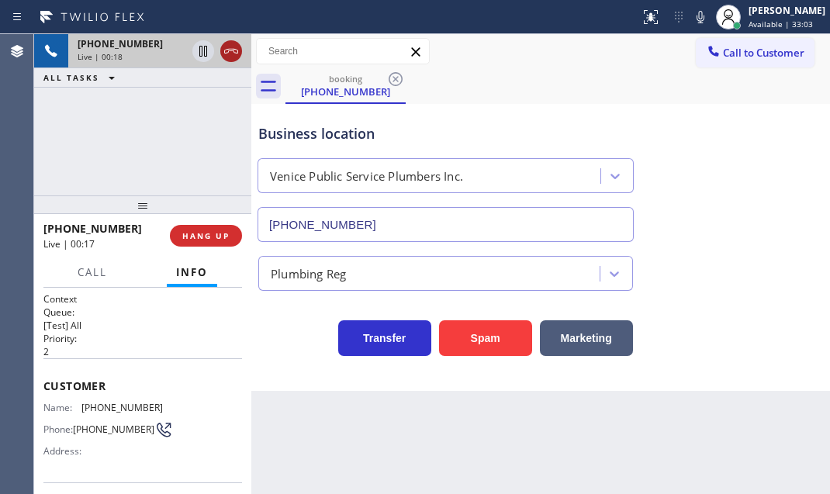
click at [236, 57] on icon at bounding box center [231, 51] width 19 height 19
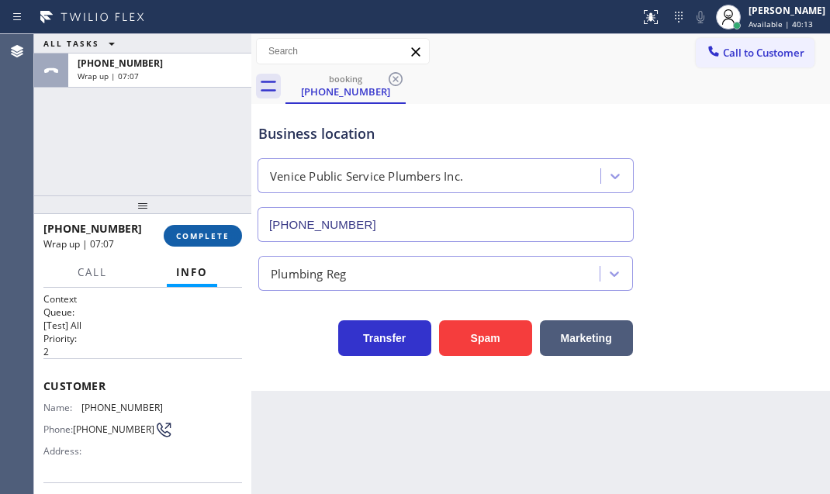
click at [195, 233] on span "COMPLETE" at bounding box center [203, 235] width 54 height 11
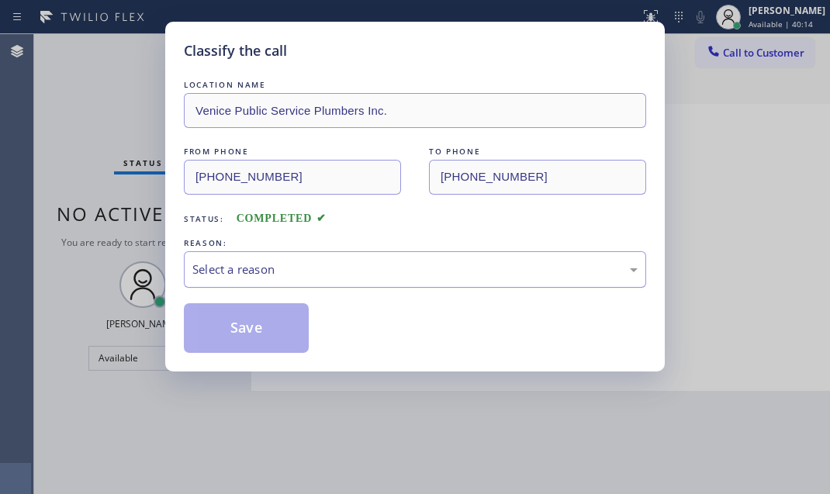
drag, startPoint x: 386, startPoint y: 264, endPoint x: 381, endPoint y: 281, distance: 18.6
click at [386, 265] on div "Select a reason" at bounding box center [414, 270] width 445 height 18
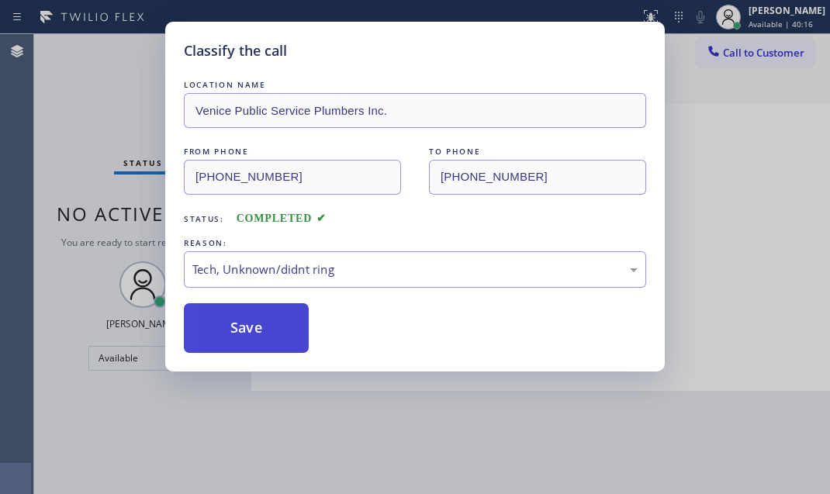
click at [275, 322] on button "Save" at bounding box center [246, 328] width 125 height 50
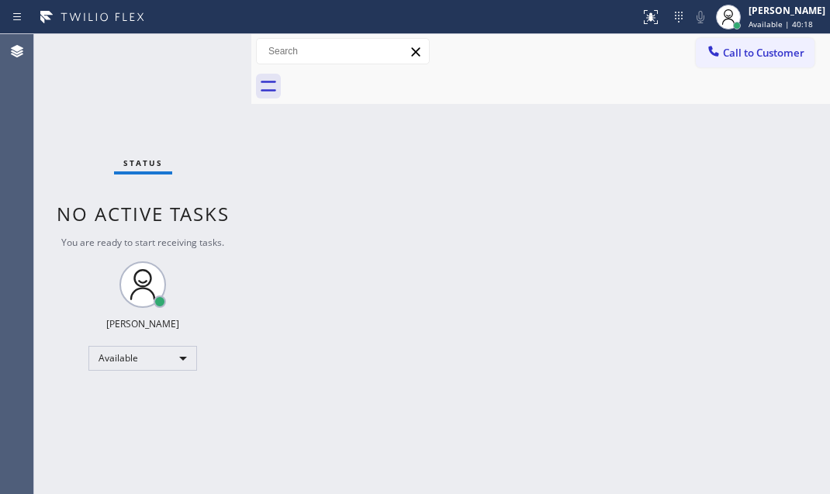
click at [705, 140] on div "Back to Dashboard Change Sender ID Customers Technicians Select a contact Outbo…" at bounding box center [540, 264] width 578 height 460
click at [224, 209] on span "No active tasks" at bounding box center [143, 214] width 173 height 26
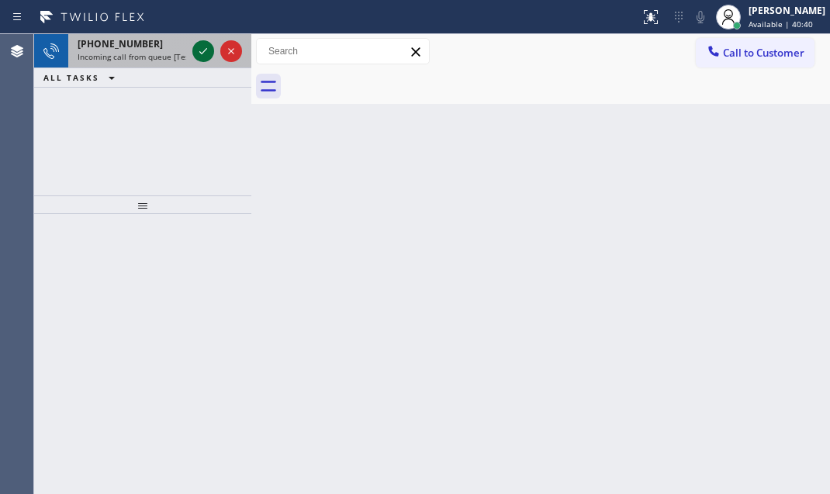
click at [204, 39] on div at bounding box center [217, 51] width 56 height 34
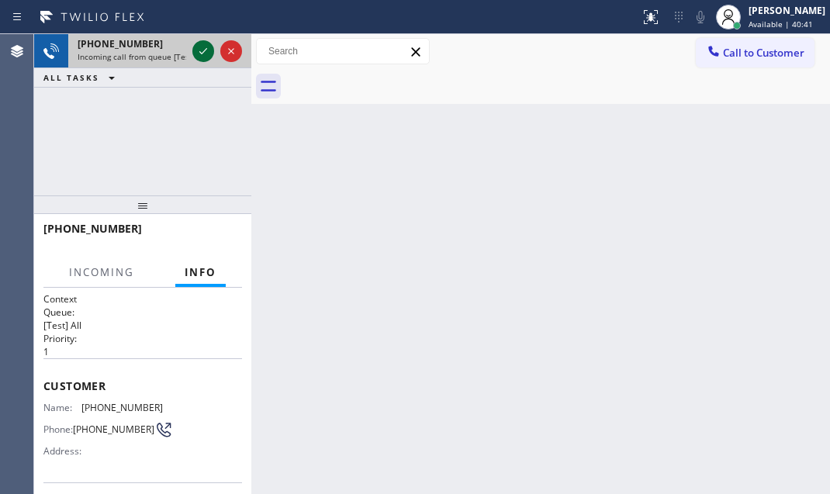
click at [203, 45] on icon at bounding box center [203, 51] width 19 height 19
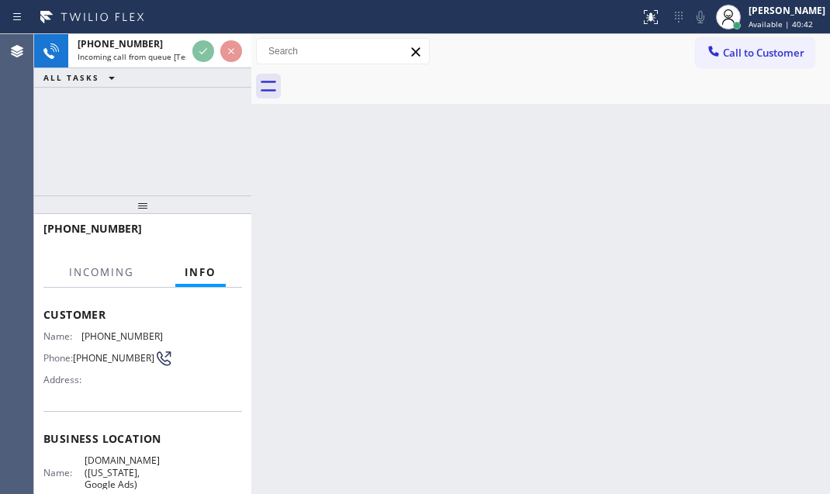
scroll to position [140, 0]
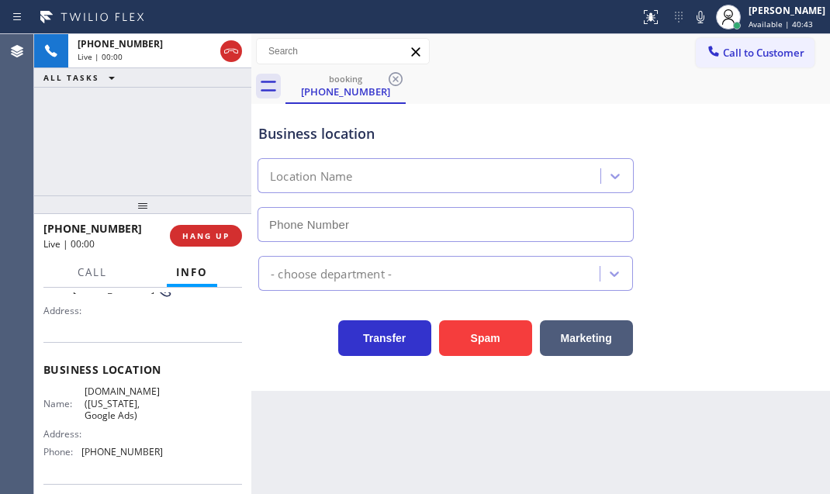
type input "[PHONE_NUMBER]"
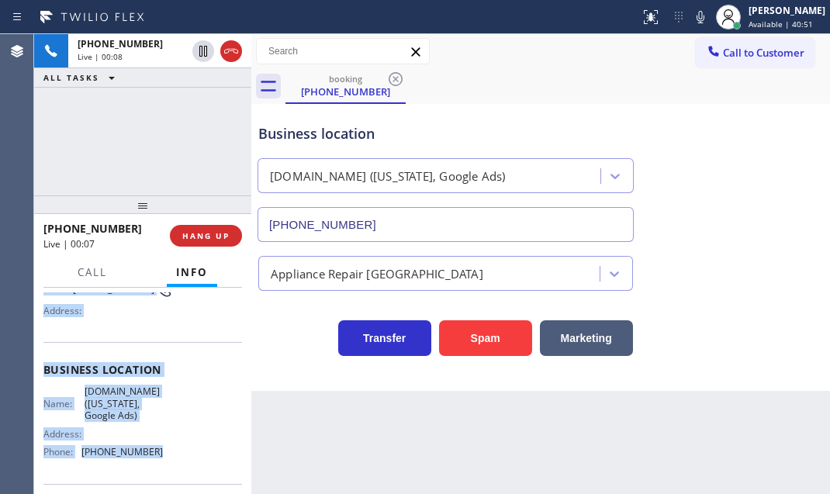
drag, startPoint x: 60, startPoint y: 383, endPoint x: 202, endPoint y: 461, distance: 161.0
click at [173, 454] on div "Context Queue: [Test] All Priority: 1 Customer Name: [PHONE_NUMBER] Phone: [PHO…" at bounding box center [142, 391] width 217 height 206
copy div "Customer Name: [PHONE_NUMBER] Phone: [PHONE_NUMBER] Address: Business location …"
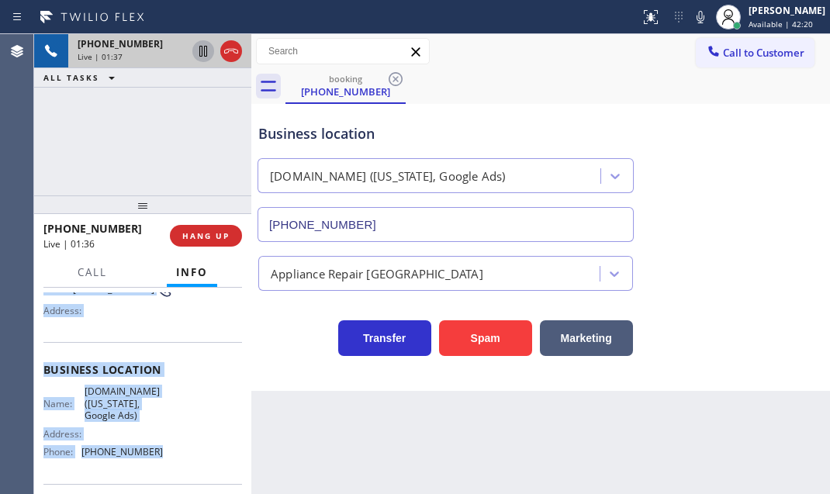
click at [202, 52] on icon at bounding box center [203, 51] width 19 height 19
click at [198, 50] on icon at bounding box center [203, 51] width 19 height 19
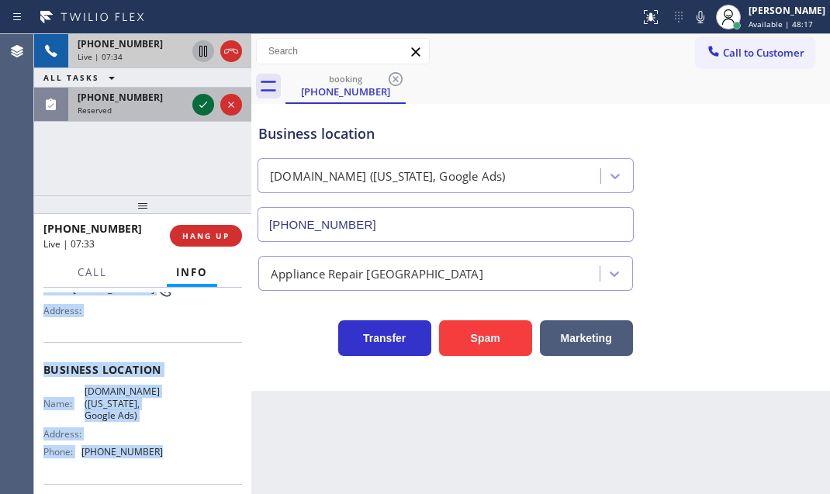
click at [206, 106] on icon at bounding box center [203, 104] width 19 height 19
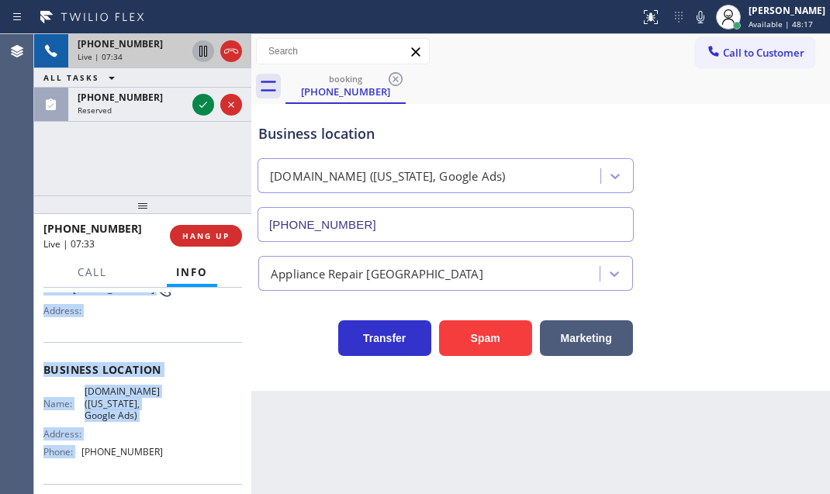
scroll to position [166, 0]
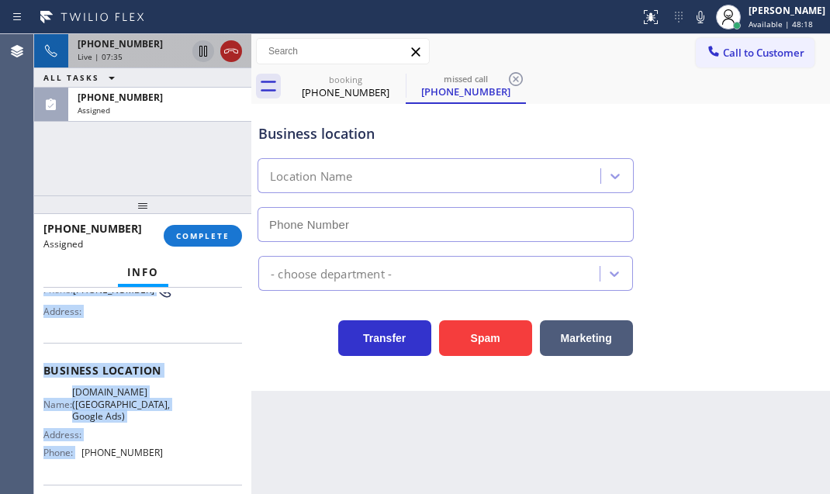
type input "[PHONE_NUMBER]"
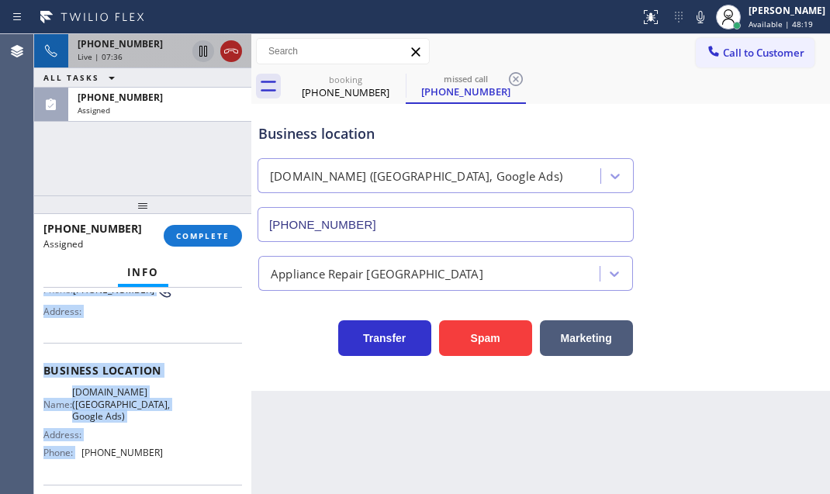
click at [233, 49] on icon at bounding box center [231, 51] width 14 height 5
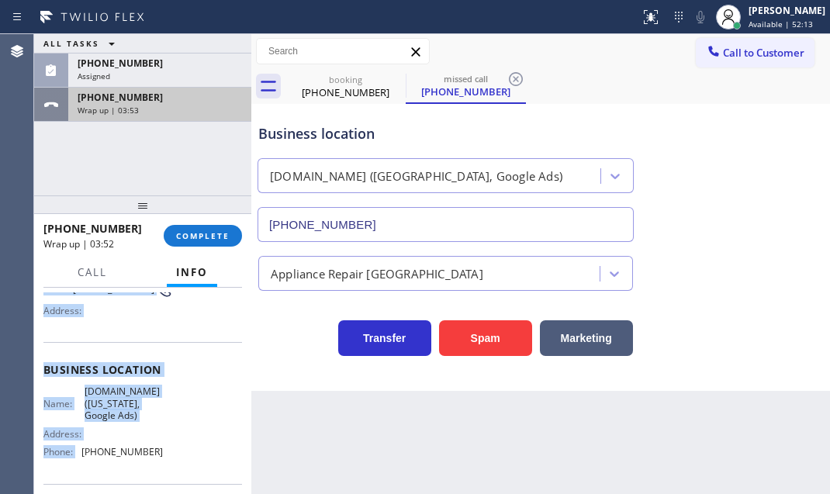
click at [172, 105] on div "Wrap up | 03:53" at bounding box center [160, 110] width 164 height 11
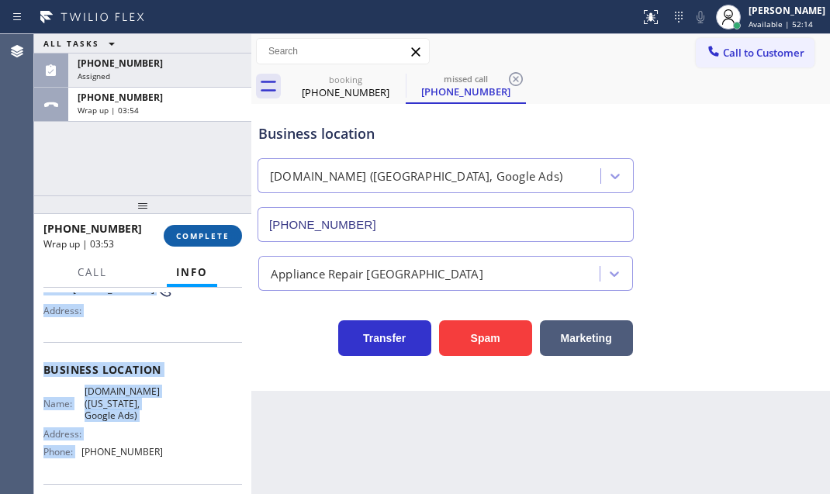
click at [208, 243] on button "COMPLETE" at bounding box center [203, 236] width 78 height 22
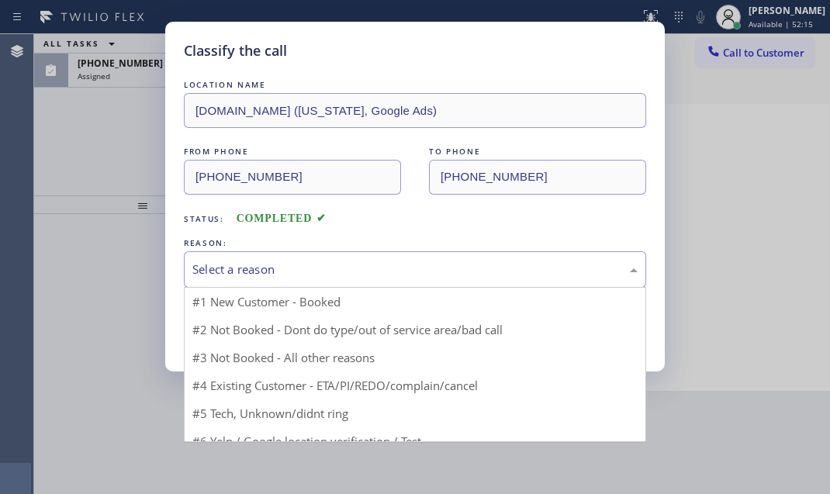
drag, startPoint x: 333, startPoint y: 253, endPoint x: 333, endPoint y: 272, distance: 19.4
click at [333, 254] on div "Select a reason" at bounding box center [415, 269] width 462 height 36
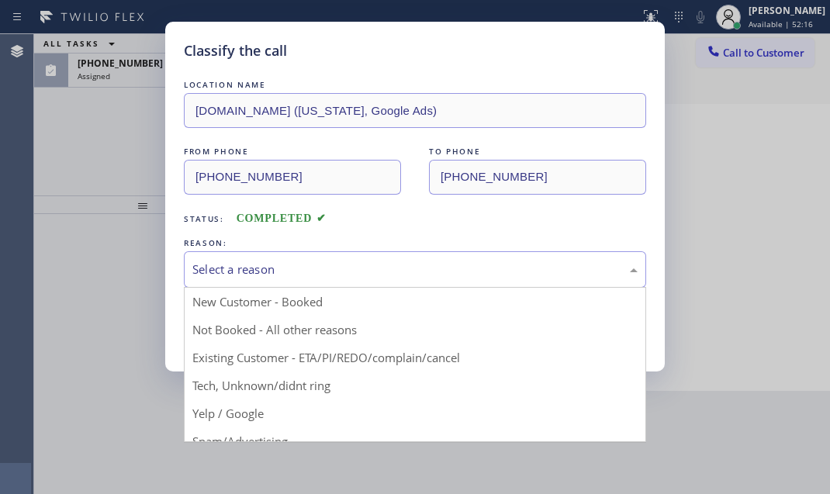
drag, startPoint x: 296, startPoint y: 297, endPoint x: 275, endPoint y: 305, distance: 22.6
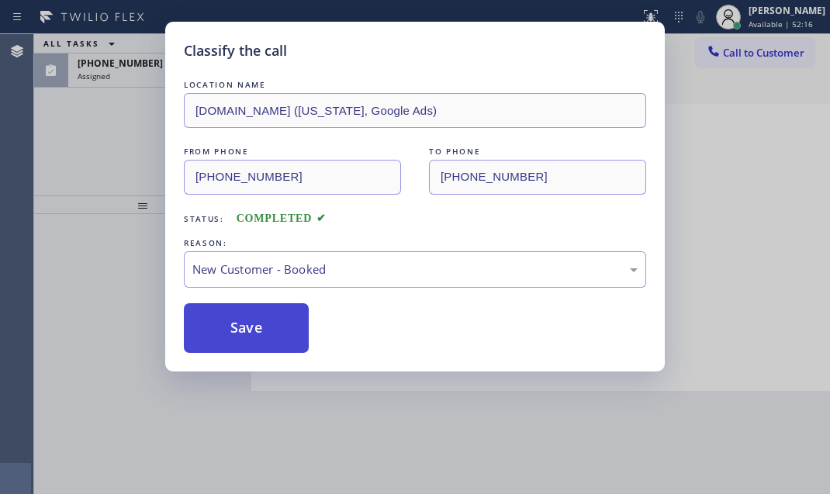
click at [247, 318] on button "Save" at bounding box center [246, 328] width 125 height 50
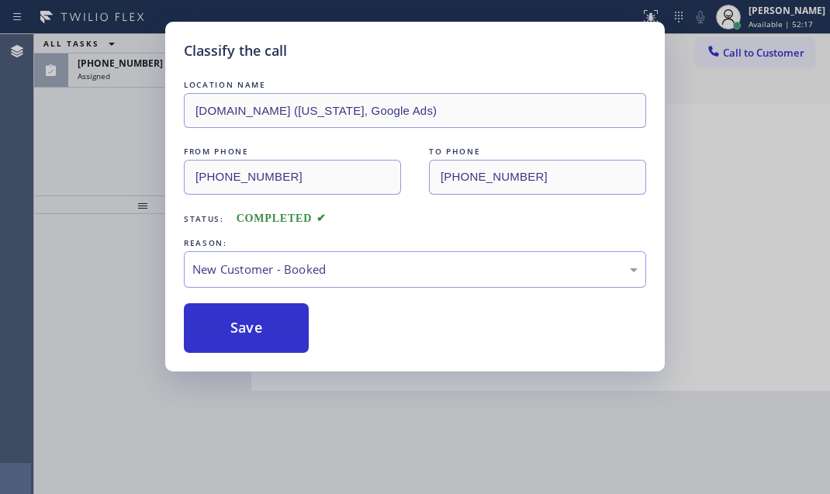
click at [153, 71] on div "Classify the call LOCATION NAME [DOMAIN_NAME] ([US_STATE], Google Ads) FROM PHO…" at bounding box center [415, 247] width 830 height 494
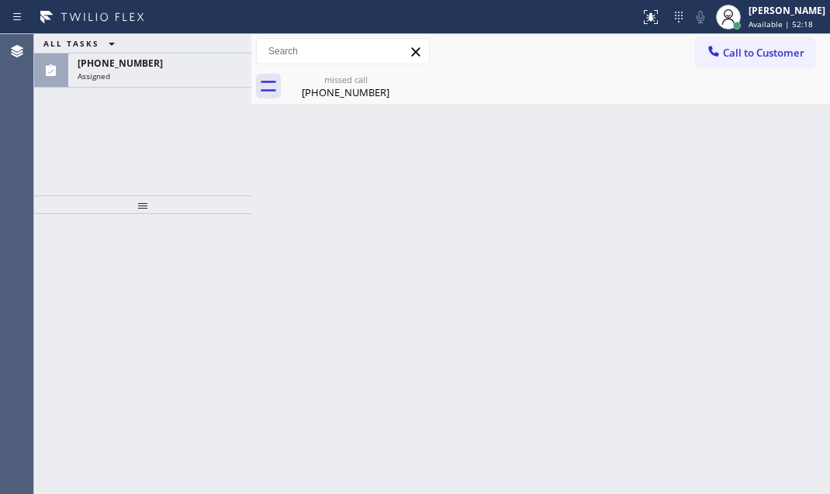
click at [153, 71] on div "Assigned" at bounding box center [160, 76] width 164 height 11
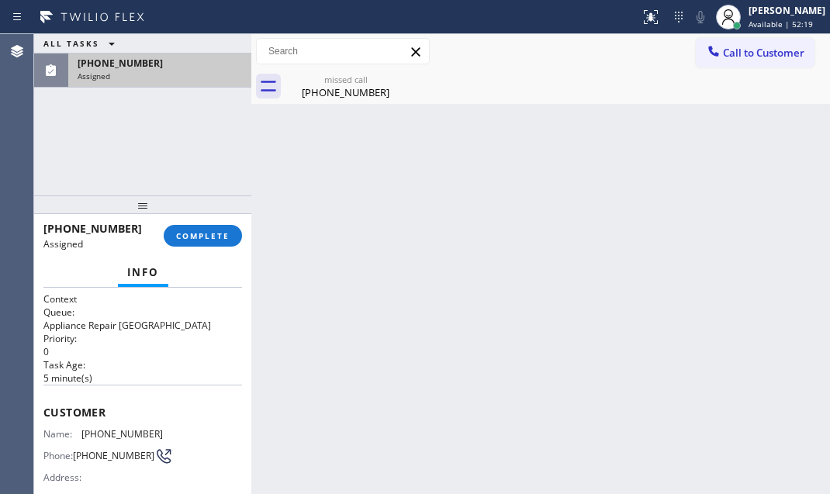
click at [181, 79] on div "Assigned" at bounding box center [160, 76] width 164 height 11
click at [185, 71] on div "Assigned" at bounding box center [160, 76] width 164 height 11
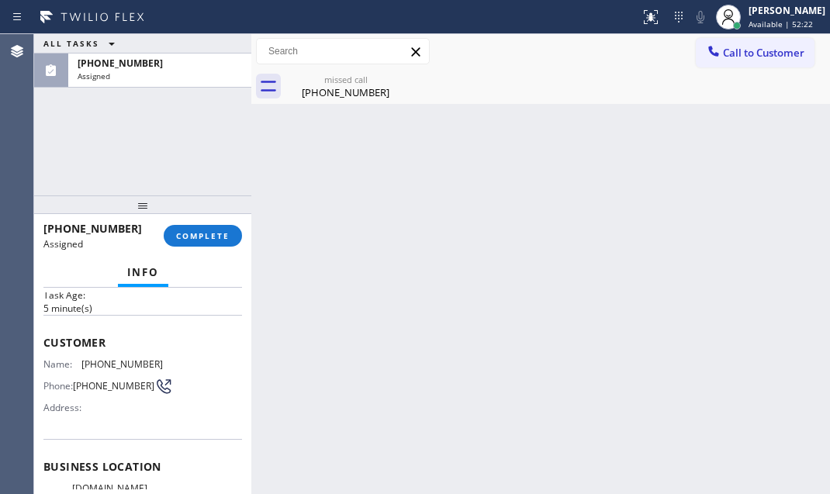
scroll to position [140, 0]
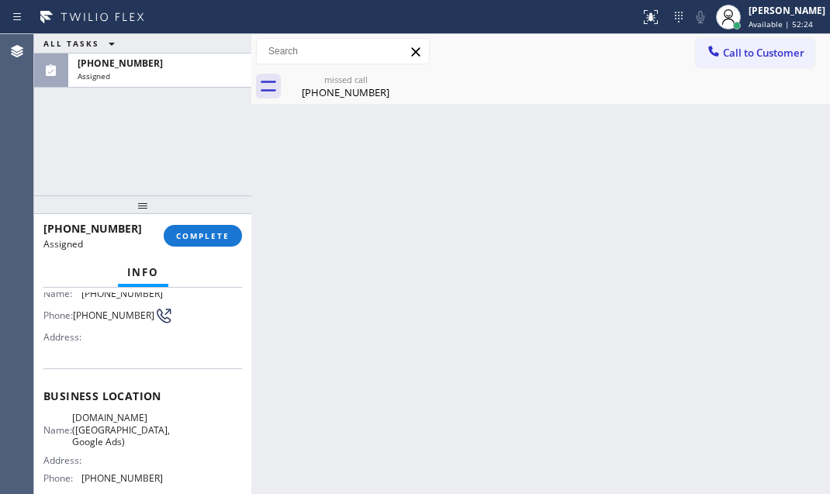
click at [142, 475] on span "[PHONE_NUMBER]" at bounding box center [121, 478] width 81 height 12
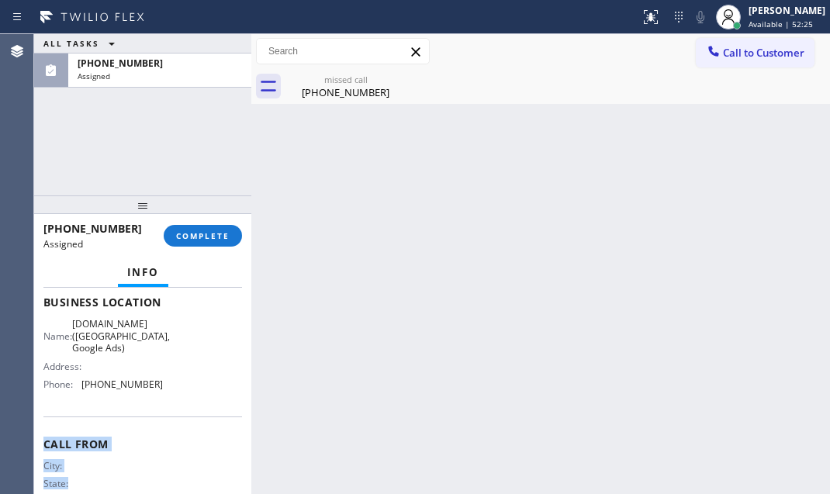
scroll to position [248, 0]
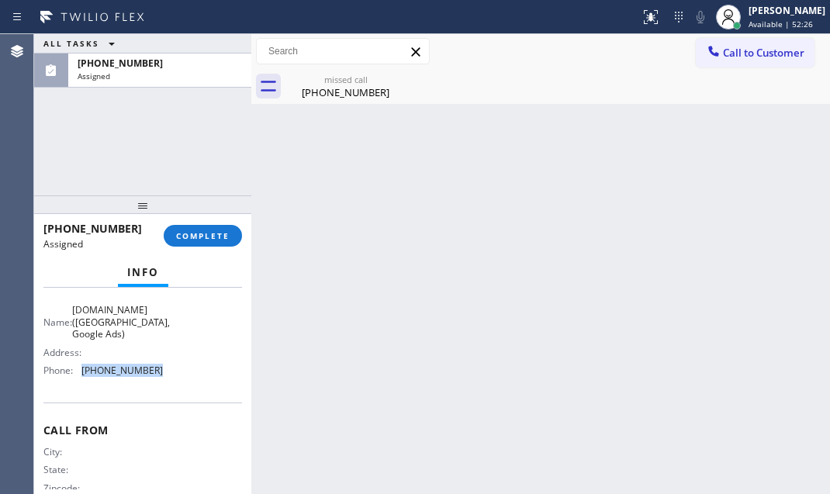
drag, startPoint x: 154, startPoint y: 477, endPoint x: 83, endPoint y: 371, distance: 126.9
click at [83, 371] on span "[PHONE_NUMBER]" at bounding box center [121, 370] width 81 height 12
copy span "[PHONE_NUMBER]"
click at [761, 54] on span "Call to Customer" at bounding box center [763, 53] width 81 height 14
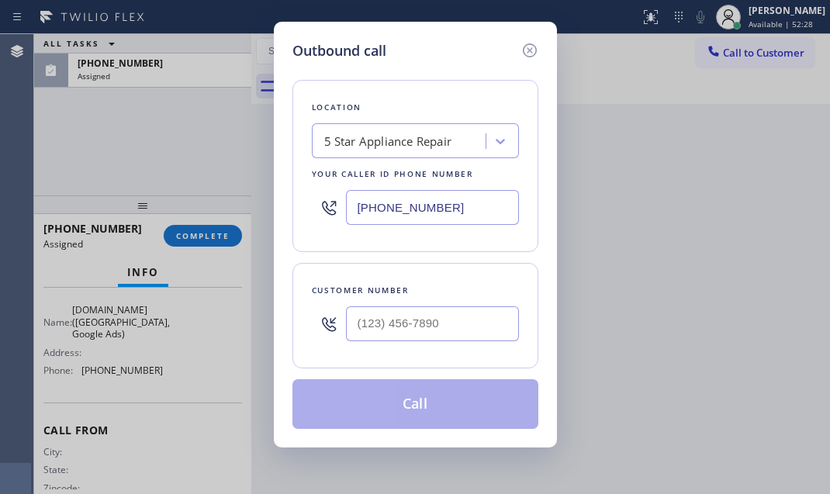
drag, startPoint x: 155, startPoint y: 161, endPoint x: 147, endPoint y: 190, distance: 30.7
click at [150, 173] on div "Outbound call Location 5 Star Appliance Repair Your caller id phone number [PHO…" at bounding box center [415, 247] width 830 height 494
drag, startPoint x: 527, startPoint y: 47, endPoint x: 310, endPoint y: 163, distance: 246.3
click at [527, 49] on icon at bounding box center [529, 50] width 19 height 19
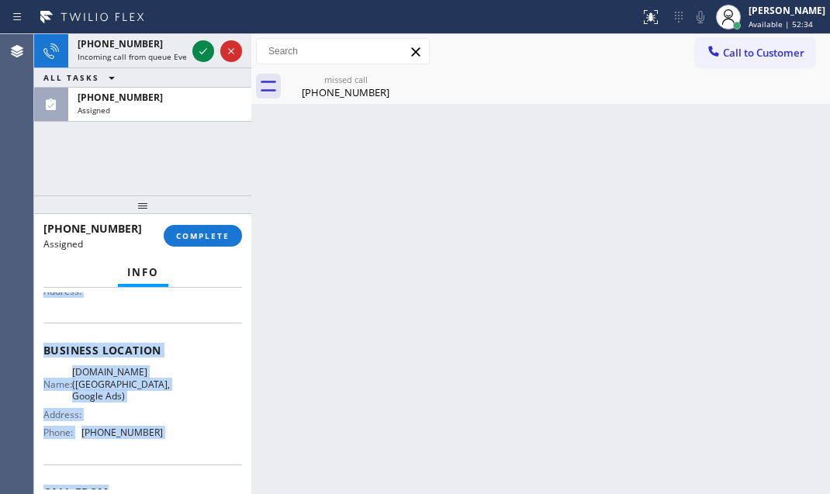
scroll to position [222, 0]
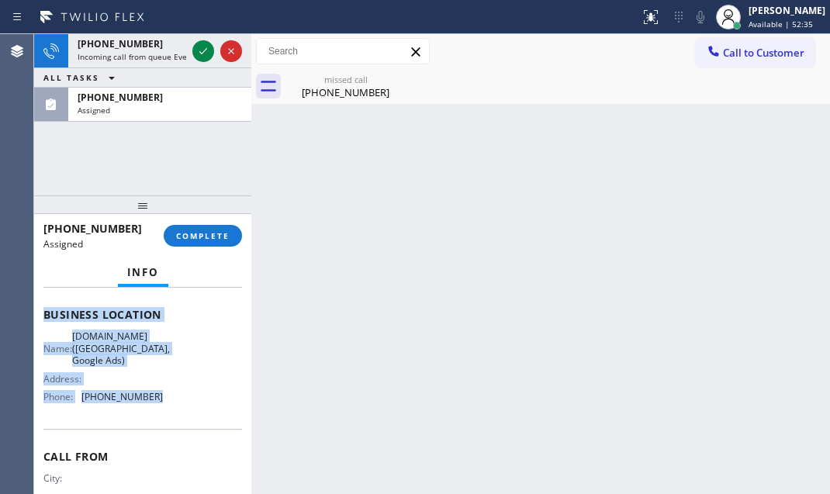
drag, startPoint x: 41, startPoint y: 405, endPoint x: 193, endPoint y: 416, distance: 152.4
click at [193, 416] on div "Context Queue: Appliance Repair High End Priority: 0 Task Age: [DEMOGRAPHIC_DAT…" at bounding box center [142, 391] width 217 height 206
copy div "Customer Name: [PHONE_NUMBER] Phone: [PHONE_NUMBER] Address: Business location …"
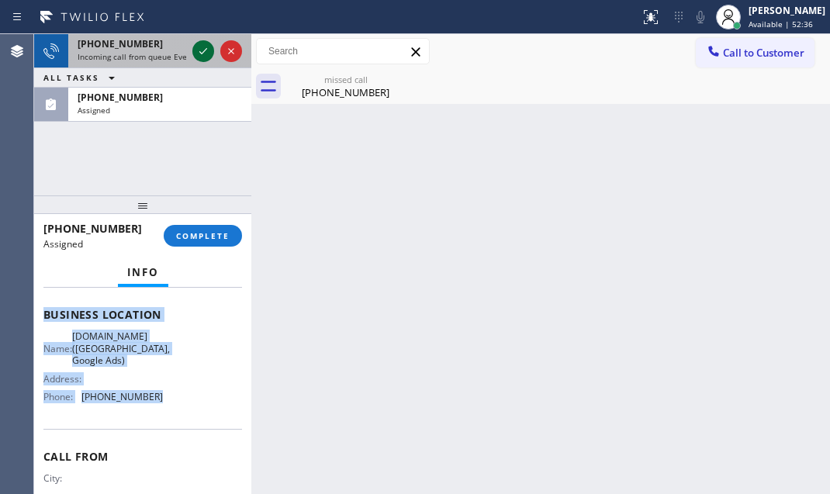
click at [202, 54] on icon at bounding box center [203, 51] width 19 height 19
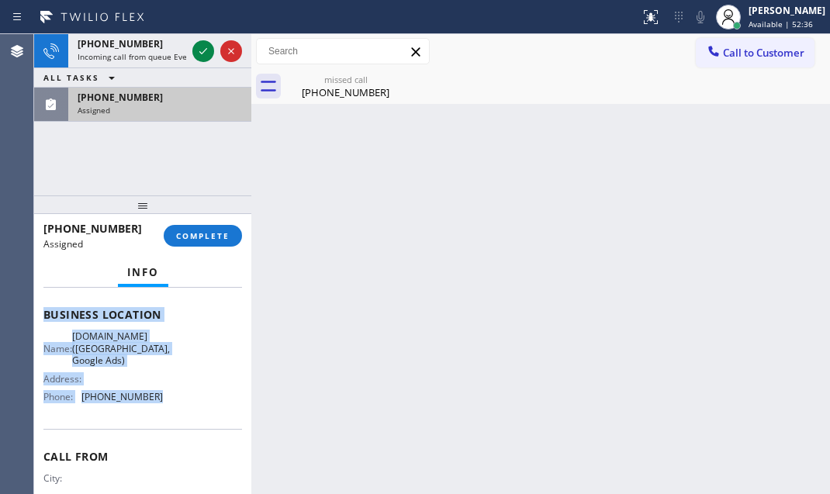
scroll to position [196, 0]
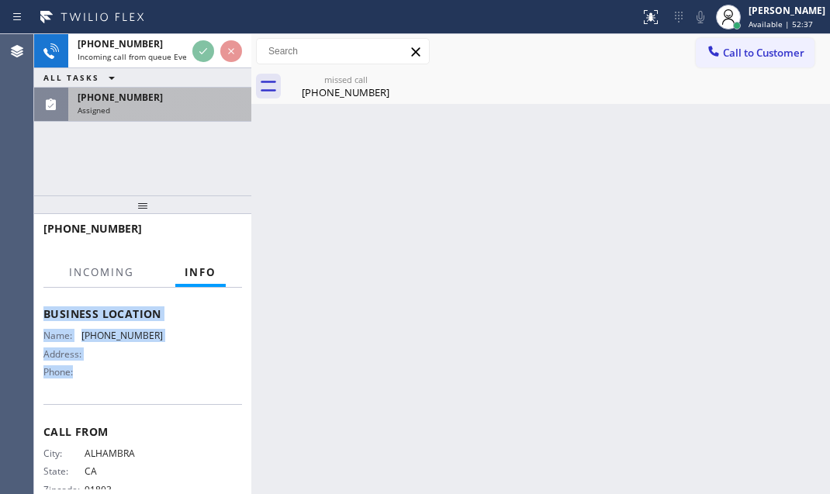
click at [182, 98] on div "[PHONE_NUMBER]" at bounding box center [160, 97] width 164 height 13
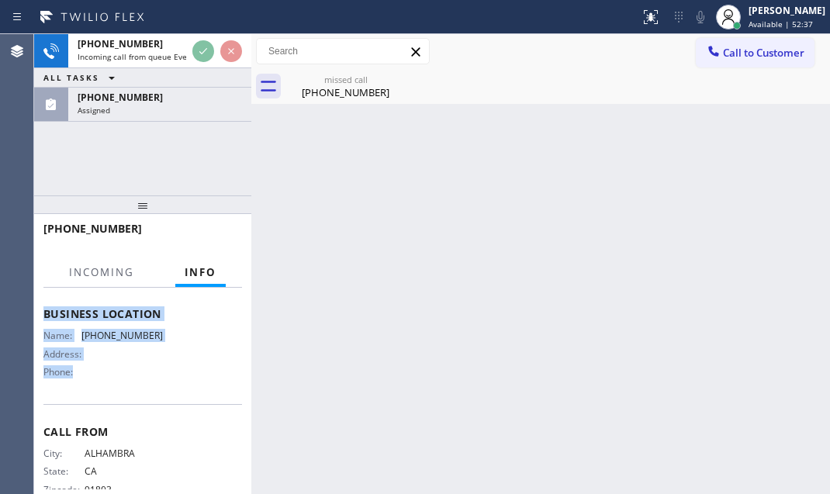
scroll to position [222, 0]
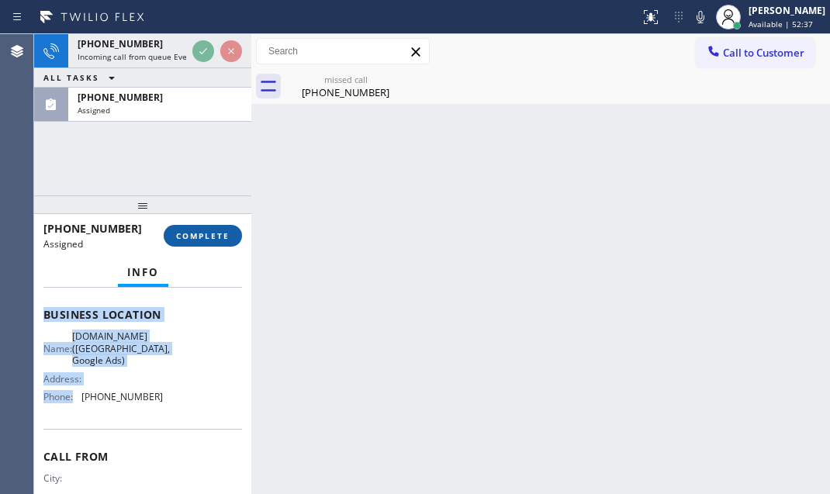
click at [213, 232] on span "COMPLETE" at bounding box center [203, 235] width 54 height 11
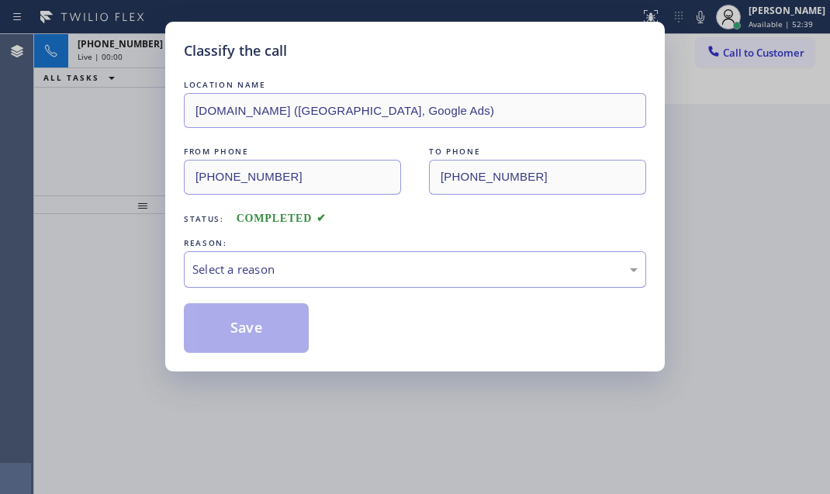
click at [365, 272] on div "Select a reason" at bounding box center [414, 270] width 445 height 18
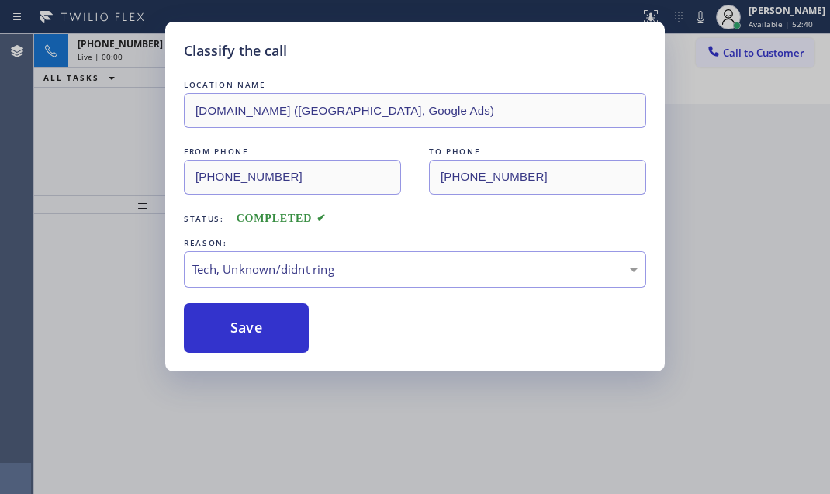
drag, startPoint x: 263, startPoint y: 388, endPoint x: 261, endPoint y: 361, distance: 27.2
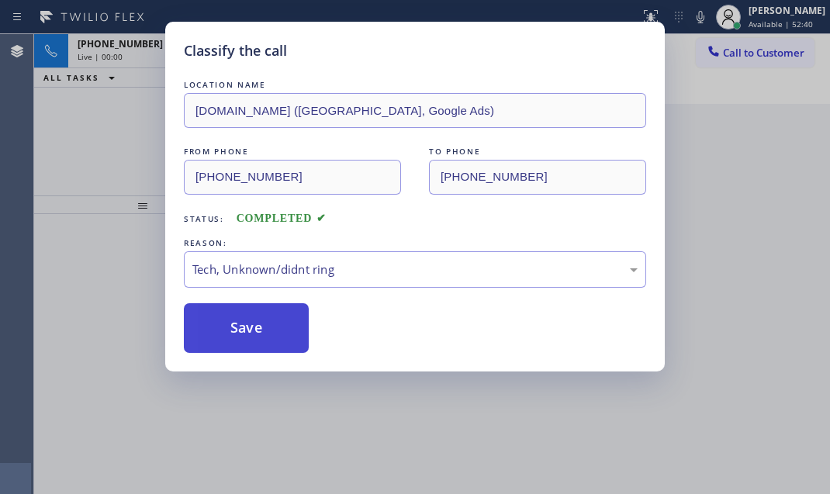
click at [254, 327] on button "Save" at bounding box center [246, 328] width 125 height 50
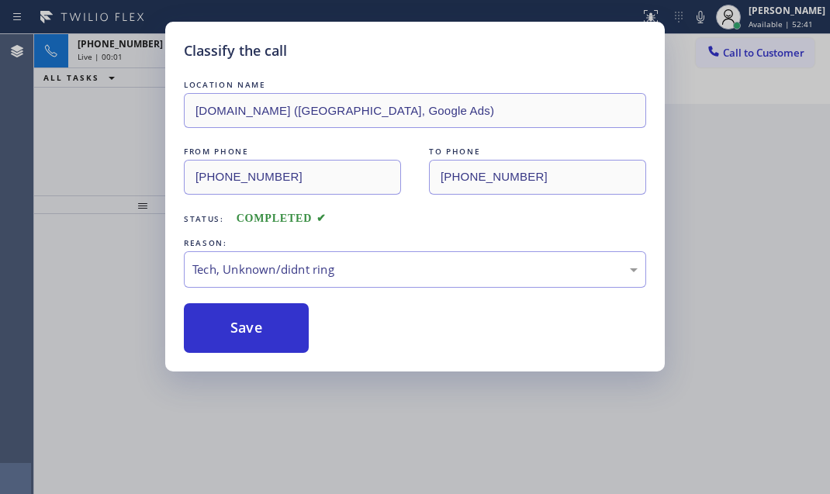
click at [141, 49] on div "Classify the call LOCATION NAME [DOMAIN_NAME] ([GEOGRAPHIC_DATA], Google Ads) F…" at bounding box center [415, 247] width 830 height 494
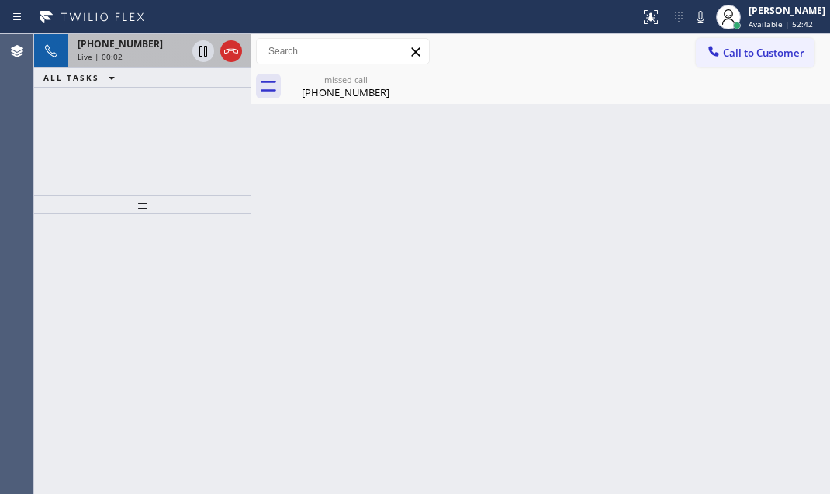
click at [161, 60] on div "Live | 00:02" at bounding box center [132, 56] width 109 height 11
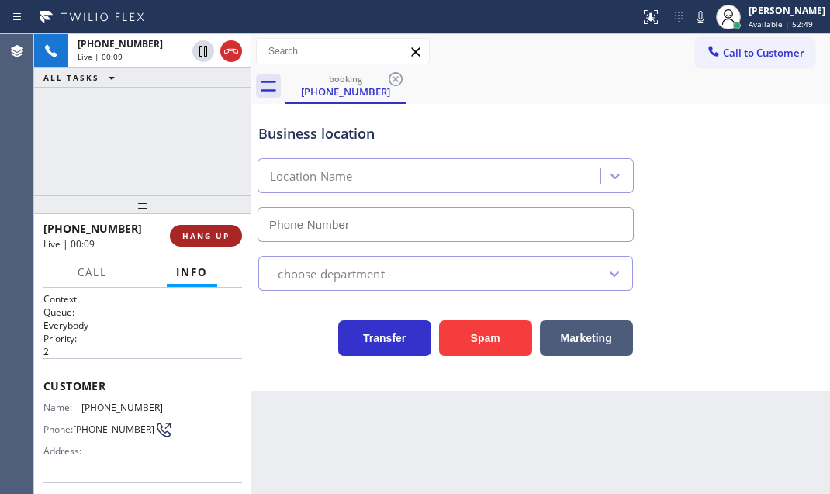
click at [199, 233] on span "HANG UP" at bounding box center [205, 235] width 47 height 11
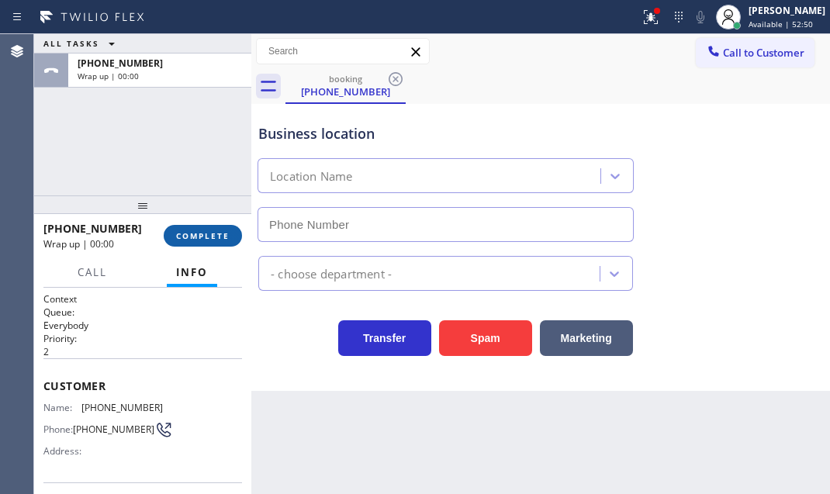
click at [198, 236] on span "COMPLETE" at bounding box center [203, 235] width 54 height 11
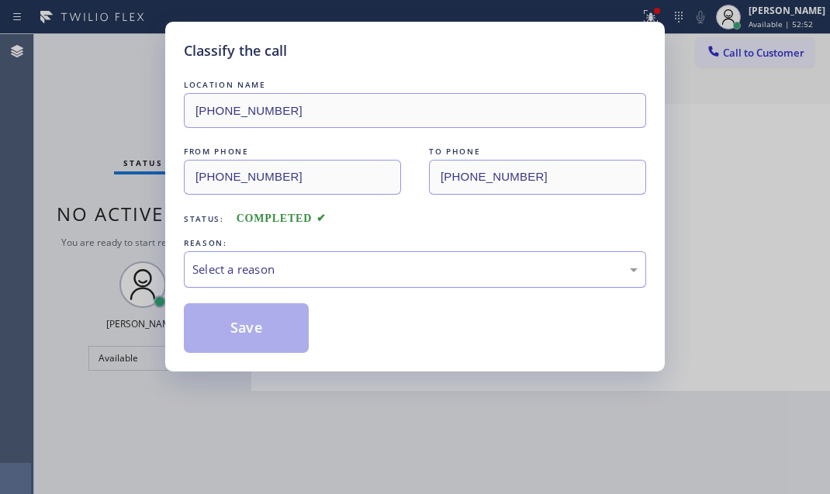
drag, startPoint x: 269, startPoint y: 260, endPoint x: 277, endPoint y: 281, distance: 23.1
click at [271, 262] on div "Select a reason" at bounding box center [414, 270] width 445 height 18
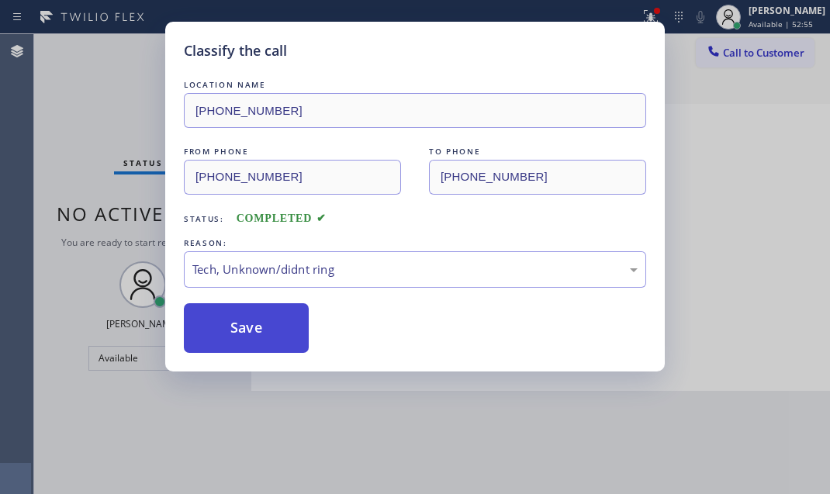
click at [255, 325] on button "Save" at bounding box center [246, 328] width 125 height 50
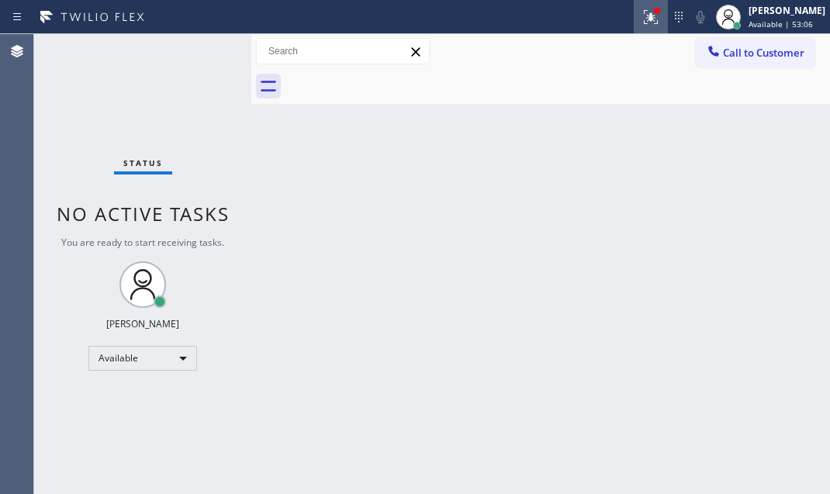
click at [633, 27] on button at bounding box center [650, 17] width 34 height 34
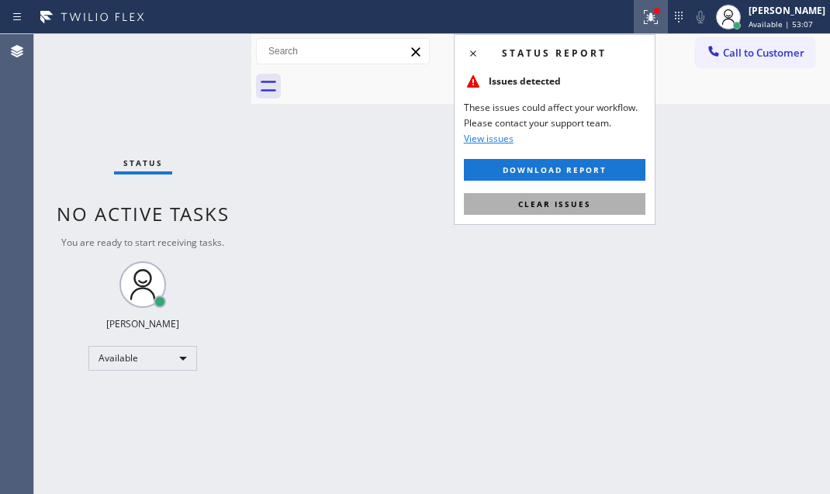
click at [594, 209] on button "Clear issues" at bounding box center [554, 204] width 181 height 22
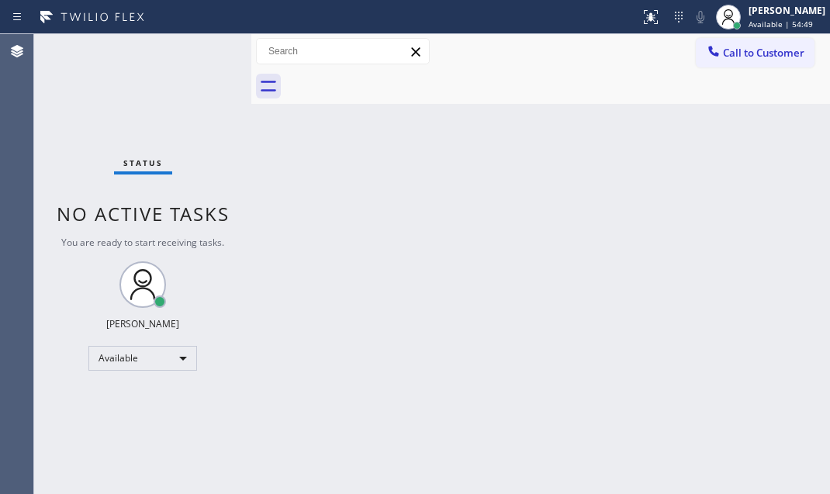
click at [497, 309] on div "Back to Dashboard Change Sender ID Customers Technicians Select a contact Outbo…" at bounding box center [540, 264] width 578 height 460
click at [202, 55] on div "Status No active tasks You are ready to start receiving tasks. [PERSON_NAME] Av…" at bounding box center [142, 264] width 217 height 460
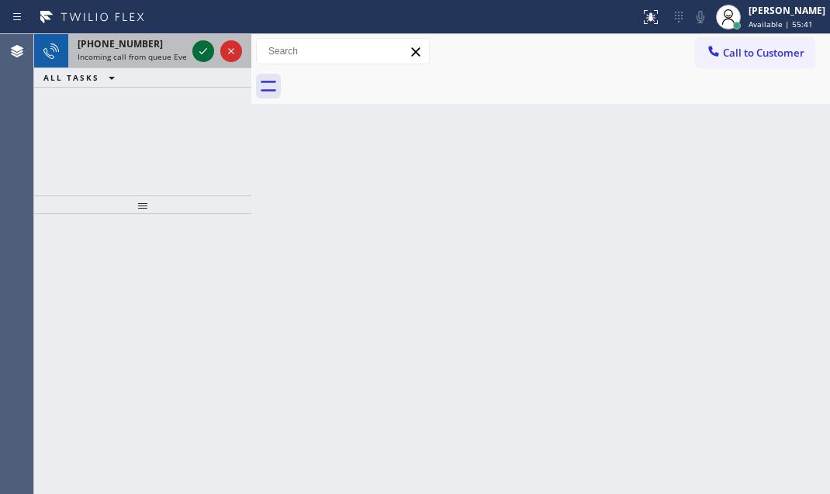
click at [199, 56] on icon at bounding box center [203, 51] width 19 height 19
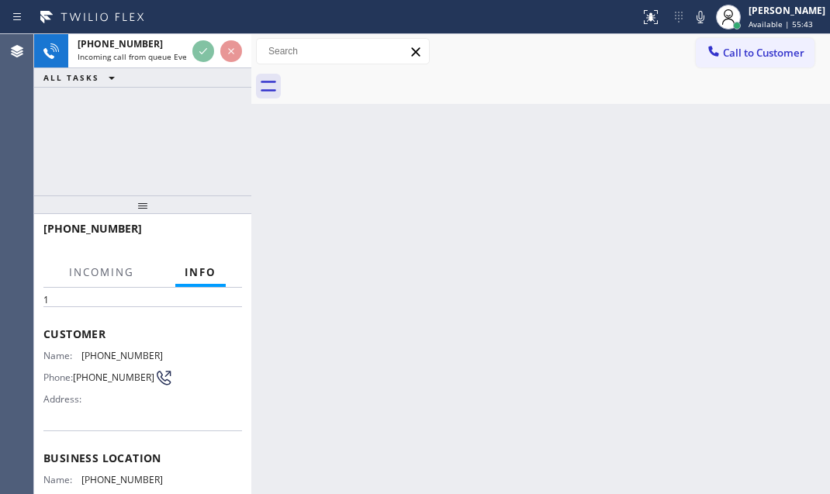
scroll to position [140, 0]
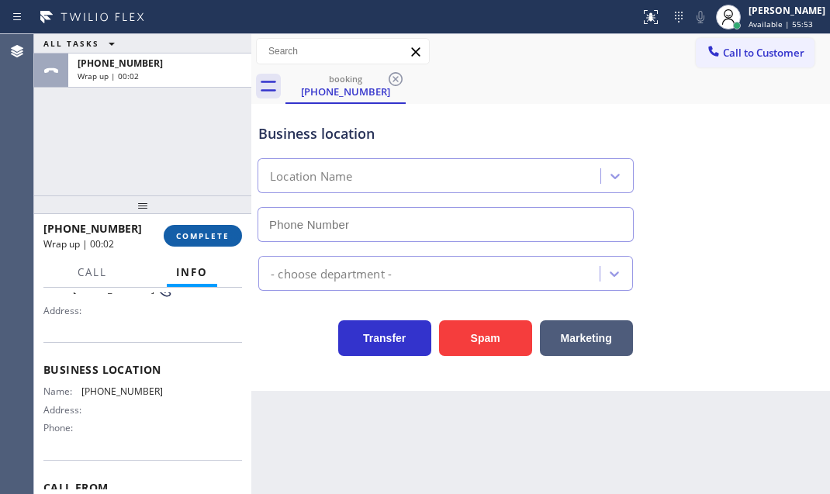
click at [210, 228] on button "COMPLETE" at bounding box center [203, 236] width 78 height 22
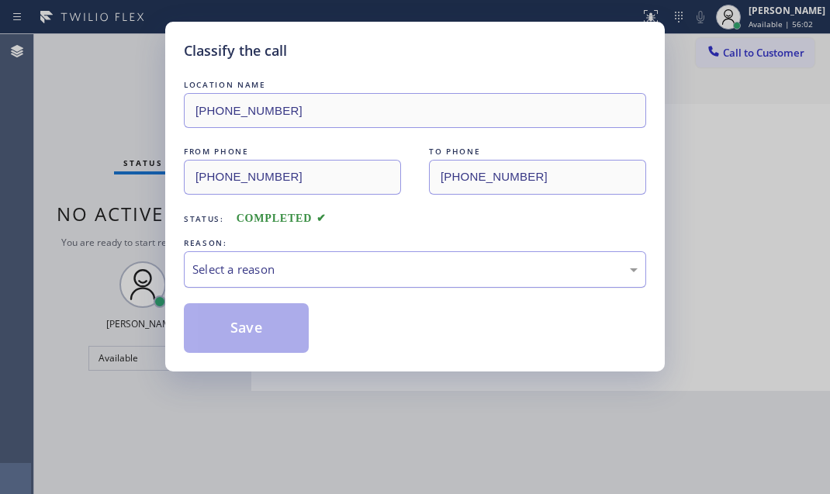
click at [302, 261] on div "Select a reason" at bounding box center [414, 270] width 445 height 18
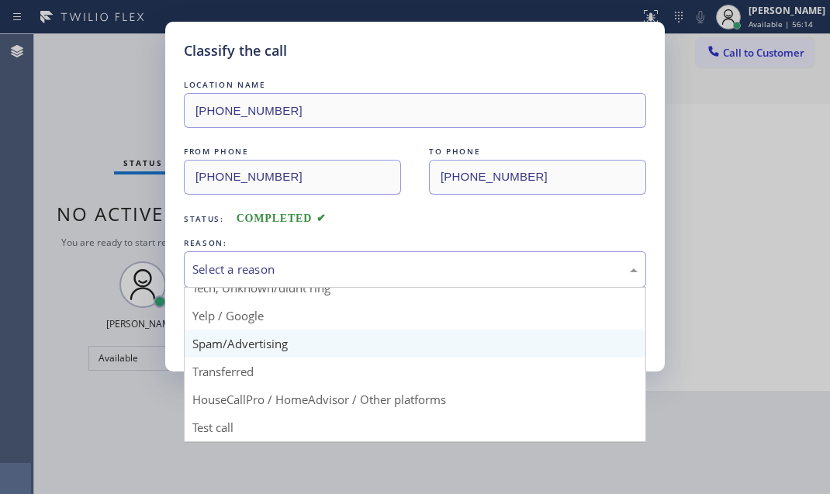
scroll to position [33, 0]
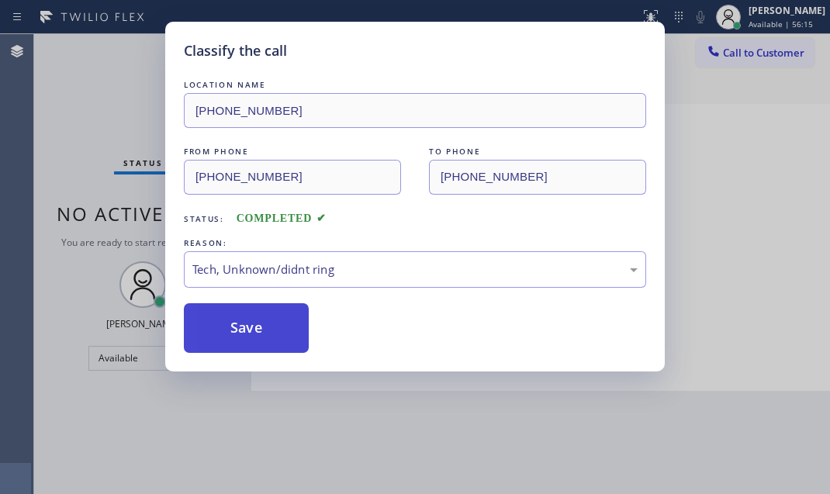
click at [255, 320] on button "Save" at bounding box center [246, 328] width 125 height 50
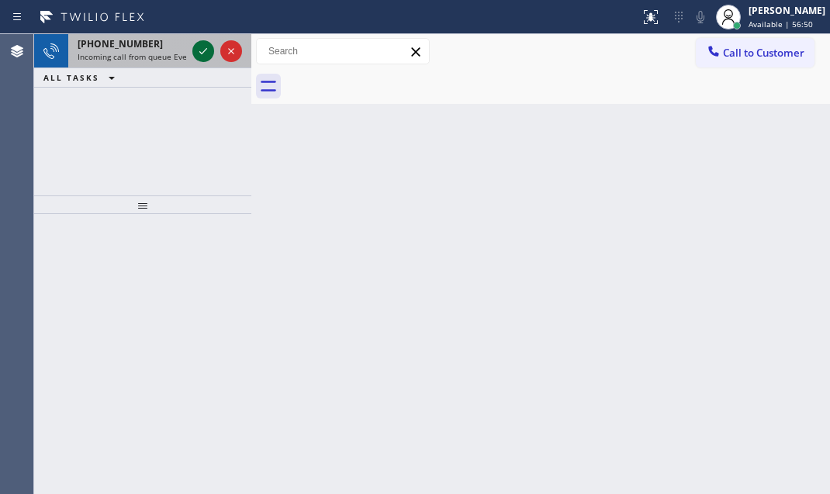
click at [200, 54] on icon at bounding box center [203, 51] width 19 height 19
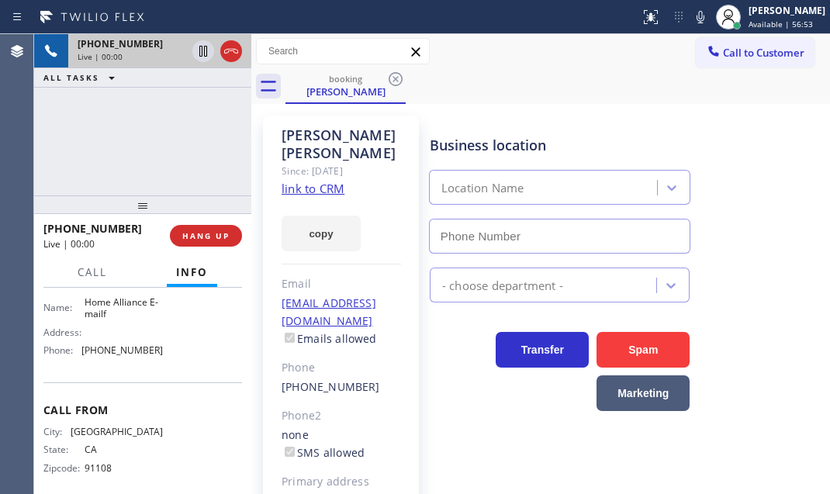
scroll to position [208, 0]
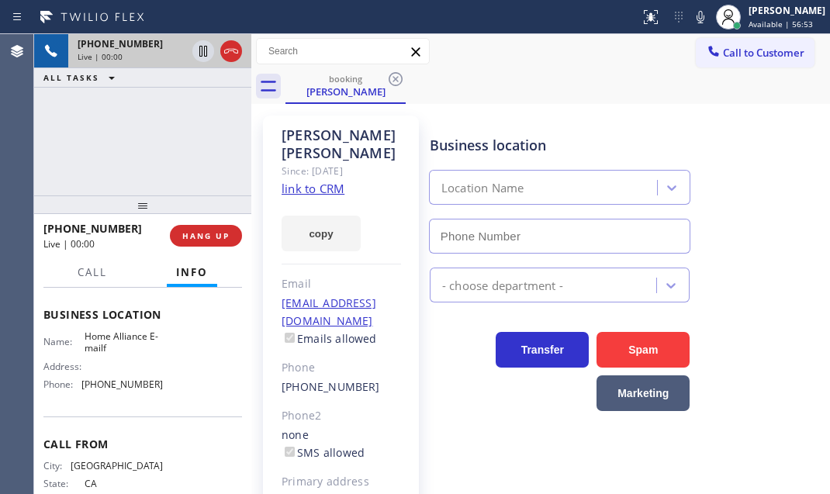
type input "[PHONE_NUMBER]"
click at [328, 192] on link "link to CRM" at bounding box center [312, 189] width 63 height 16
click at [205, 57] on icon at bounding box center [203, 51] width 19 height 19
click at [199, 49] on icon at bounding box center [203, 51] width 11 height 11
click at [205, 53] on icon at bounding box center [203, 51] width 19 height 19
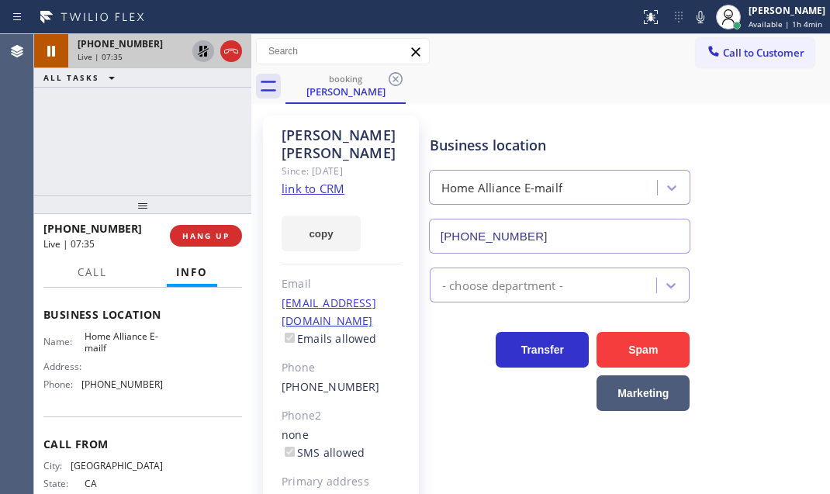
click at [203, 55] on icon at bounding box center [203, 51] width 19 height 19
click at [226, 54] on icon at bounding box center [231, 51] width 19 height 19
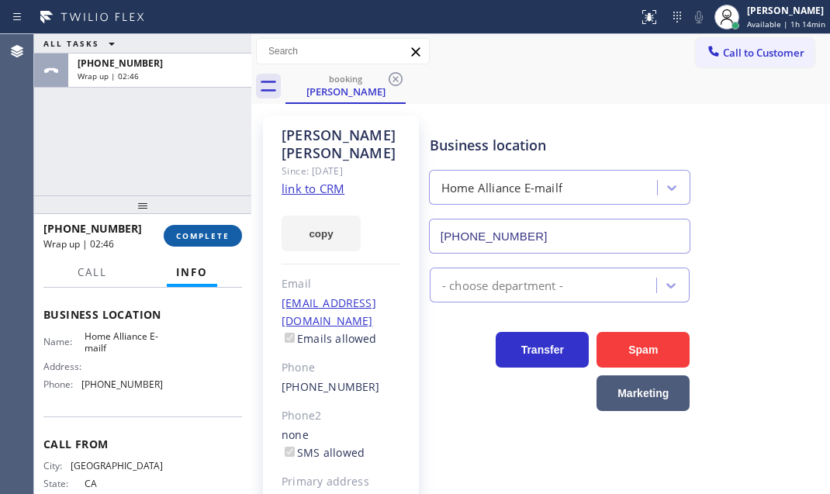
click at [212, 233] on span "COMPLETE" at bounding box center [203, 235] width 54 height 11
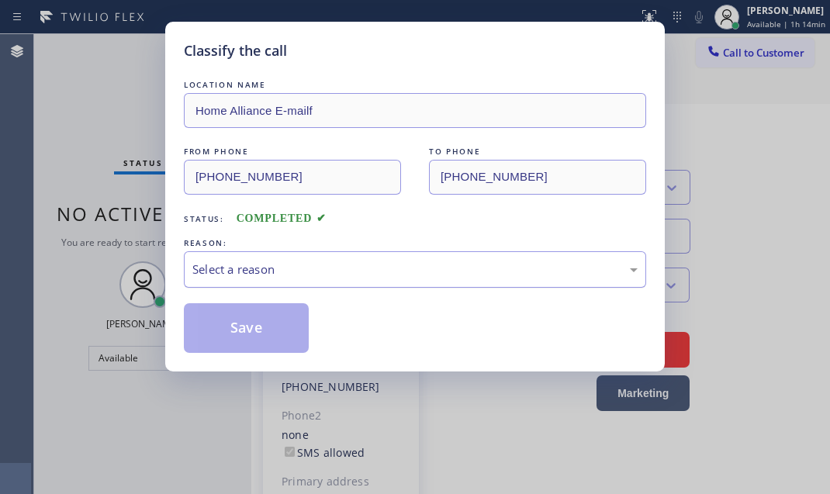
click at [287, 269] on div "Select a reason" at bounding box center [414, 270] width 445 height 18
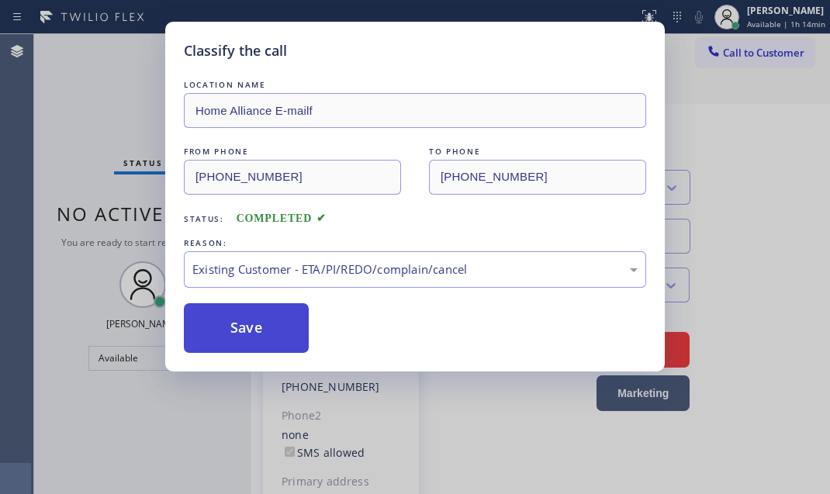
click at [250, 328] on button "Save" at bounding box center [246, 328] width 125 height 50
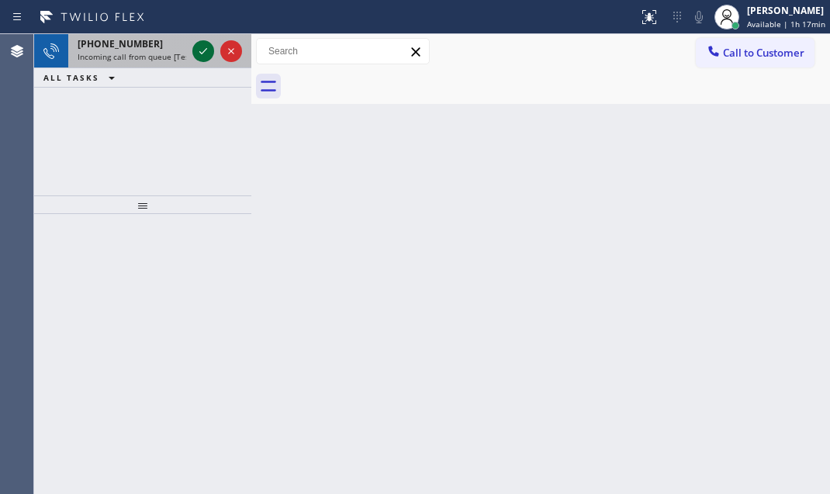
click at [202, 52] on icon at bounding box center [203, 51] width 19 height 19
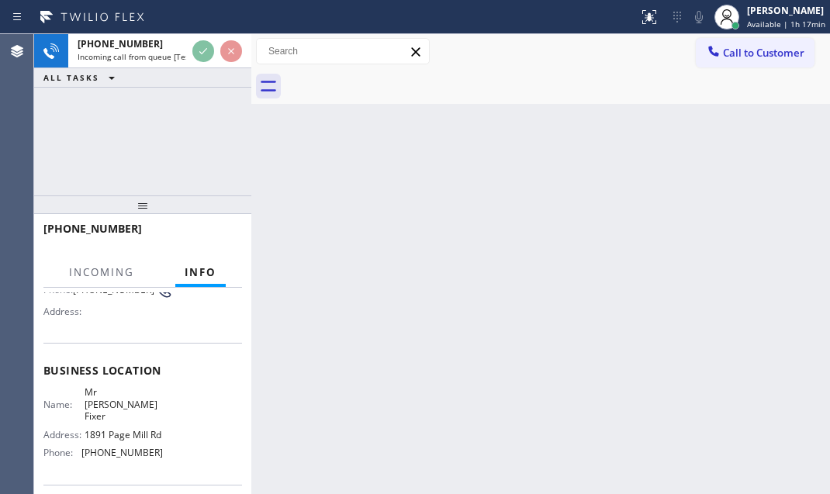
scroll to position [140, 0]
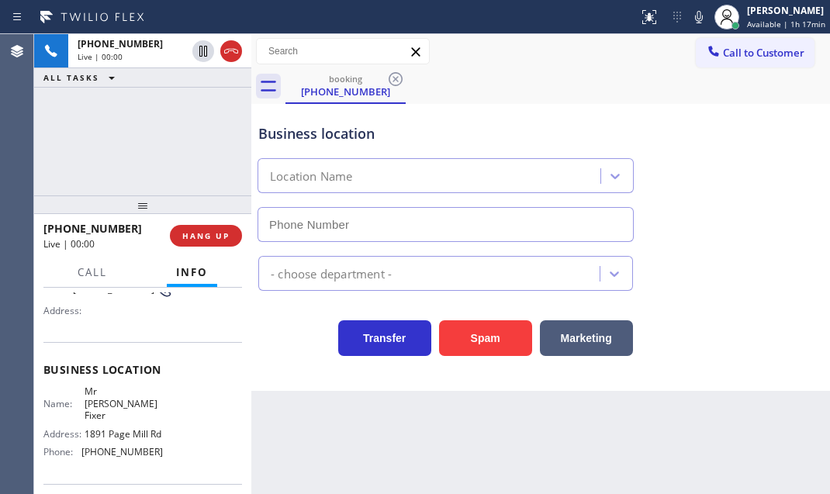
type input "[PHONE_NUMBER]"
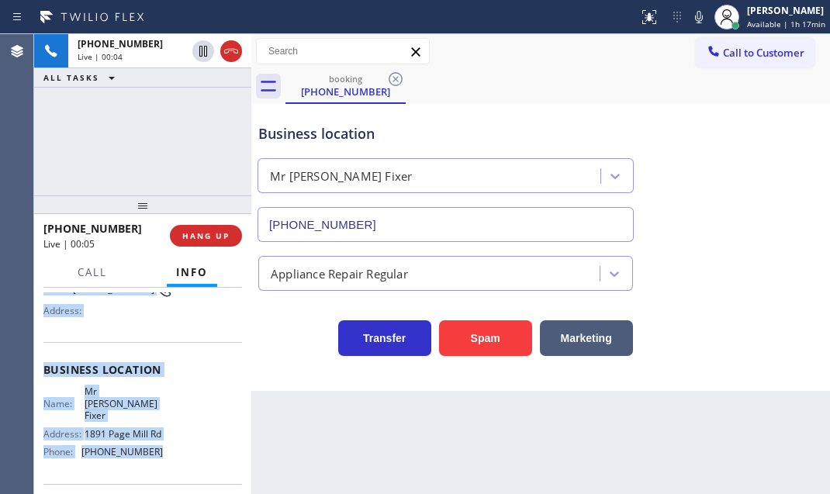
drag, startPoint x: 41, startPoint y: 381, endPoint x: 166, endPoint y: 457, distance: 146.5
click at [166, 457] on div "Context Queue: [Test] All Priority: 1 Customer Name: [PHONE_NUMBER] Phone: [PHO…" at bounding box center [142, 391] width 217 height 206
copy div "Customer Name: [PHONE_NUMBER] Phone: [PHONE_NUMBER] Address: Business location …"
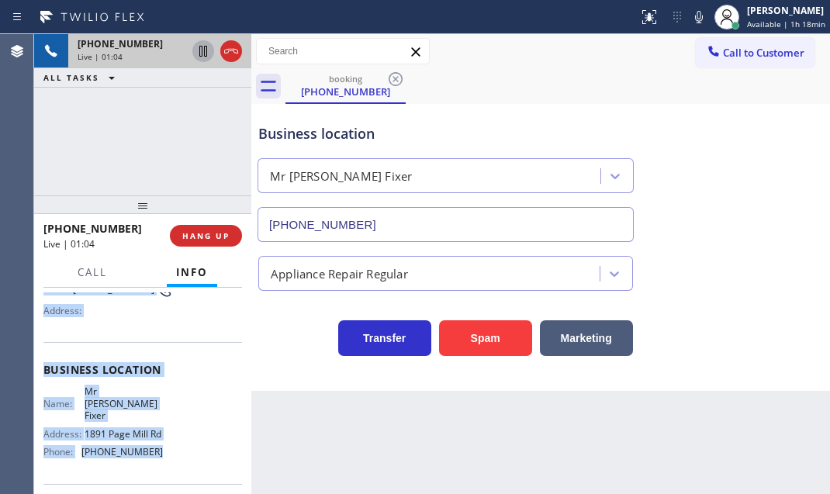
click at [201, 54] on icon at bounding box center [203, 51] width 19 height 19
click at [206, 50] on icon at bounding box center [203, 51] width 19 height 19
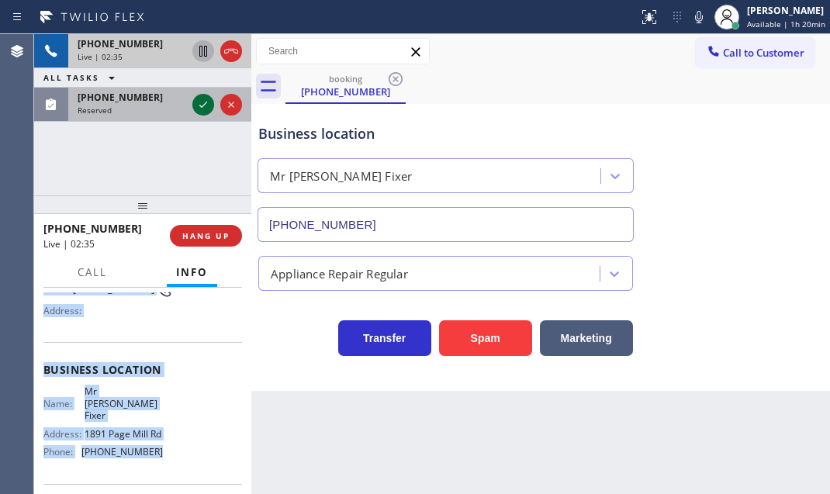
click at [200, 105] on icon at bounding box center [203, 105] width 8 height 6
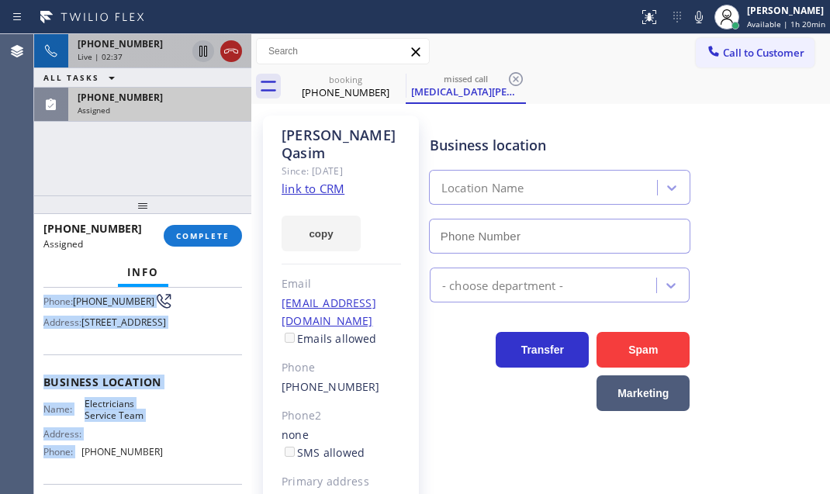
type input "[PHONE_NUMBER]"
click at [232, 52] on icon at bounding box center [231, 51] width 19 height 19
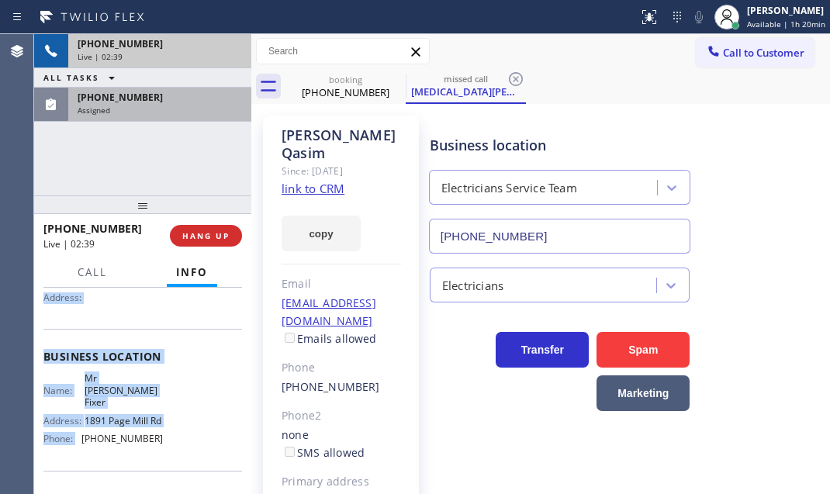
scroll to position [140, 0]
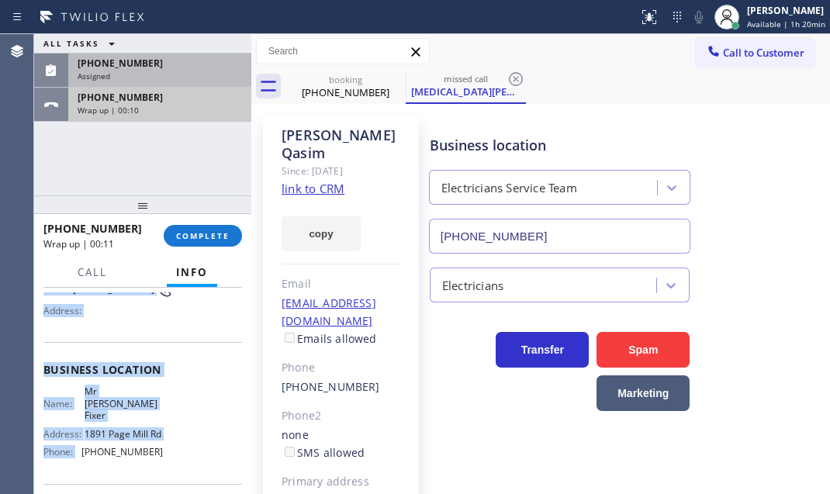
click at [164, 107] on div "Wrap up | 00:10" at bounding box center [160, 110] width 164 height 11
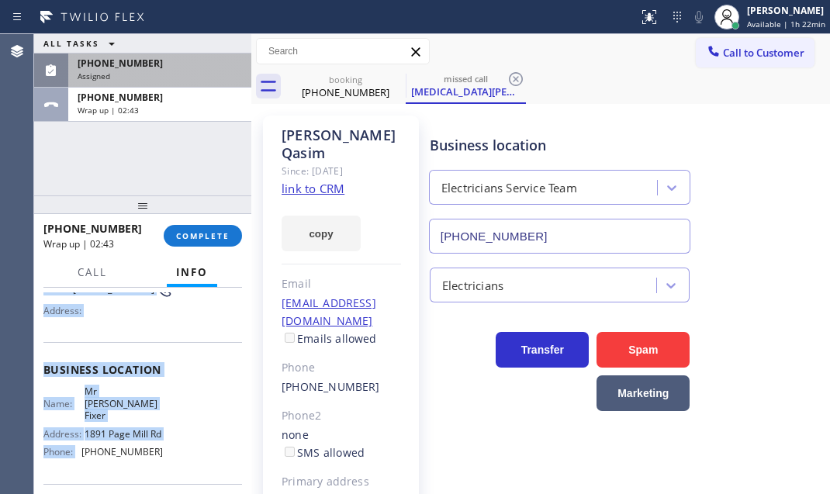
click at [185, 66] on div "[PHONE_NUMBER]" at bounding box center [160, 63] width 164 height 13
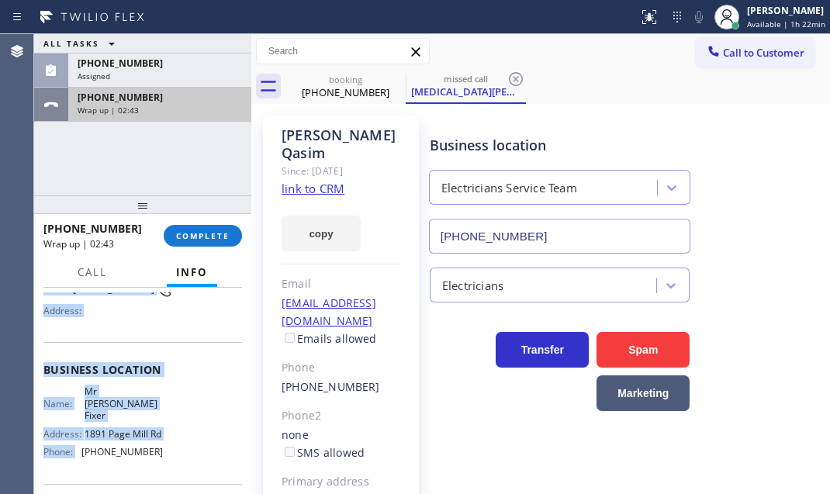
scroll to position [166, 0]
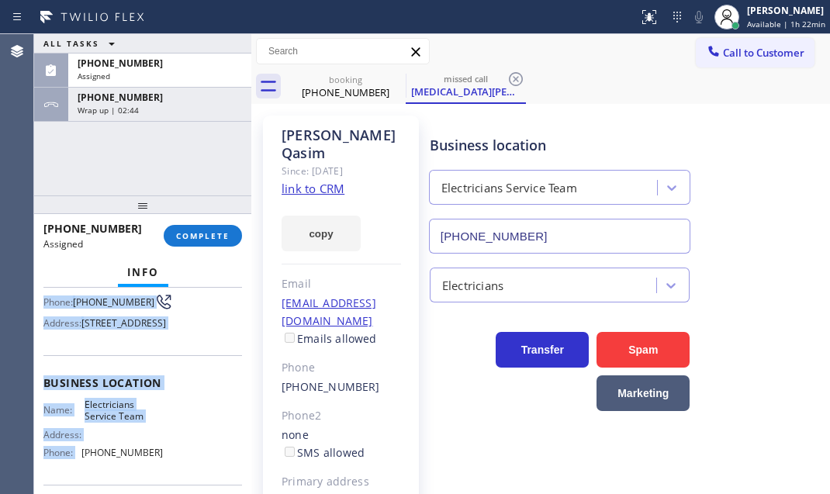
click at [184, 383] on div "Business location Name: Electricians Service Team Address: Phone: [PHONE_NUMBER]" at bounding box center [142, 419] width 198 height 129
click at [189, 370] on div "Business location Name: Electricians Service Team Address: Phone: [PHONE_NUMBER]" at bounding box center [142, 419] width 198 height 129
click at [193, 335] on div "Name: [MEDICAL_DATA][PERSON_NAME] Phone: [PHONE_NUMBER] Address: [STREET_ADDRES…" at bounding box center [142, 298] width 198 height 73
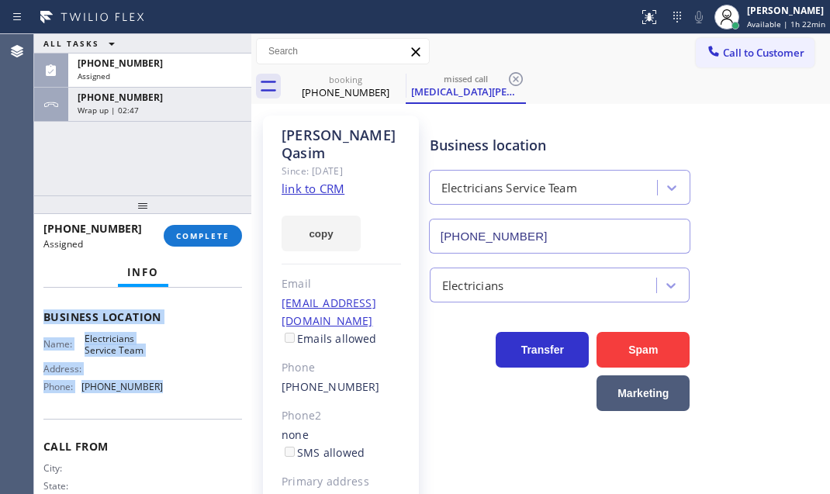
scroll to position [236, 0]
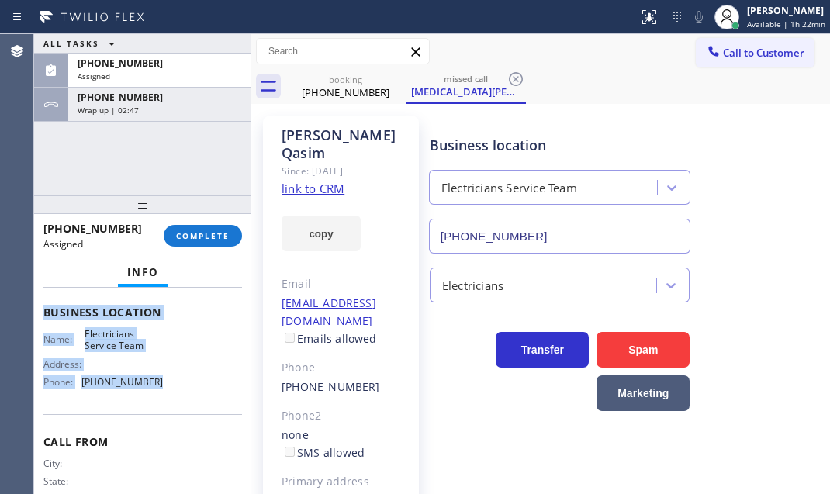
drag, startPoint x: 44, startPoint y: 310, endPoint x: 177, endPoint y: 412, distance: 167.0
click at [177, 412] on div "Context Queue: Electrical Priority: 0 Task Age: [DEMOGRAPHIC_DATA] minute(s) Cu…" at bounding box center [142, 293] width 198 height 475
click at [206, 234] on span "COMPLETE" at bounding box center [203, 235] width 54 height 11
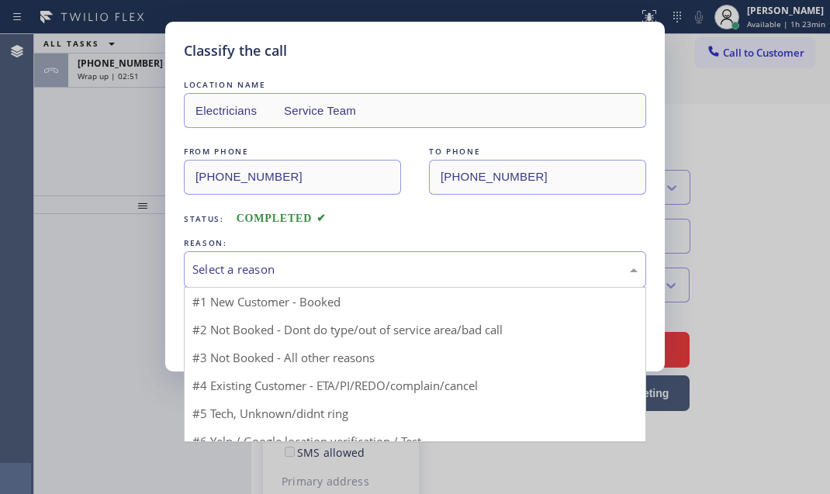
click at [407, 262] on div "Select a reason" at bounding box center [414, 270] width 445 height 18
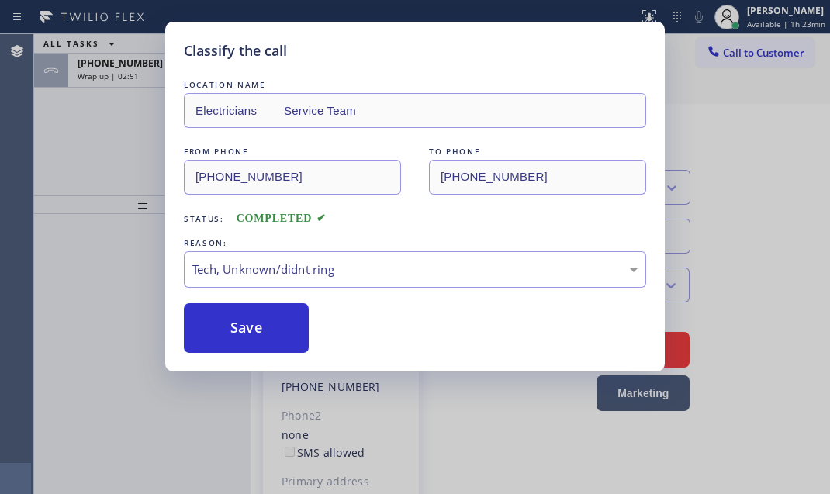
drag, startPoint x: 263, startPoint y: 386, endPoint x: 274, endPoint y: 318, distance: 69.2
click at [284, 273] on div "Tech, Unknown/didnt ring" at bounding box center [414, 270] width 445 height 18
drag, startPoint x: 247, startPoint y: 323, endPoint x: 360, endPoint y: 337, distance: 114.1
click at [252, 323] on button "Save" at bounding box center [246, 328] width 125 height 50
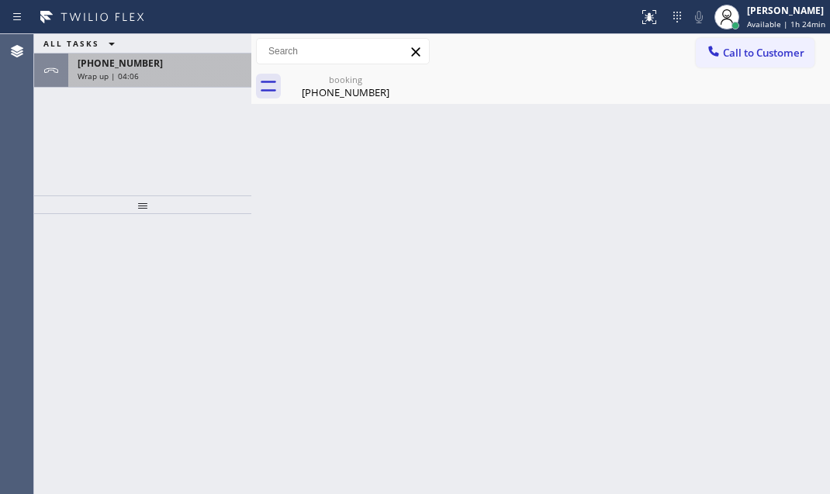
click at [141, 68] on div "[PHONE_NUMBER]" at bounding box center [160, 63] width 164 height 13
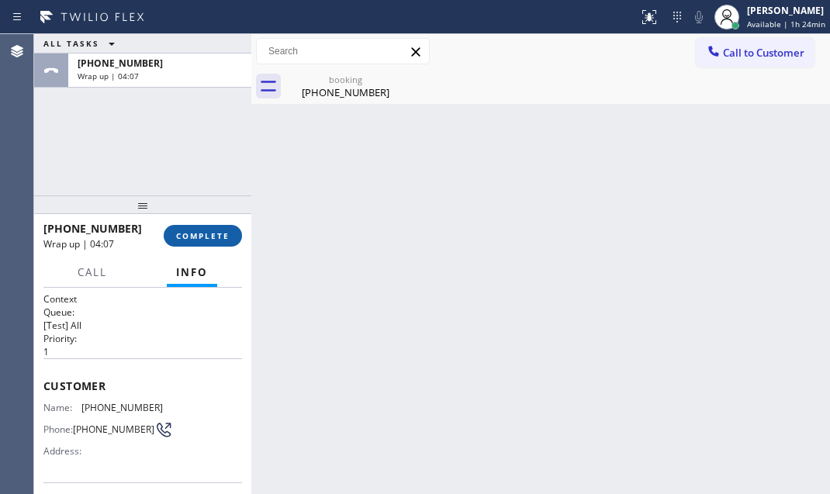
click at [202, 231] on span "COMPLETE" at bounding box center [203, 235] width 54 height 11
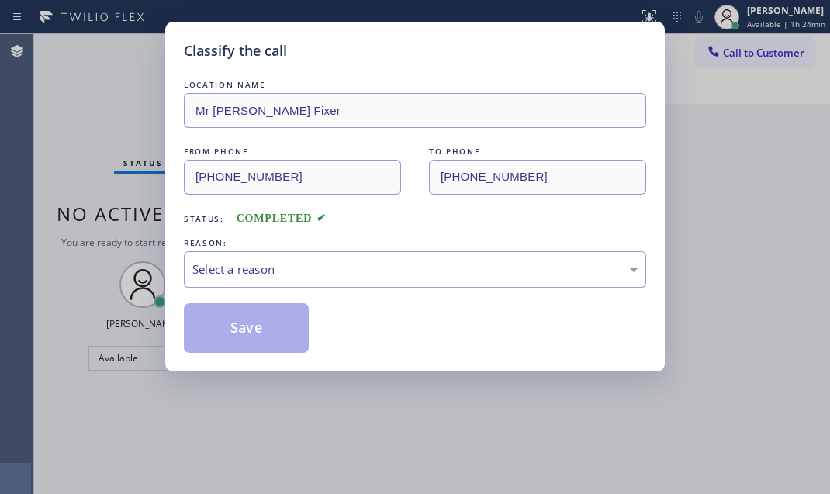
click at [333, 271] on div "Select a reason" at bounding box center [414, 270] width 445 height 18
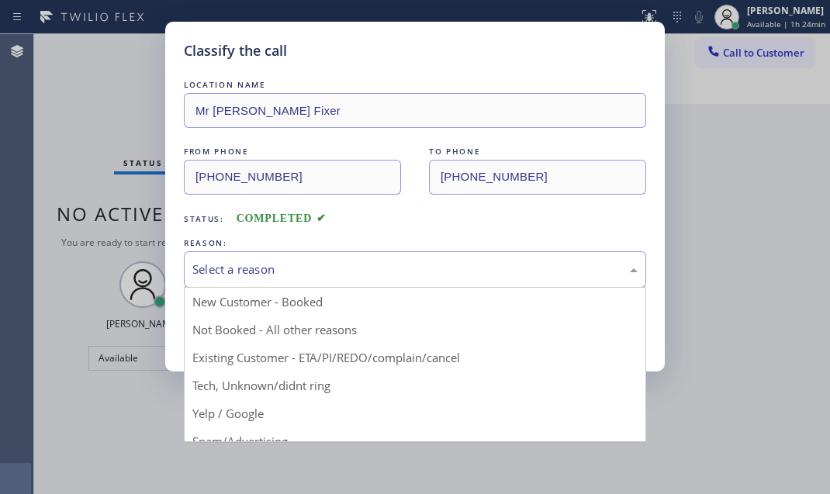
drag, startPoint x: 242, startPoint y: 330, endPoint x: 234, endPoint y: 321, distance: 12.1
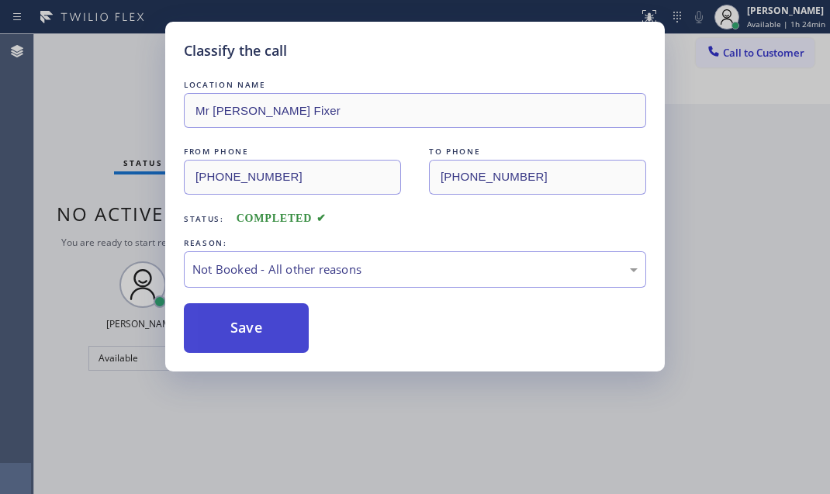
click at [234, 319] on button "Save" at bounding box center [246, 328] width 125 height 50
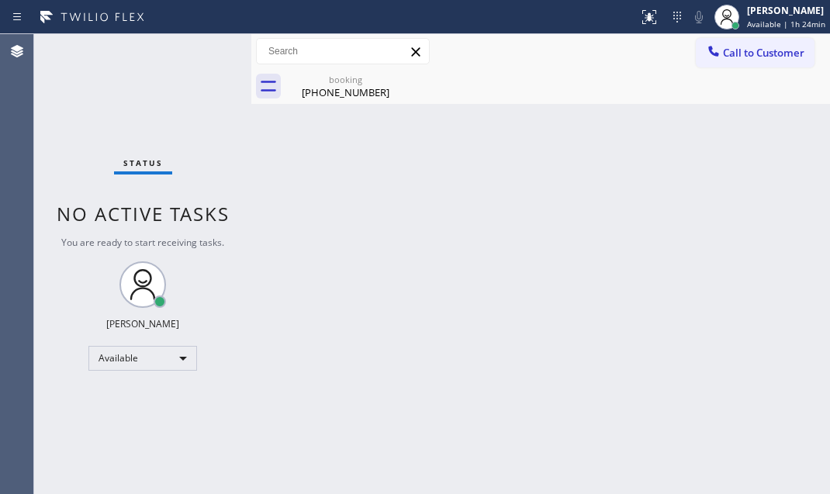
drag, startPoint x: 379, startPoint y: 74, endPoint x: 387, endPoint y: 97, distance: 24.5
click at [379, 76] on div "booking" at bounding box center [345, 80] width 117 height 12
click at [657, 213] on div "Back to Dashboard Change Sender ID Customers Technicians Select a contact Outbo…" at bounding box center [540, 264] width 578 height 460
click at [473, 288] on div "Back to Dashboard Change Sender ID Customers Technicians Select a contact Outbo…" at bounding box center [540, 264] width 578 height 460
click at [115, 74] on div "Status No active tasks You are ready to start receiving tasks. [PERSON_NAME] Av…" at bounding box center [142, 264] width 217 height 460
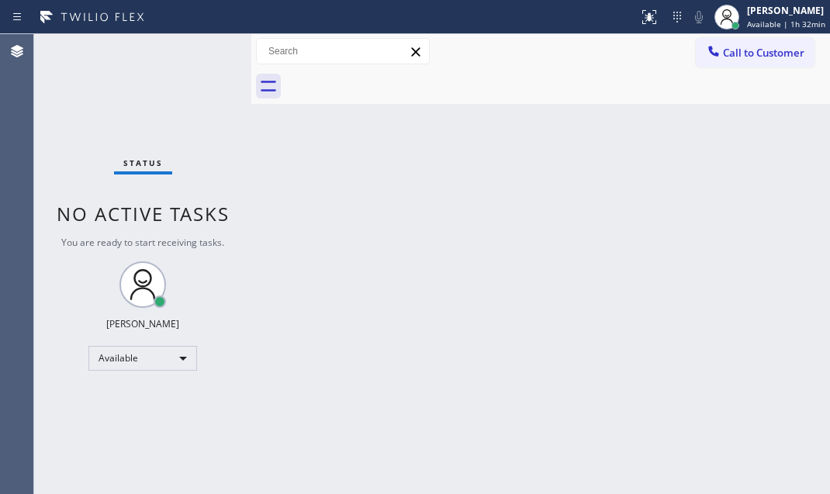
click at [116, 71] on div "Status No active tasks You are ready to start receiving tasks. [PERSON_NAME] Av…" at bounding box center [142, 264] width 217 height 460
click at [251, 175] on div at bounding box center [251, 264] width 0 height 460
click at [197, 46] on div "Status No active tasks You are ready to start receiving tasks. [PERSON_NAME] Av…" at bounding box center [142, 264] width 217 height 460
click at [771, 19] on span "Available | 1h 45min" at bounding box center [786, 24] width 78 height 11
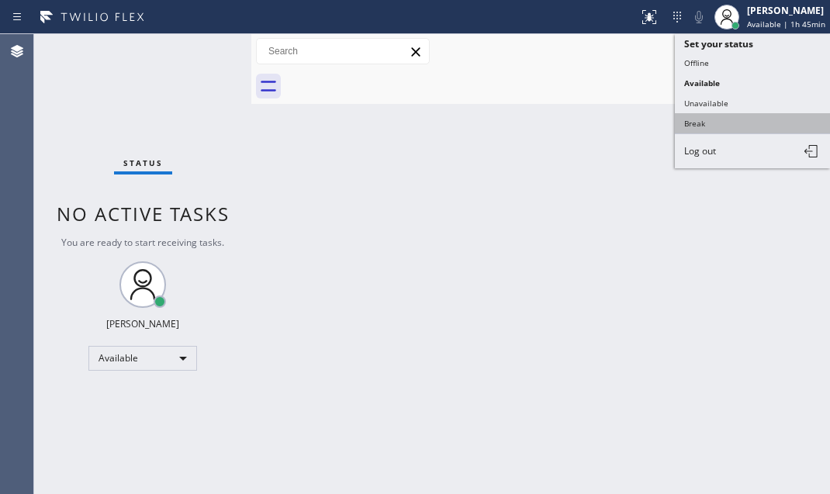
click at [696, 126] on button "Break" at bounding box center [752, 123] width 155 height 20
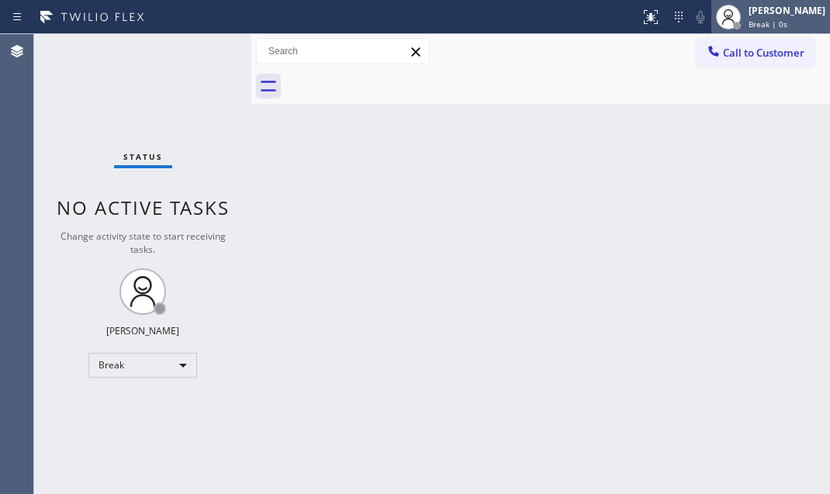
click at [768, 15] on div "[PERSON_NAME]" at bounding box center [786, 10] width 77 height 13
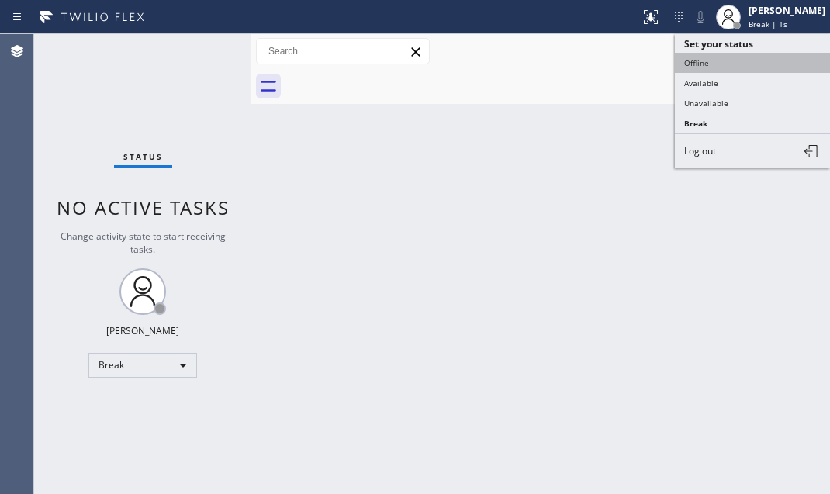
click at [712, 67] on button "Offline" at bounding box center [752, 63] width 155 height 20
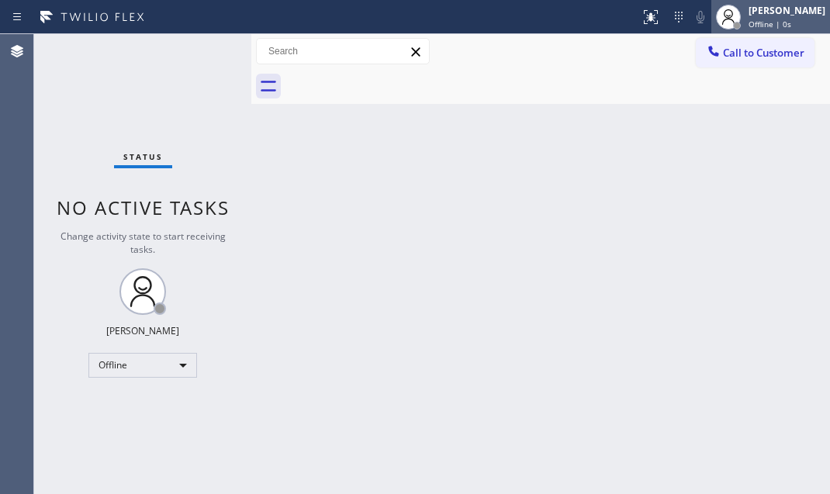
click at [783, 21] on div "Offline | 0s" at bounding box center [786, 24] width 77 height 11
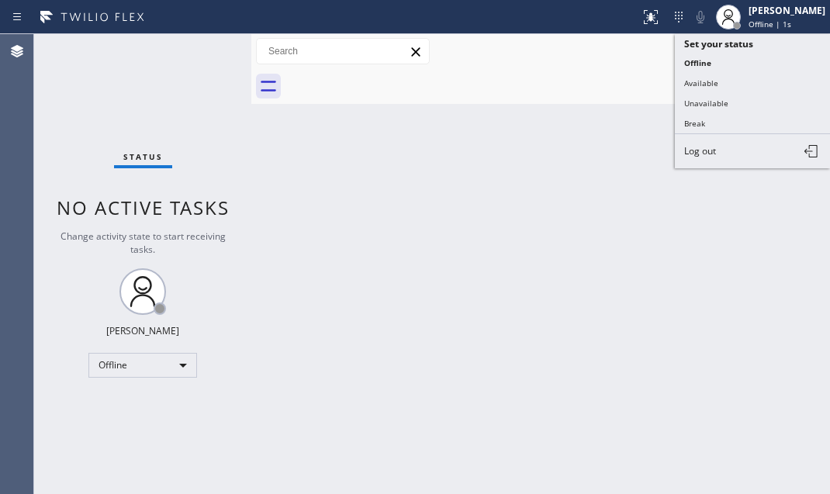
click at [707, 153] on span "Log out" at bounding box center [700, 150] width 32 height 13
